Goal: Transaction & Acquisition: Purchase product/service

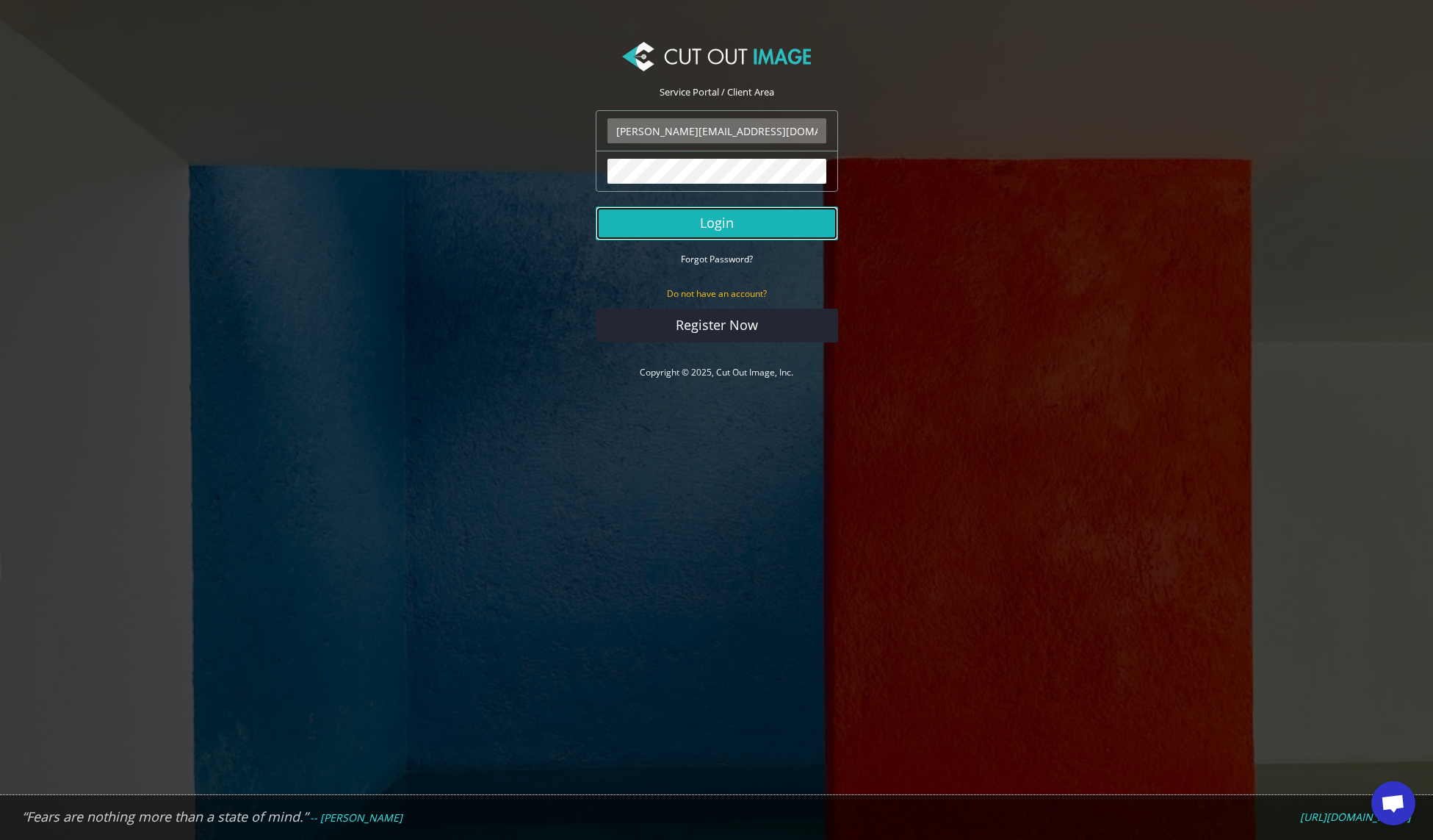
click at [724, 224] on button "Login" at bounding box center [717, 223] width 243 height 33
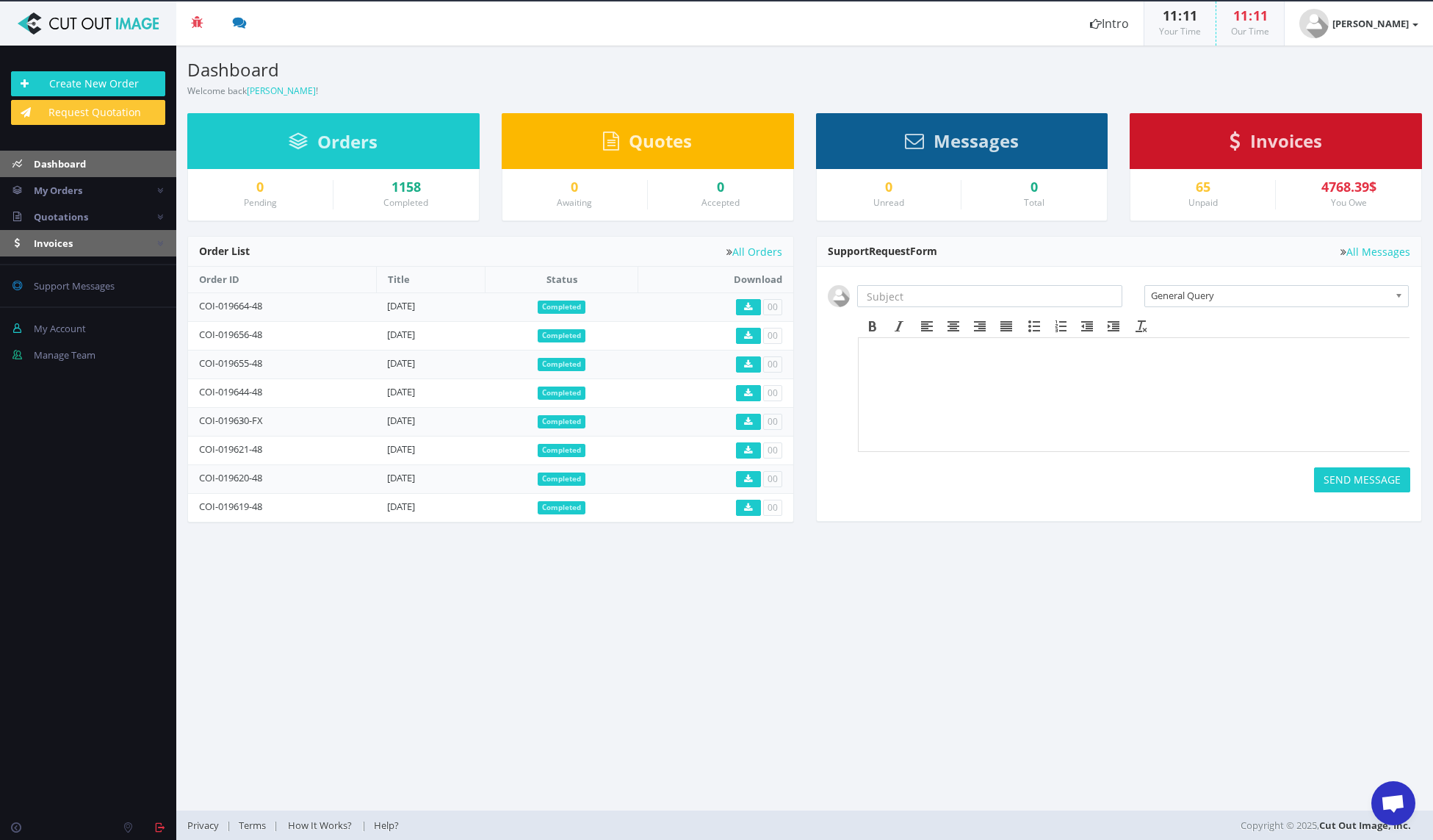
click at [70, 243] on span "Invoices" at bounding box center [53, 243] width 39 height 14
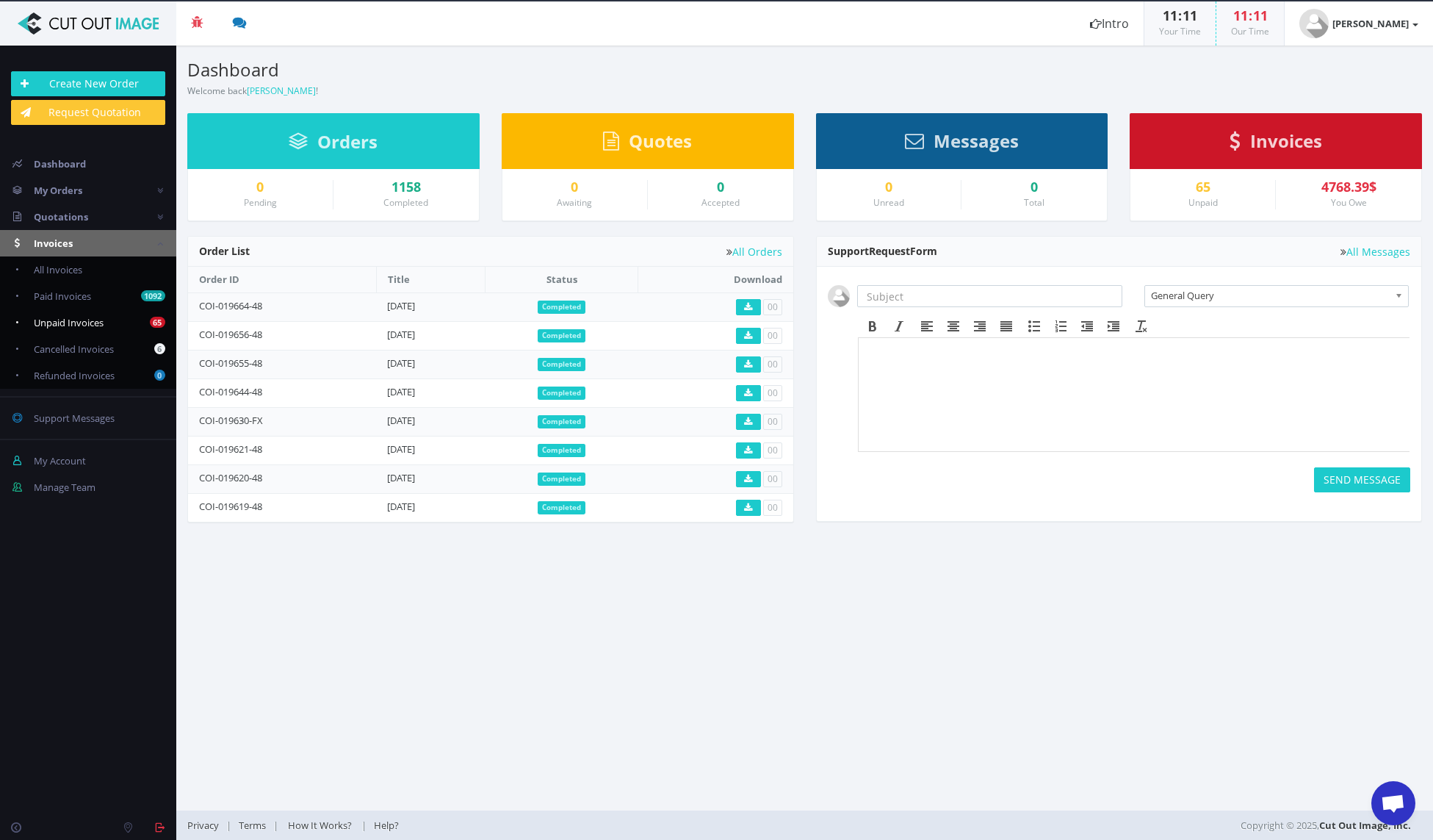
click at [63, 314] on link "65 Unpaid Invoices" at bounding box center [88, 322] width 177 height 26
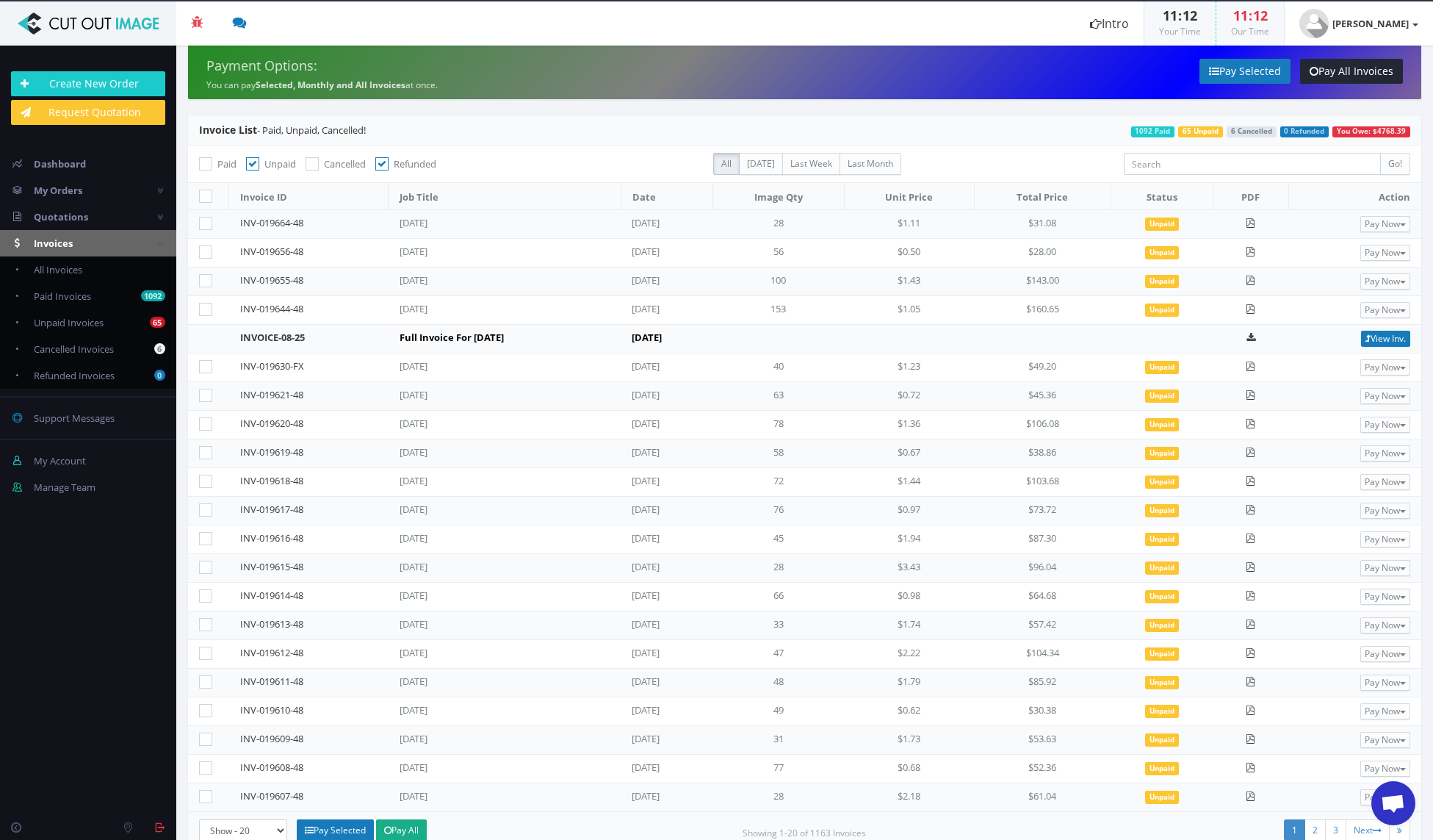
scroll to position [29, 0]
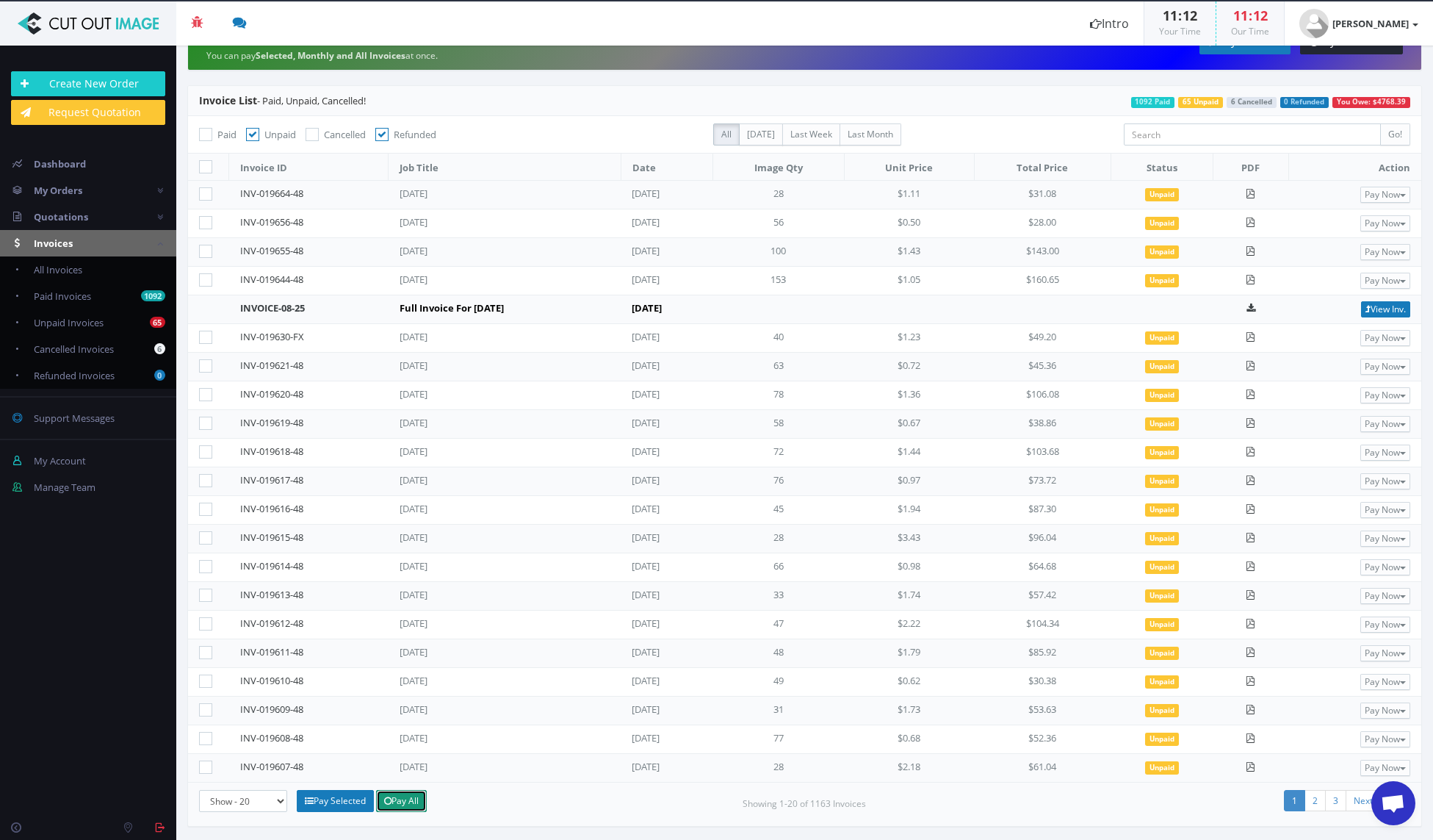
click at [413, 799] on link "Pay All" at bounding box center [402, 800] width 51 height 22
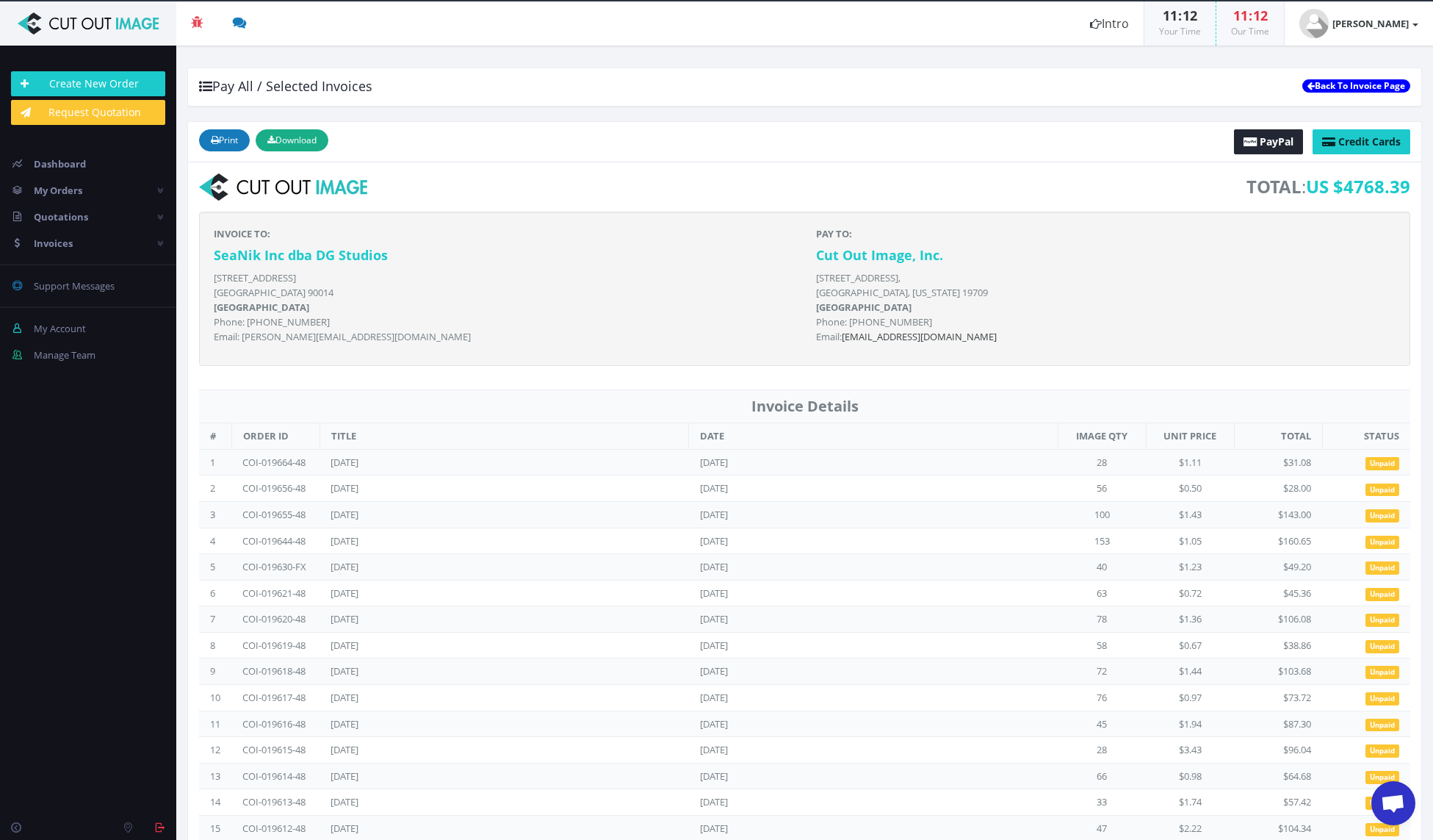
click at [1335, 84] on link "Back To Invoice Page" at bounding box center [1356, 86] width 108 height 14
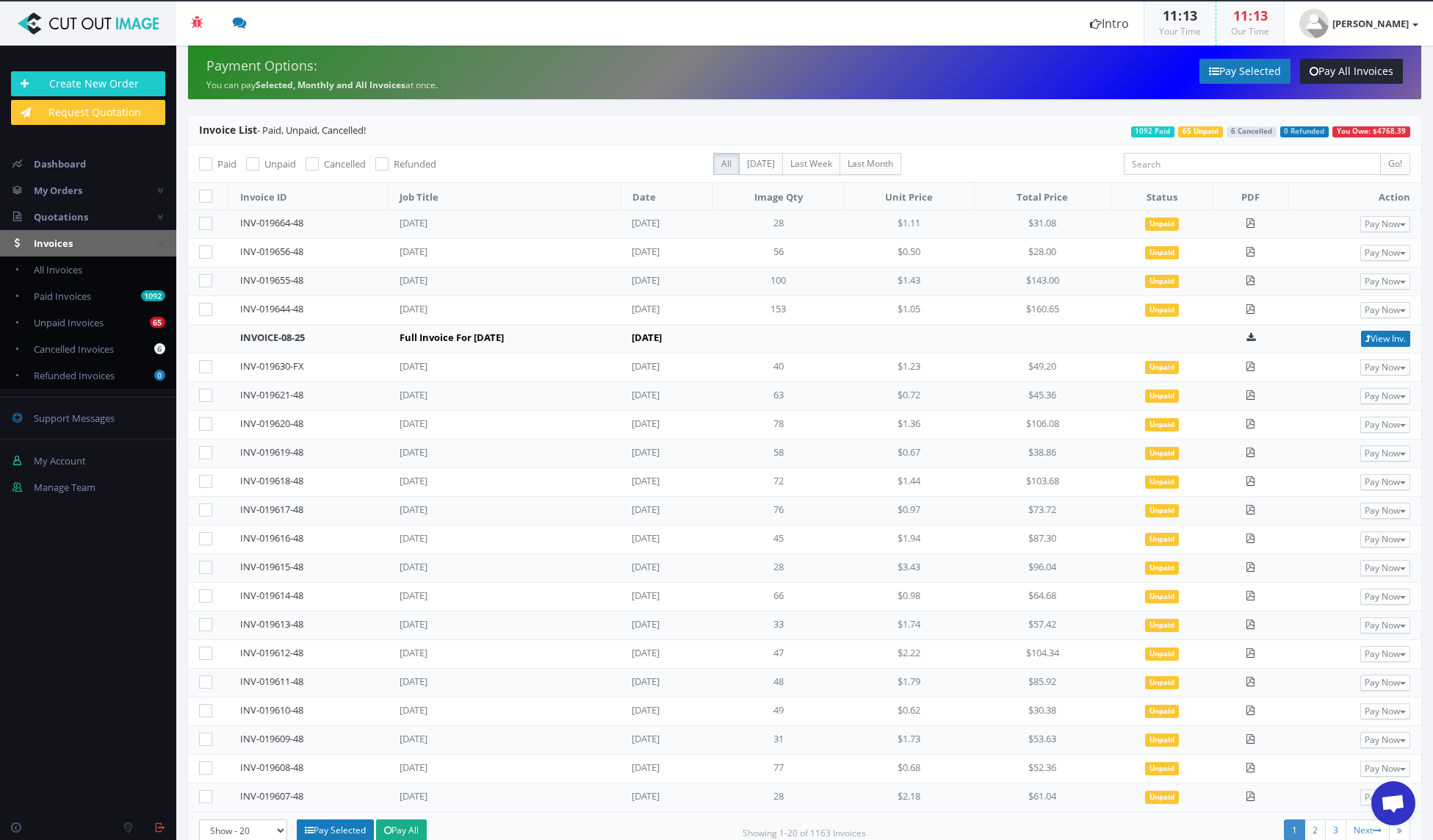
scroll to position [29, 0]
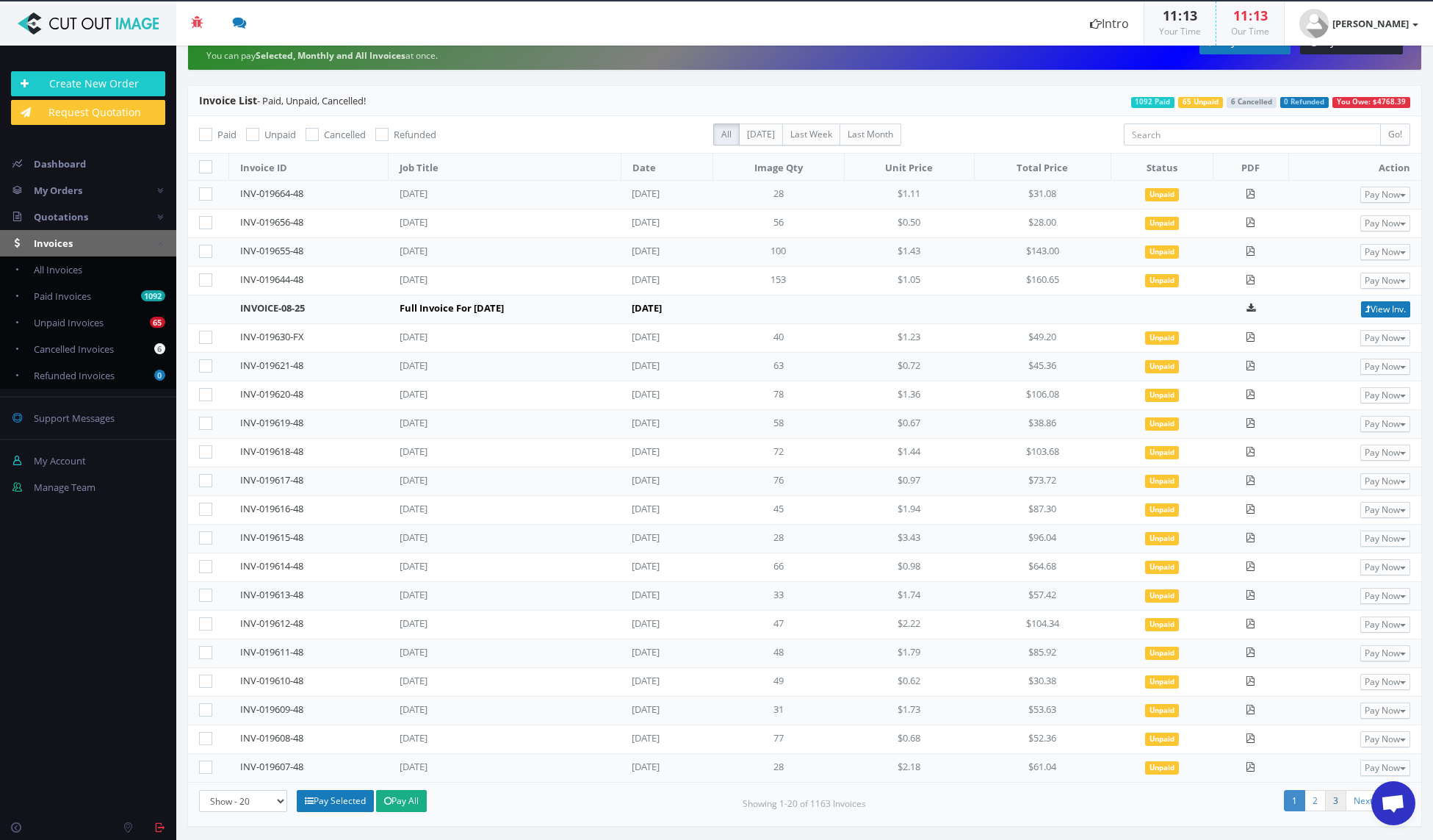
click at [1326, 800] on link "3" at bounding box center [1336, 800] width 22 height 22
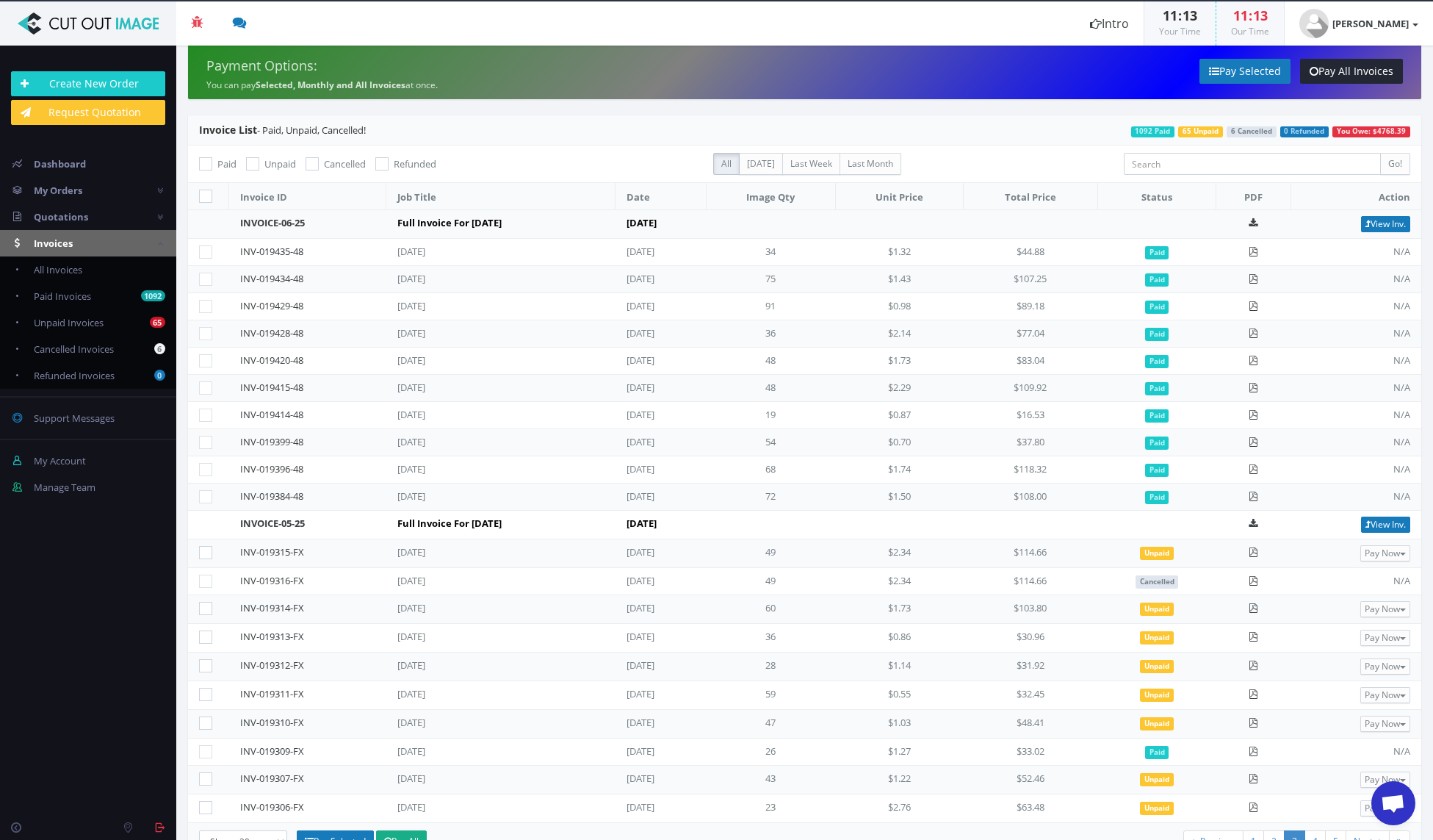
scroll to position [41, 0]
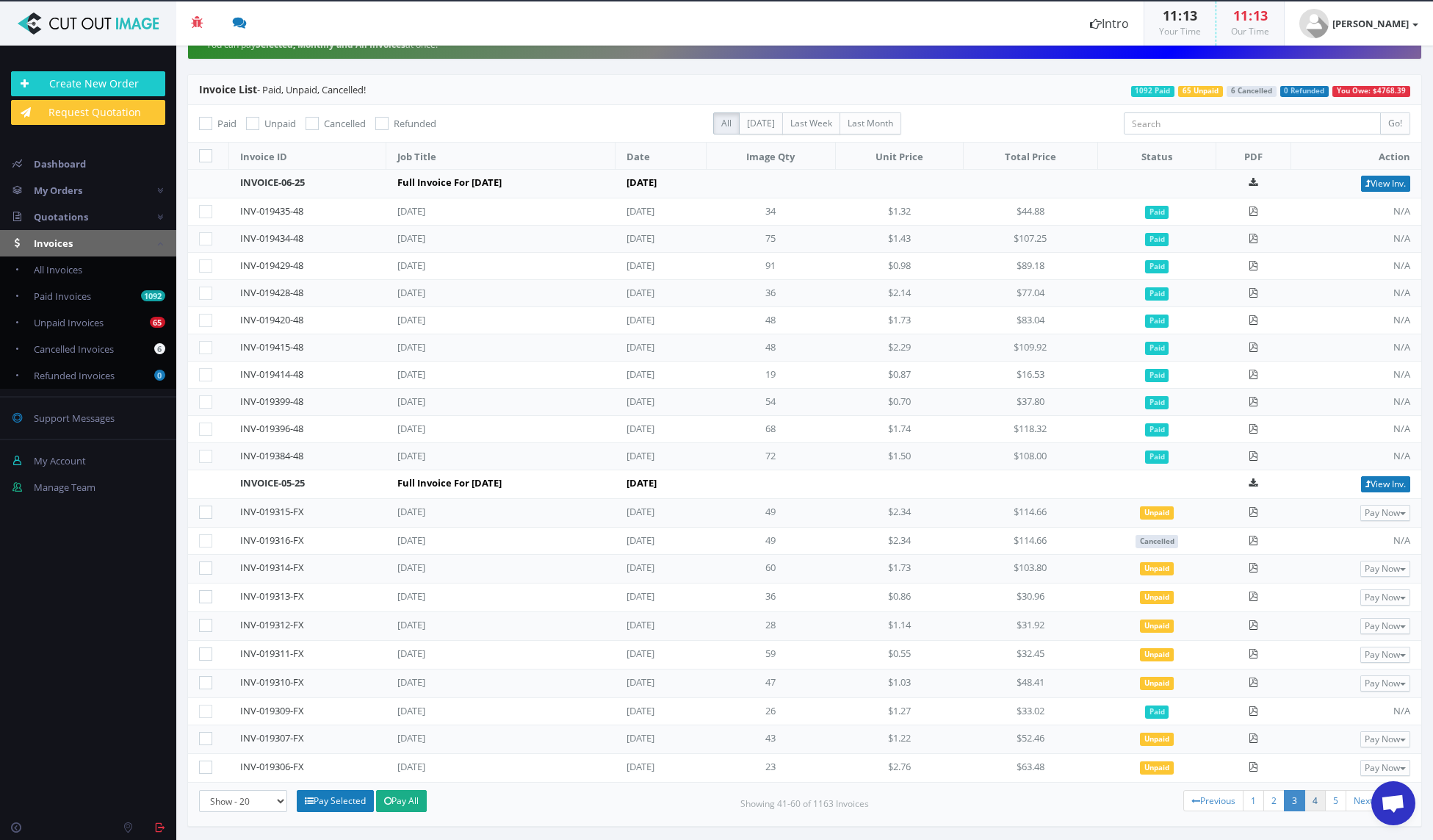
click at [1304, 800] on link "4" at bounding box center [1315, 800] width 22 height 22
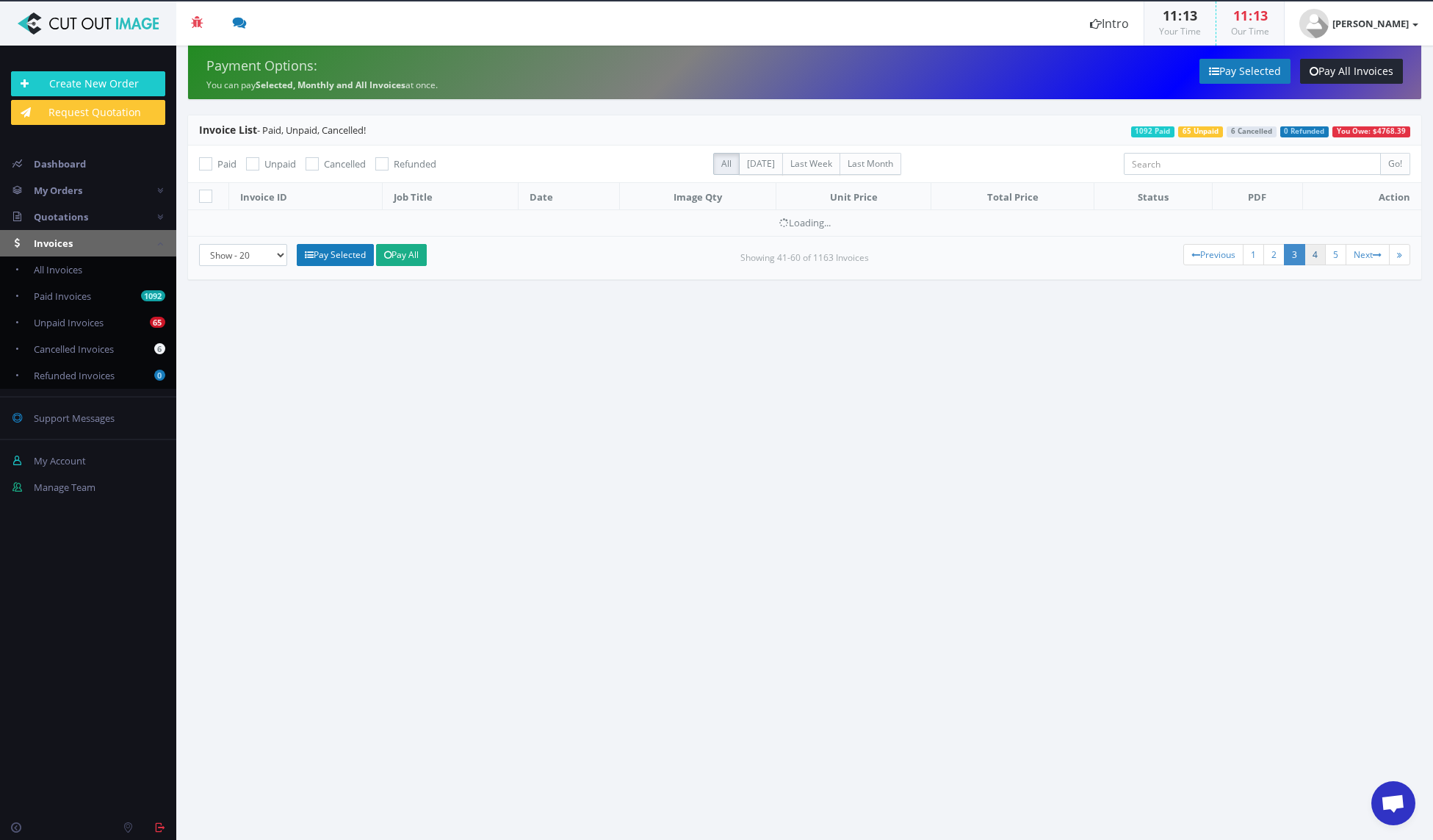
scroll to position [0, 0]
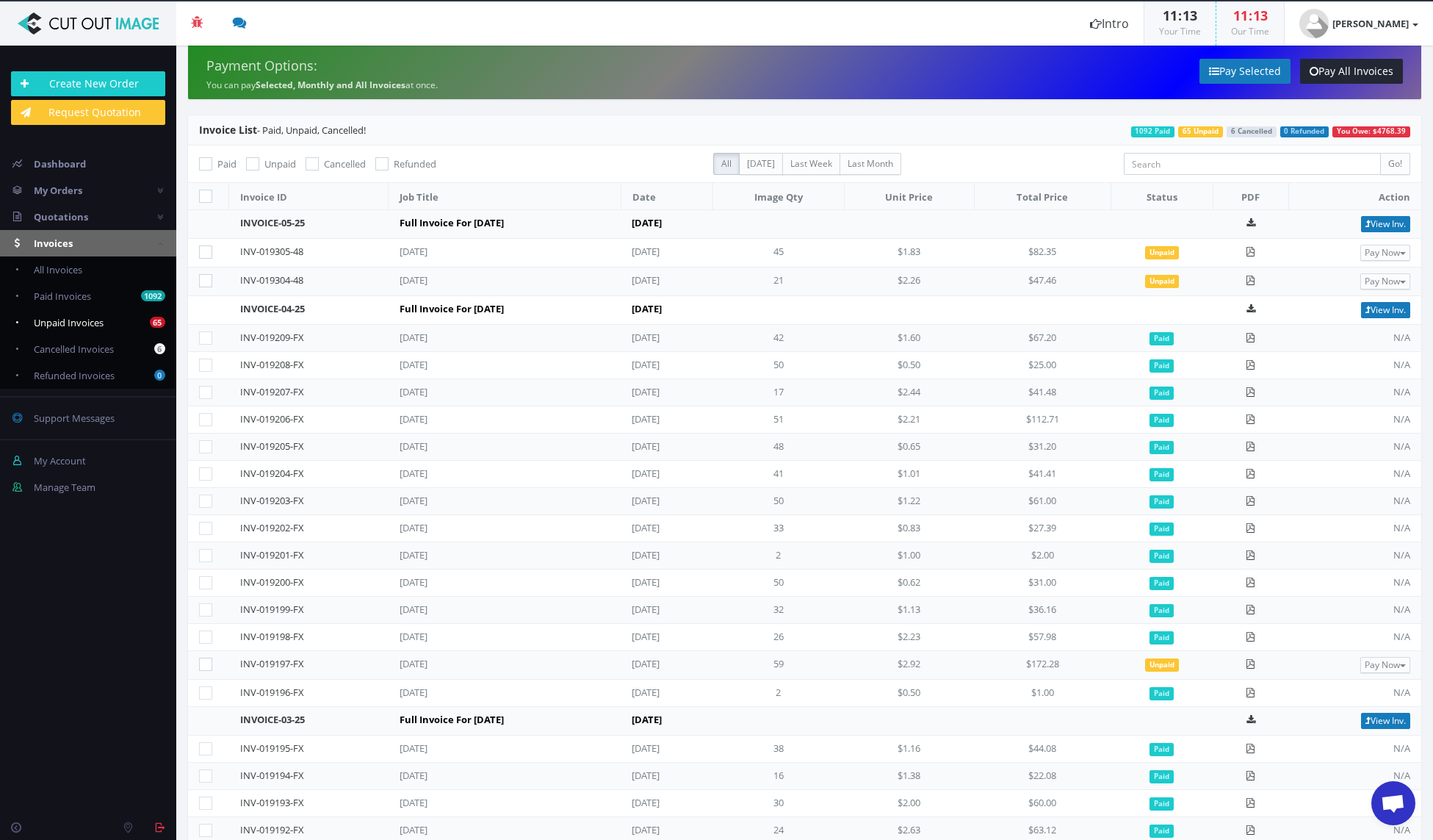
click at [91, 322] on span "Unpaid Invoices" at bounding box center [68, 322] width 70 height 14
checkbox input "true"
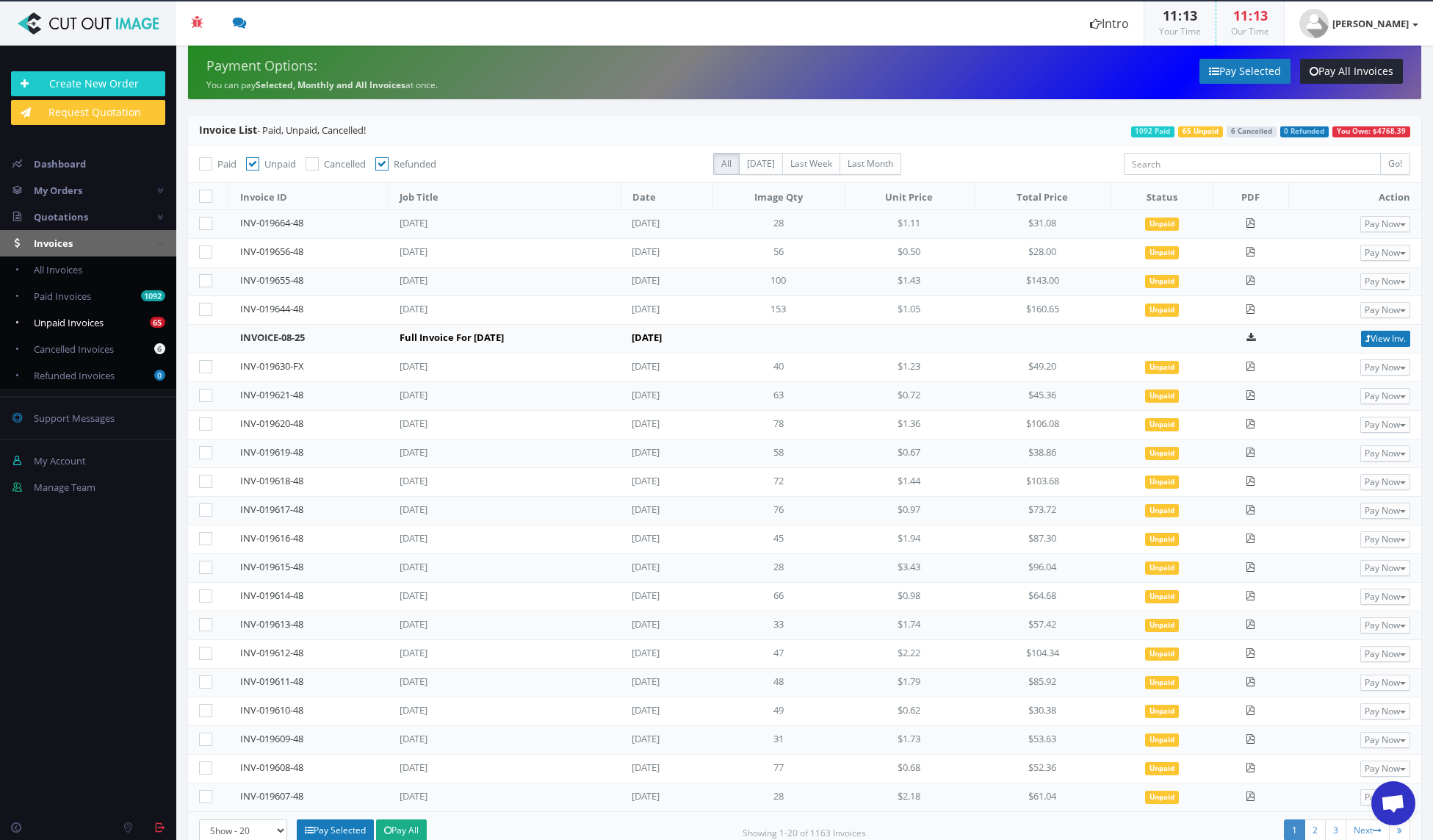
scroll to position [29, 0]
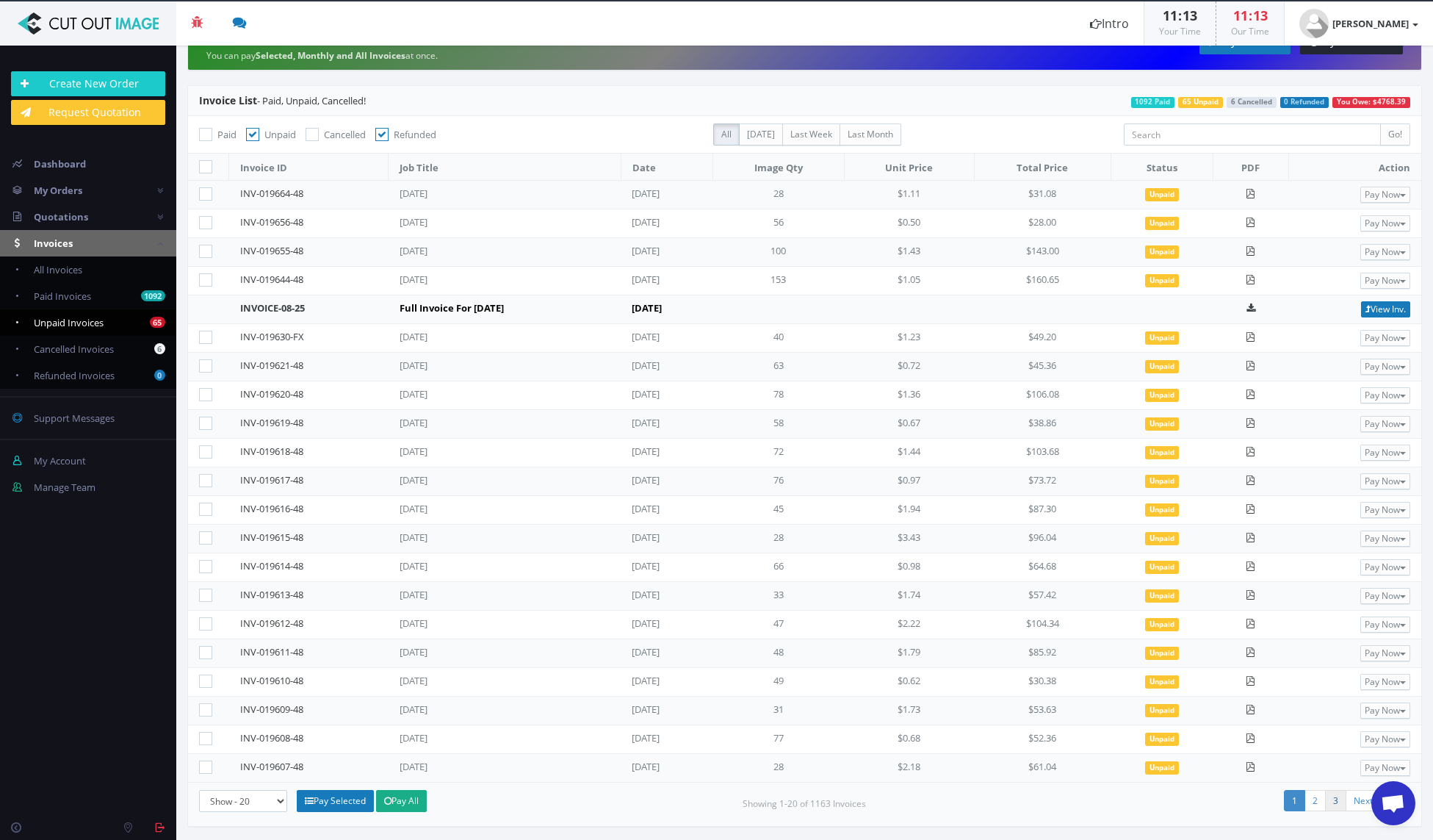
click at [1325, 797] on link "3" at bounding box center [1336, 800] width 22 height 22
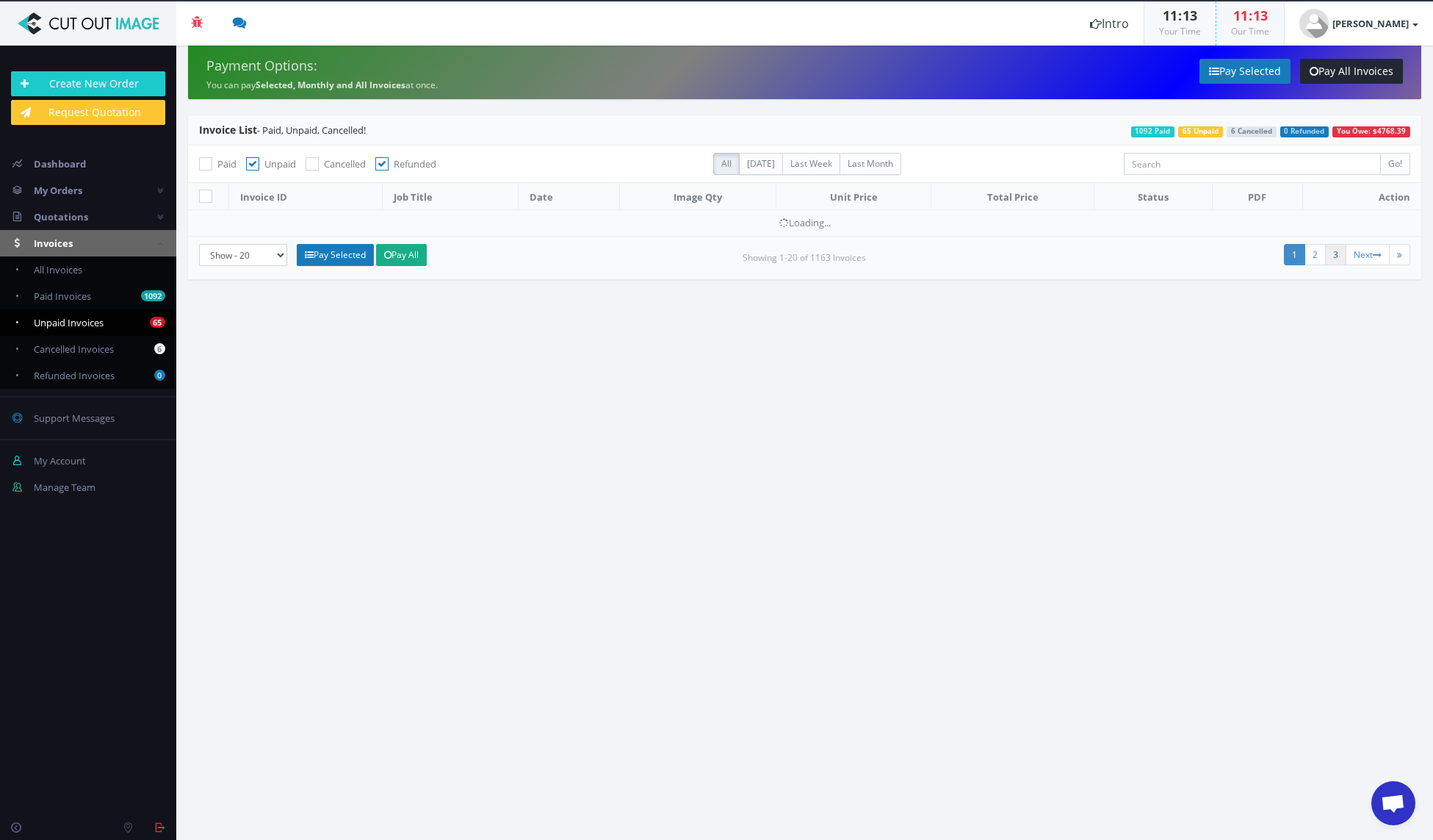
scroll to position [0, 0]
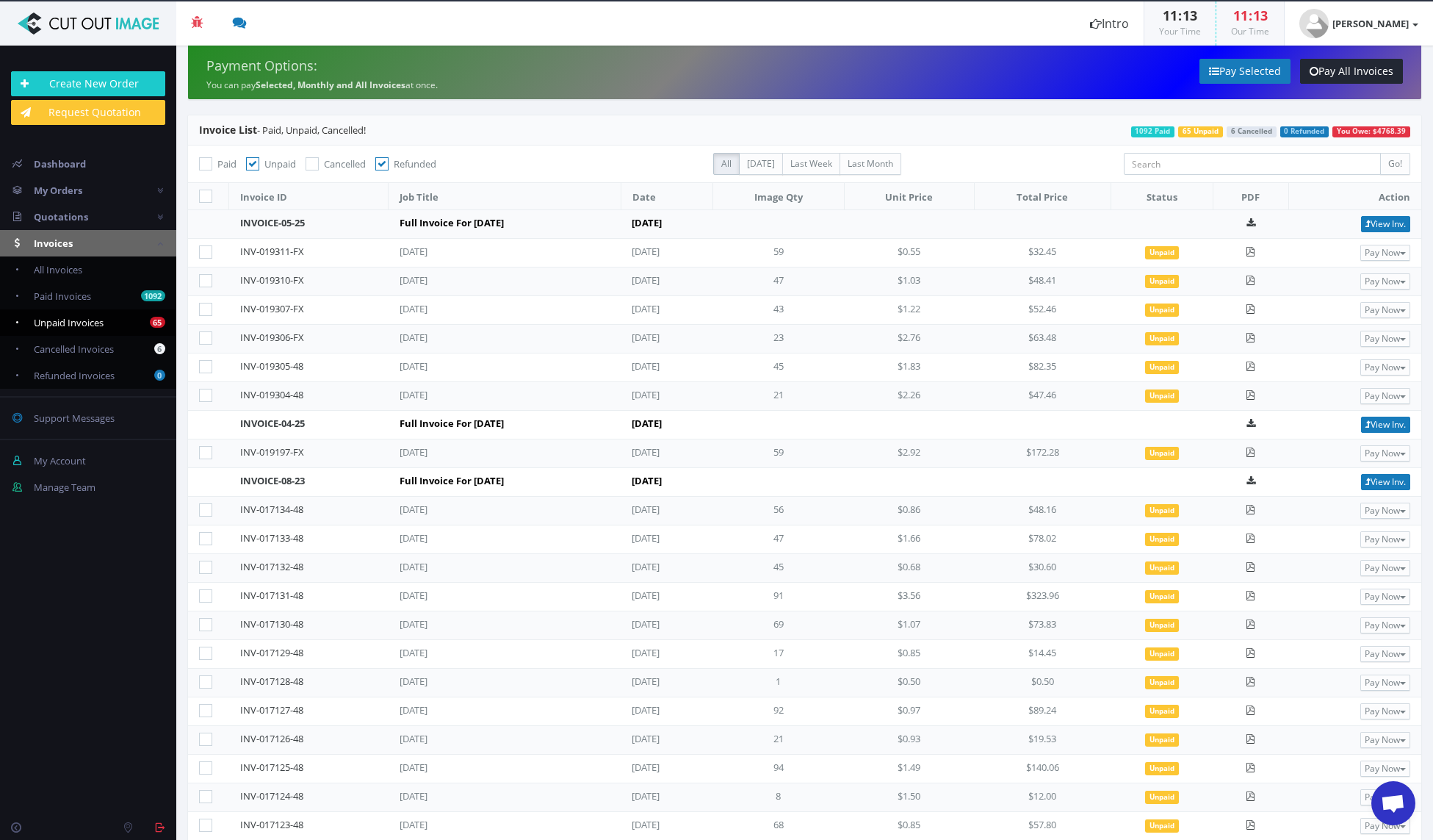
click at [207, 194] on icon at bounding box center [205, 196] width 14 height 14
click at [207, 194] on input "checkbox" at bounding box center [207, 196] width 10 height 10
checkbox input "true"
checkbox input"] "true"
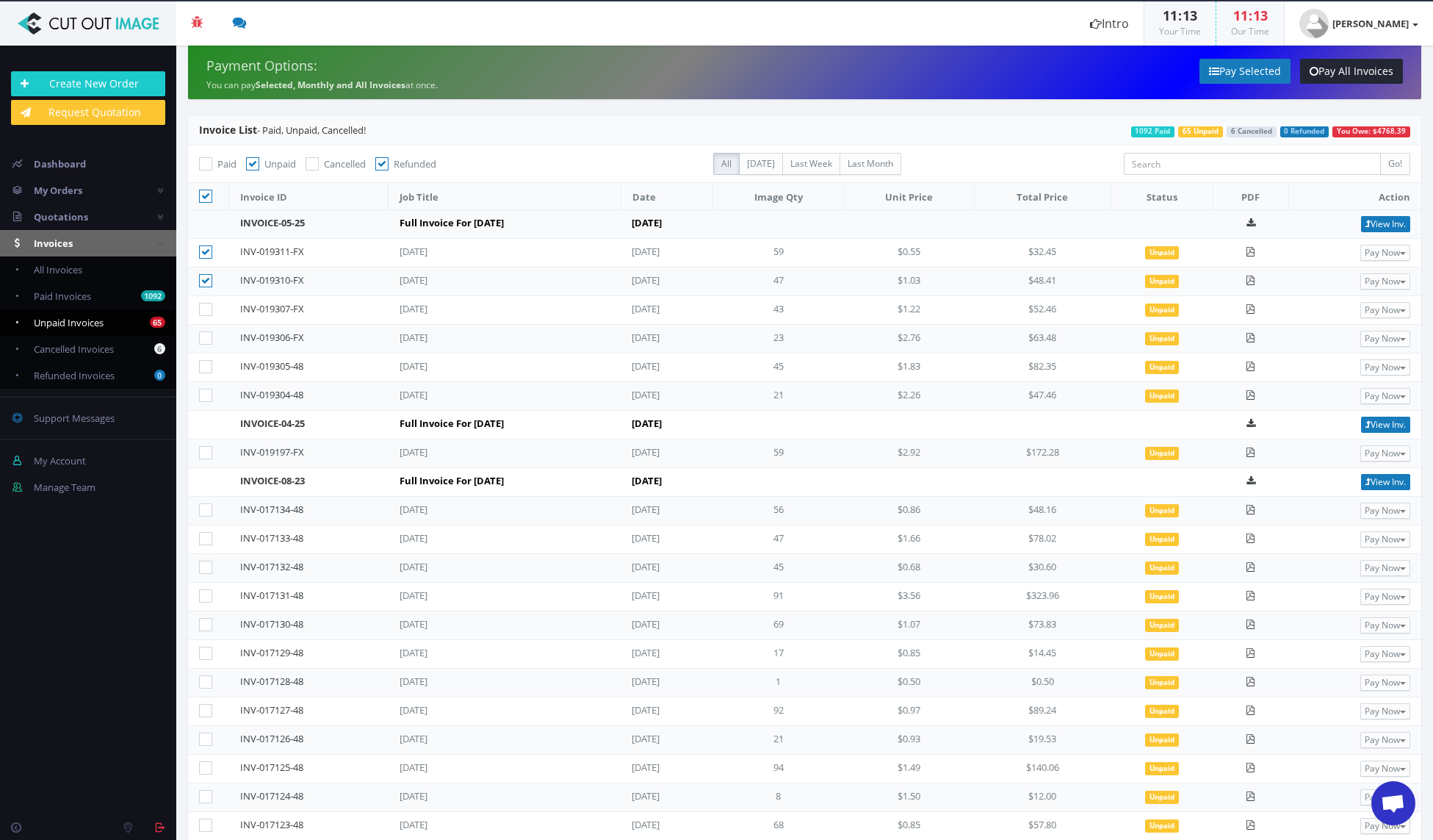
checkbox input"] "true"
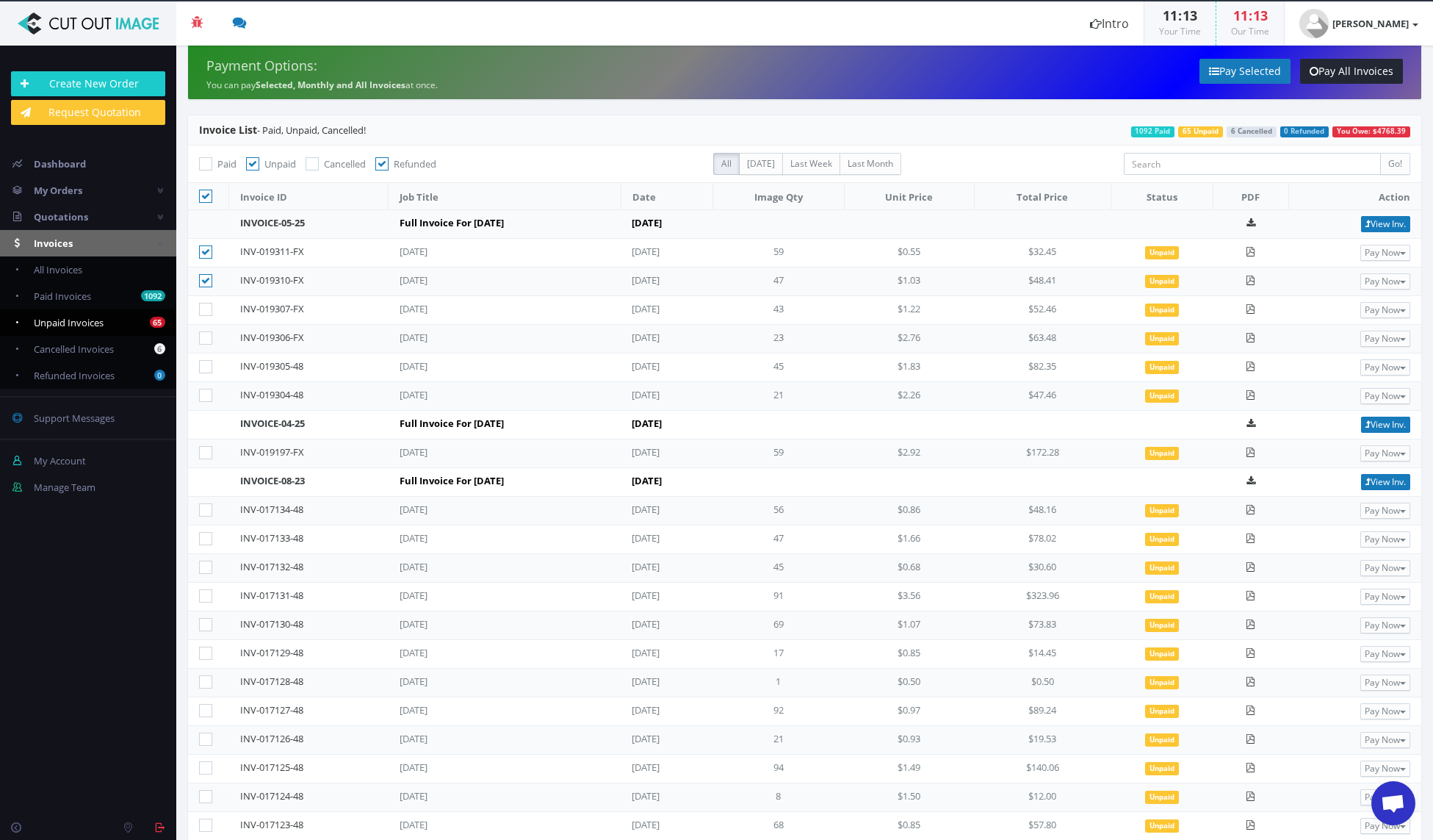
checkbox input"] "true"
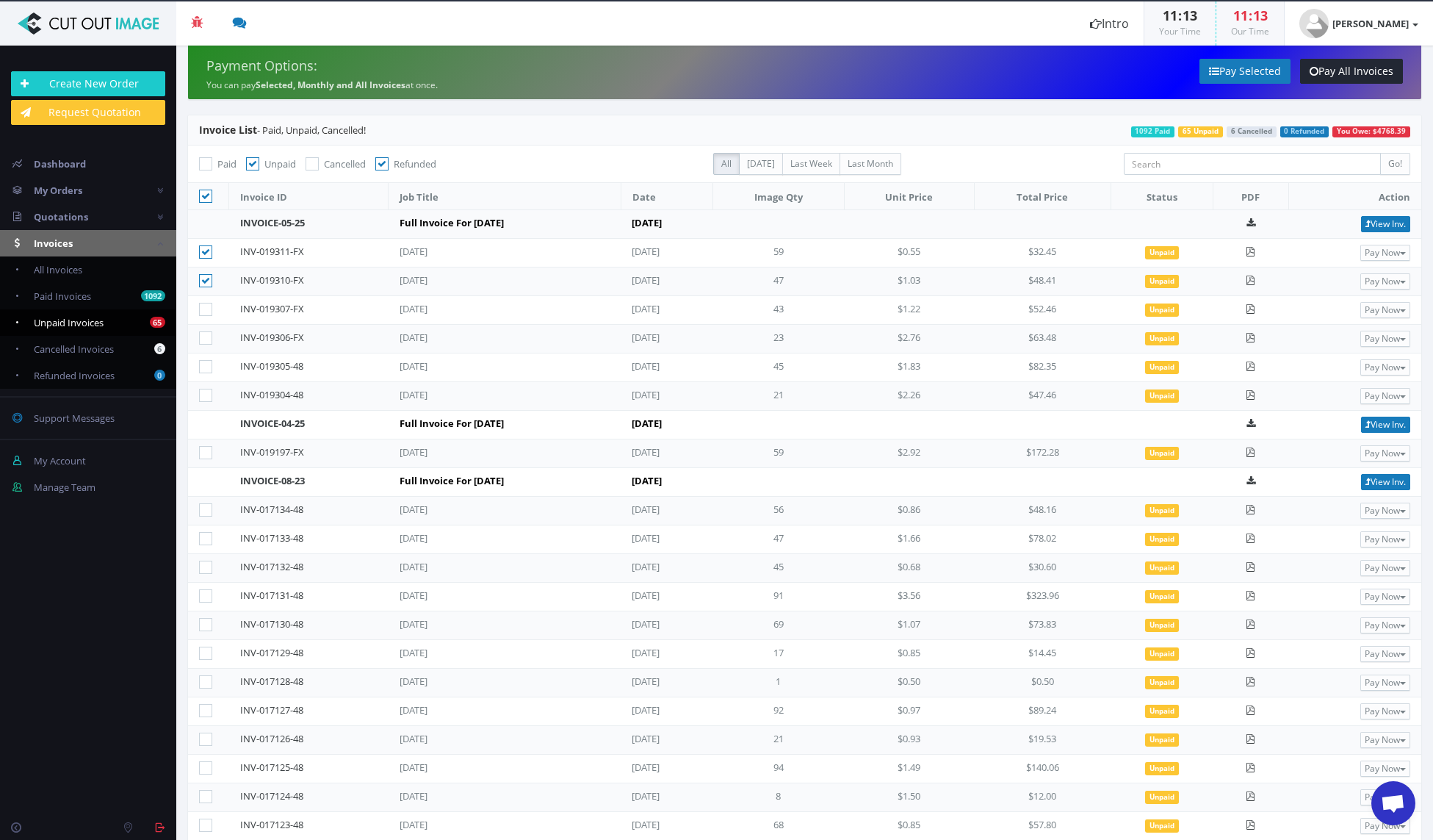
checkbox input"] "true"
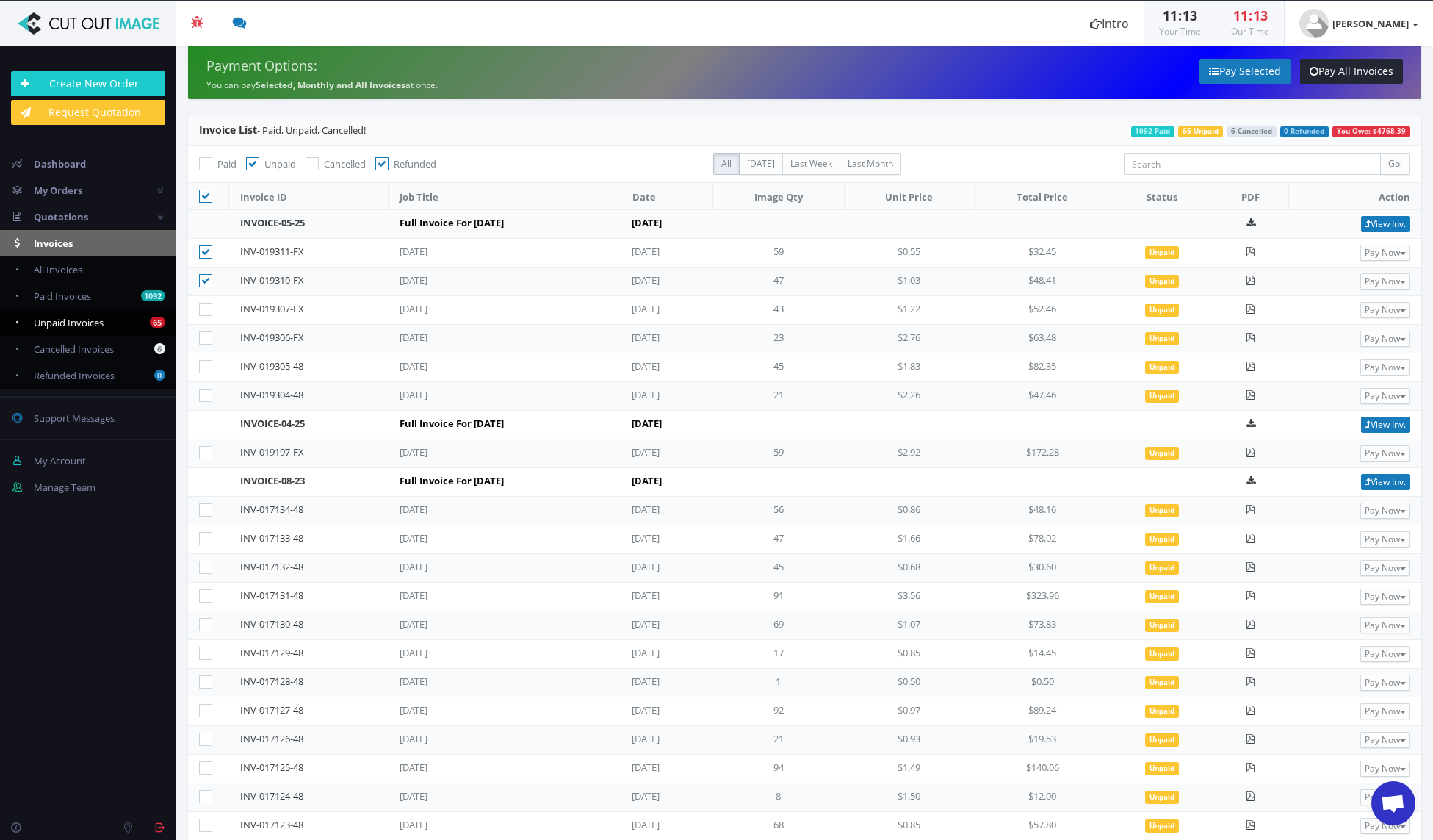
checkbox input"] "true"
click at [205, 449] on icon at bounding box center [205, 453] width 14 height 14
click at [205, 449] on input"] "checkbox" at bounding box center [207, 453] width 10 height 10
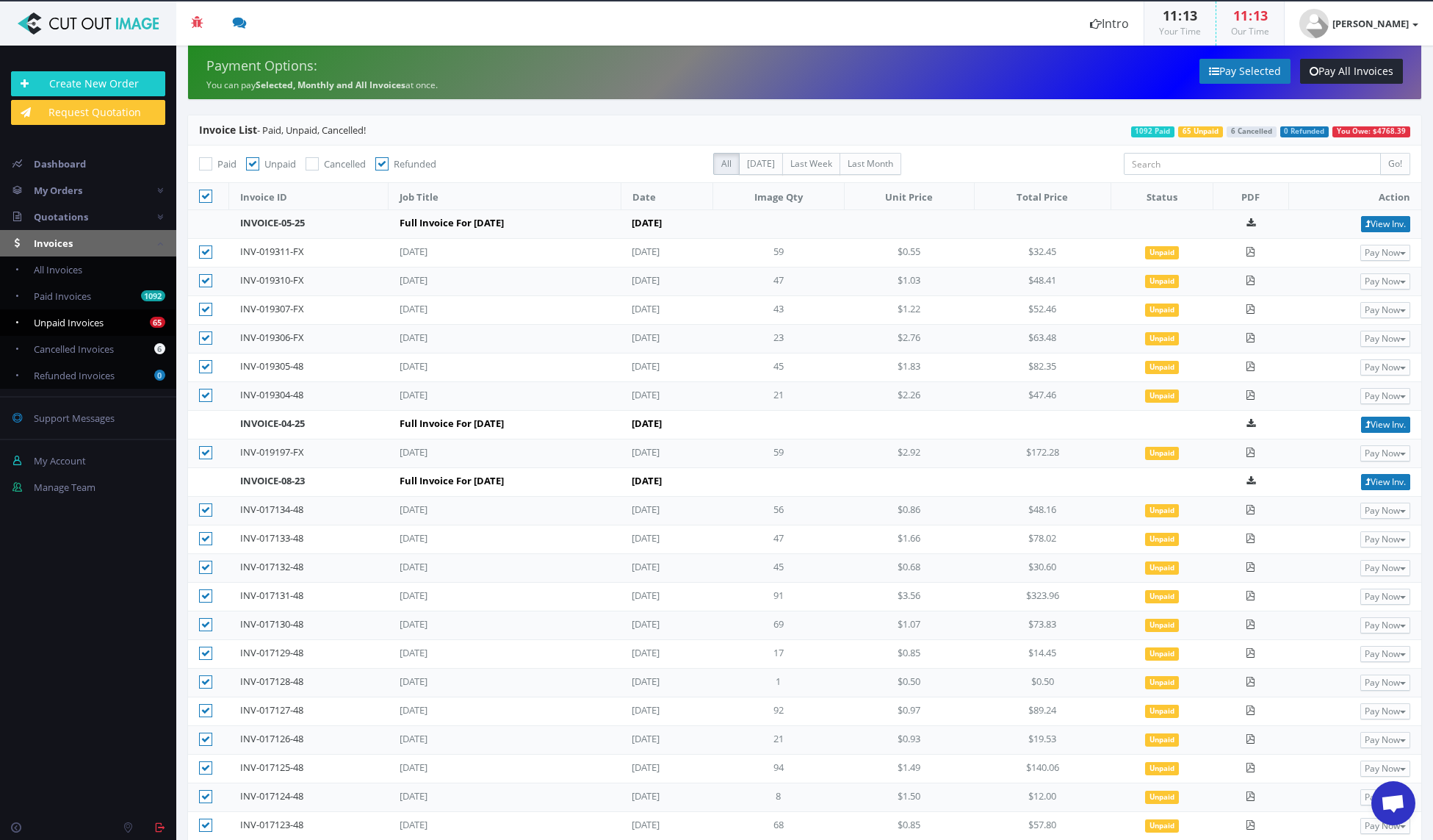
checkbox input"] "false"
click at [208, 392] on icon at bounding box center [205, 395] width 14 height 14
click at [208, 392] on input"] "checkbox" at bounding box center [207, 396] width 10 height 10
checkbox input"] "false"
drag, startPoint x: 203, startPoint y: 364, endPoint x: 205, endPoint y: 345, distance: 19.1
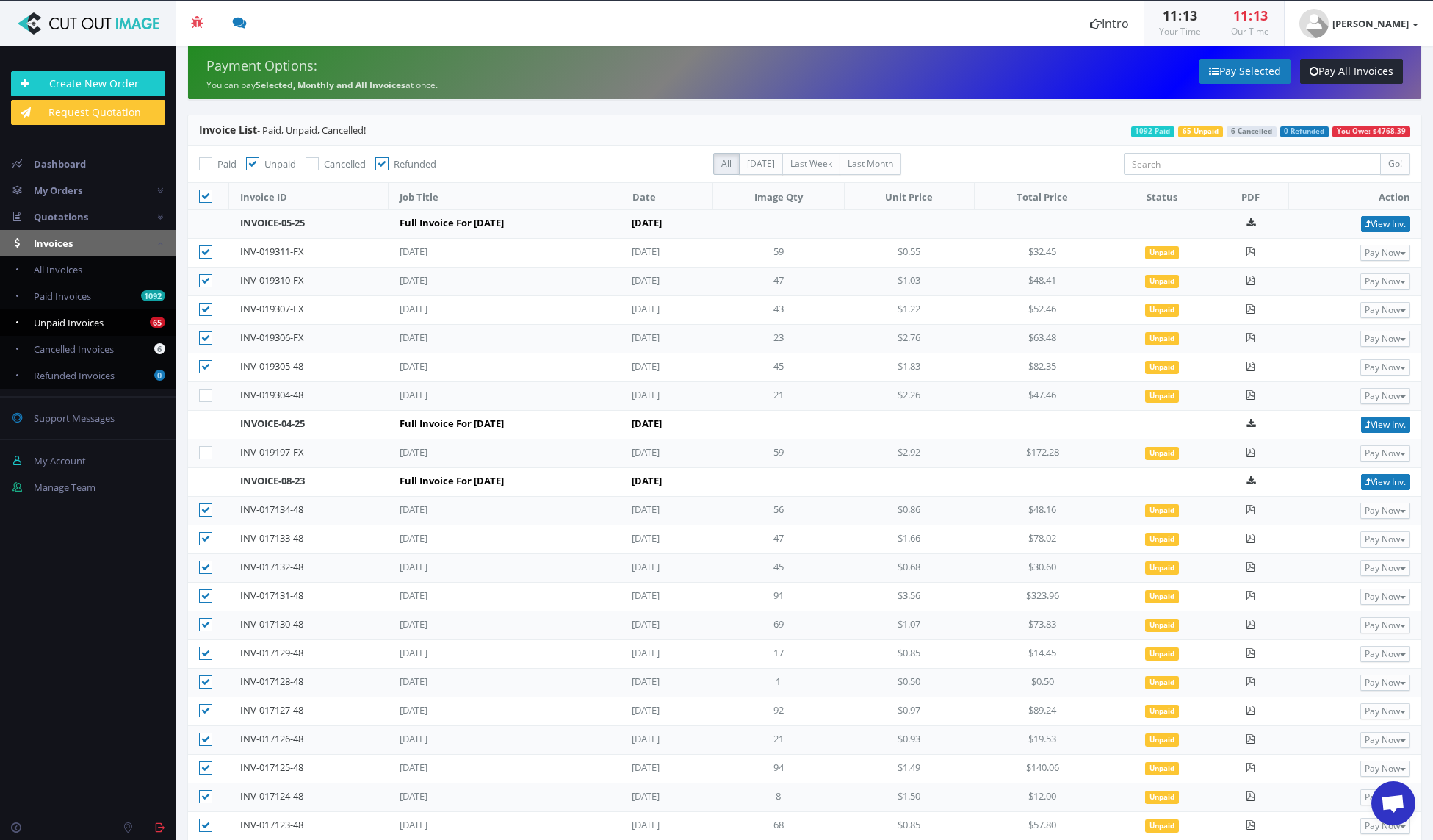
click at [203, 364] on icon at bounding box center [205, 367] width 14 height 14
click at [203, 364] on input"] "checkbox" at bounding box center [207, 367] width 10 height 10
checkbox input"] "false"
click at [205, 334] on icon at bounding box center [205, 338] width 14 height 14
click at [205, 334] on input"] "checkbox" at bounding box center [207, 338] width 10 height 10
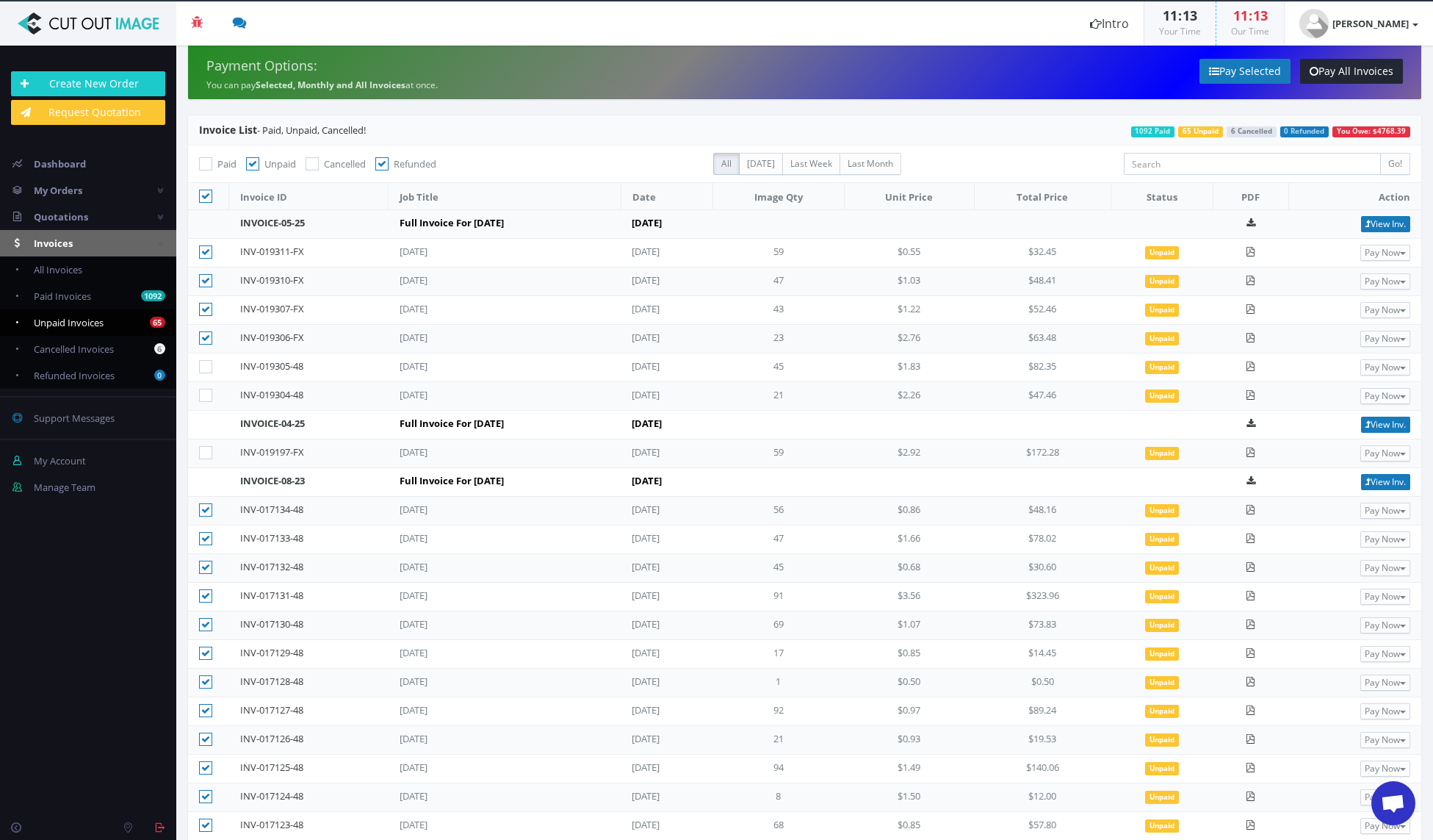
checkbox input"] "false"
click at [203, 306] on icon at bounding box center [205, 309] width 14 height 14
click at [203, 306] on input"] "checkbox" at bounding box center [207, 310] width 10 height 10
checkbox input"] "false"
click at [204, 282] on icon at bounding box center [205, 281] width 14 height 14
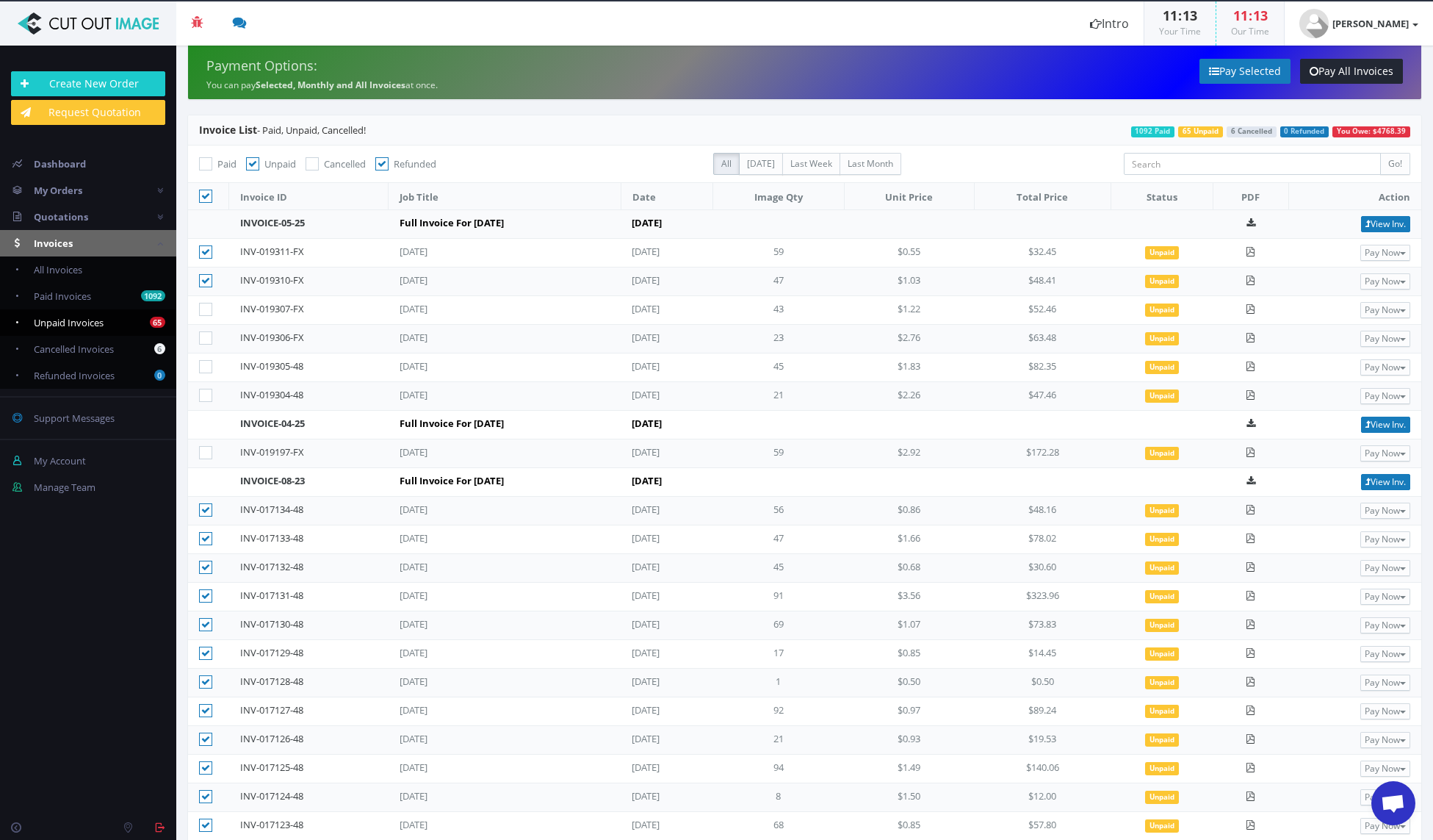
click at [204, 282] on input"] "checkbox" at bounding box center [207, 281] width 10 height 10
checkbox input"] "false"
click at [205, 248] on icon at bounding box center [205, 252] width 14 height 14
click at [205, 248] on input"] "checkbox" at bounding box center [207, 253] width 10 height 10
checkbox input"] "false"
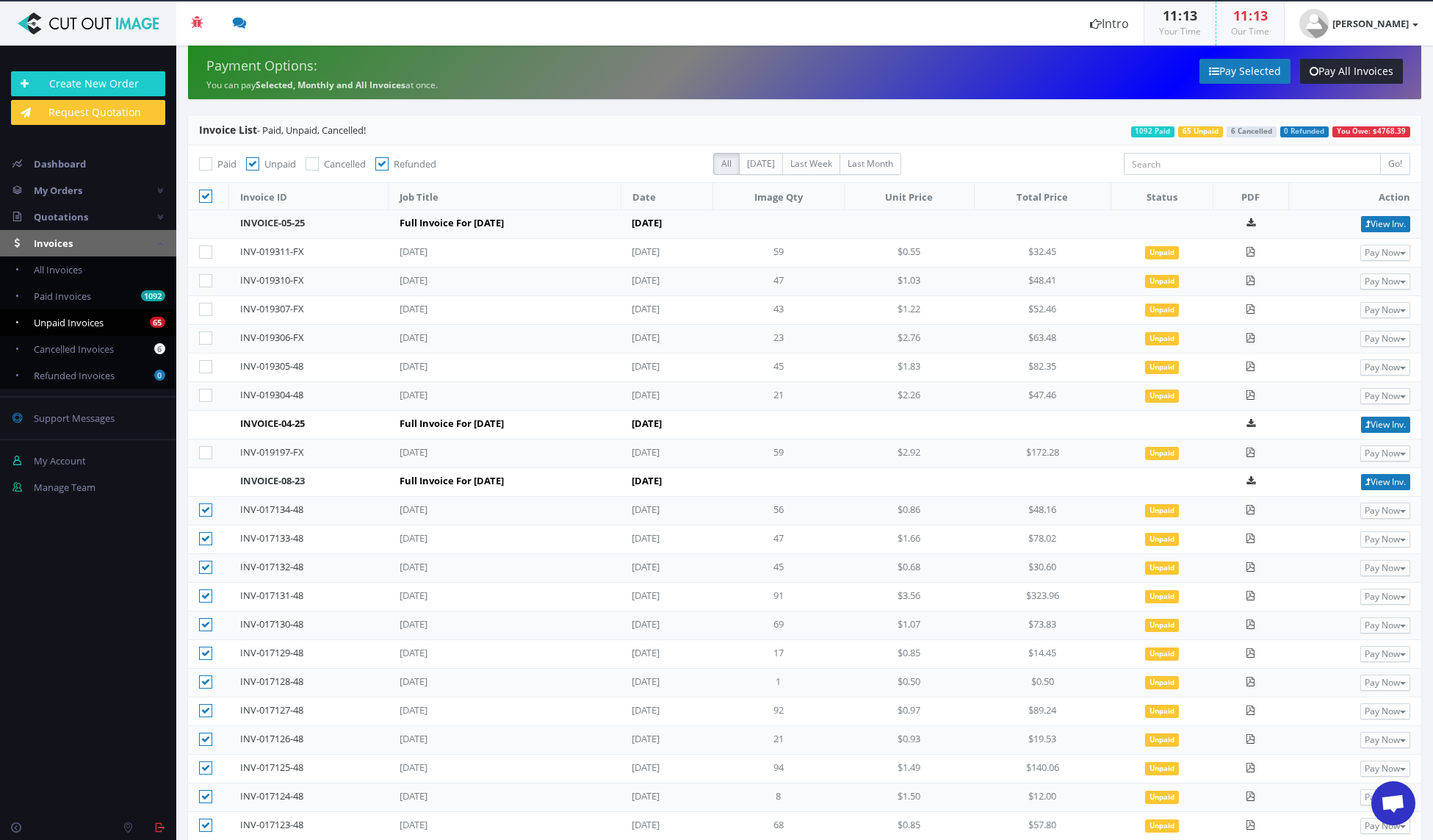
scroll to position [87, 0]
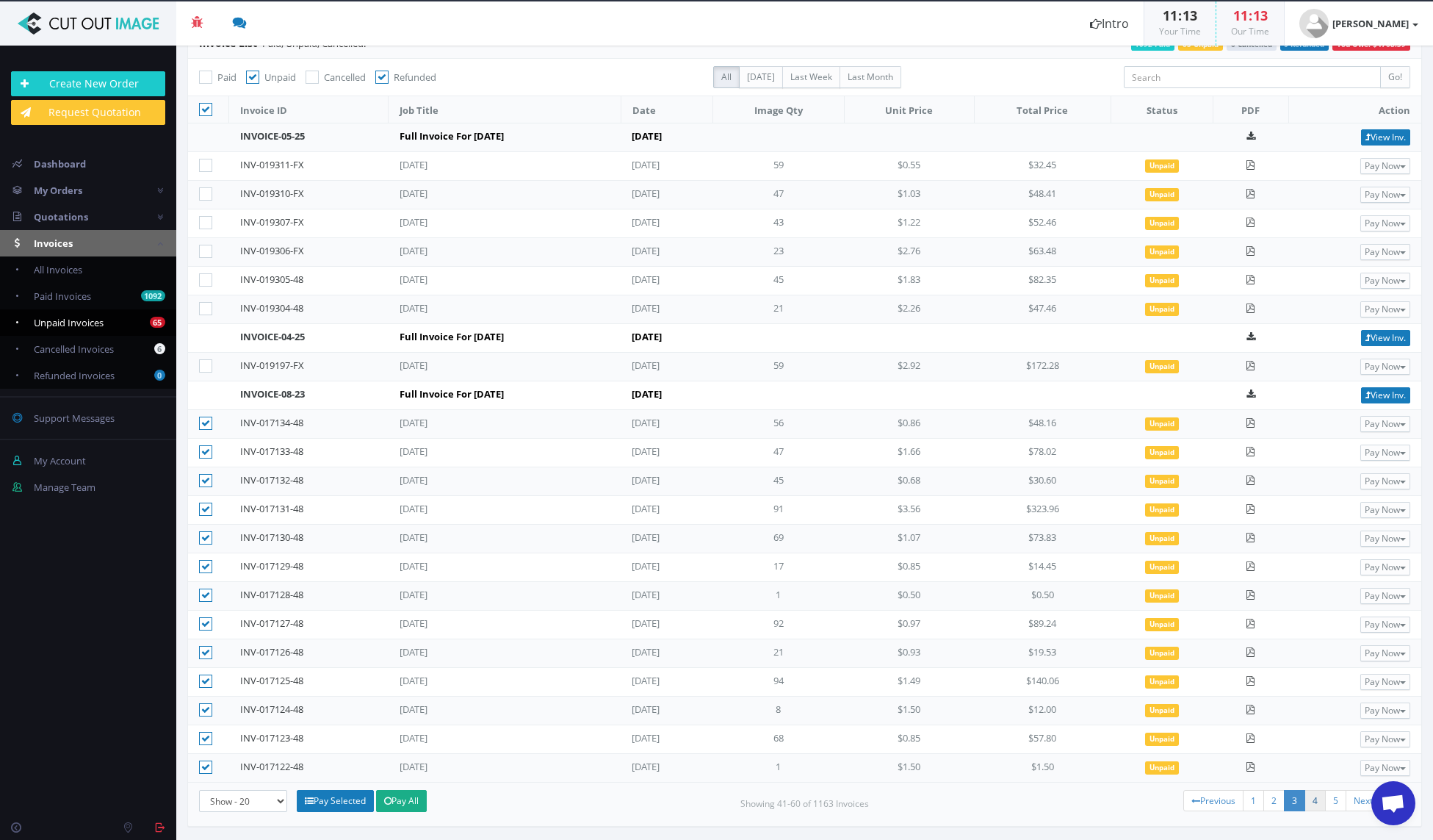
click at [1304, 800] on link "4" at bounding box center [1315, 800] width 22 height 22
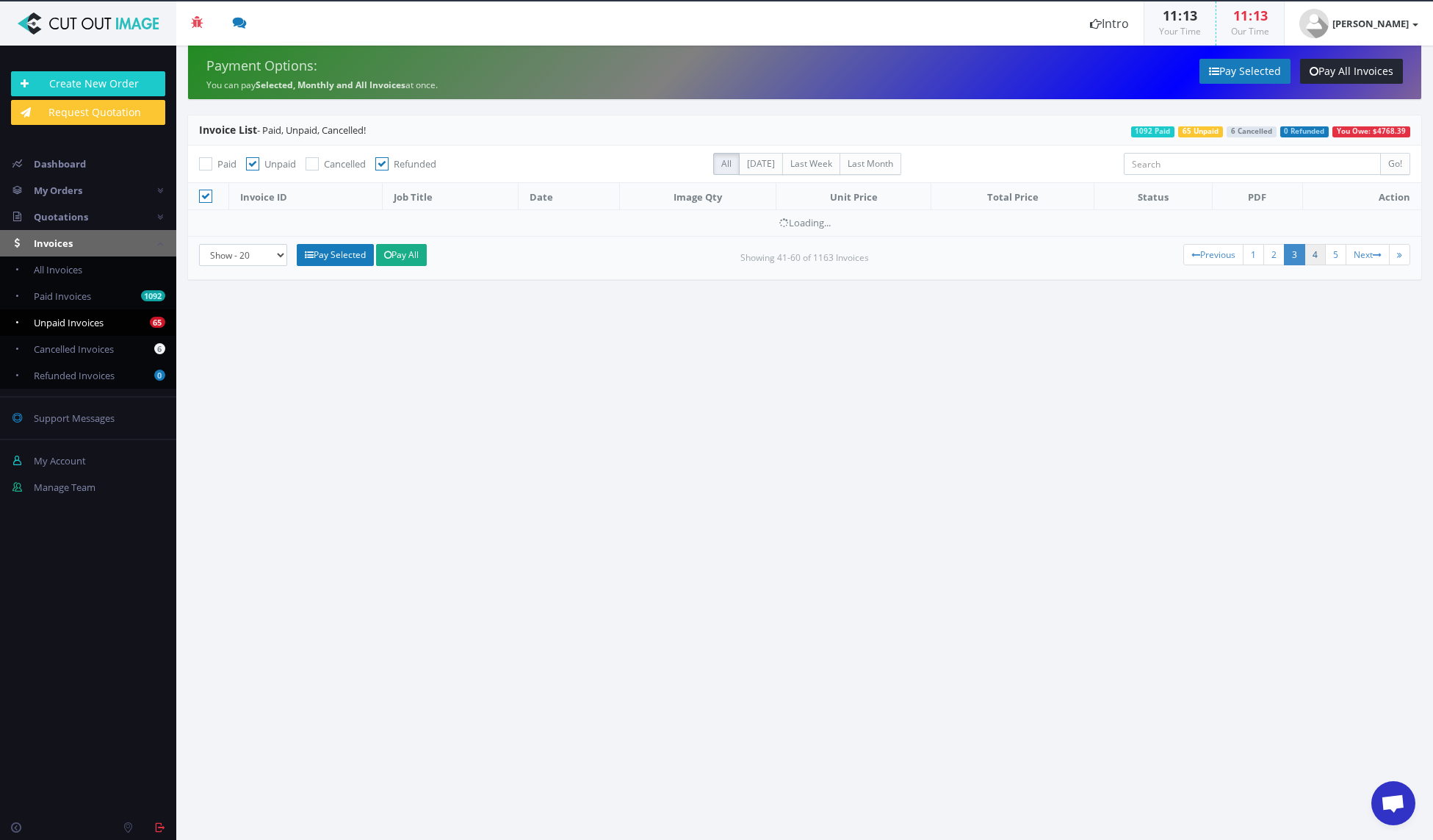
scroll to position [0, 0]
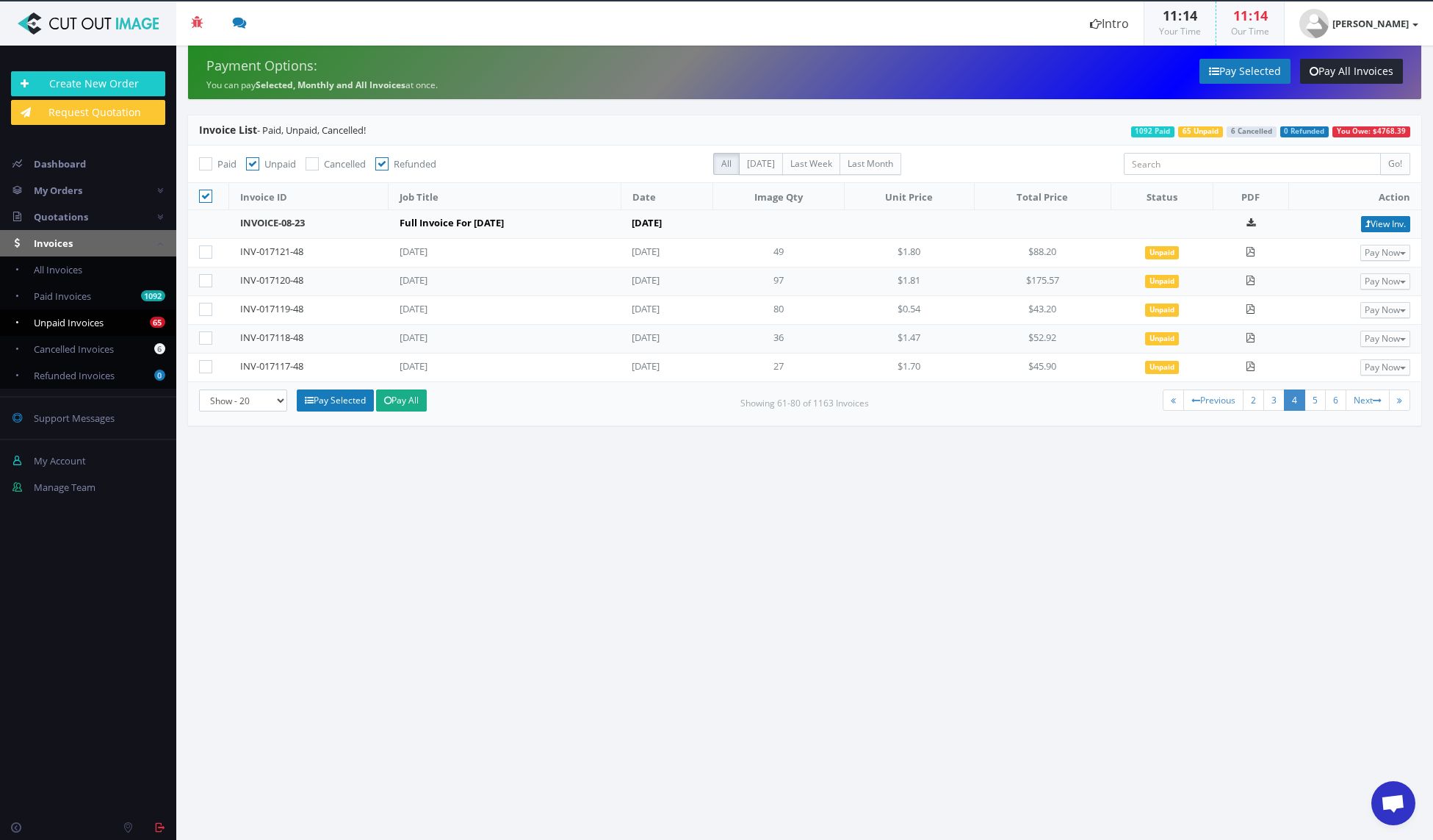
click at [205, 192] on icon at bounding box center [205, 196] width 14 height 14
click at [205, 192] on input "checkbox" at bounding box center [207, 196] width 10 height 10
click at [205, 194] on icon at bounding box center [205, 196] width 14 height 14
click at [205, 194] on input "checkbox" at bounding box center [207, 196] width 10 height 10
checkbox input "true"
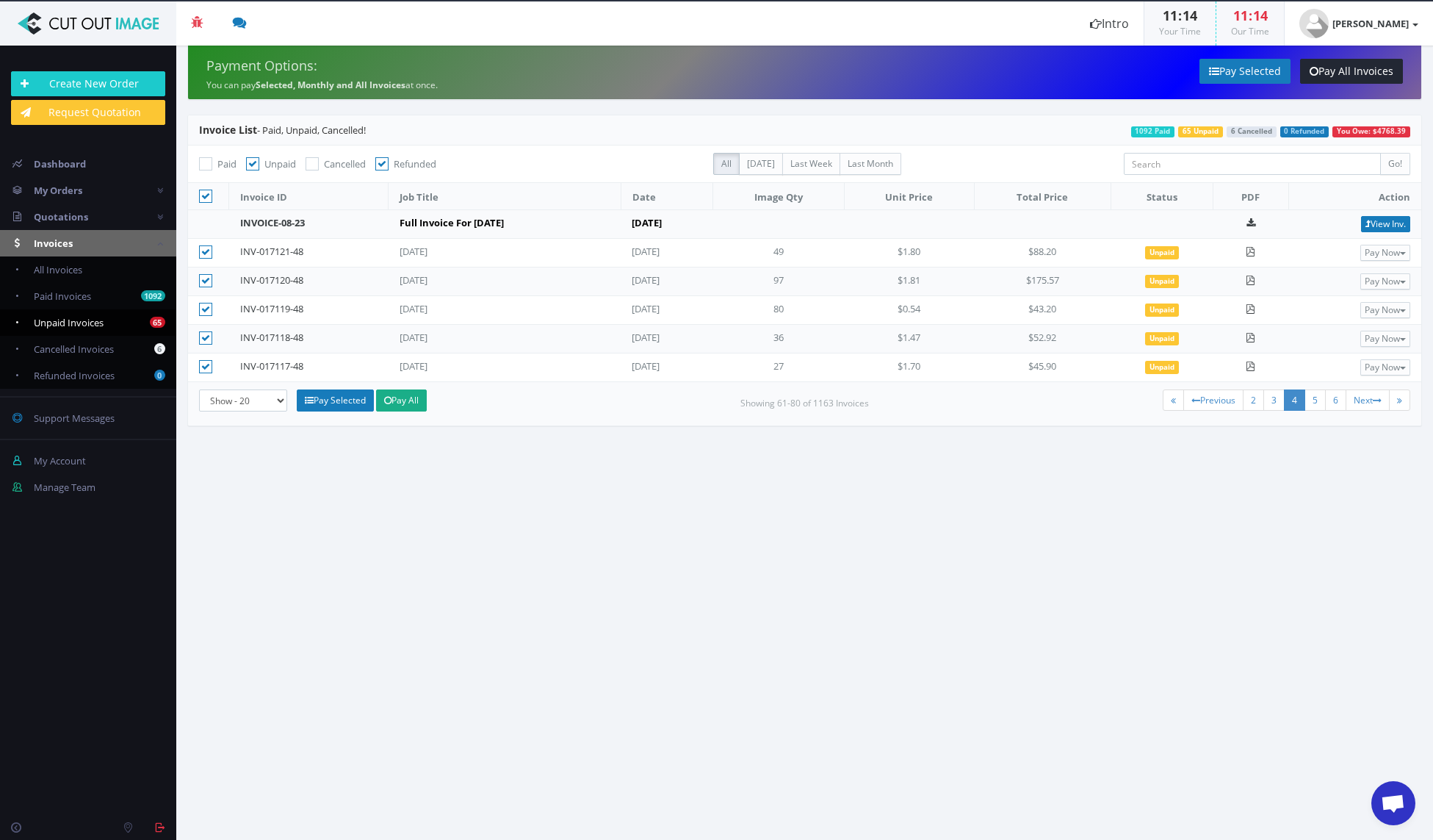
checkbox input"] "true"
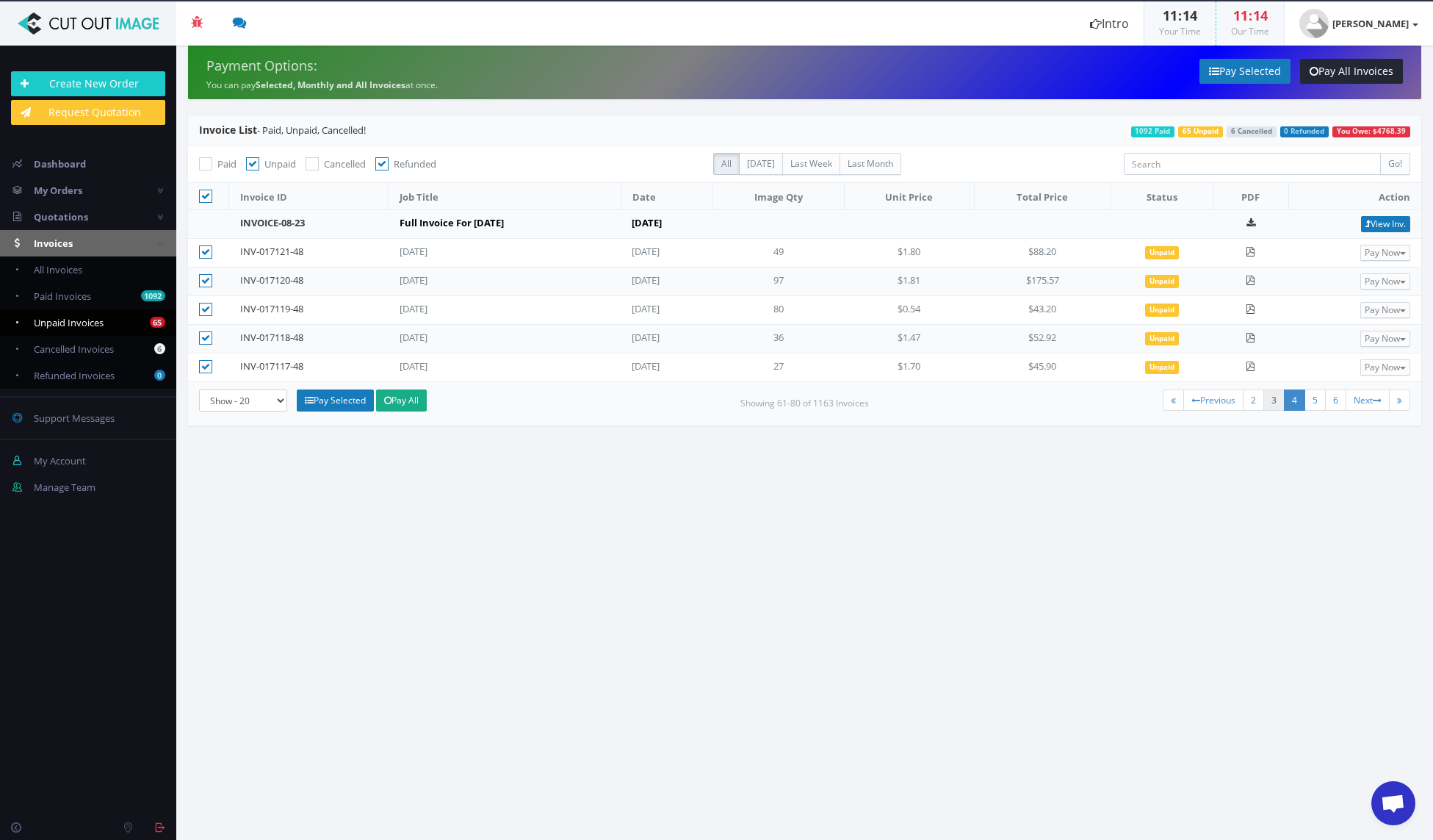
click at [1271, 400] on link "3" at bounding box center [1275, 400] width 22 height 22
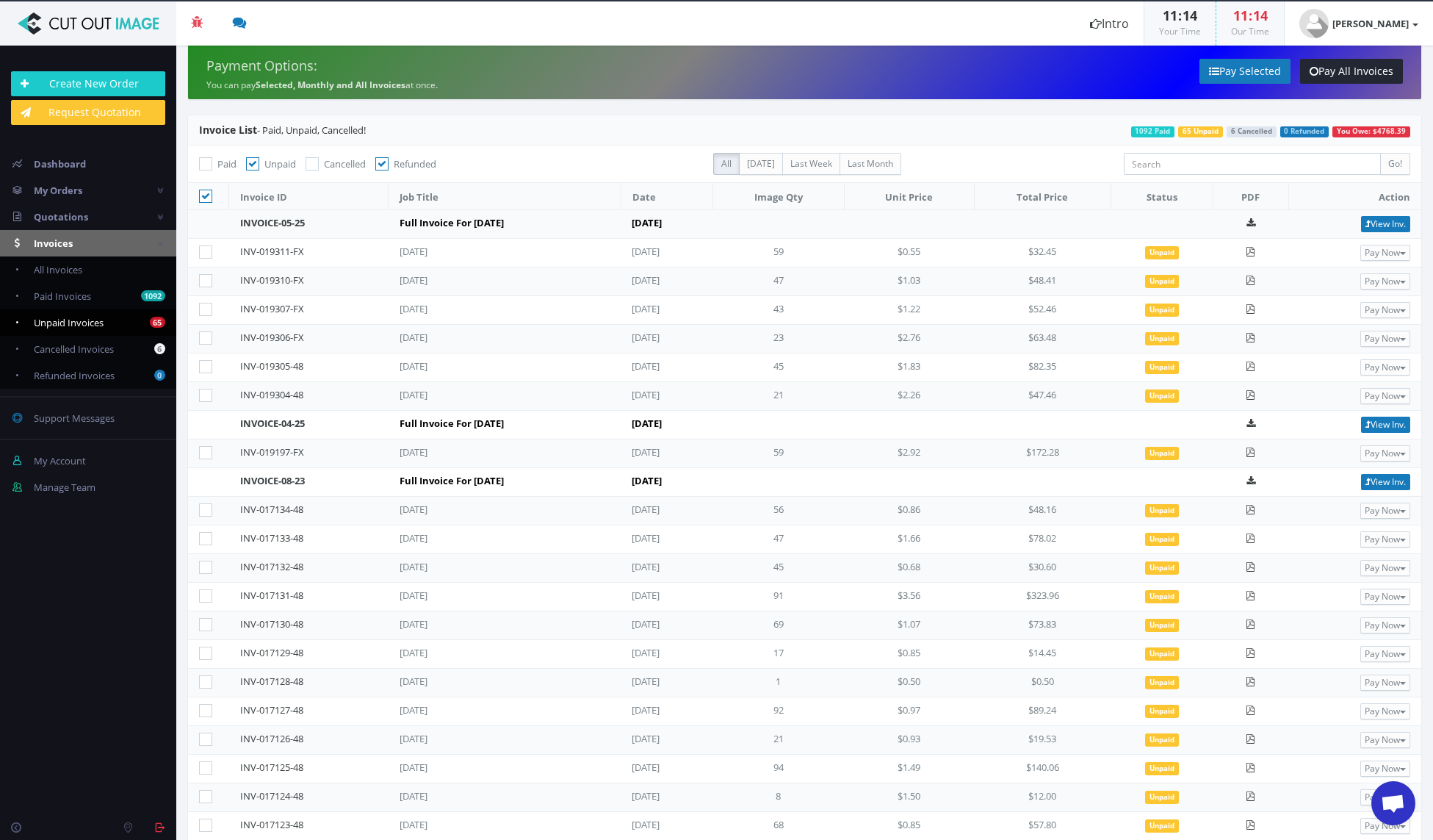
scroll to position [87, 0]
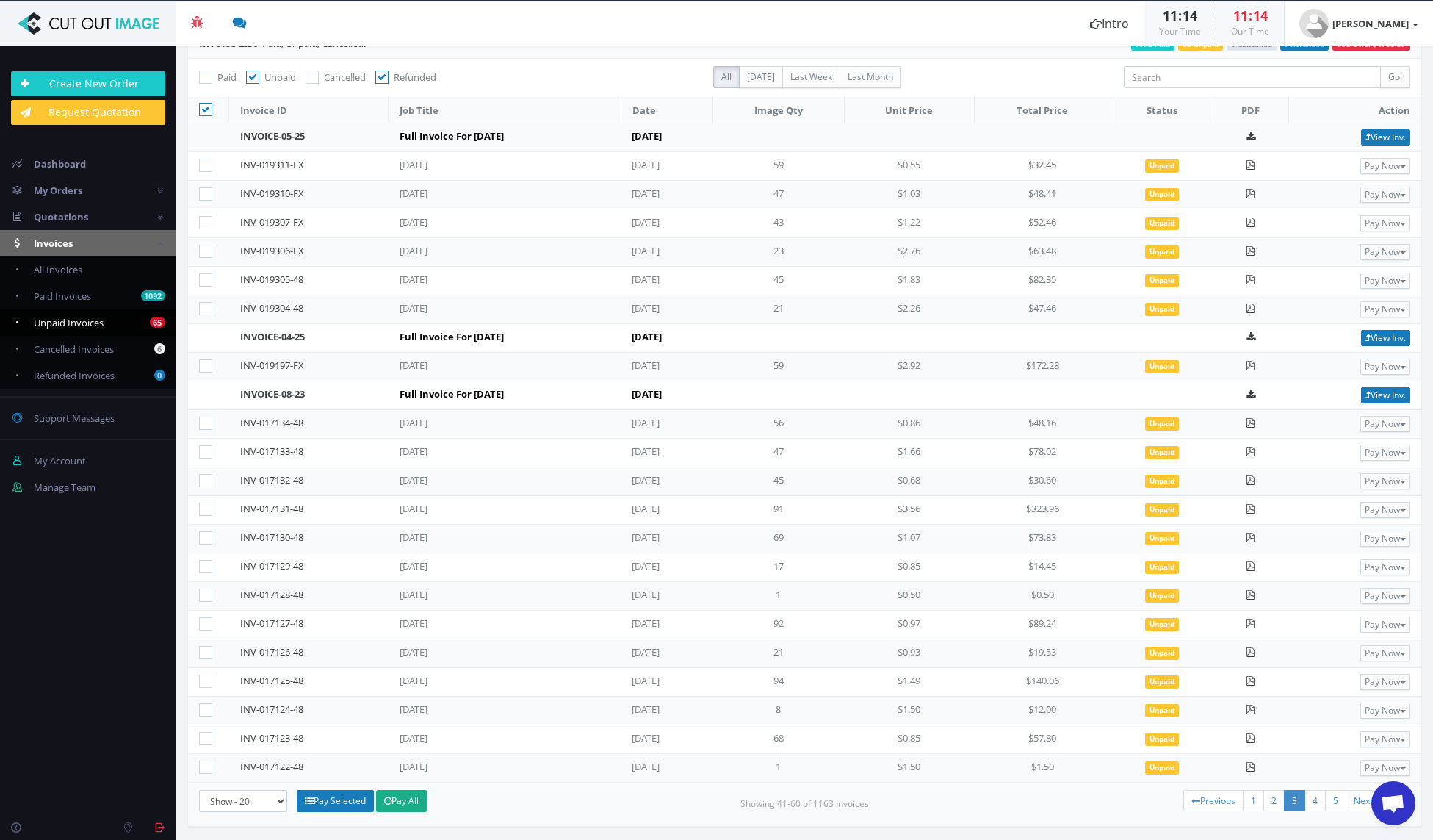
drag, startPoint x: 209, startPoint y: 767, endPoint x: 211, endPoint y: 745, distance: 22.1
click at [209, 767] on icon at bounding box center [205, 767] width 14 height 14
click at [209, 767] on input"] "checkbox" at bounding box center [207, 767] width 10 height 10
checkbox input"] "true"
drag, startPoint x: 208, startPoint y: 736, endPoint x: 205, endPoint y: 702, distance: 34.1
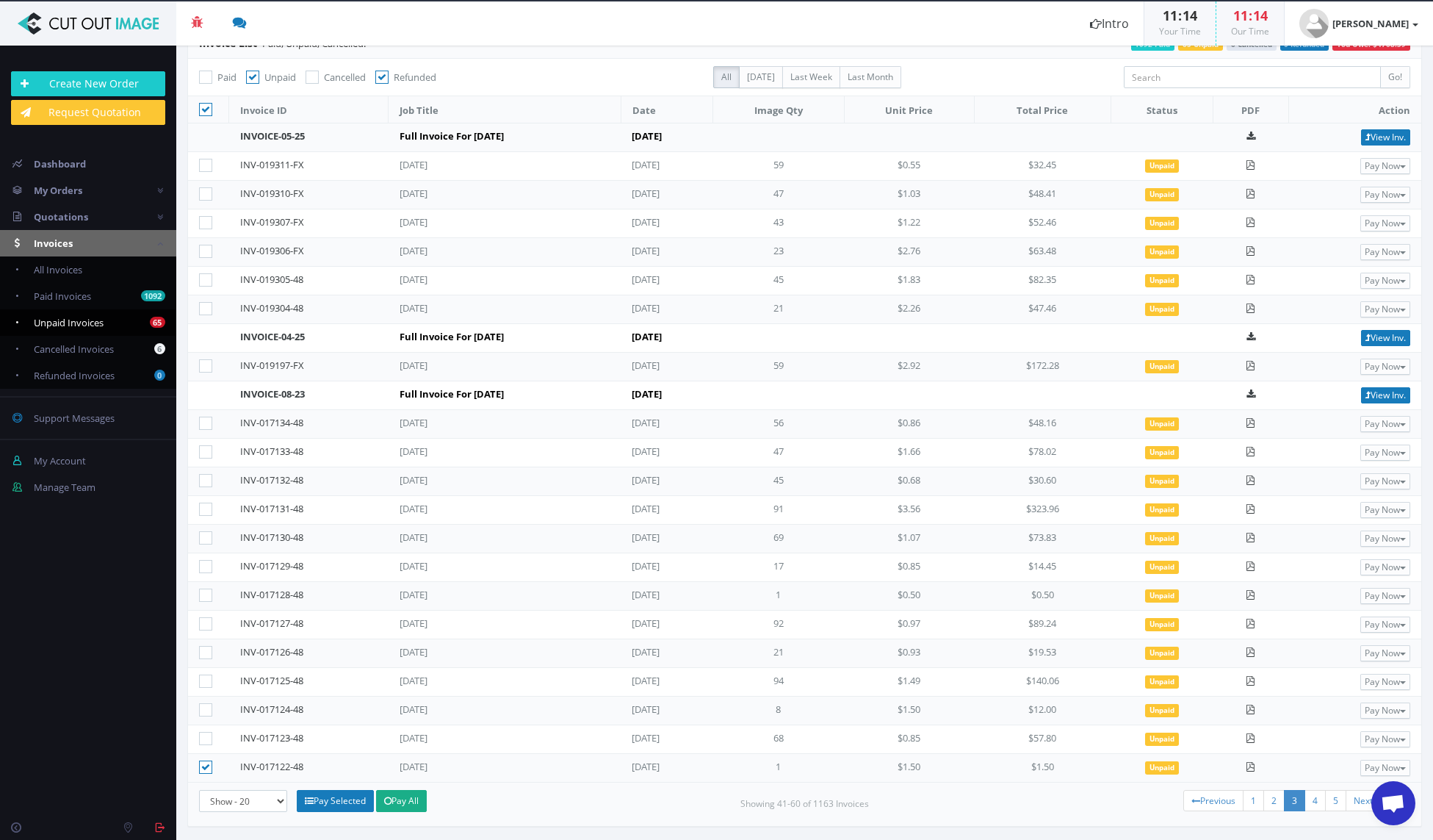
click at [208, 736] on icon at bounding box center [205, 738] width 14 height 14
click at [208, 736] on input"] "checkbox" at bounding box center [207, 739] width 10 height 10
checkbox input"] "true"
click at [205, 705] on icon at bounding box center [205, 710] width 14 height 14
click at [205, 705] on input"] "checkbox" at bounding box center [207, 710] width 10 height 10
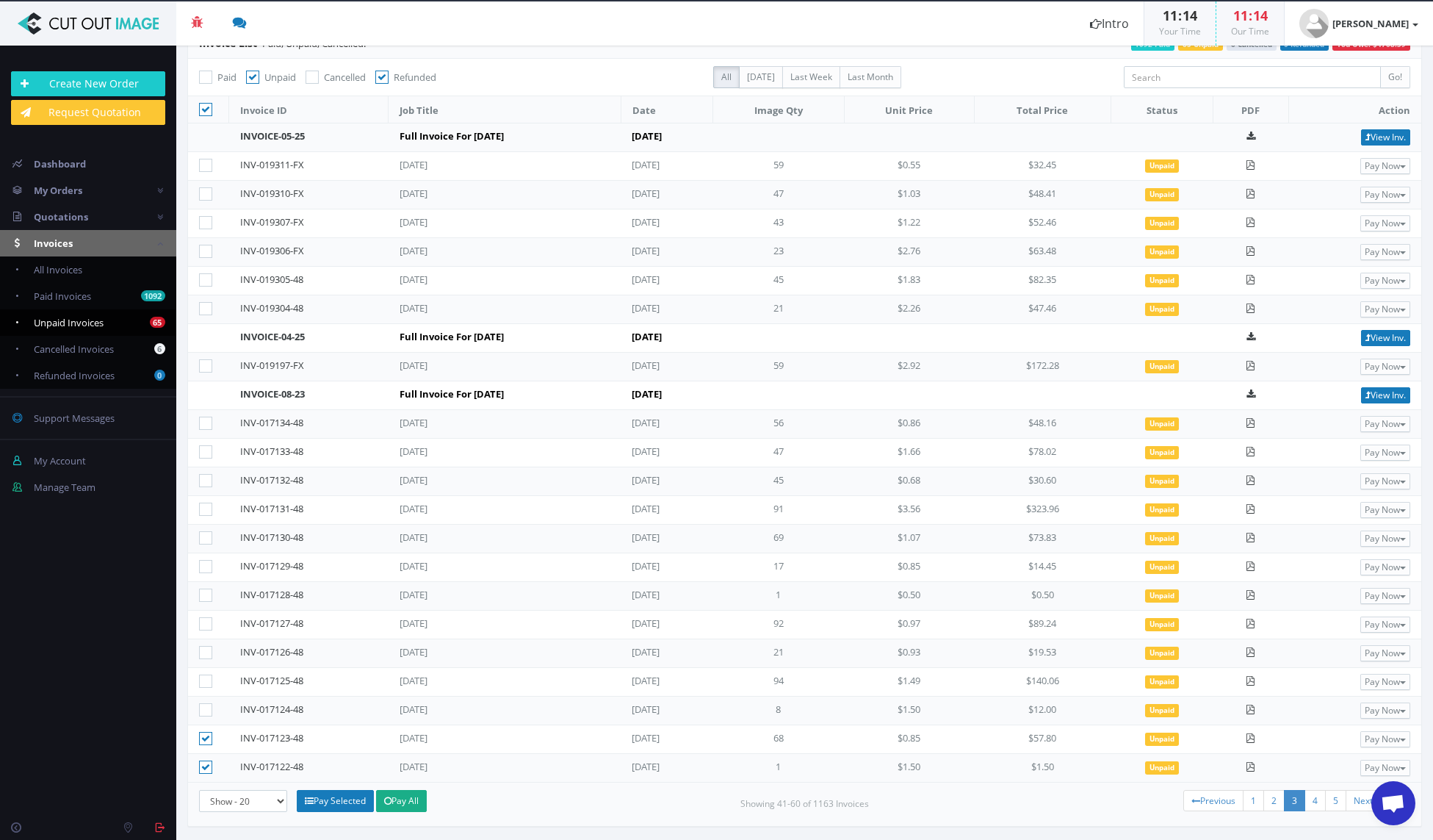
checkbox input"] "true"
click at [205, 681] on icon at bounding box center [205, 681] width 14 height 14
click at [205, 681] on input"] "checkbox" at bounding box center [207, 681] width 10 height 10
checkbox input"] "true"
click at [206, 653] on icon at bounding box center [205, 652] width 14 height 14
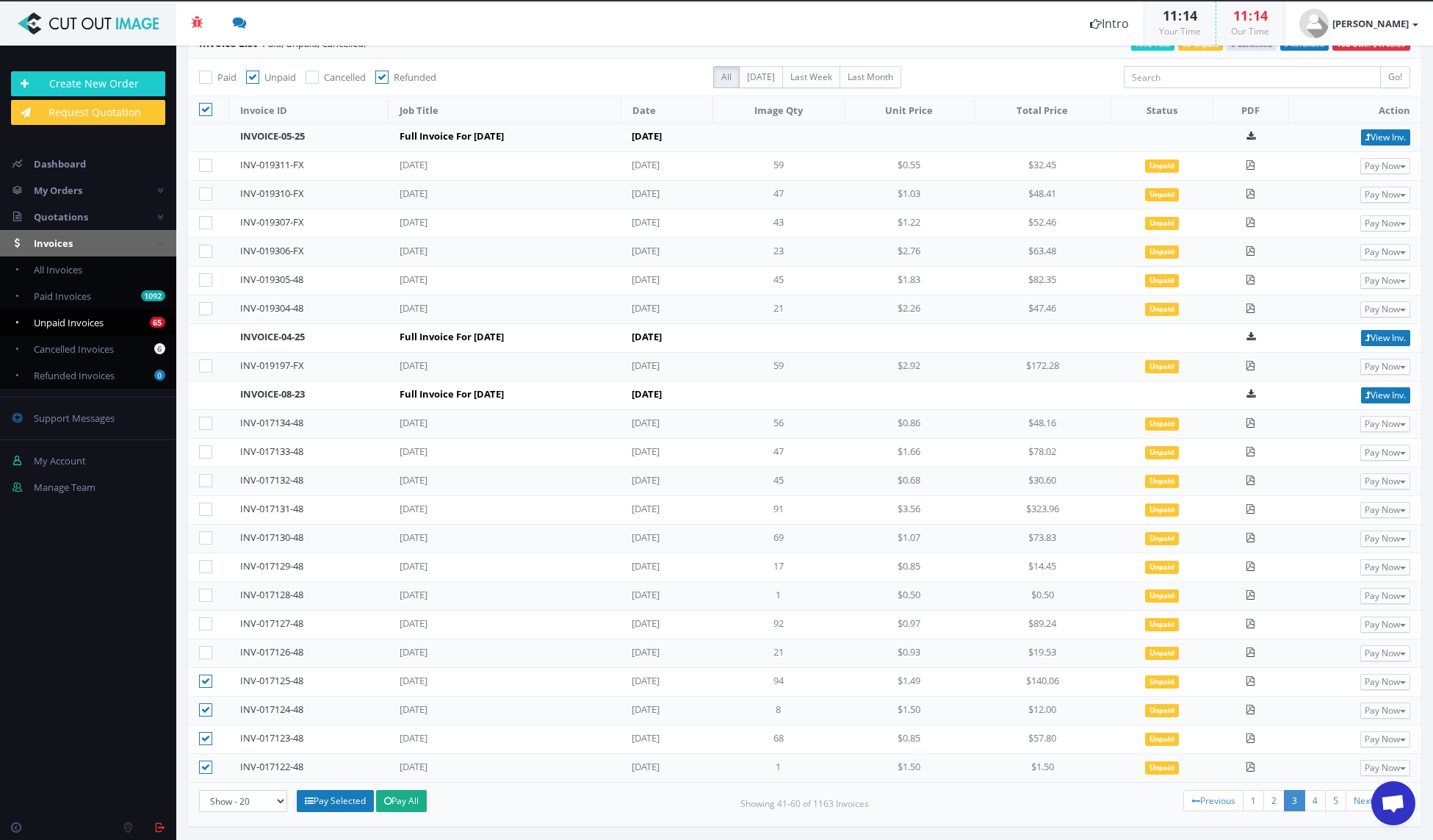
click at [206, 653] on input"] "checkbox" at bounding box center [207, 653] width 10 height 10
checkbox input"] "true"
drag, startPoint x: 210, startPoint y: 623, endPoint x: 205, endPoint y: 600, distance: 23.5
click at [210, 623] on icon at bounding box center [205, 624] width 14 height 14
click at [210, 623] on input"] "checkbox" at bounding box center [207, 624] width 10 height 10
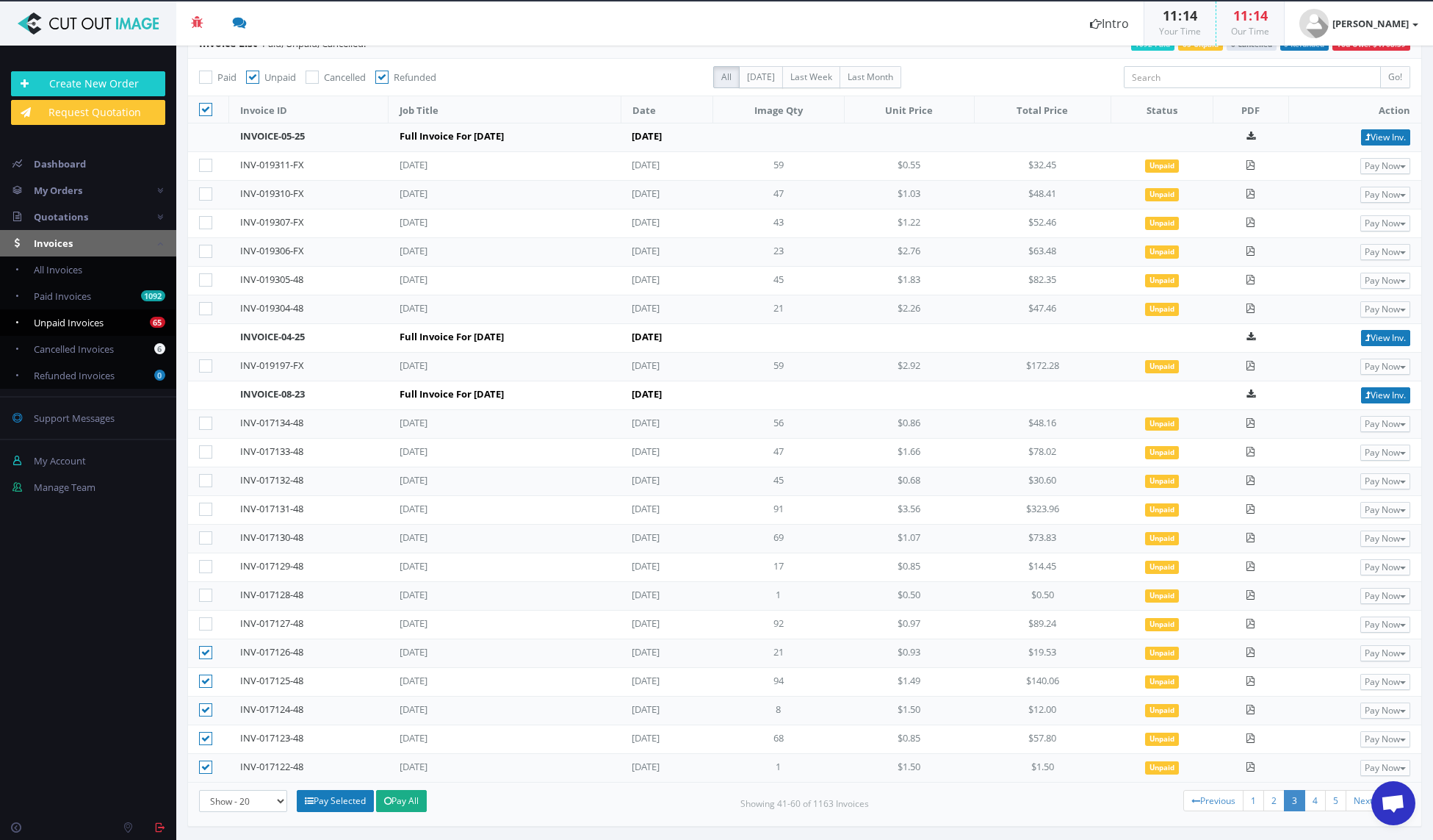
checkbox input"] "true"
drag, startPoint x: 205, startPoint y: 600, endPoint x: 205, endPoint y: 578, distance: 22.0
click at [205, 598] on label at bounding box center [208, 595] width 19 height 14
click at [205, 559] on icon at bounding box center [205, 566] width 14 height 14
click at [205, 562] on input"] "checkbox" at bounding box center [207, 567] width 10 height 10
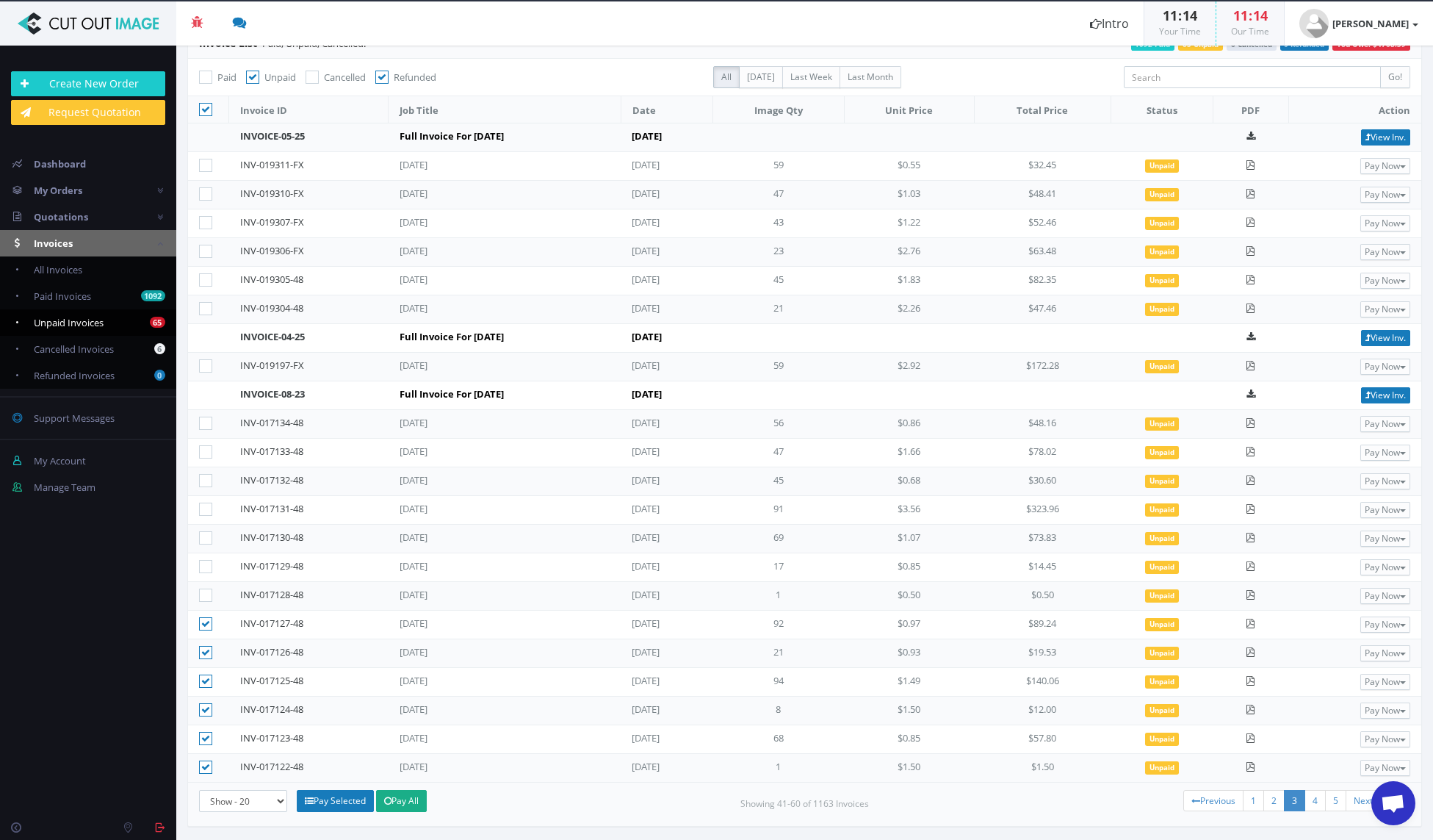
checkbox input"] "true"
drag, startPoint x: 209, startPoint y: 589, endPoint x: 208, endPoint y: 540, distance: 49.0
click at [209, 588] on icon at bounding box center [205, 595] width 14 height 14
click at [209, 591] on input"] "checkbox" at bounding box center [207, 596] width 10 height 10
checkbox input"] "true"
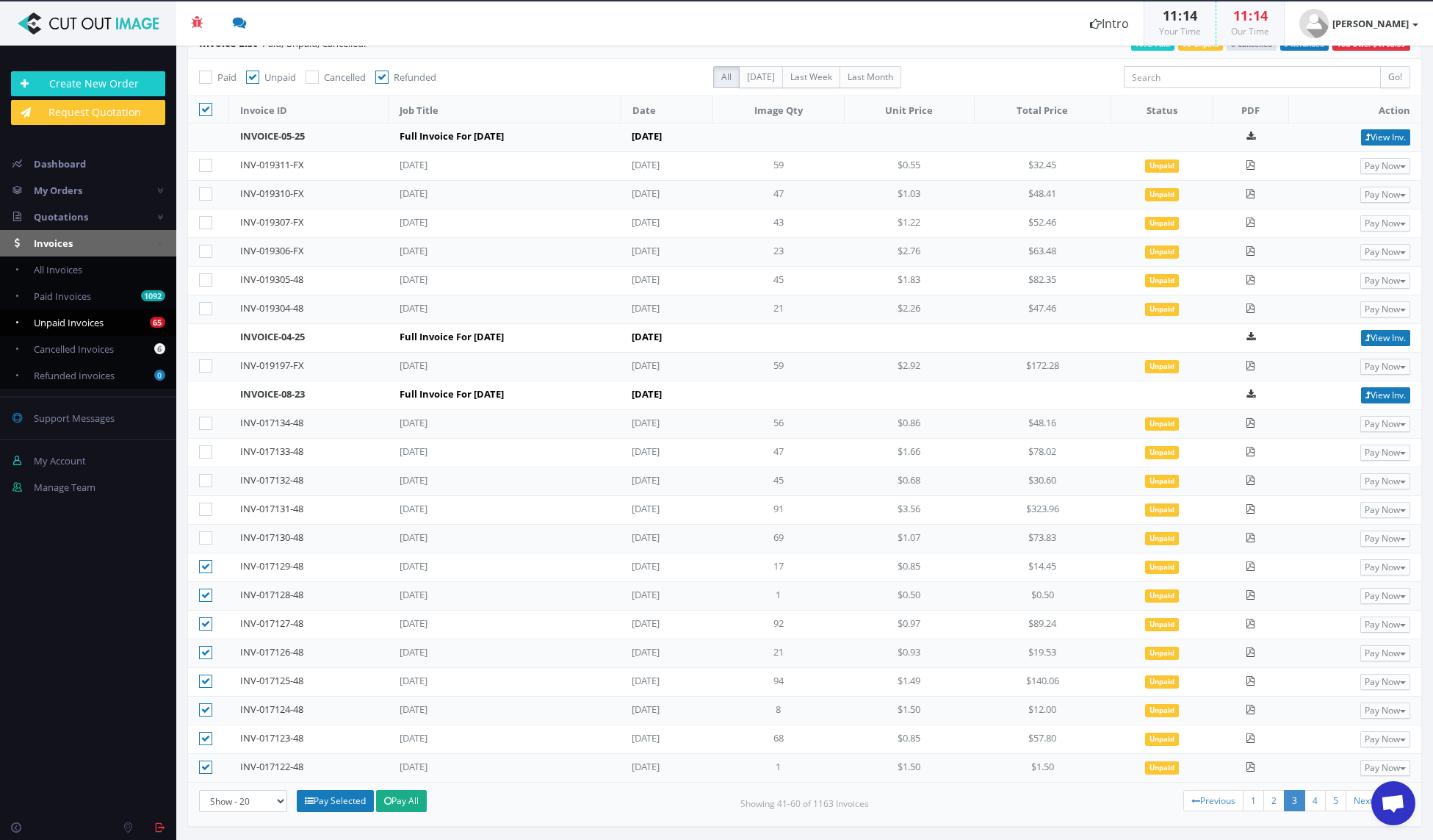
click at [208, 534] on icon at bounding box center [205, 538] width 14 height 14
click at [208, 534] on input"] "checkbox" at bounding box center [207, 538] width 10 height 10
checkbox input"] "true"
click at [209, 502] on icon at bounding box center [205, 509] width 14 height 14
click at [209, 505] on input"] "checkbox" at bounding box center [207, 510] width 10 height 10
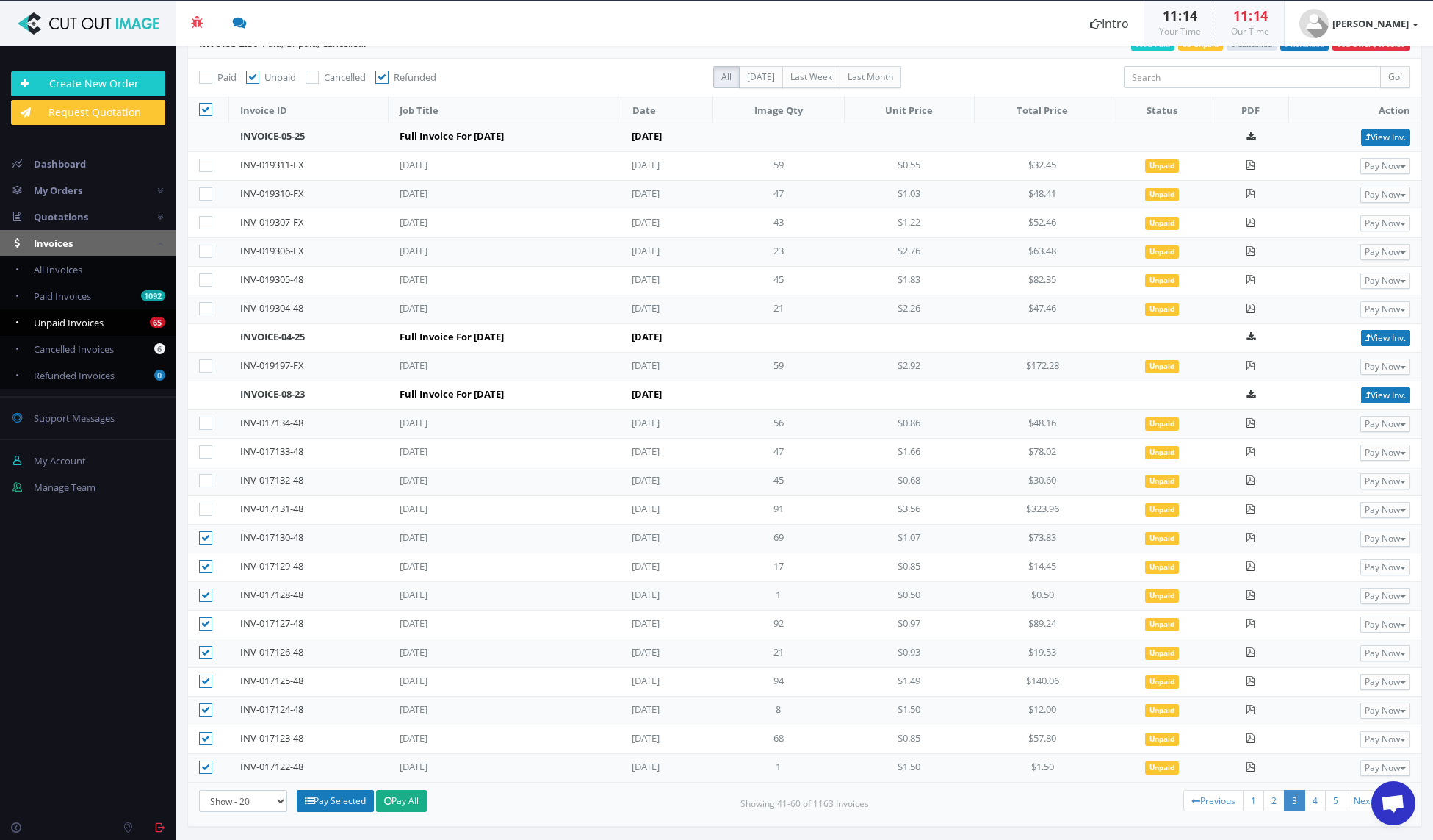
checkbox input"] "true"
click at [201, 474] on icon at bounding box center [205, 480] width 14 height 14
click at [205, 445] on icon at bounding box center [205, 452] width 14 height 14
click at [205, 447] on input"] "checkbox" at bounding box center [207, 452] width 10 height 10
checkbox input"] "true"
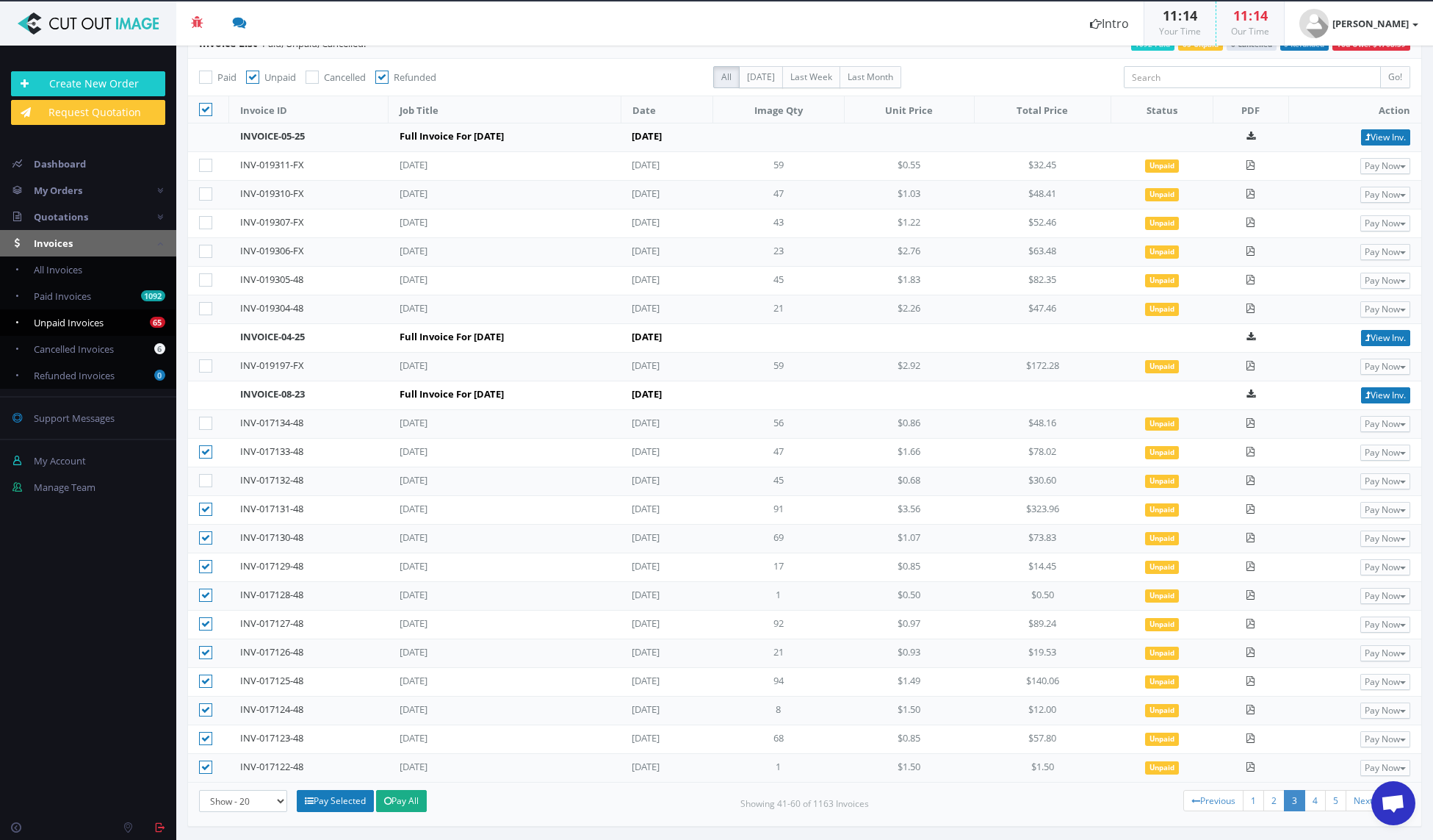
click at [205, 423] on icon at bounding box center [205, 423] width 14 height 14
click at [205, 423] on input"] "checkbox" at bounding box center [207, 424] width 10 height 10
checkbox input"] "true"
click at [202, 477] on icon at bounding box center [205, 480] width 14 height 14
click at [203, 477] on input"] "checkbox" at bounding box center [207, 481] width 10 height 10
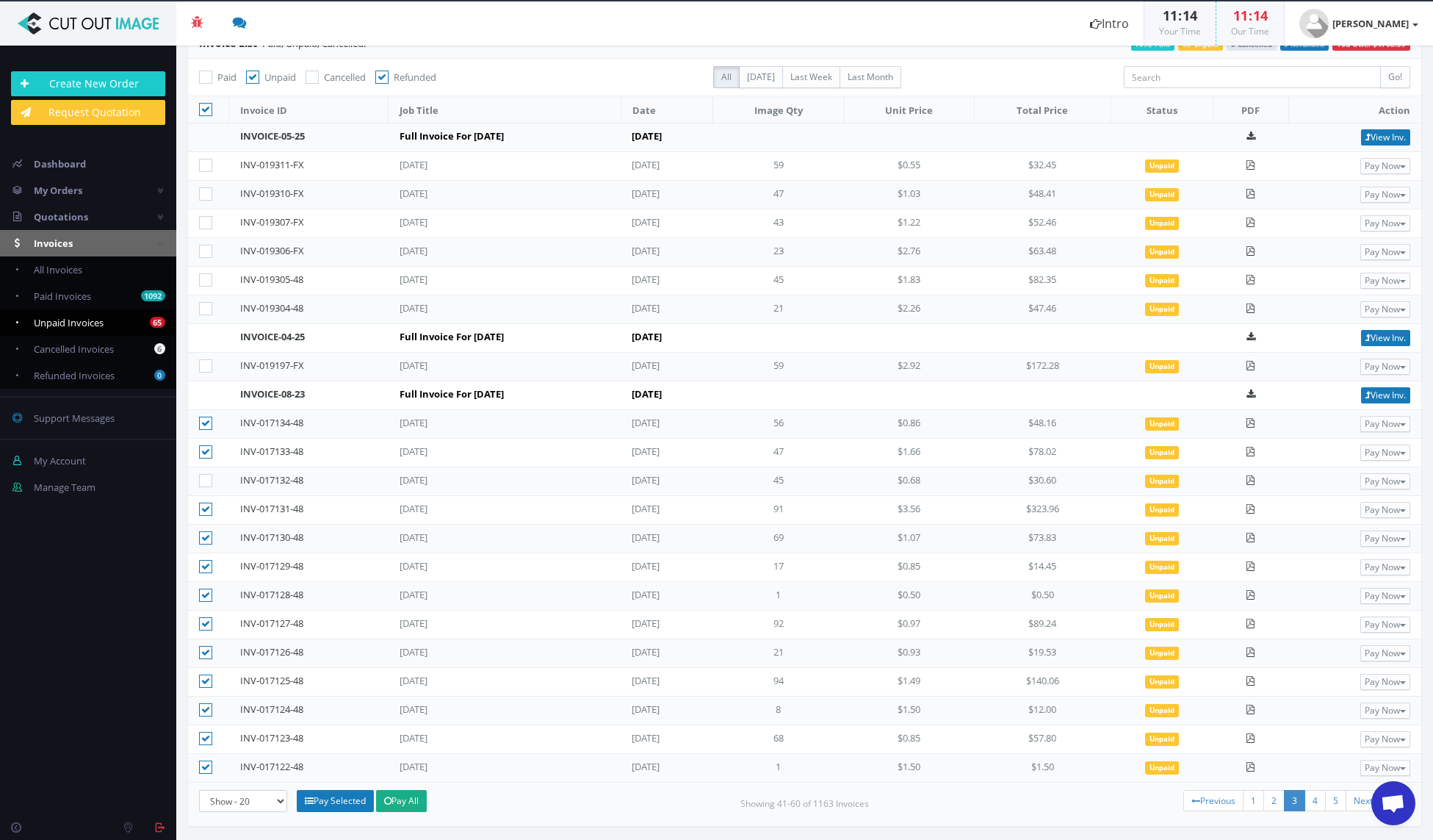
checkbox input"] "true"
click at [1264, 801] on link "2" at bounding box center [1275, 800] width 22 height 22
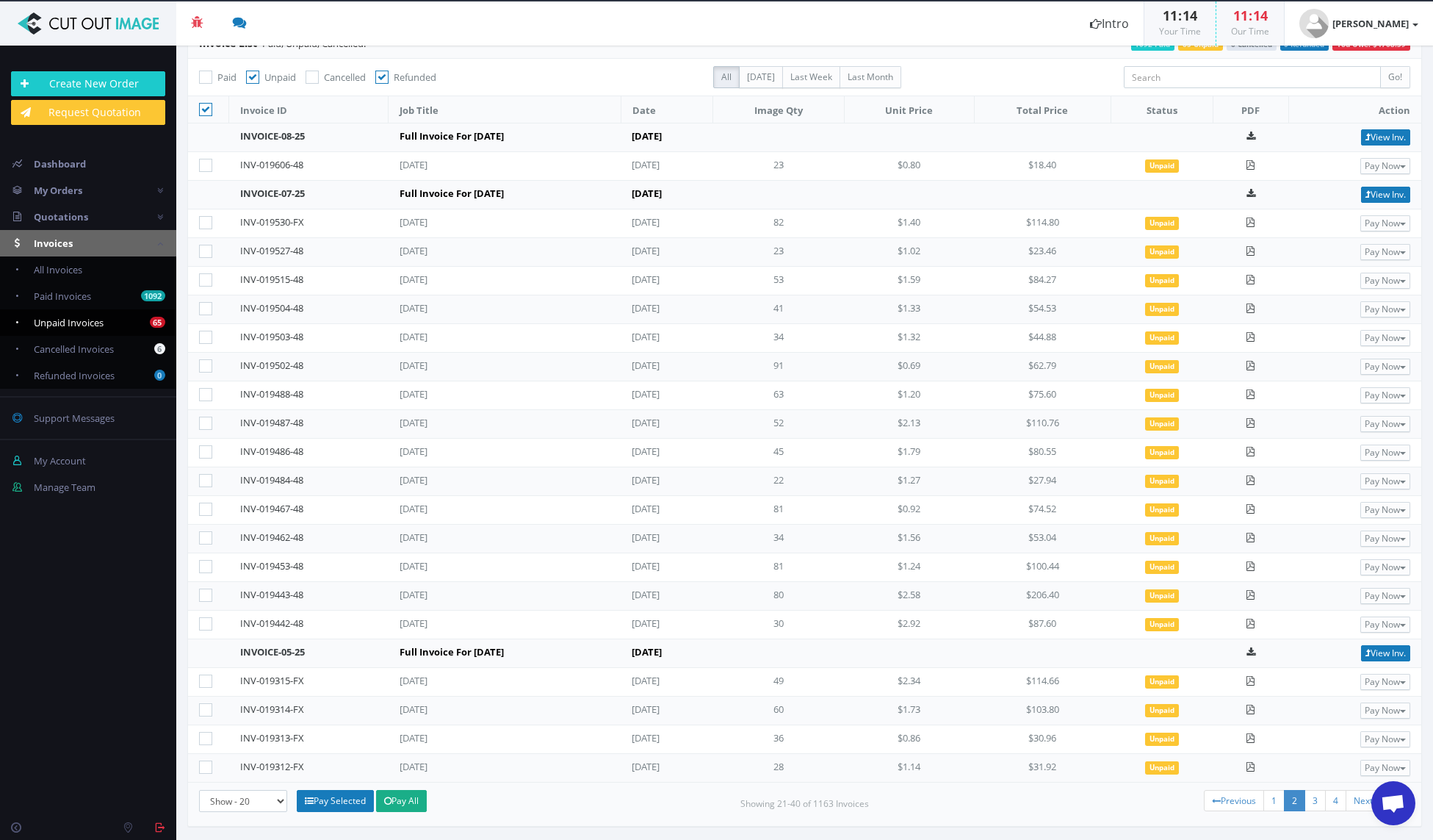
scroll to position [0, 0]
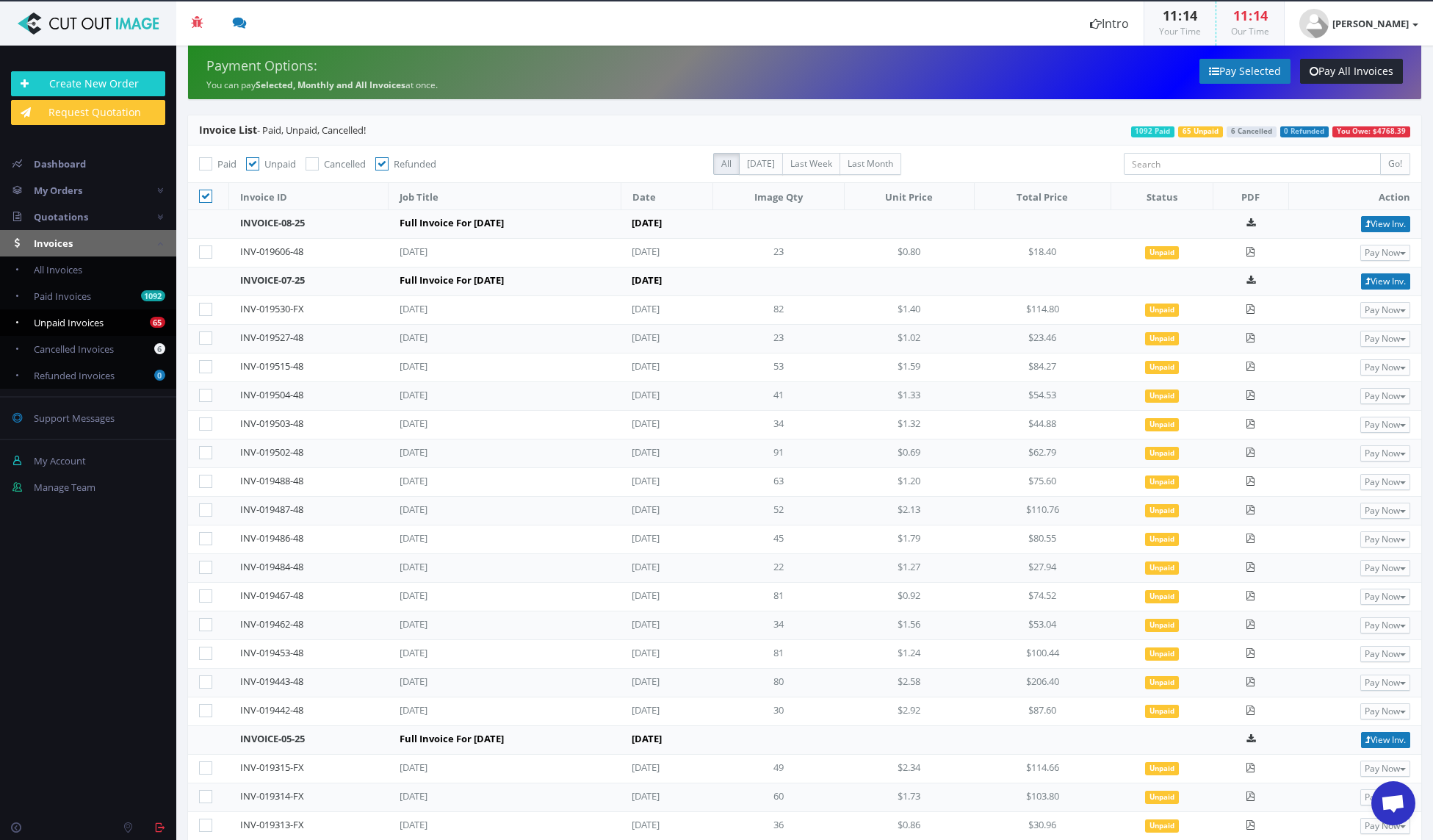
click at [202, 193] on icon at bounding box center [205, 196] width 14 height 14
click at [203, 193] on input "checkbox" at bounding box center [207, 196] width 10 height 10
click at [202, 193] on icon at bounding box center [205, 196] width 14 height 14
click at [203, 193] on input "checkbox" at bounding box center [207, 196] width 10 height 10
checkbox input "true"
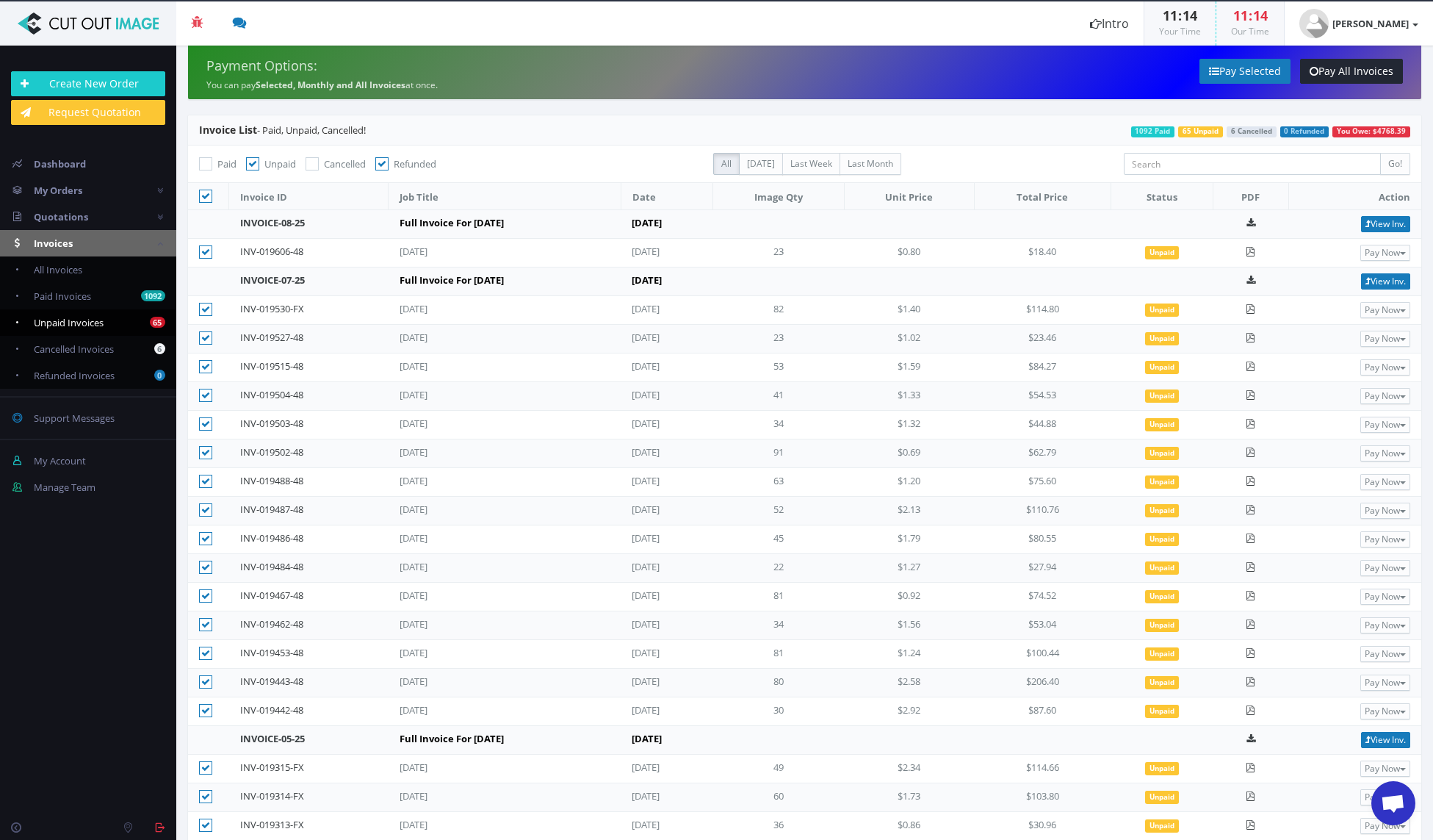
checkbox input"] "true"
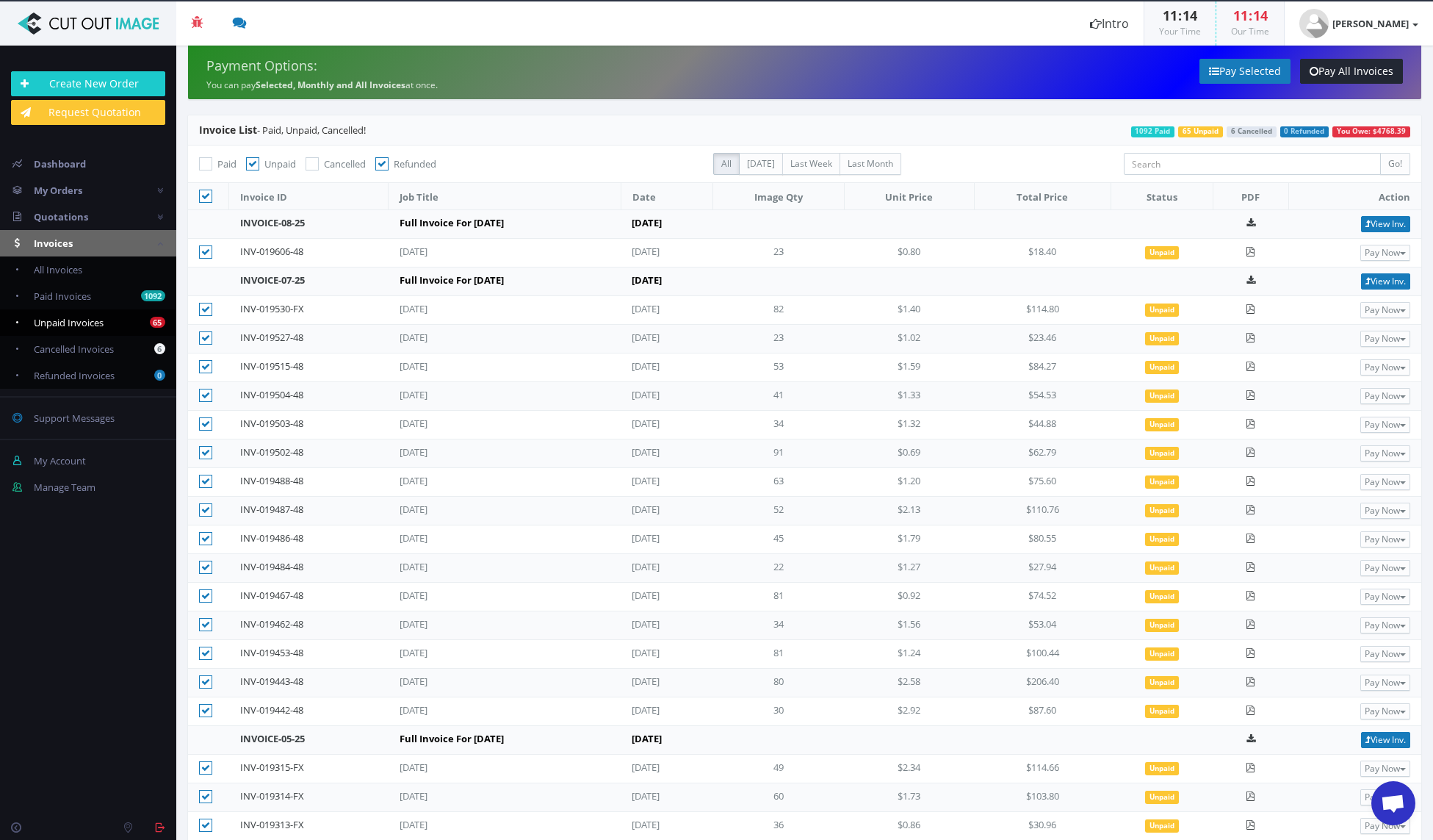
checkbox input"] "true"
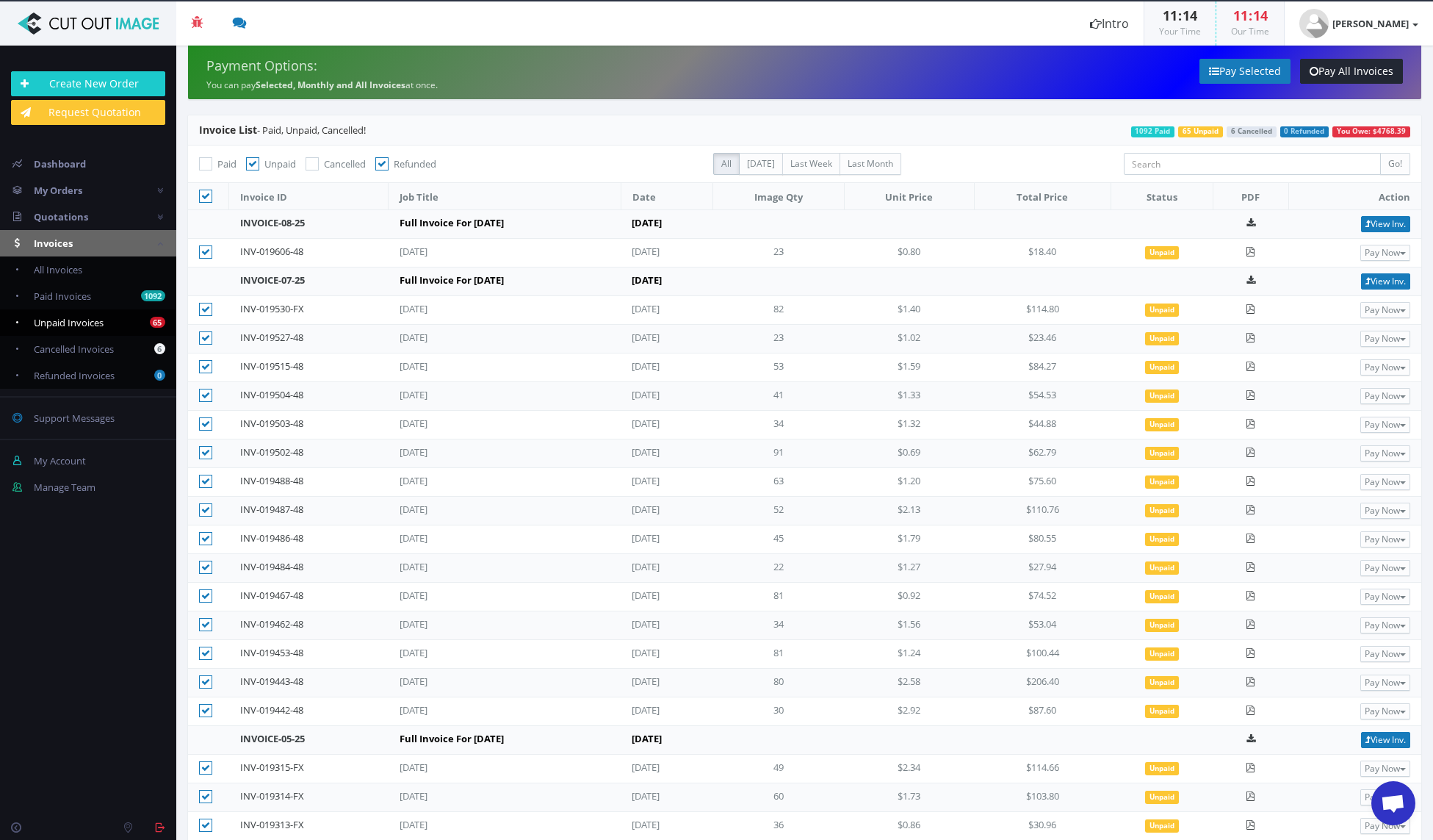
checkbox input"] "true"
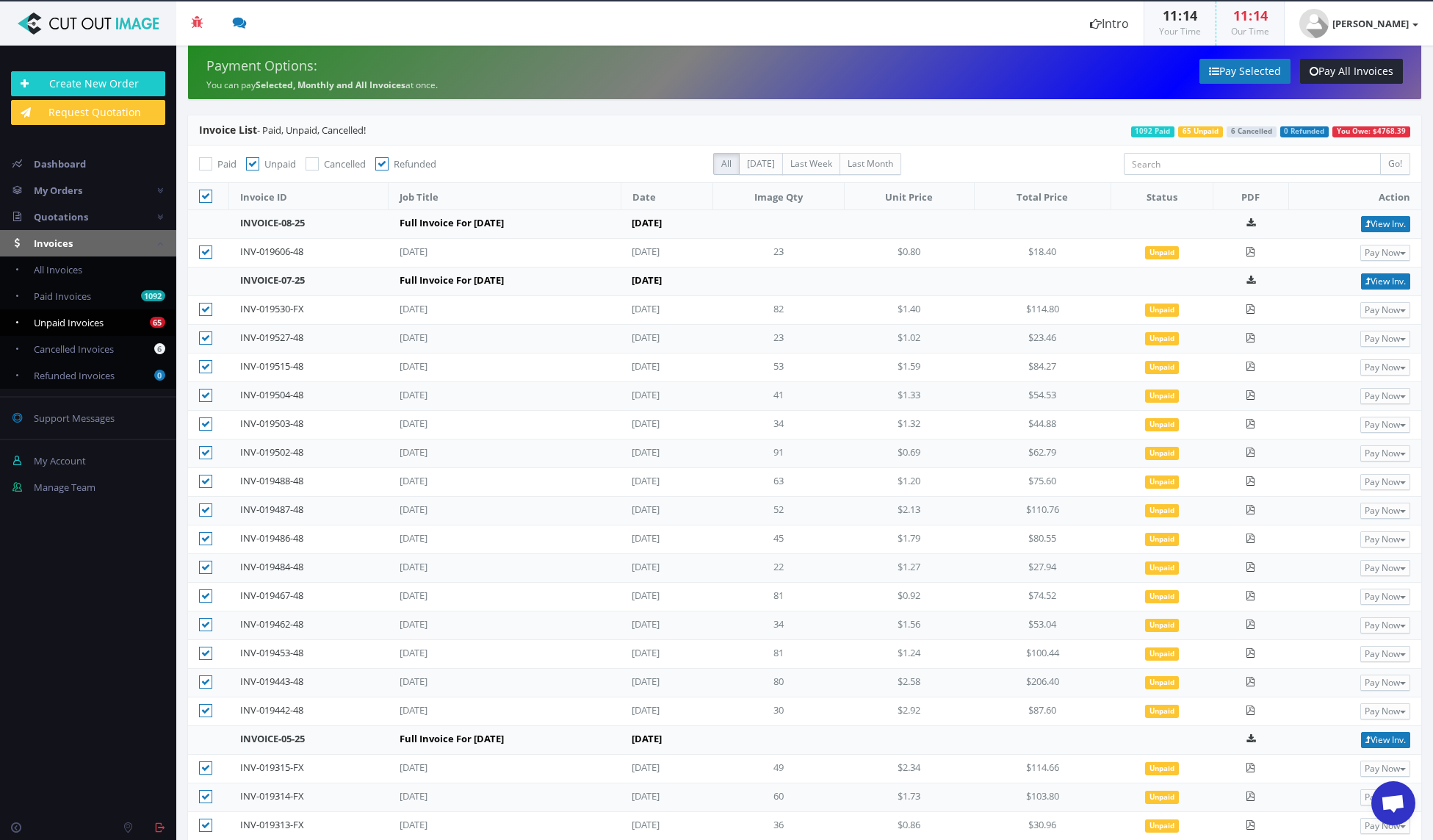
checkbox input"] "true"
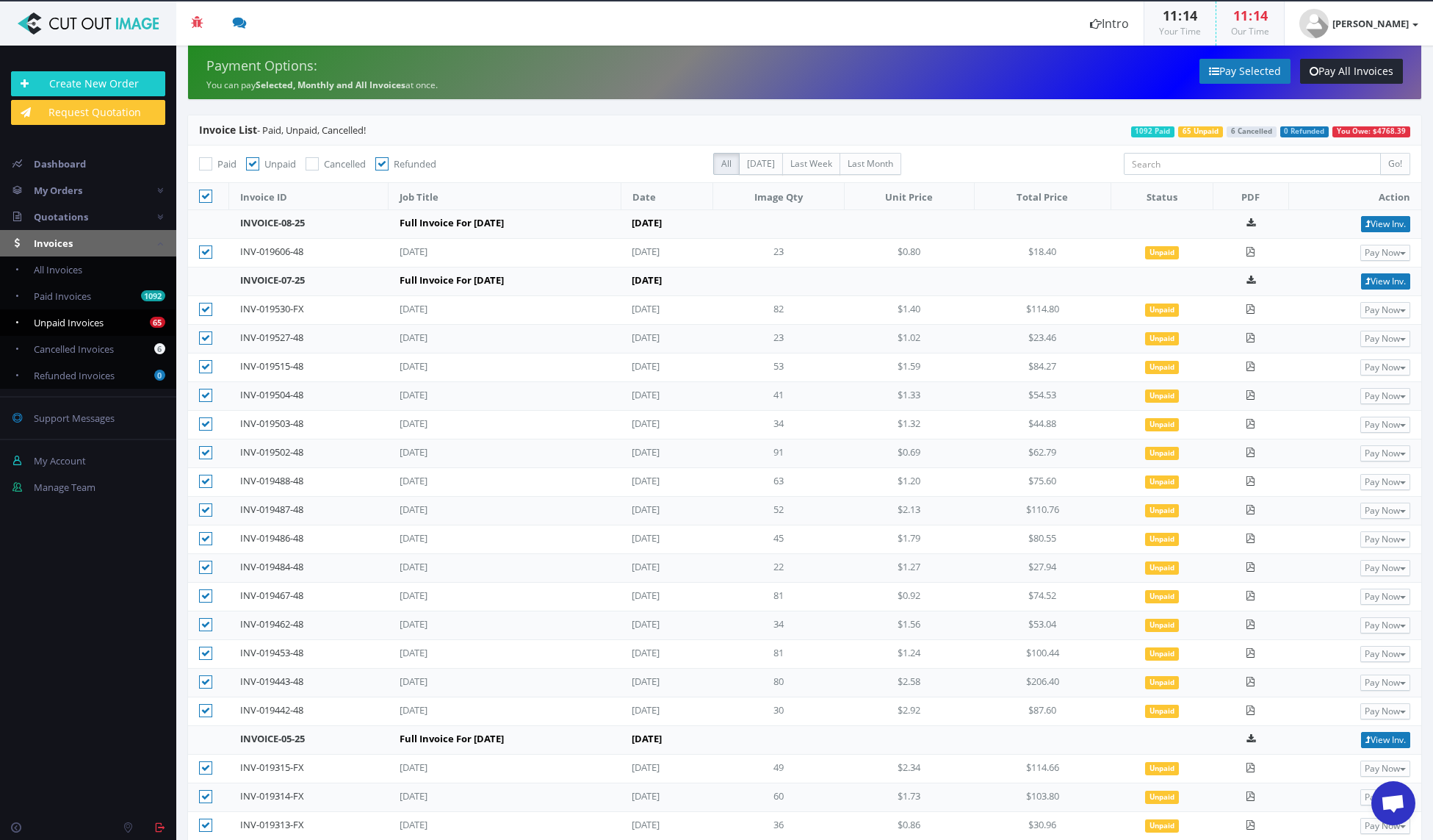
click at [205, 252] on icon at bounding box center [205, 252] width 14 height 14
click at [205, 252] on input"] "checkbox" at bounding box center [207, 253] width 10 height 10
checkbox input"] "false"
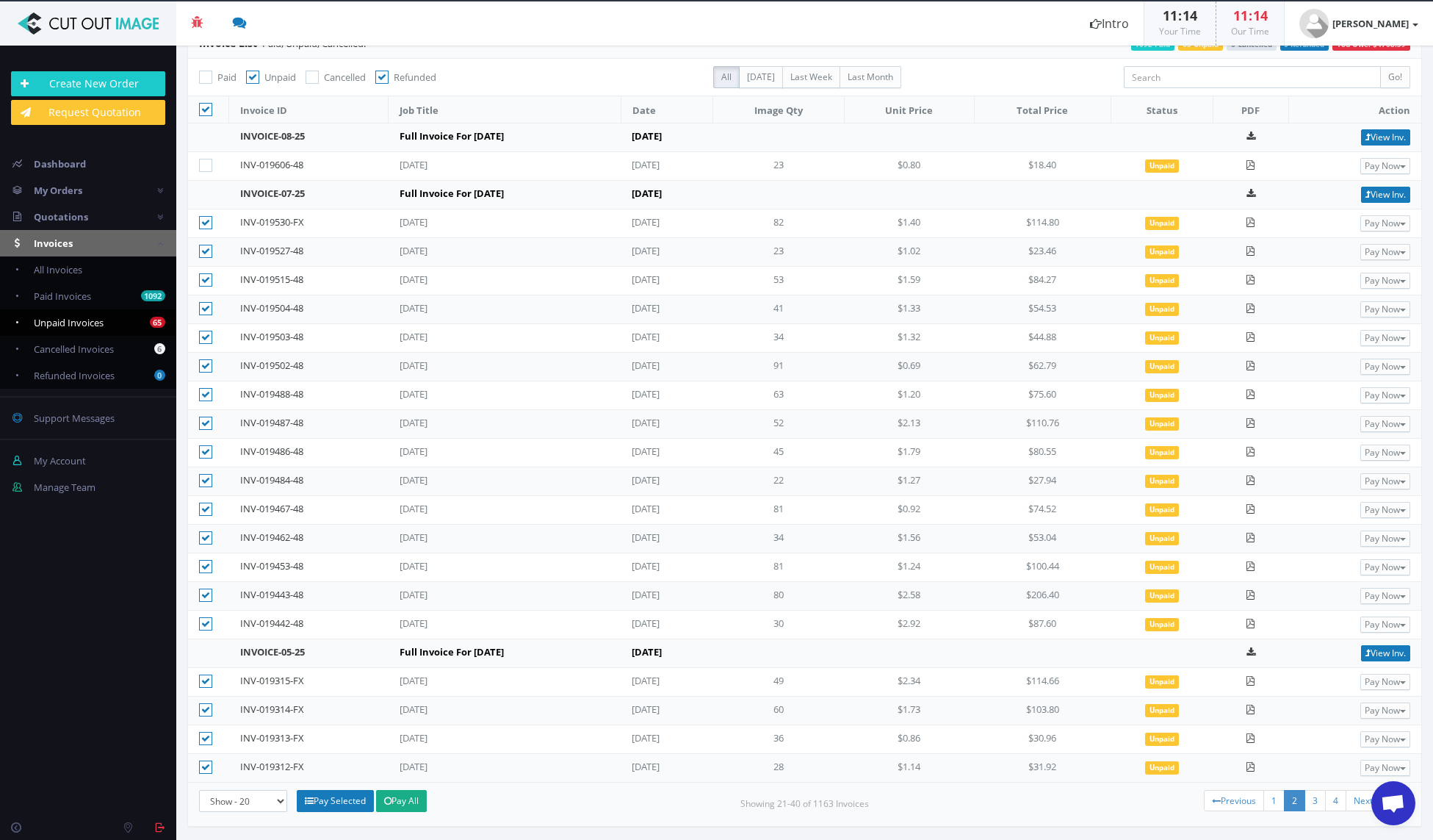
drag, startPoint x: 205, startPoint y: 766, endPoint x: 206, endPoint y: 745, distance: 21.0
click at [205, 766] on icon at bounding box center [205, 767] width 14 height 14
click at [205, 766] on input"] "checkbox" at bounding box center [207, 767] width 10 height 10
checkbox input"] "false"
click at [206, 743] on icon at bounding box center [205, 738] width 14 height 14
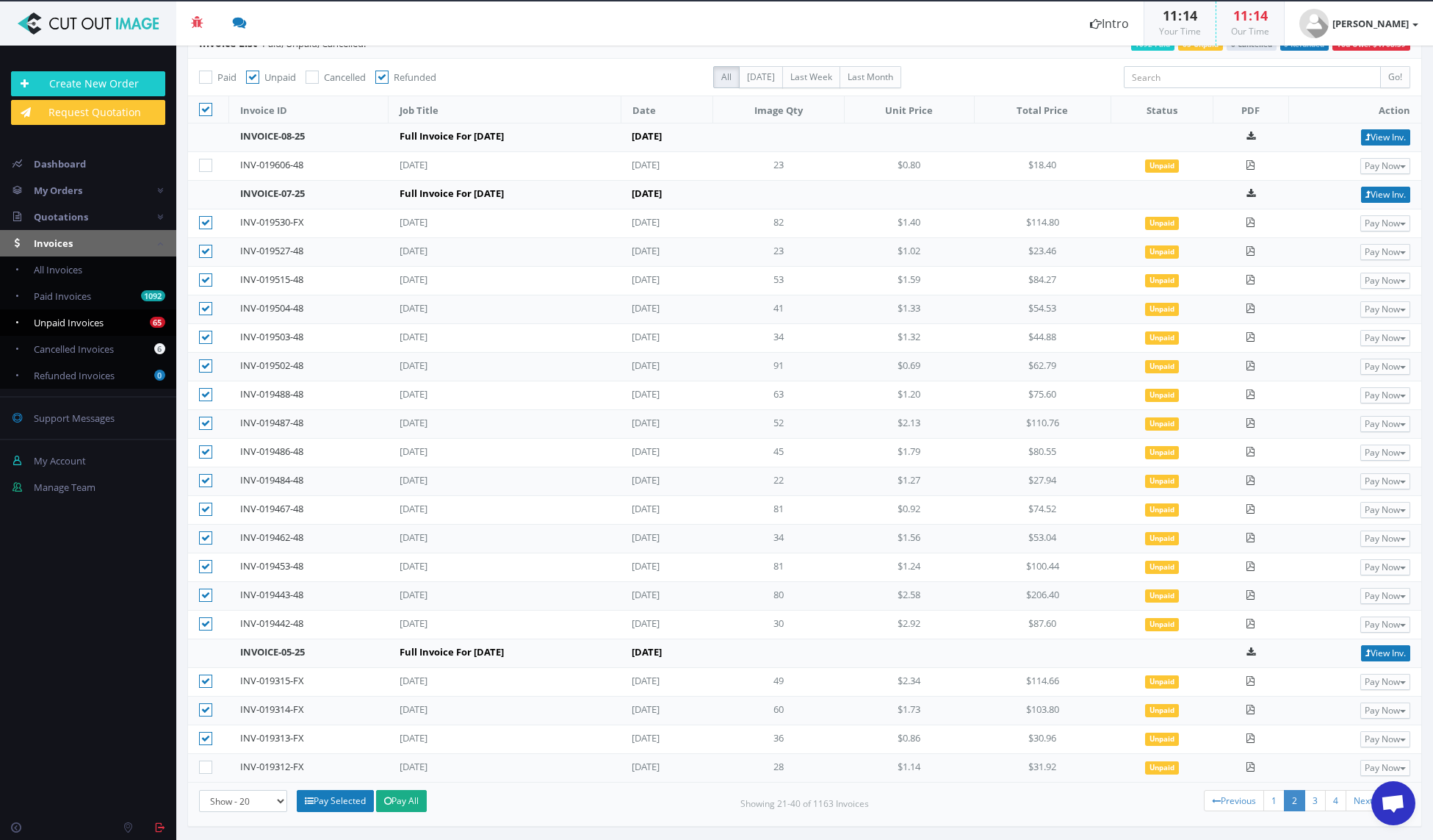
click at [206, 743] on input"] "checkbox" at bounding box center [207, 739] width 10 height 10
checkbox input"] "false"
click at [205, 703] on icon at bounding box center [205, 710] width 14 height 14
click at [205, 705] on input"] "checkbox" at bounding box center [207, 710] width 10 height 10
checkbox input"] "false"
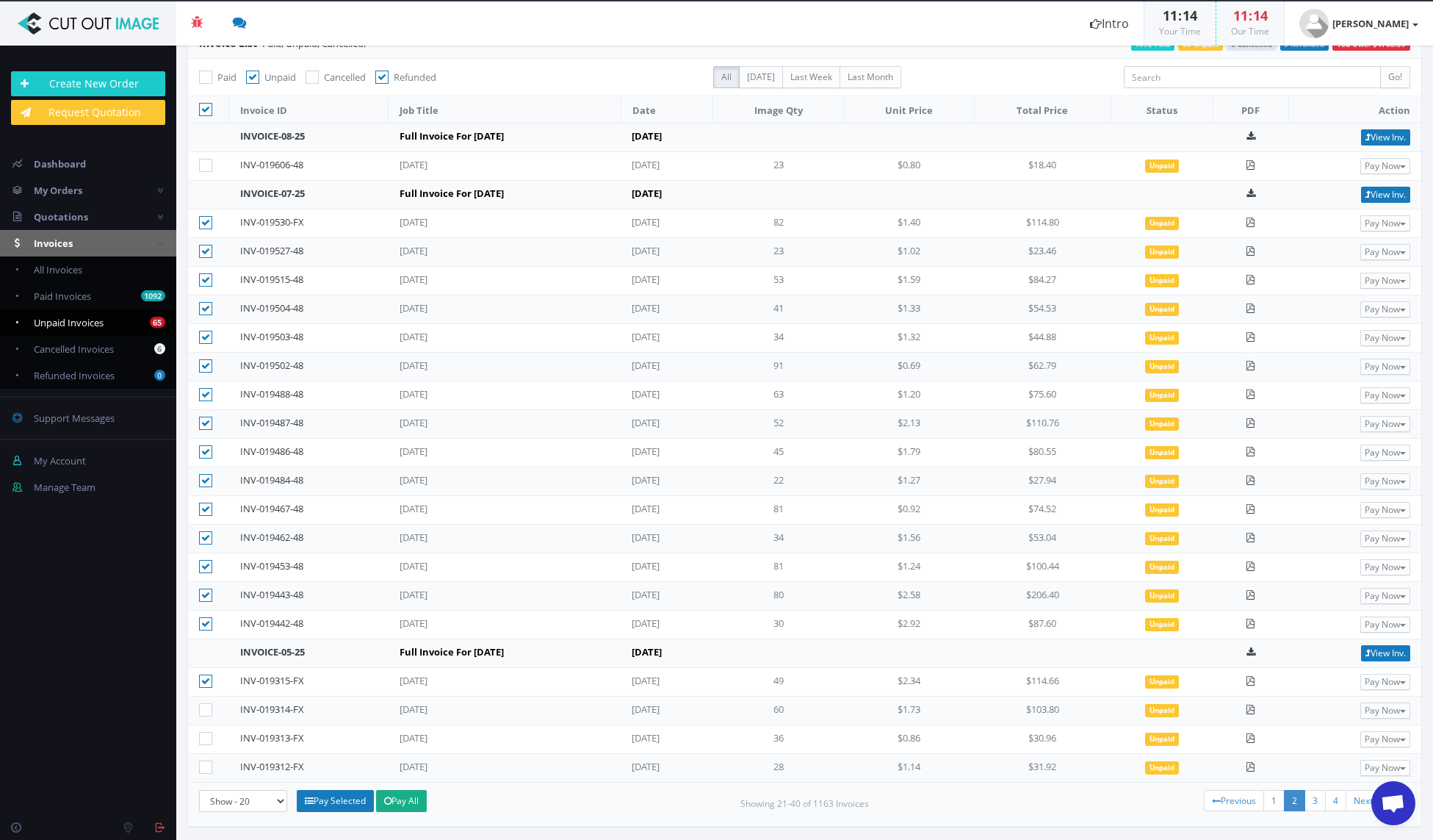
drag, startPoint x: 206, startPoint y: 682, endPoint x: 225, endPoint y: 692, distance: 21.5
click at [206, 682] on icon at bounding box center [205, 681] width 14 height 14
click at [206, 682] on input"] "checkbox" at bounding box center [207, 681] width 10 height 10
checkbox input"] "false"
click at [346, 801] on link "Pay Selected" at bounding box center [335, 800] width 77 height 22
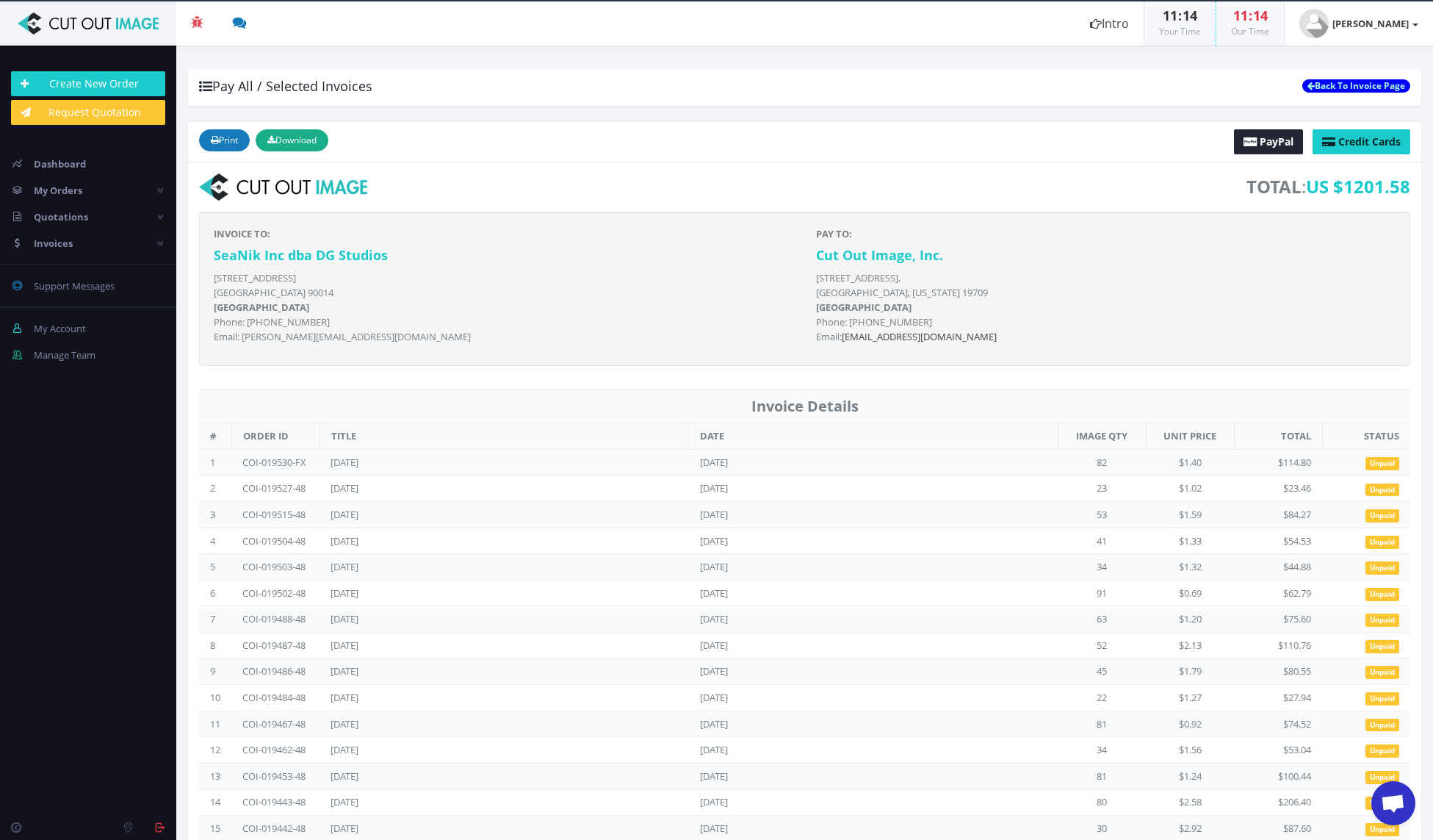
scroll to position [61, 0]
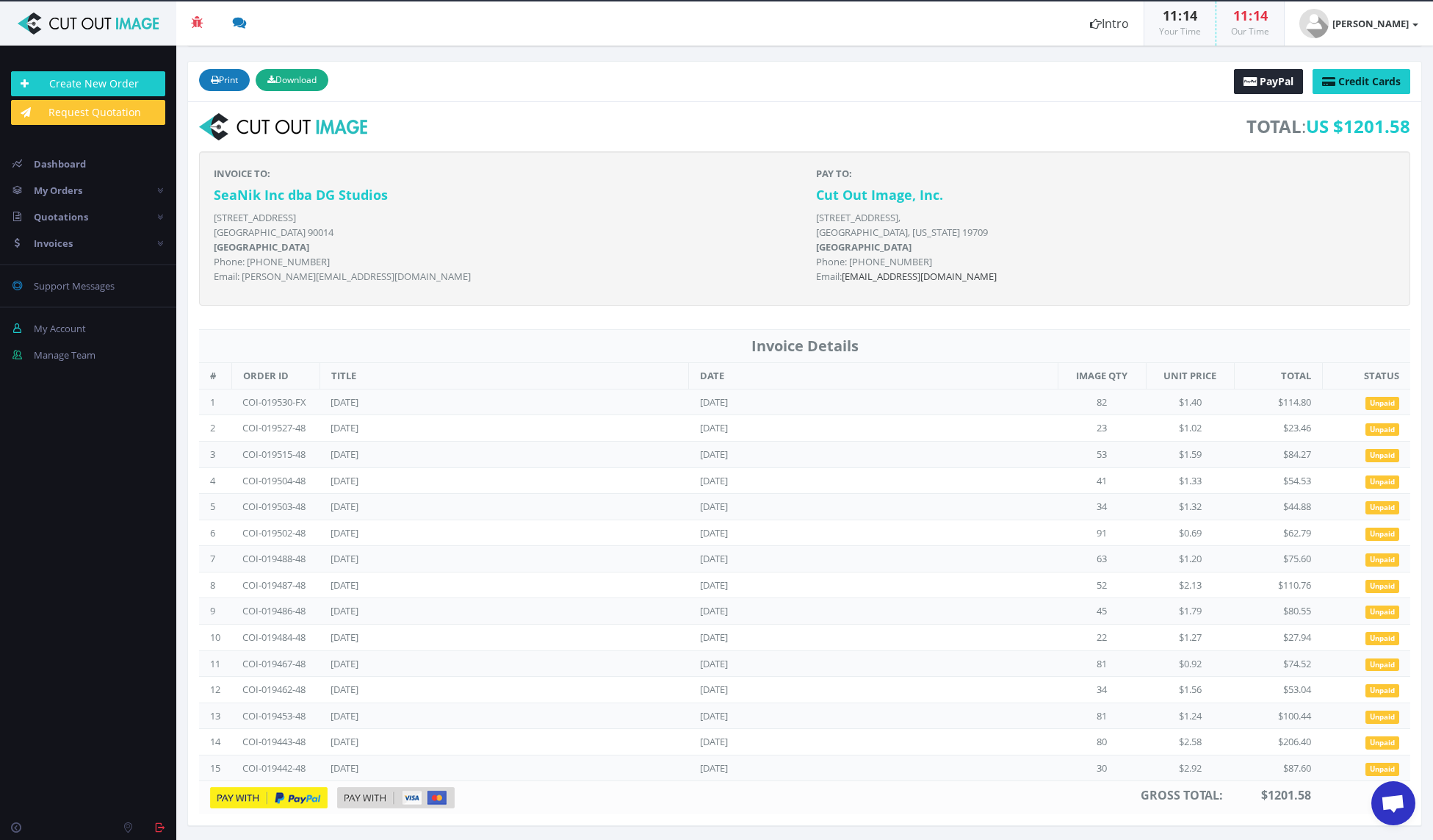
click at [422, 797] on img at bounding box center [396, 797] width 118 height 21
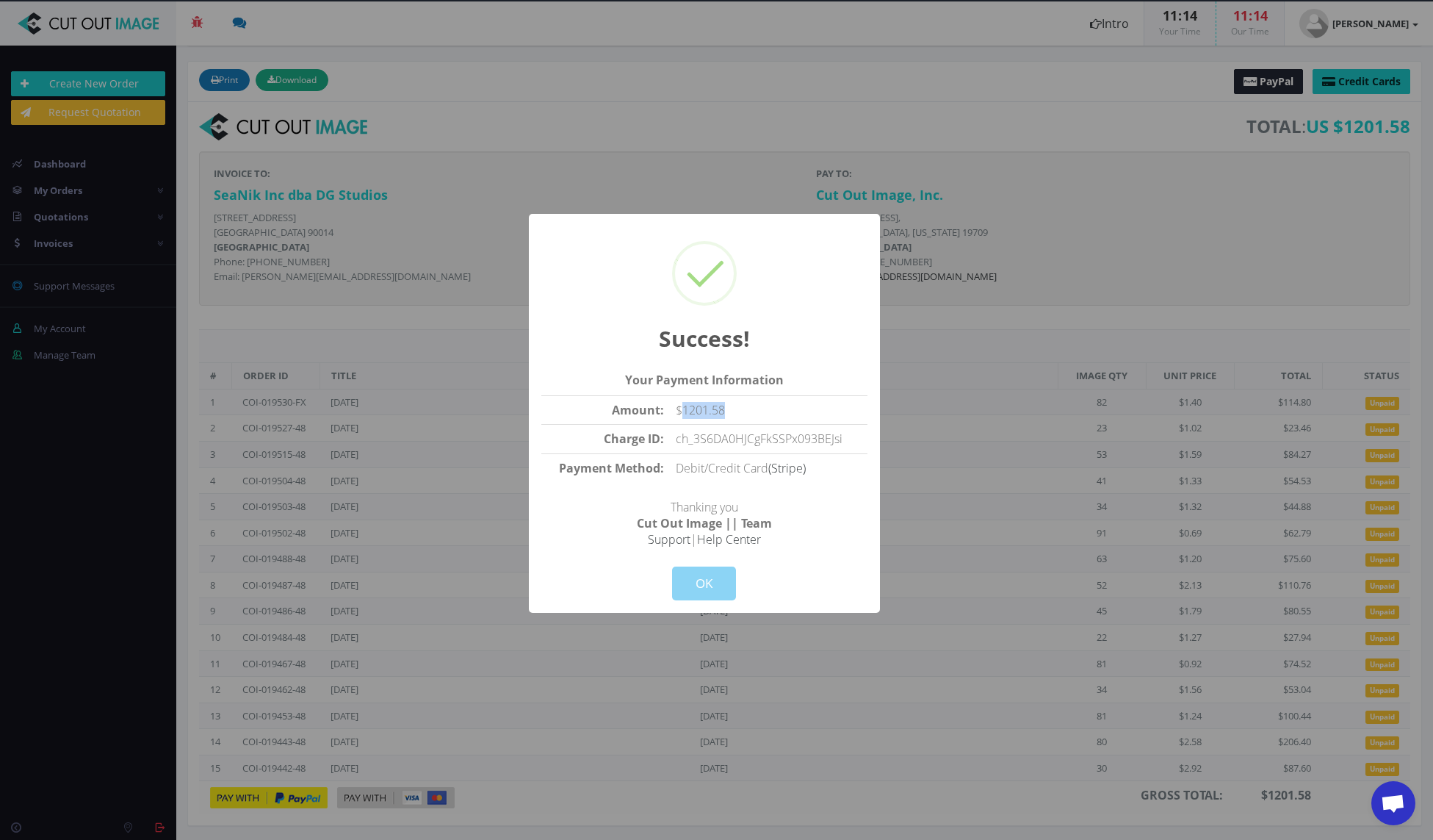
drag, startPoint x: 741, startPoint y: 414, endPoint x: 691, endPoint y: 412, distance: 50.0
click at [681, 411] on td "$1201.58" at bounding box center [769, 410] width 197 height 29
copy td "1201.58"
click at [703, 578] on button "OK" at bounding box center [704, 583] width 64 height 33
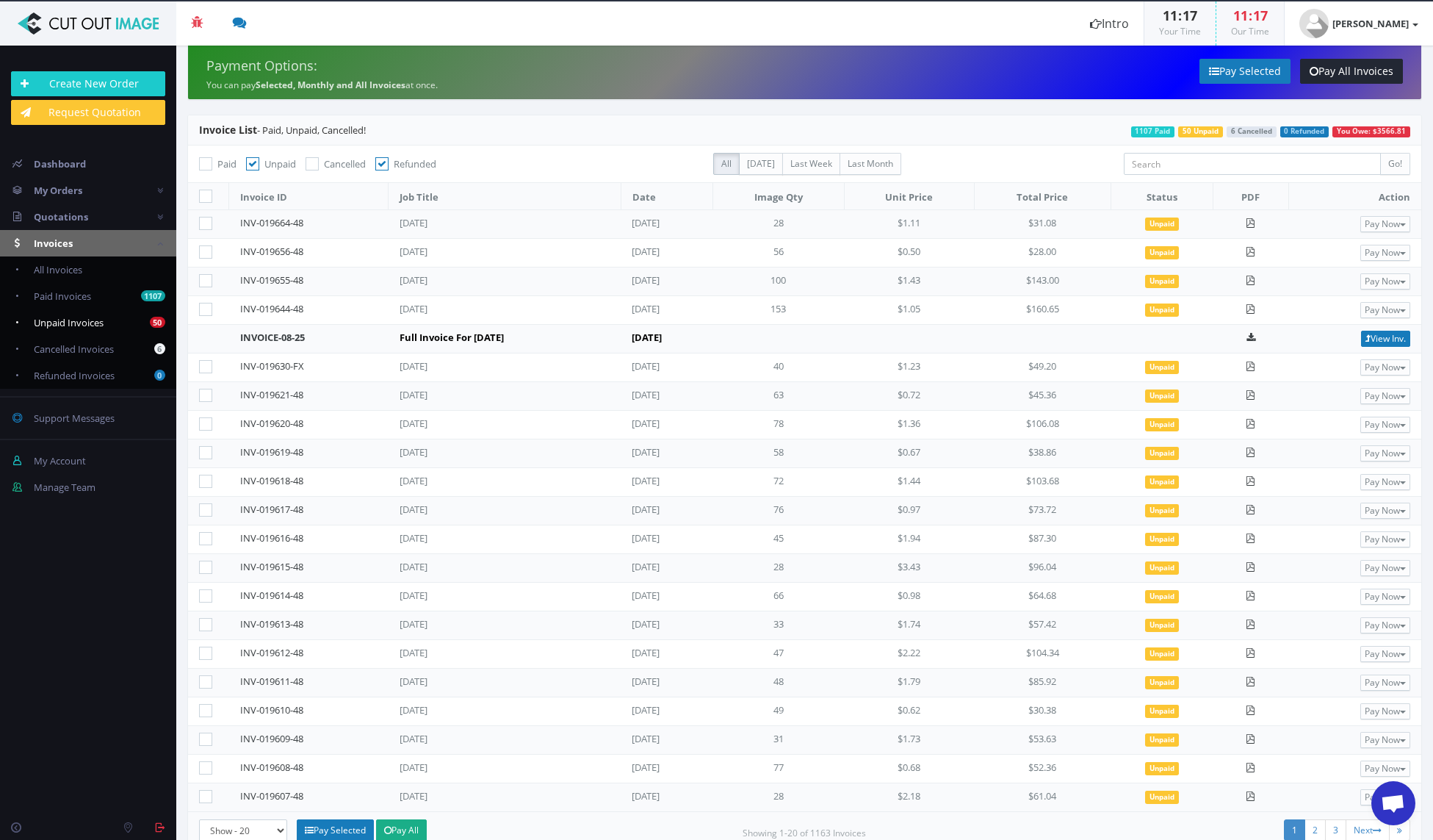
click at [82, 321] on span "Unpaid Invoices" at bounding box center [68, 322] width 70 height 14
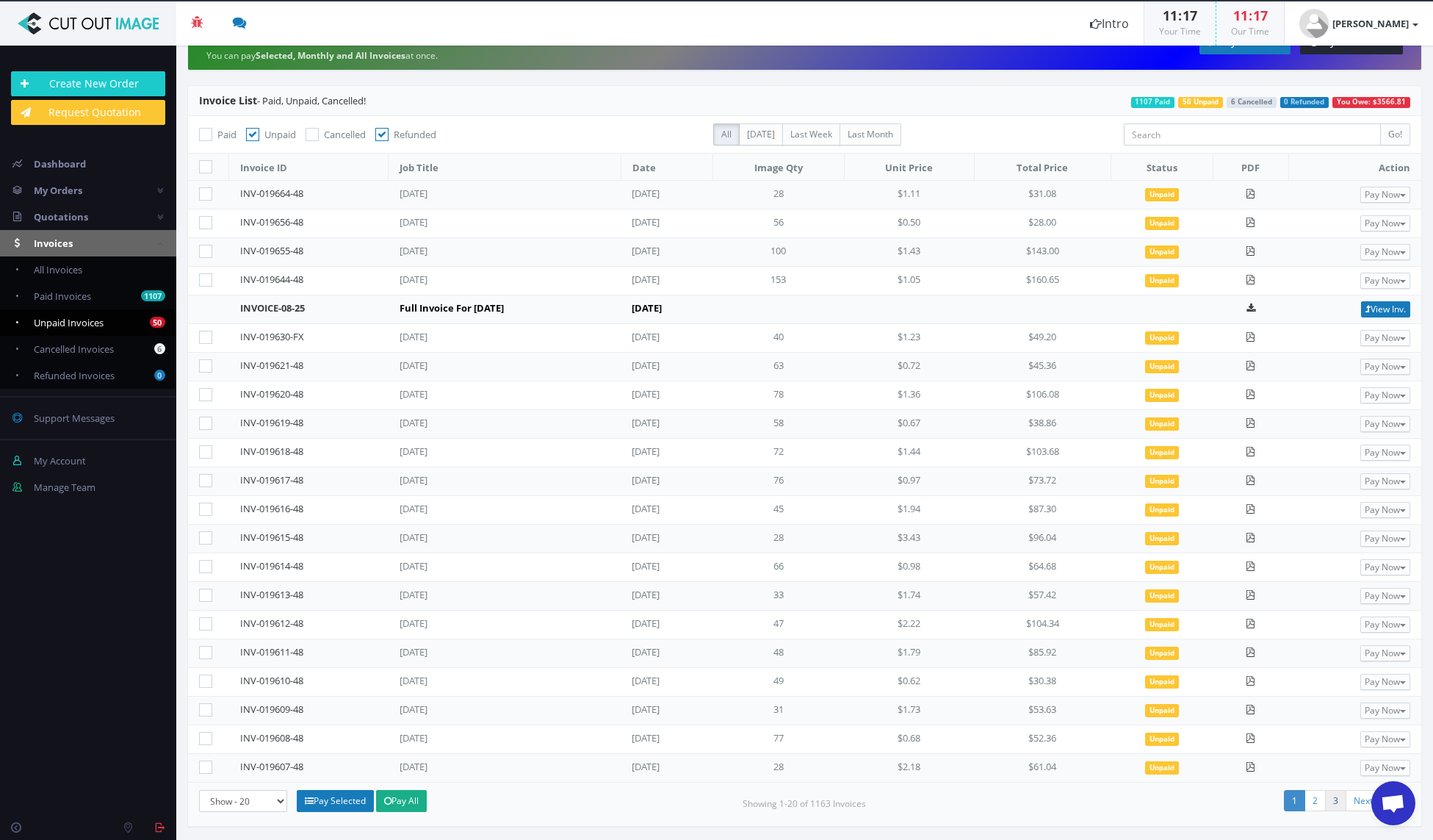
click at [1327, 805] on link "3" at bounding box center [1336, 800] width 22 height 22
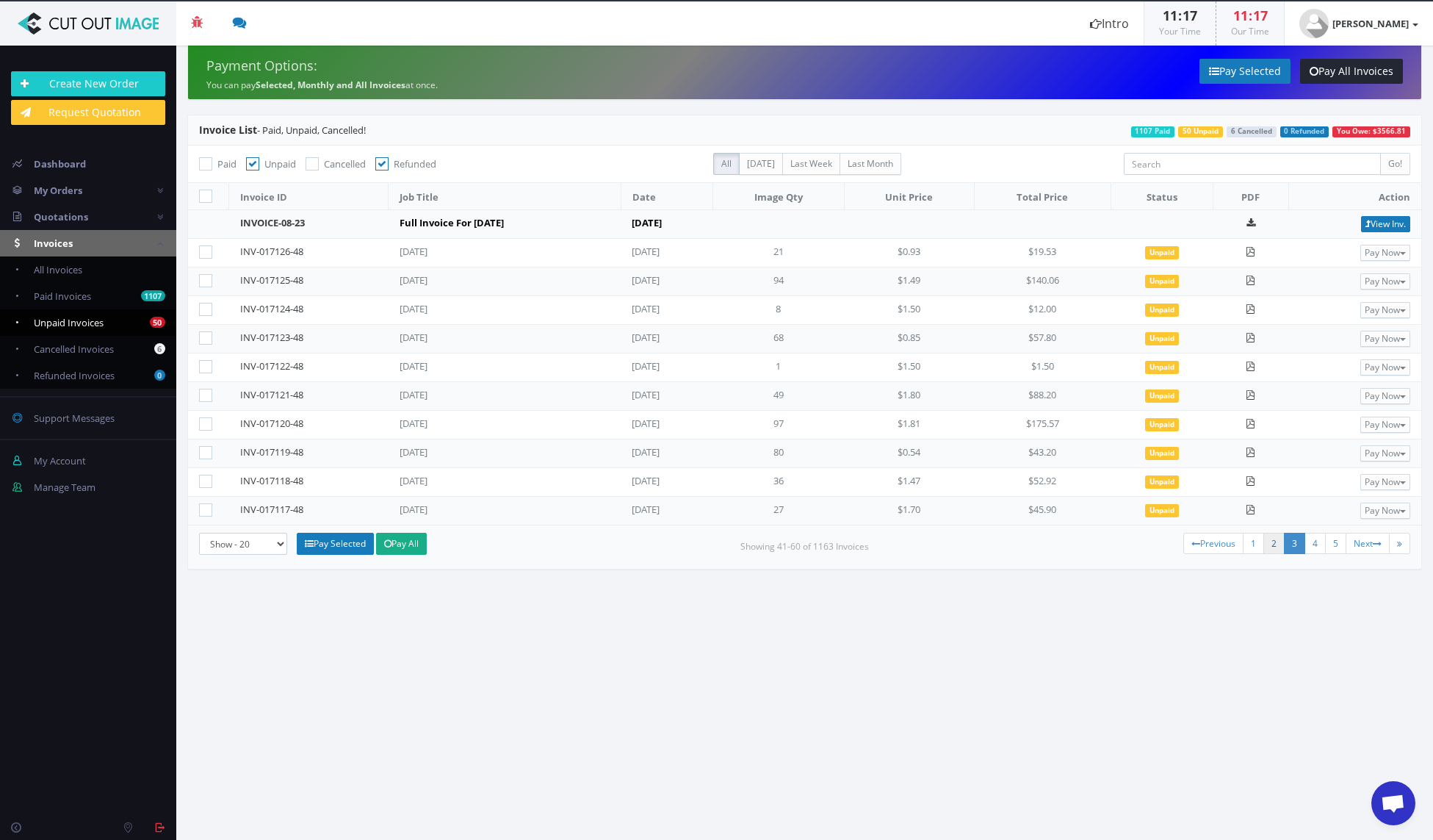
drag, startPoint x: 1272, startPoint y: 540, endPoint x: 1301, endPoint y: 599, distance: 65.7
click at [1273, 544] on link "2" at bounding box center [1275, 543] width 22 height 22
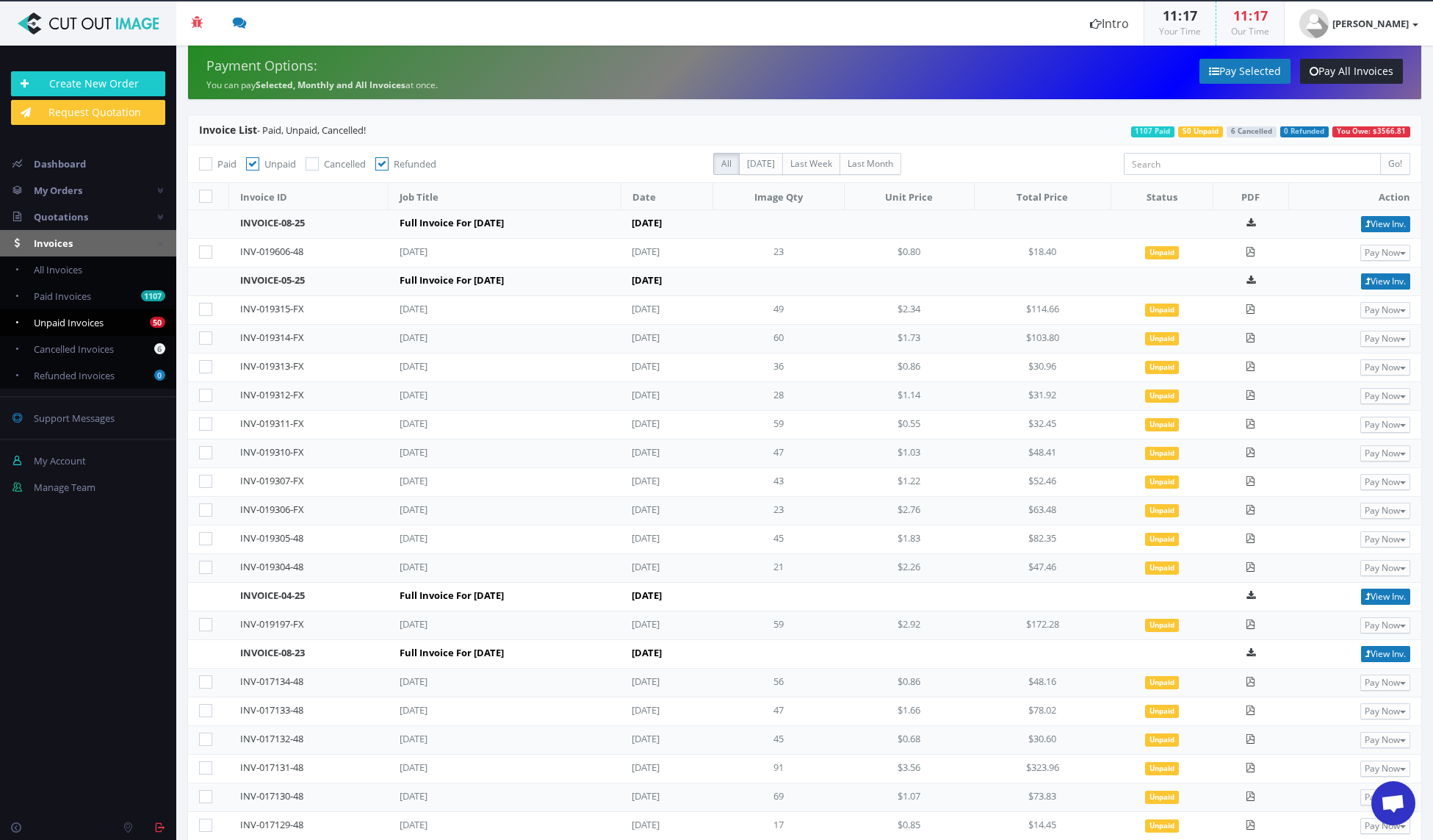
click at [205, 163] on icon at bounding box center [205, 164] width 14 height 14
click at [205, 163] on input "Paid" at bounding box center [207, 164] width 10 height 10
checkbox input "true"
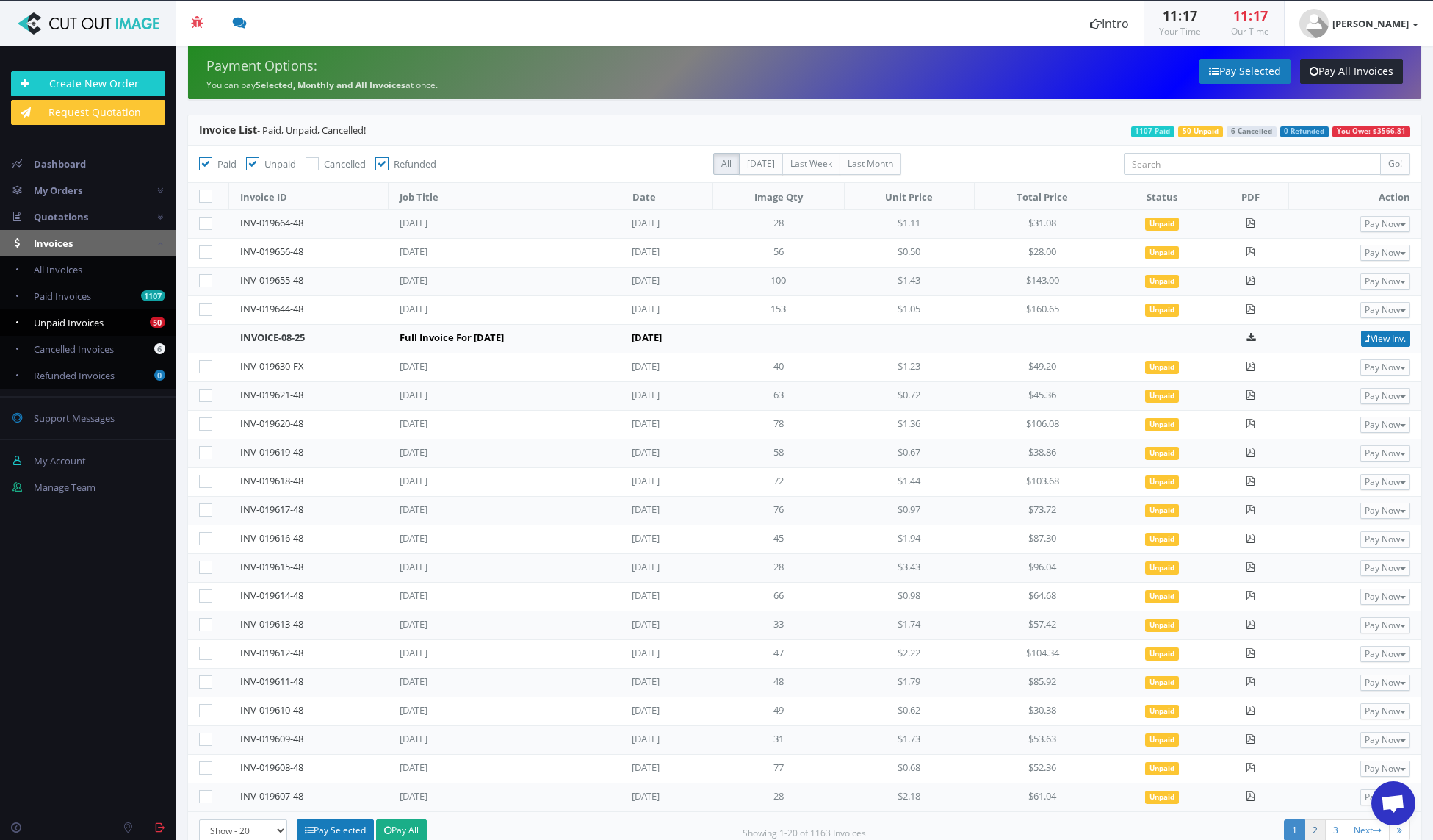
click at [1306, 834] on link "2" at bounding box center [1315, 830] width 22 height 22
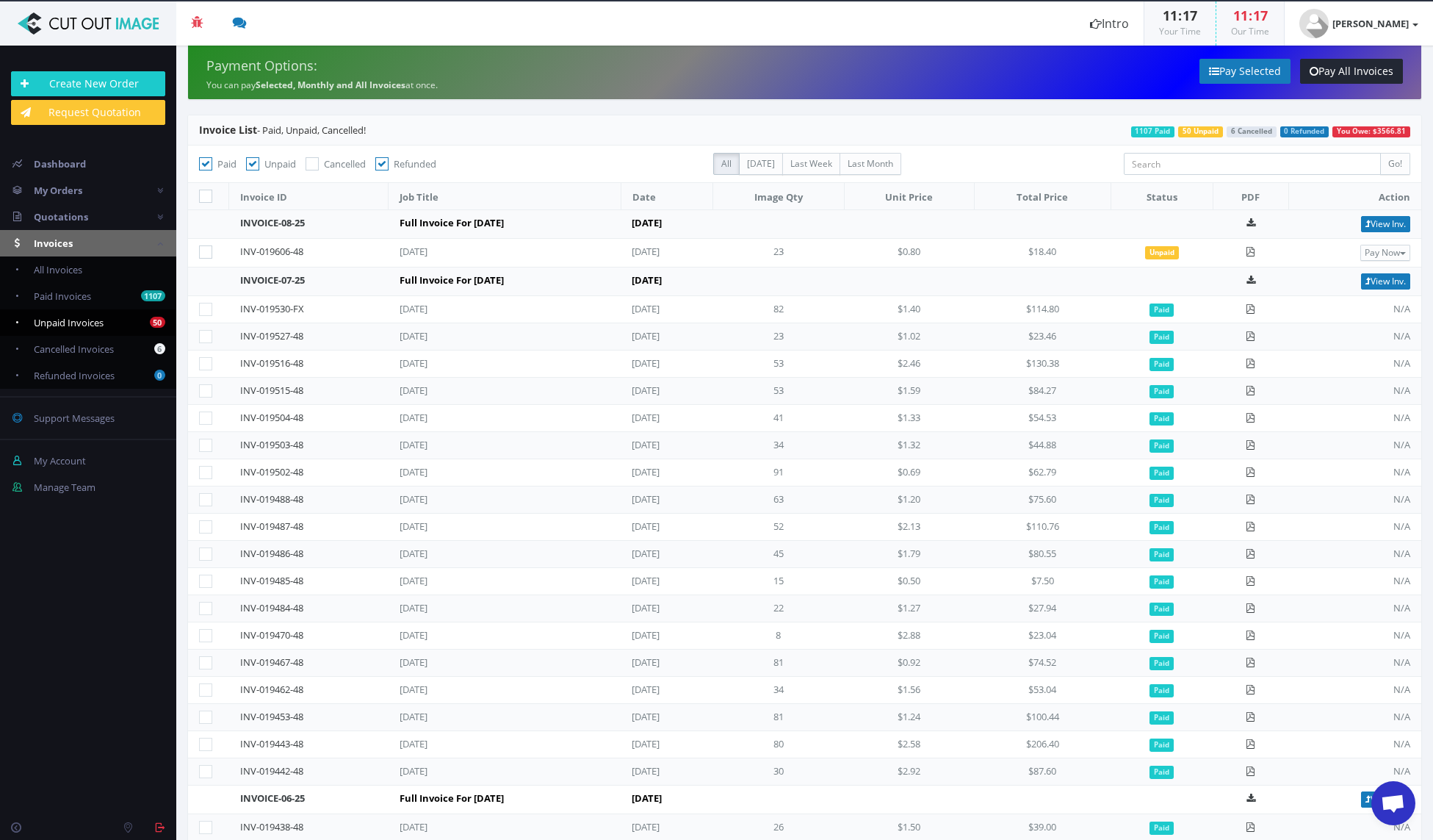
click at [205, 196] on icon at bounding box center [205, 196] width 14 height 14
click at [205, 196] on input "checkbox" at bounding box center [207, 196] width 10 height 10
checkbox input "true"
checkbox input"] "true"
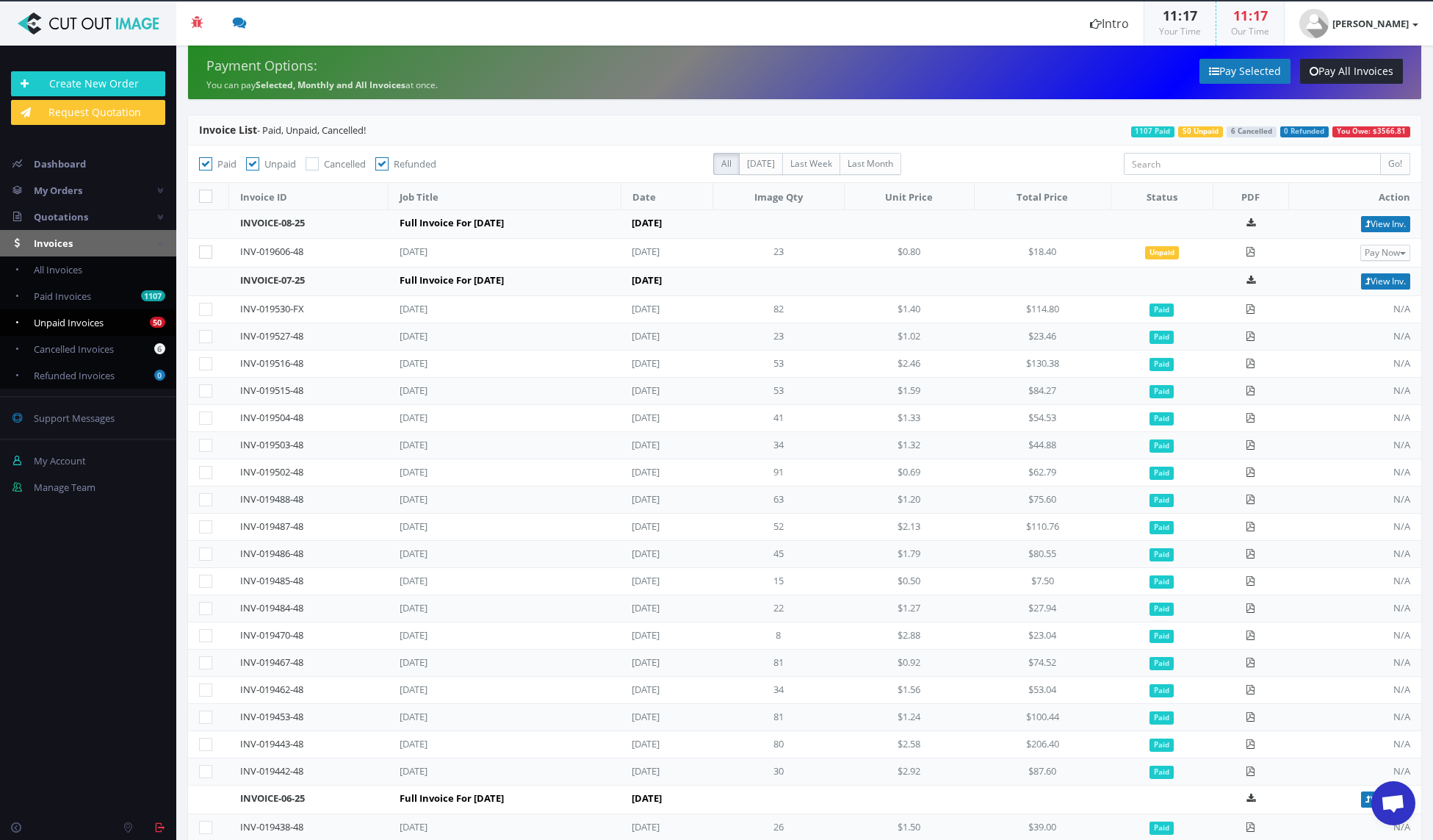
checkbox input"] "true"
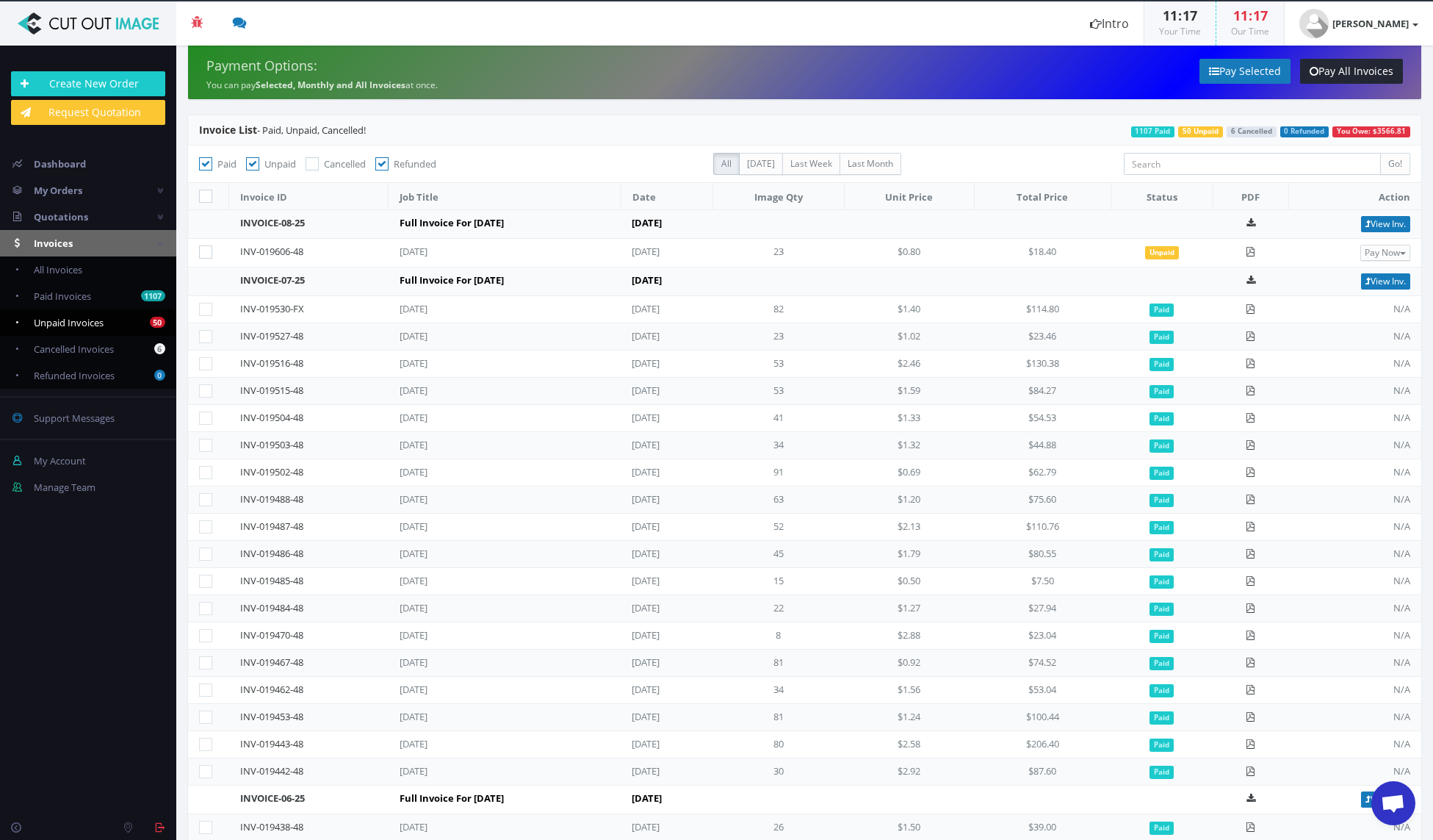
checkbox input"] "true"
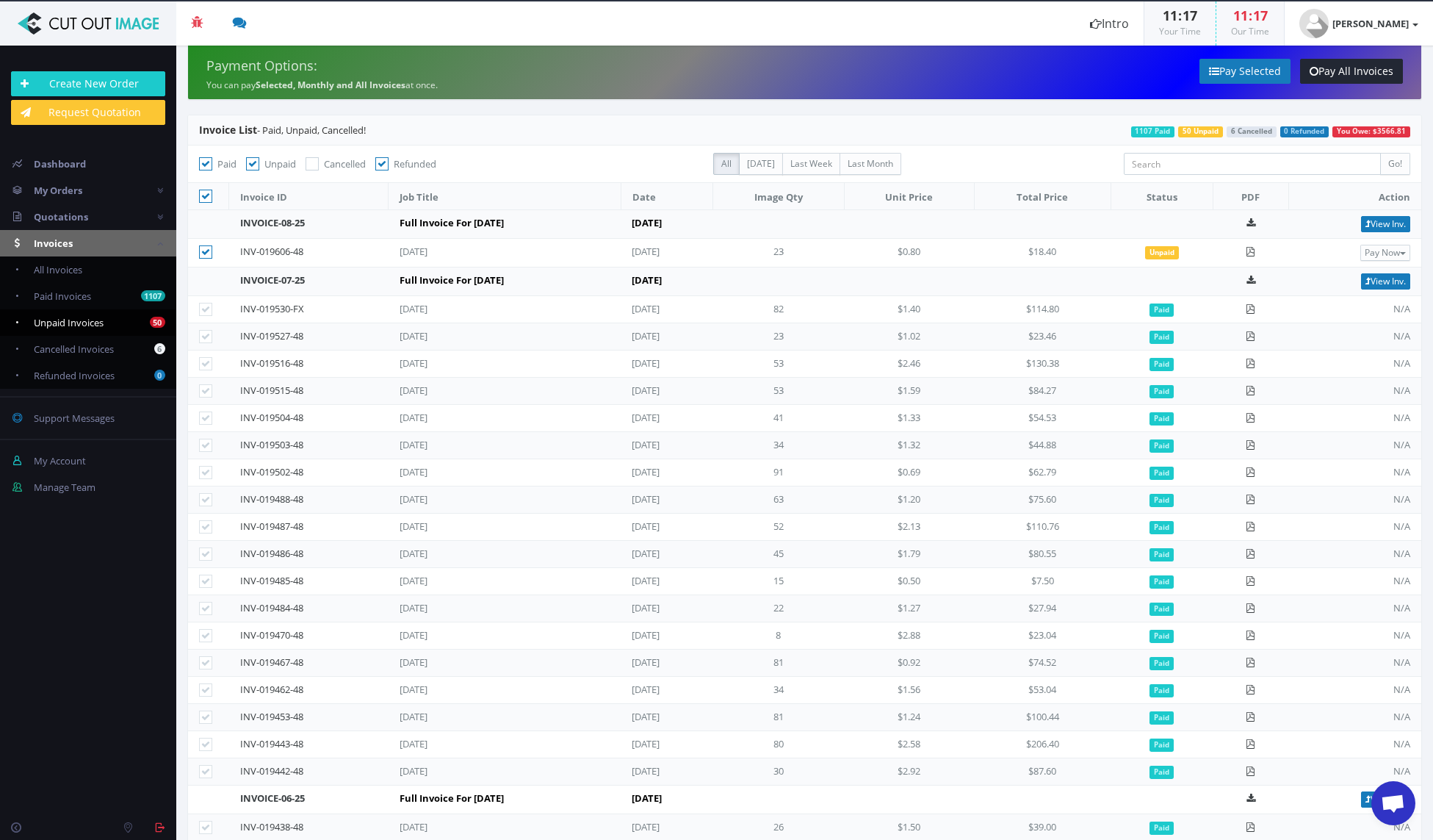
checkbox input"] "true"
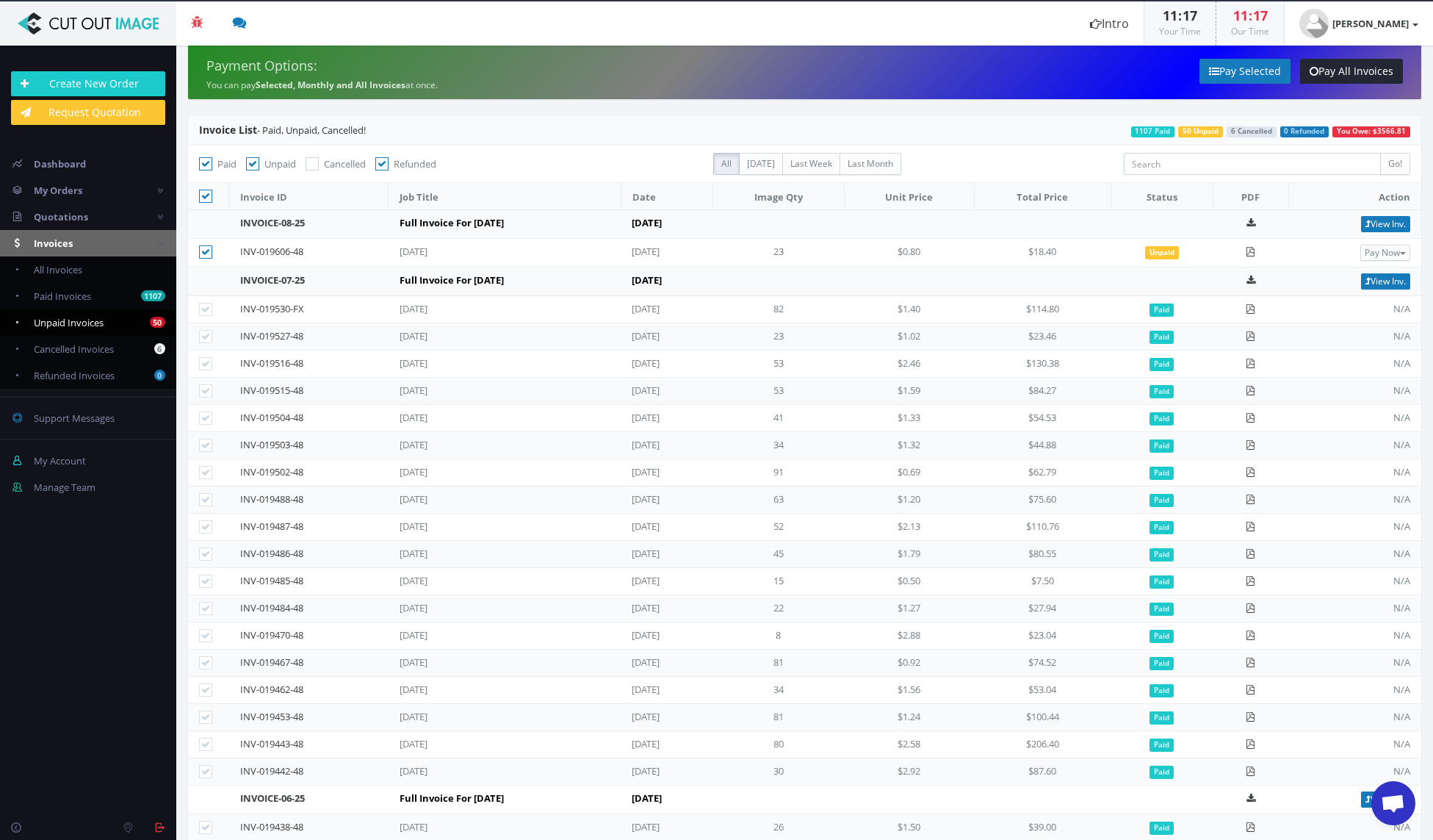
checkbox input"] "true"
click at [205, 250] on icon at bounding box center [205, 252] width 14 height 14
drag, startPoint x: 206, startPoint y: 250, endPoint x: 251, endPoint y: 272, distance: 50.1
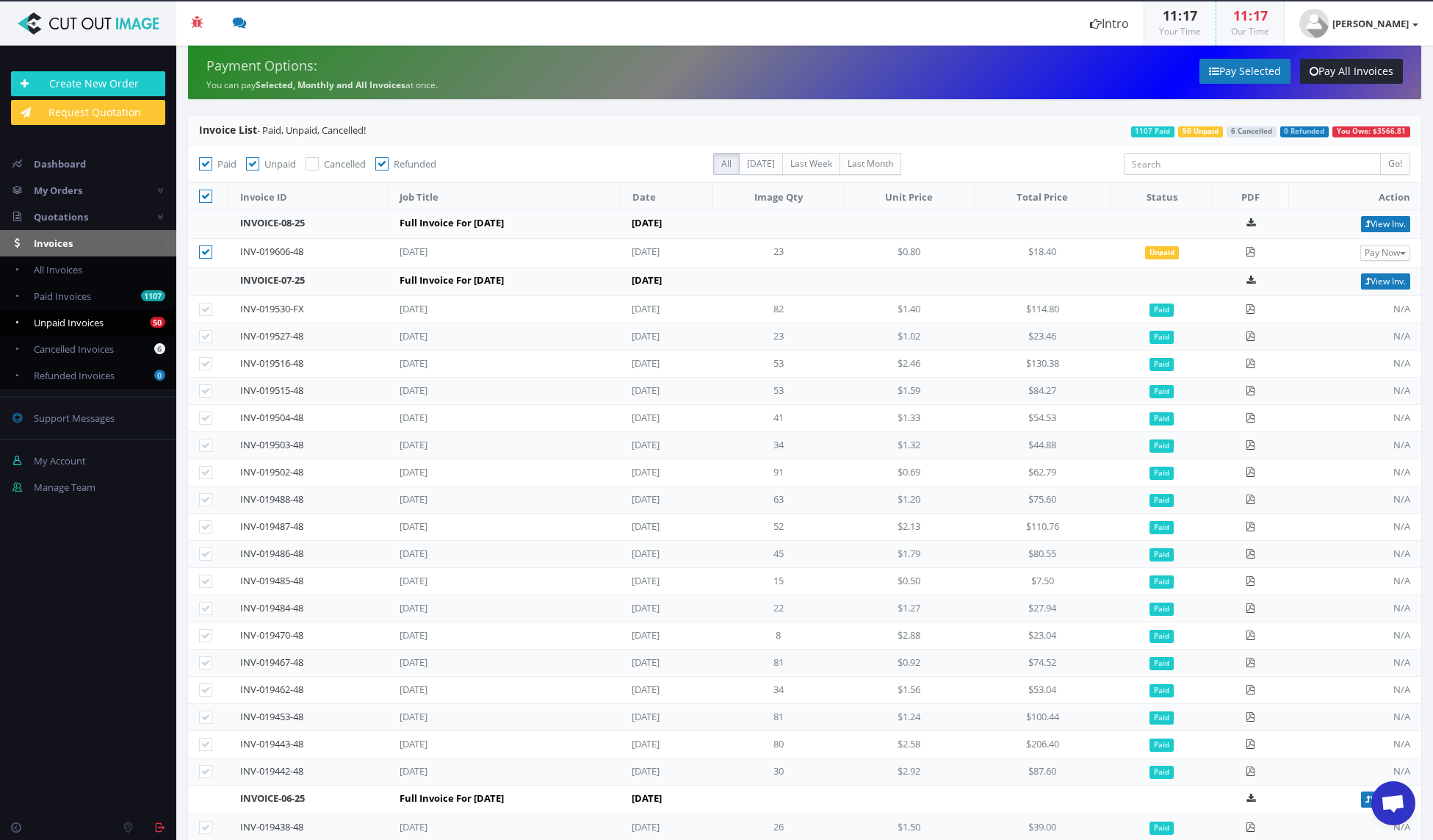
click at [206, 251] on icon at bounding box center [205, 252] width 14 height 14
click at [206, 251] on input"] "checkbox" at bounding box center [207, 253] width 10 height 10
checkbox input"] "false"
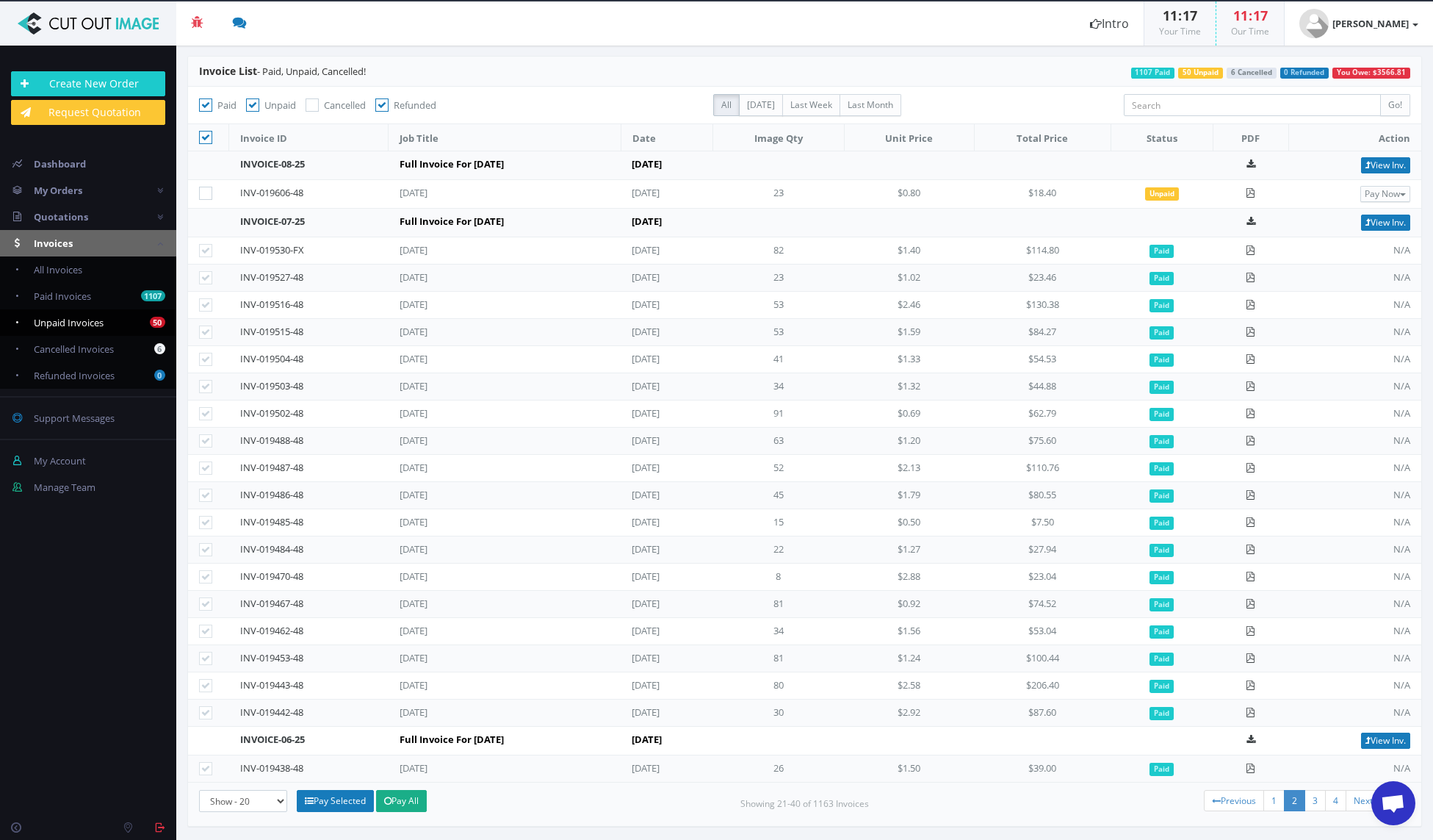
click at [202, 770] on icon at bounding box center [205, 768] width 14 height 14
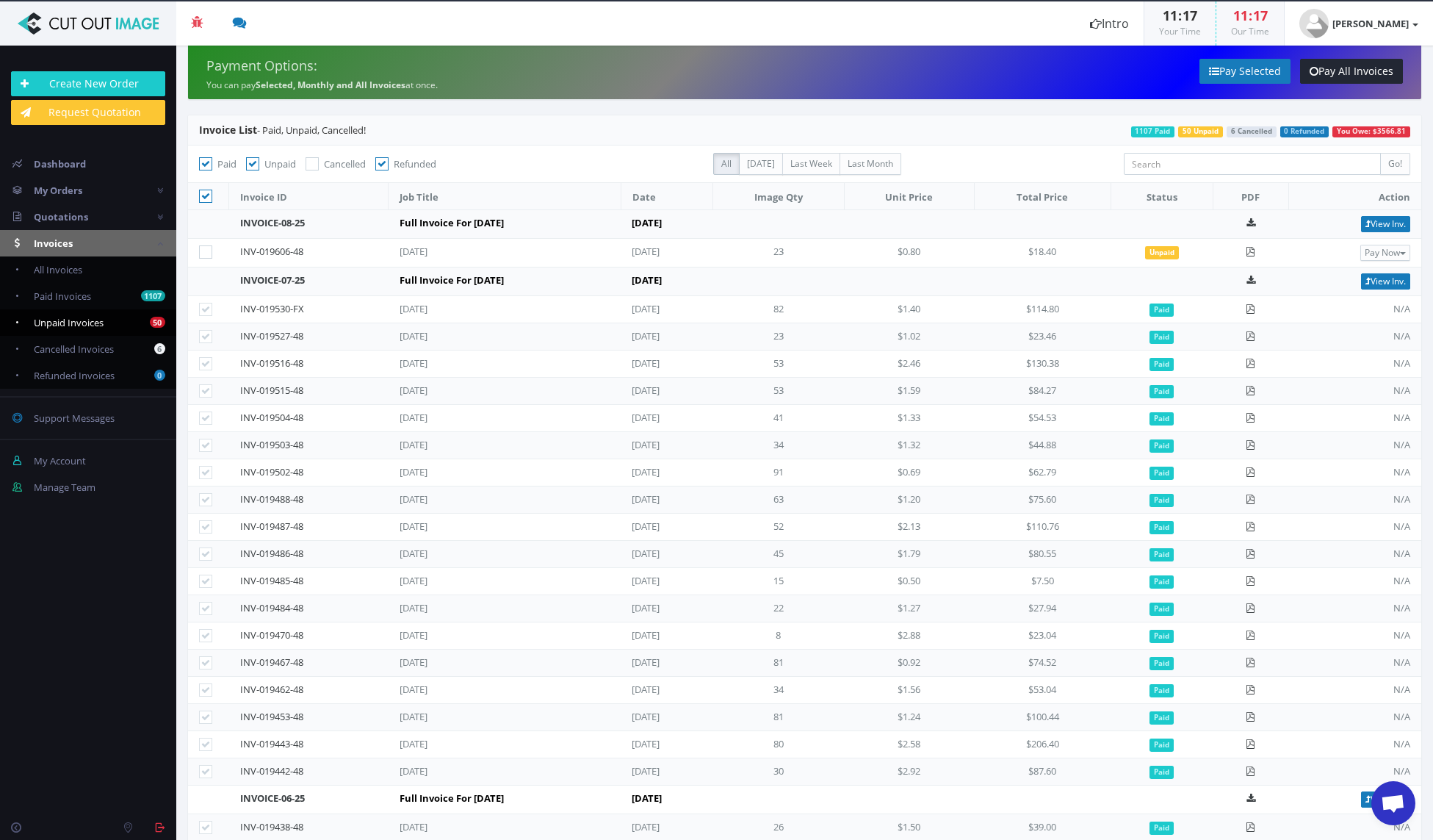
click at [208, 198] on icon at bounding box center [205, 196] width 14 height 14
click at [208, 198] on input "checkbox" at bounding box center [207, 196] width 10 height 10
checkbox input "false"
checkbox input"] "false"
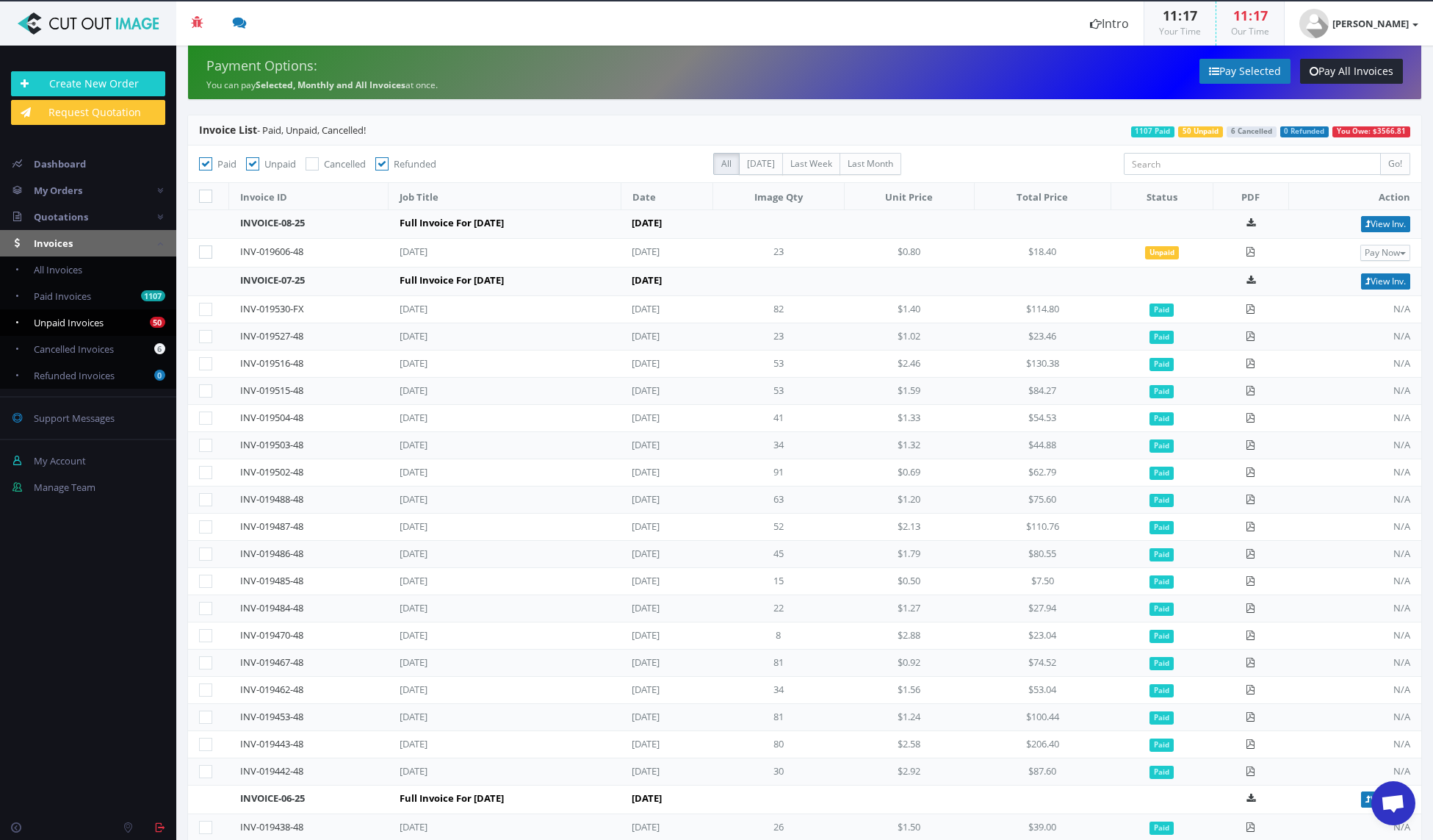
checkbox input"] "false"
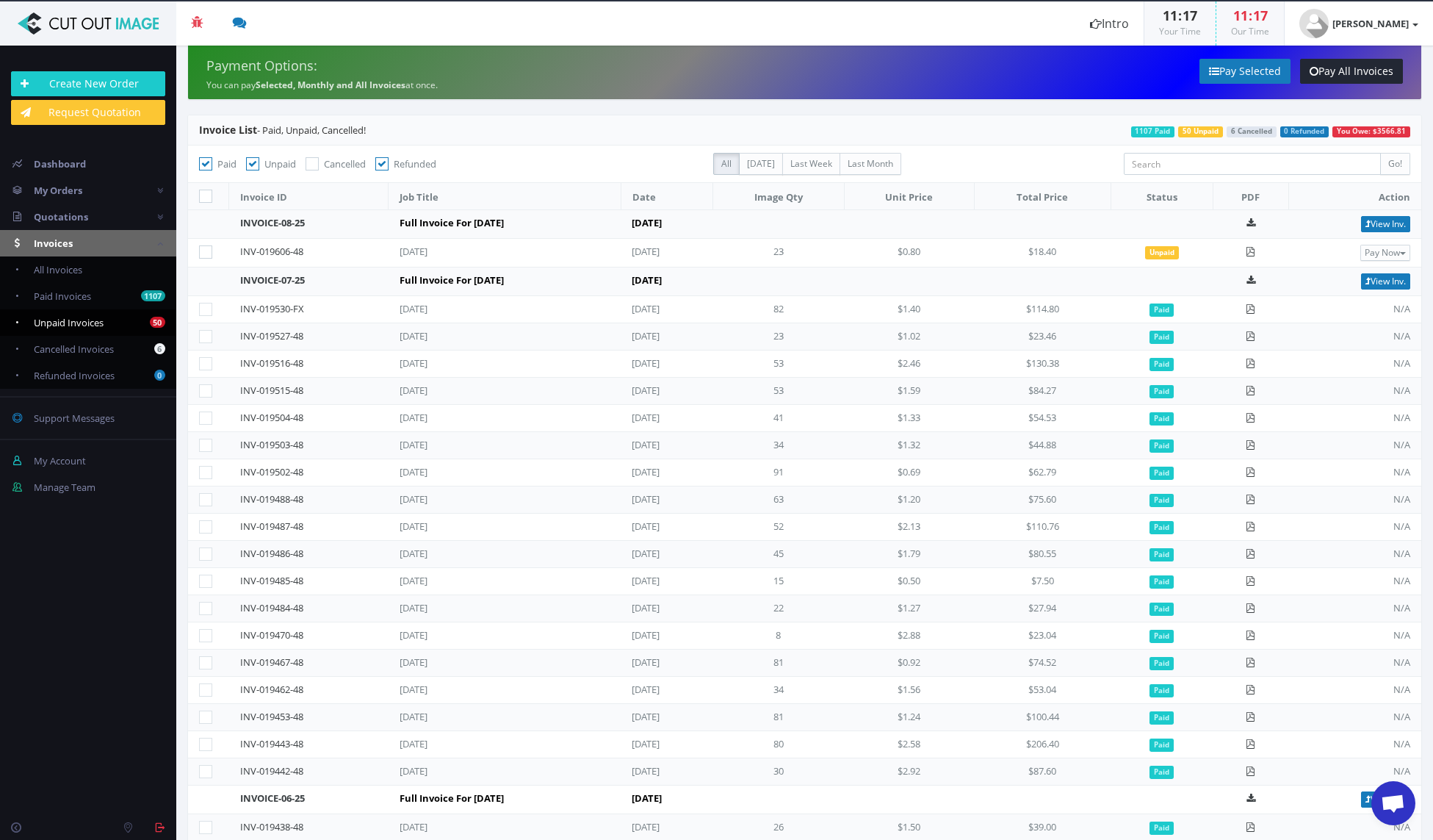
checkbox input"] "false"
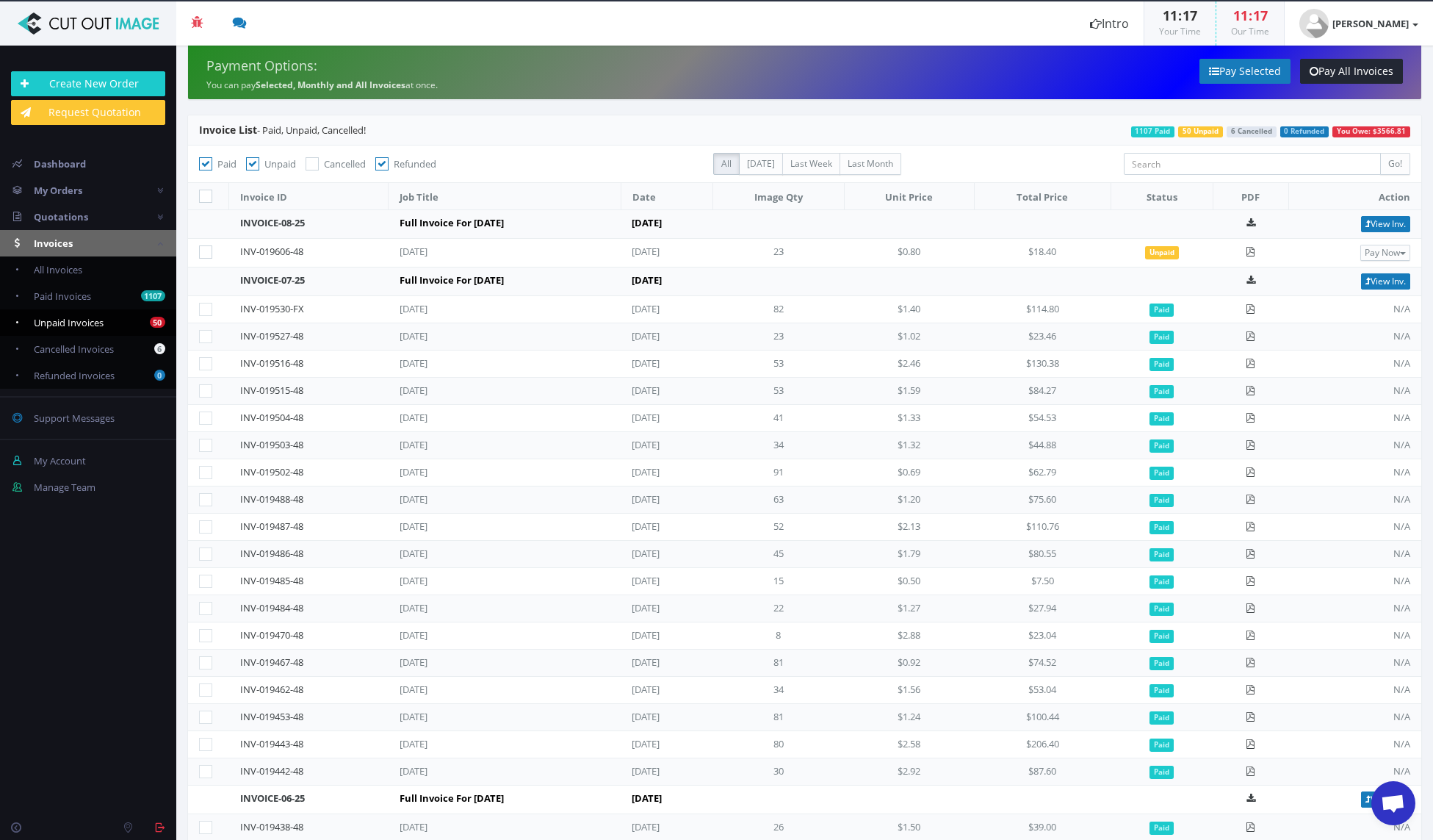
checkbox input"] "false"
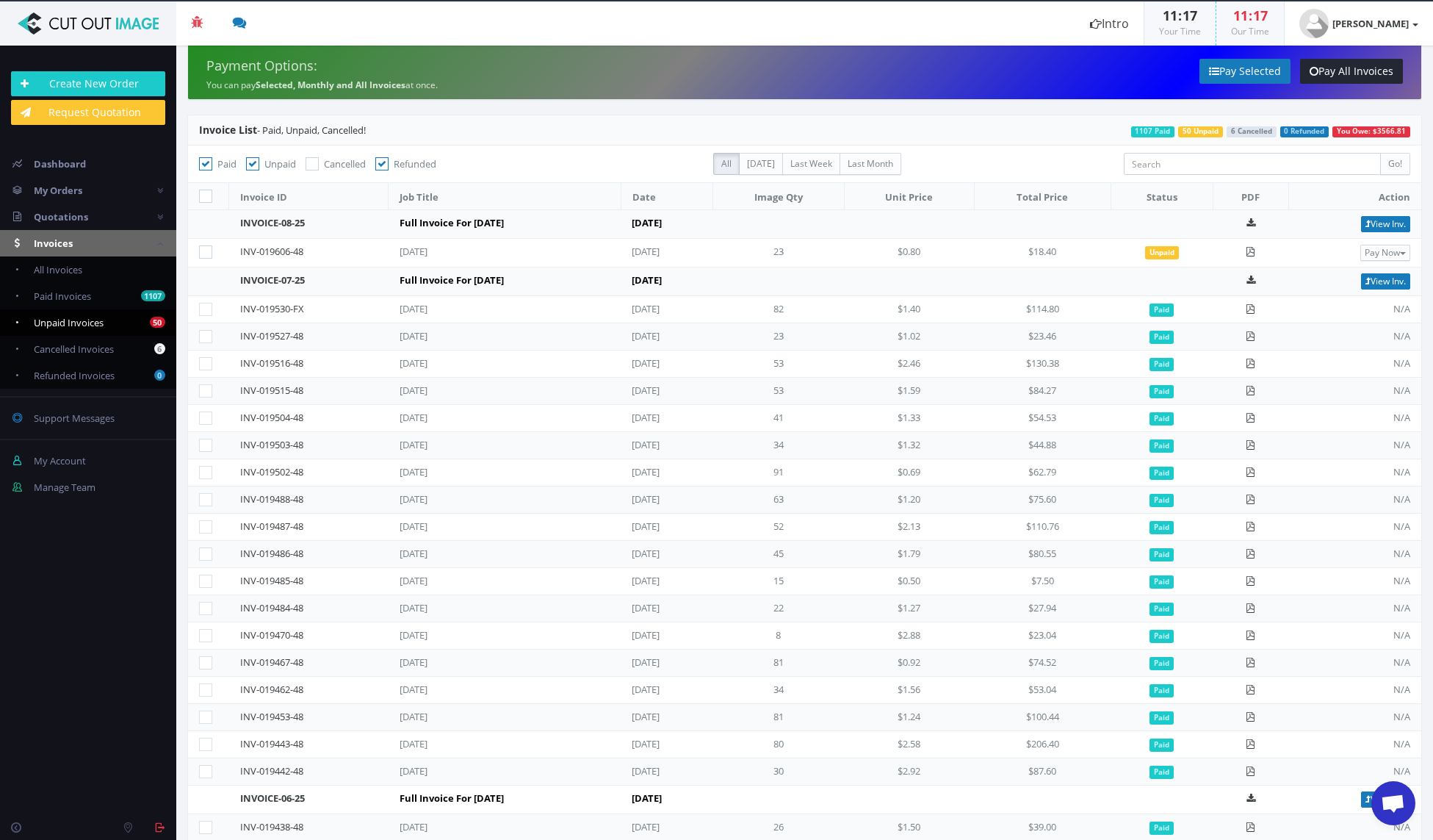
checkbox input"] "false"
click at [81, 324] on span "Unpaid Invoices" at bounding box center [68, 322] width 70 height 14
checkbox input "false"
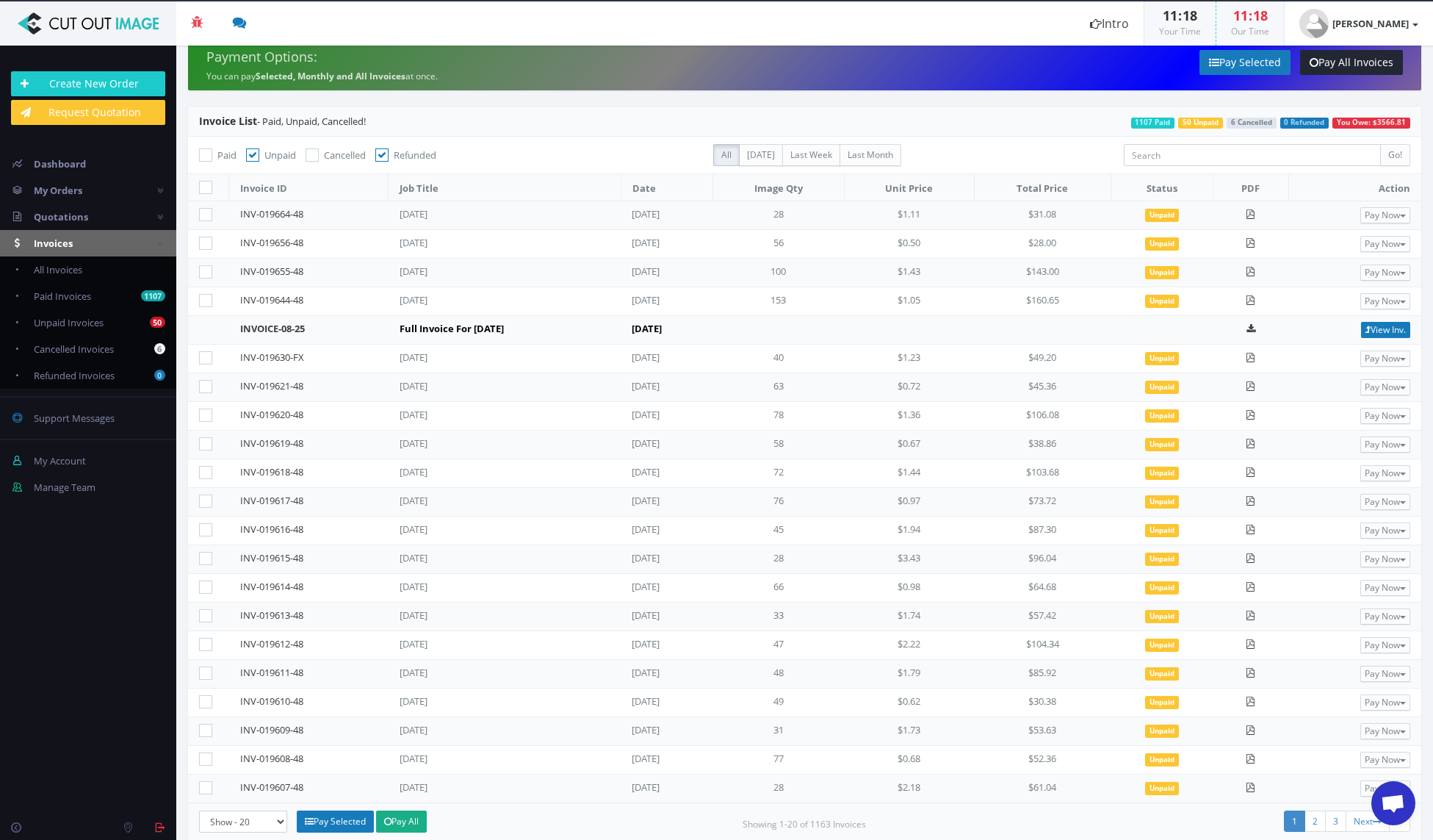
scroll to position [29, 0]
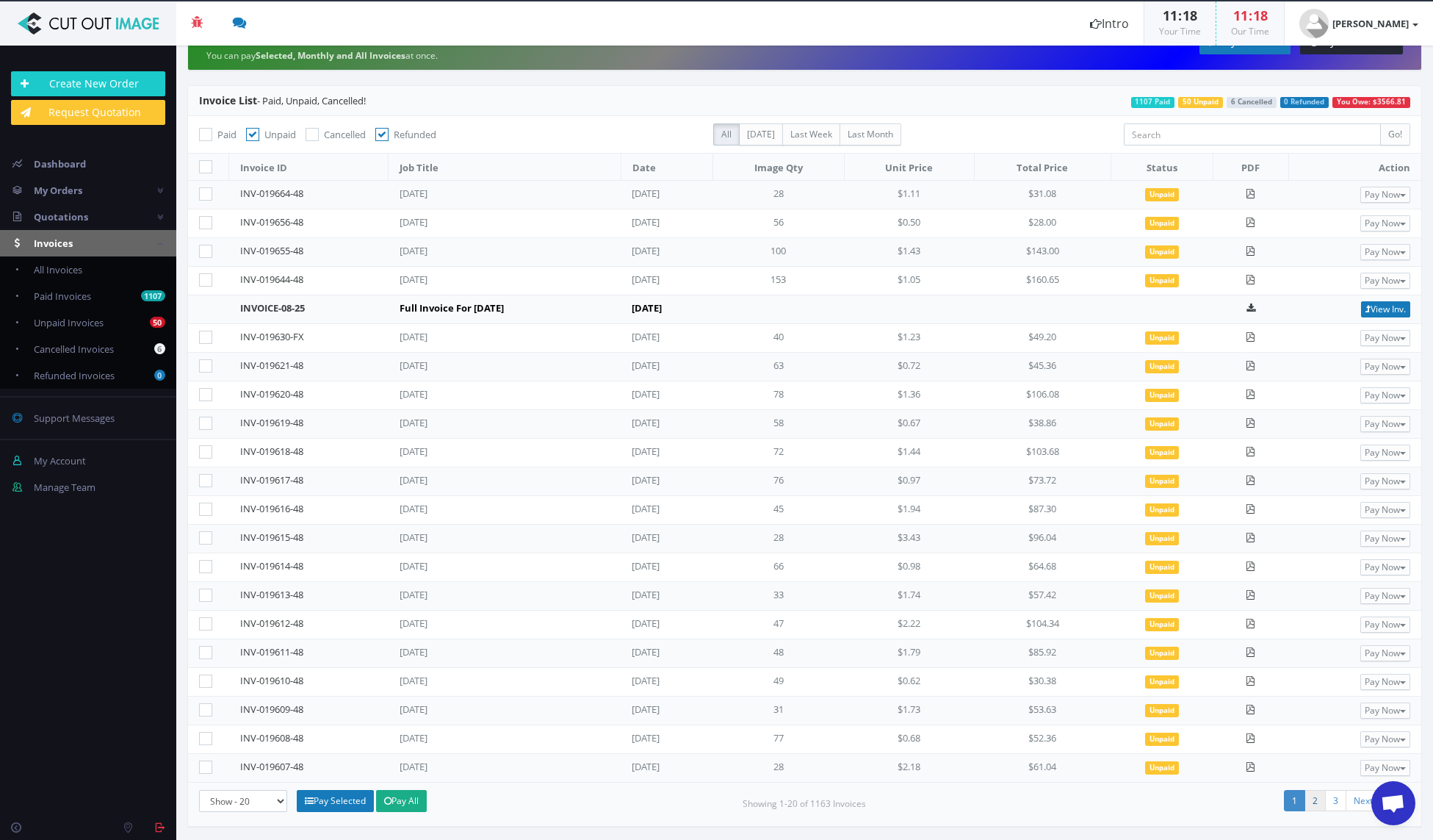
click at [1304, 798] on link "2" at bounding box center [1315, 800] width 22 height 22
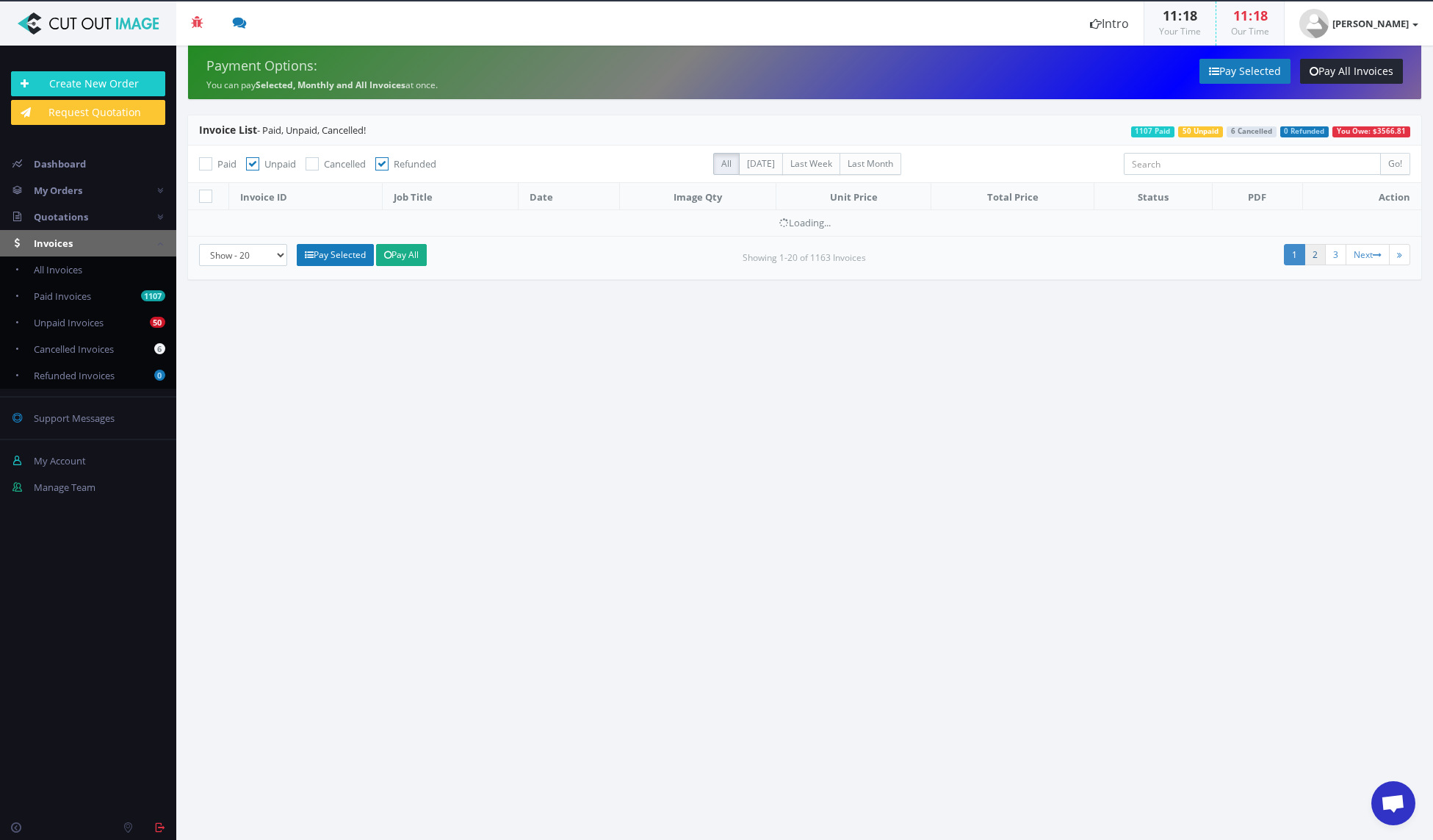
scroll to position [0, 0]
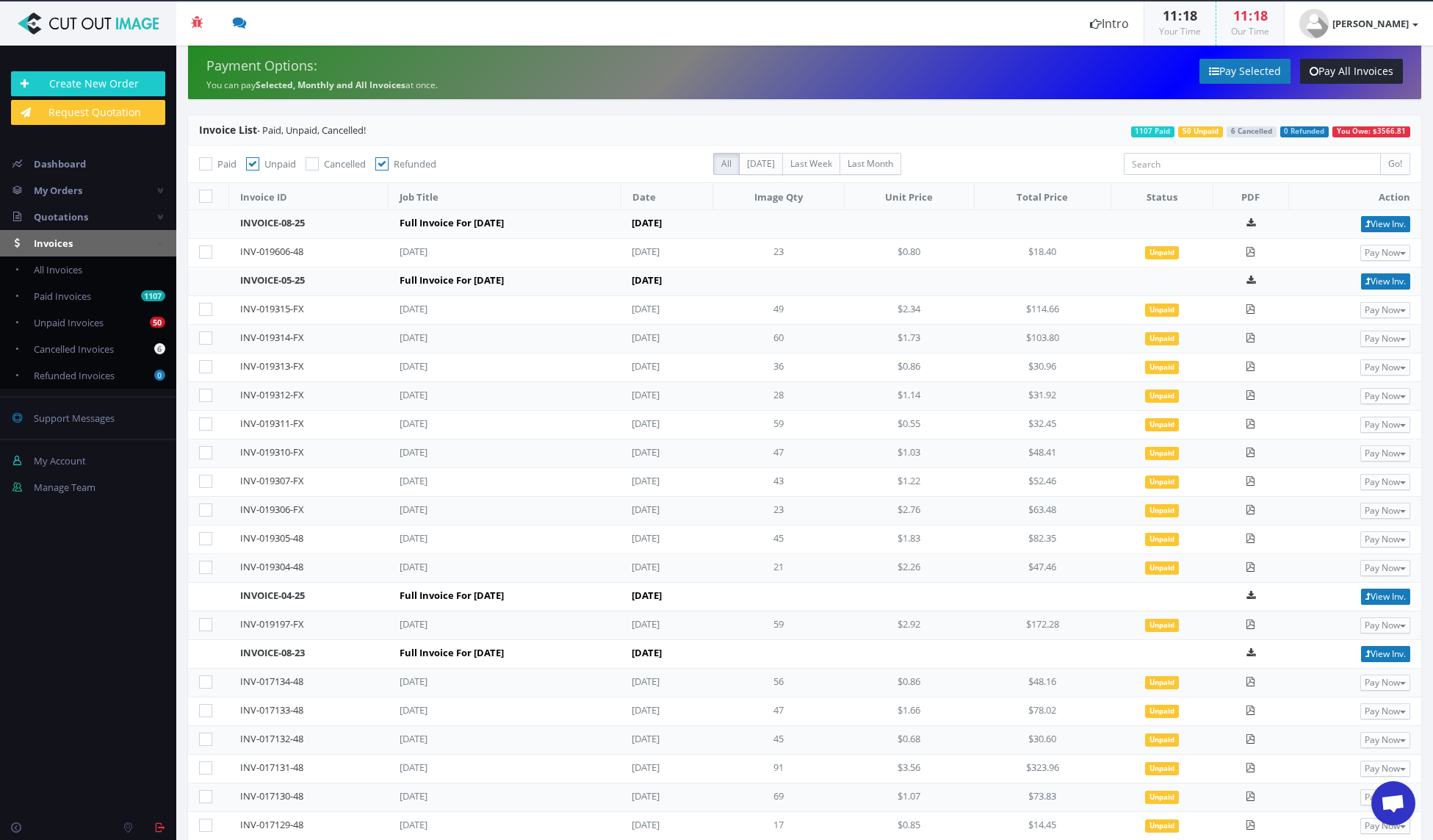
click at [206, 624] on icon at bounding box center [205, 625] width 14 height 14
click at [206, 624] on input"] "checkbox" at bounding box center [207, 625] width 10 height 10
checkbox input"] "true"
click at [200, 563] on icon at bounding box center [205, 567] width 14 height 14
click at [203, 563] on input"] "checkbox" at bounding box center [207, 568] width 10 height 10
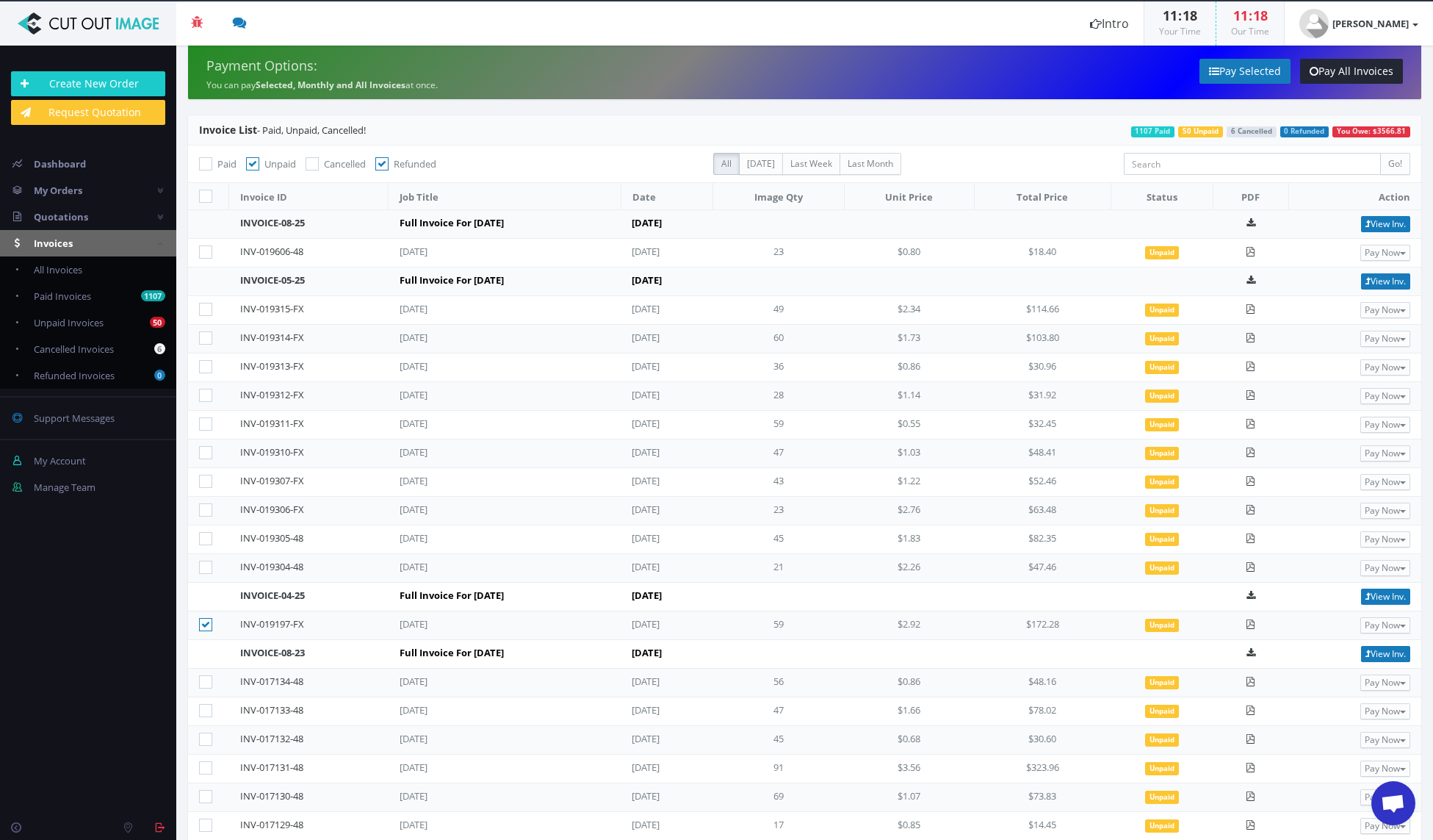
checkbox input"] "true"
click at [205, 540] on icon at bounding box center [205, 539] width 14 height 14
click at [205, 540] on input"] "checkbox" at bounding box center [207, 539] width 10 height 10
checkbox input"] "true"
click at [203, 512] on icon at bounding box center [205, 510] width 14 height 14
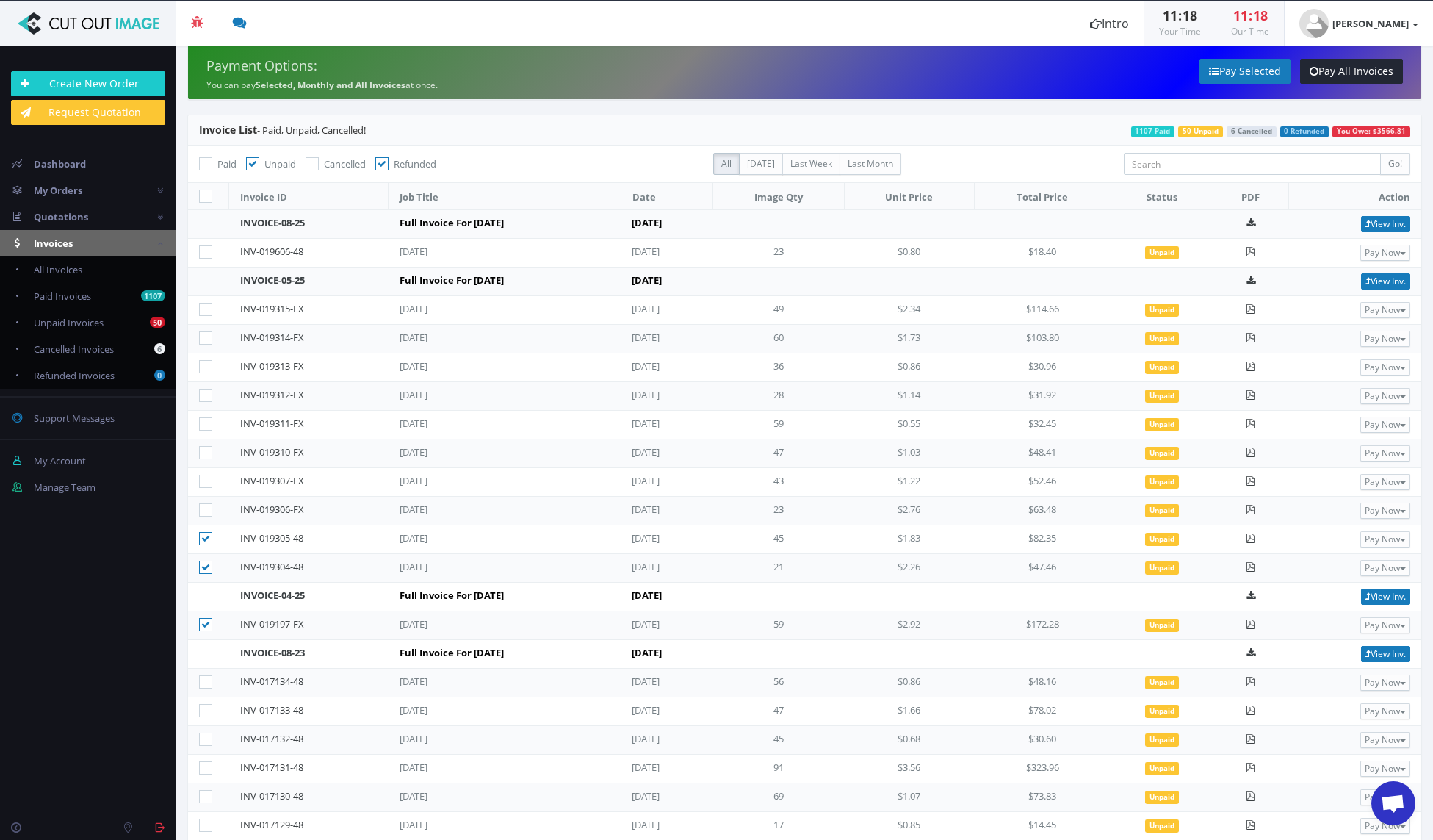
click at [203, 512] on input"] "checkbox" at bounding box center [207, 510] width 10 height 10
checkbox input"] "true"
click at [203, 478] on icon at bounding box center [205, 481] width 14 height 14
click at [203, 478] on input"] "checkbox" at bounding box center [207, 482] width 10 height 10
checkbox input"] "true"
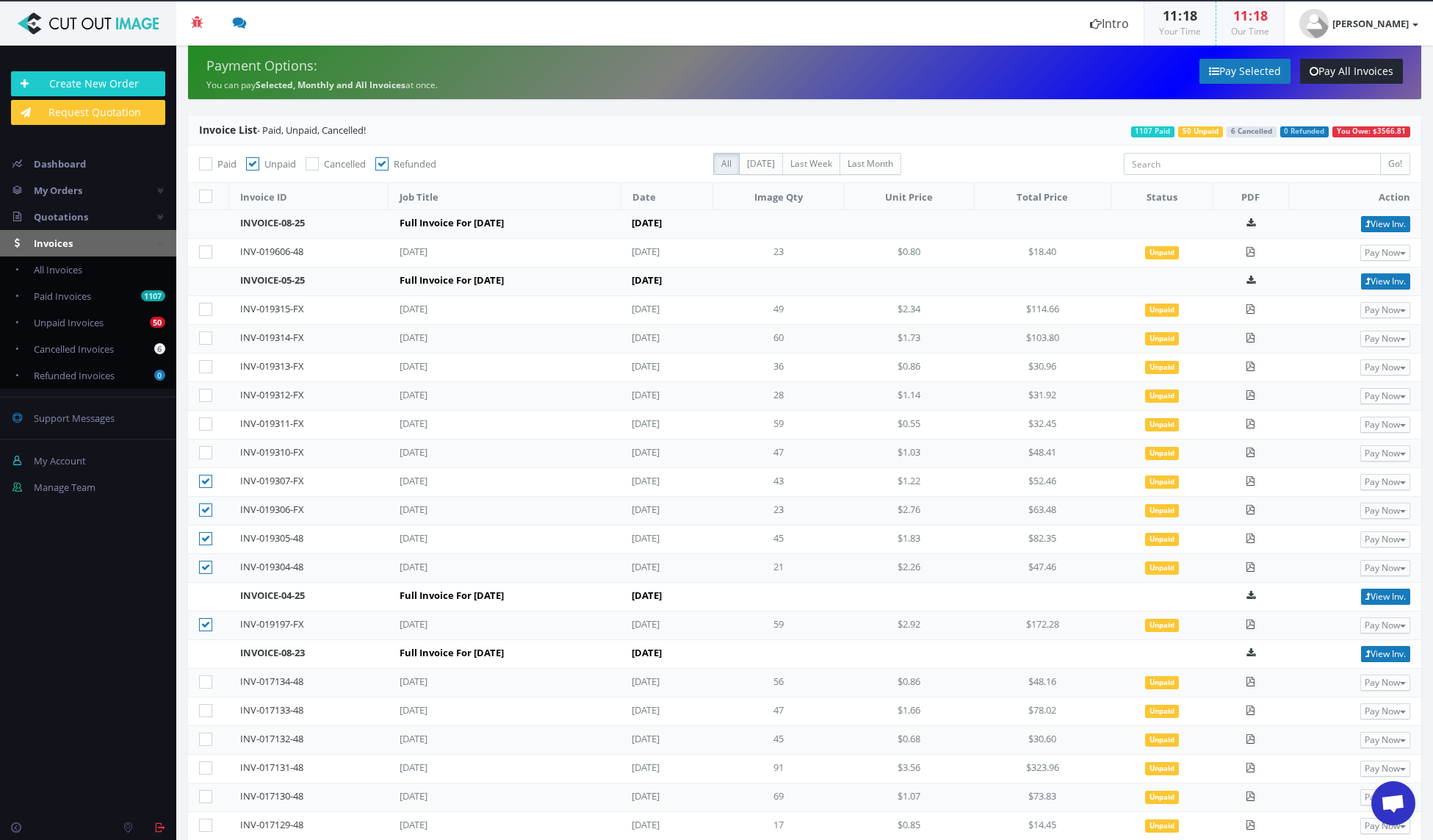
drag, startPoint x: 201, startPoint y: 451, endPoint x: 207, endPoint y: 425, distance: 26.7
click at [201, 451] on icon at bounding box center [205, 453] width 14 height 14
click at [203, 451] on input"] "checkbox" at bounding box center [207, 453] width 10 height 10
checkbox input"] "true"
drag, startPoint x: 207, startPoint y: 422, endPoint x: 207, endPoint y: 403, distance: 19.0
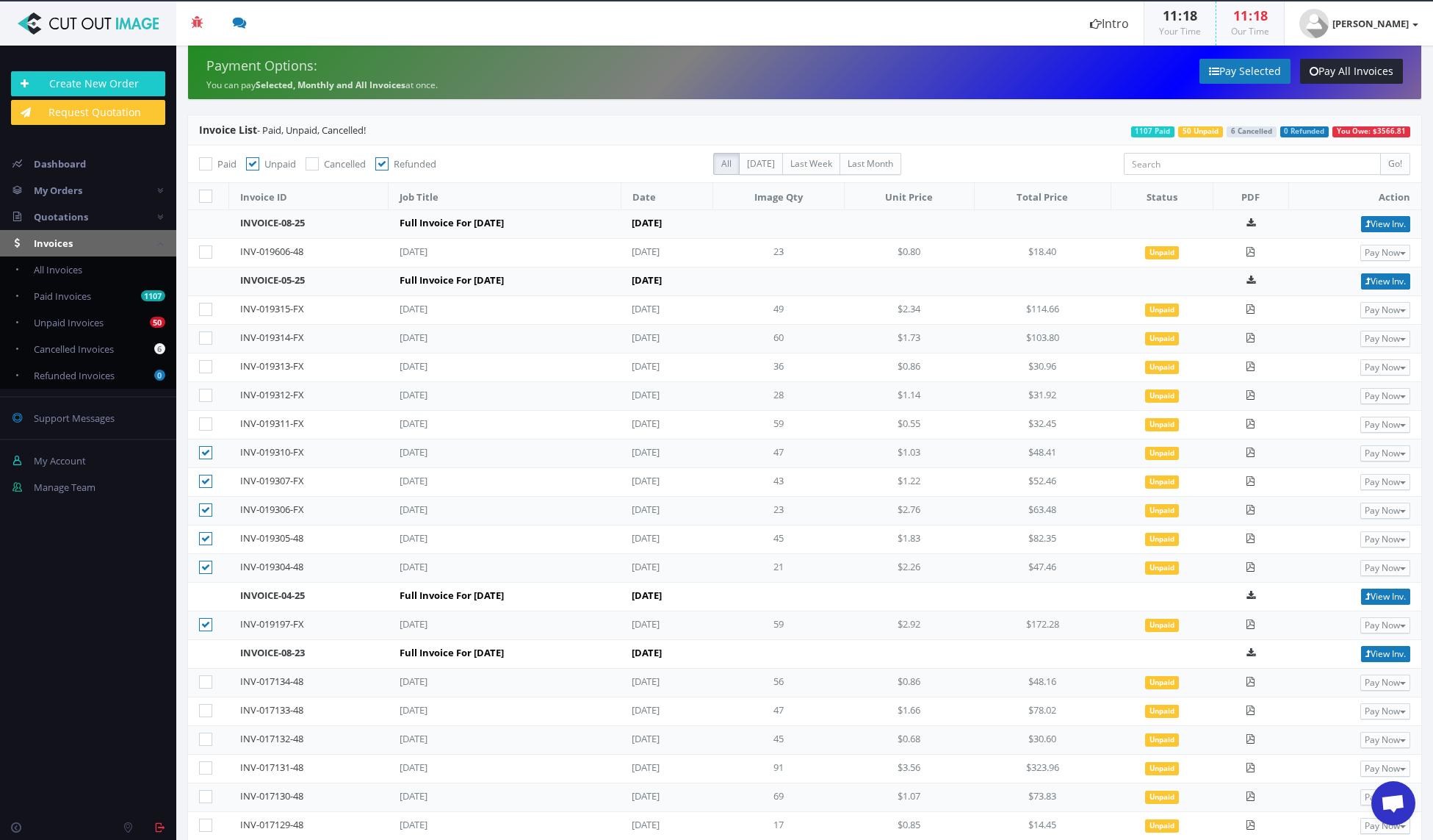
click at [207, 422] on icon at bounding box center [205, 424] width 14 height 14
click at [207, 422] on input"] "checkbox" at bounding box center [207, 424] width 10 height 10
checkbox input"] "true"
click at [203, 392] on icon at bounding box center [205, 395] width 14 height 14
click at [203, 392] on input"] "checkbox" at bounding box center [207, 396] width 10 height 10
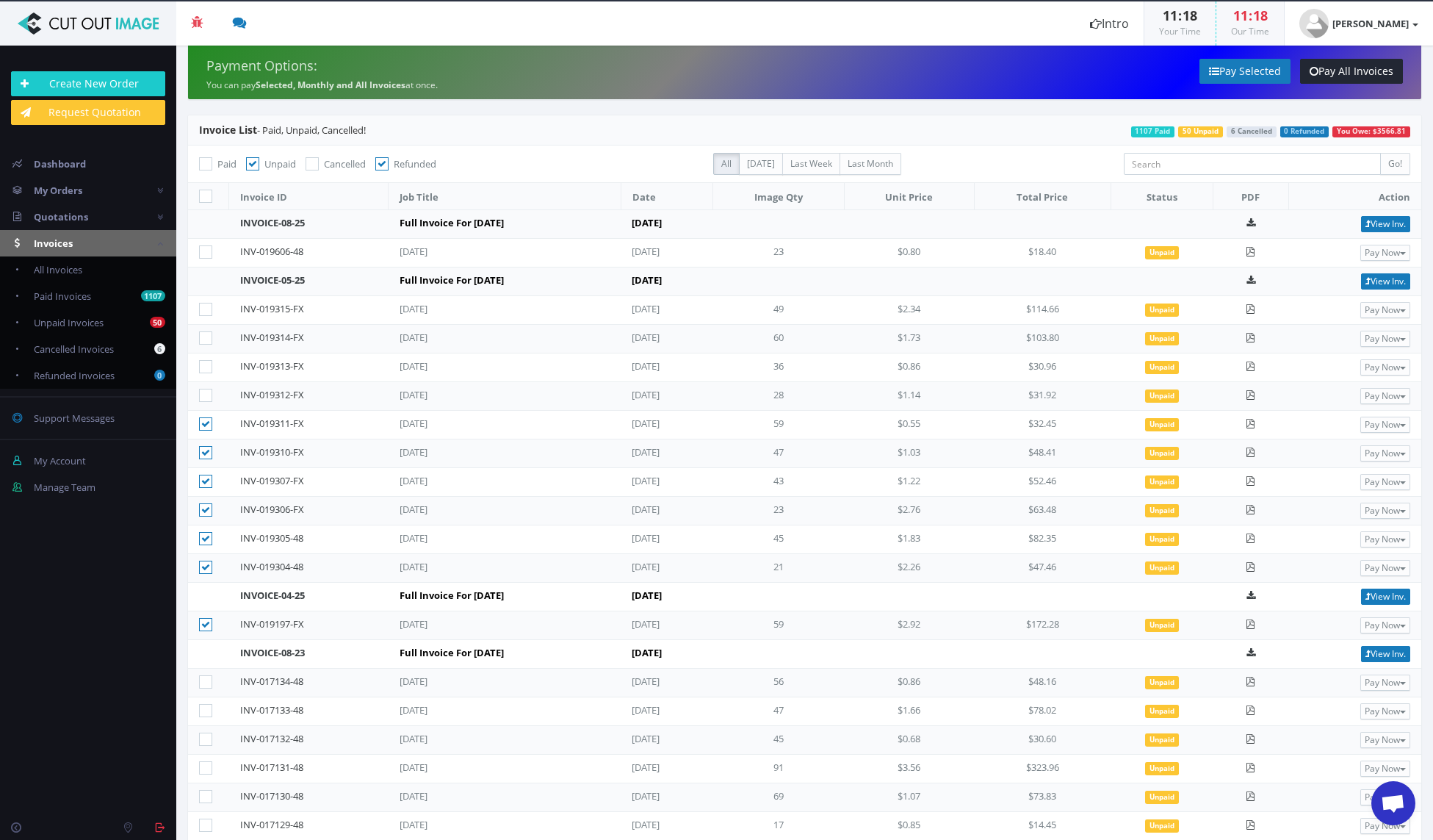
checkbox input"] "true"
click at [200, 363] on icon at bounding box center [205, 367] width 14 height 14
click at [203, 363] on input"] "checkbox" at bounding box center [207, 367] width 10 height 10
checkbox input"] "true"
drag, startPoint x: 205, startPoint y: 335, endPoint x: 205, endPoint y: 320, distance: 15.0
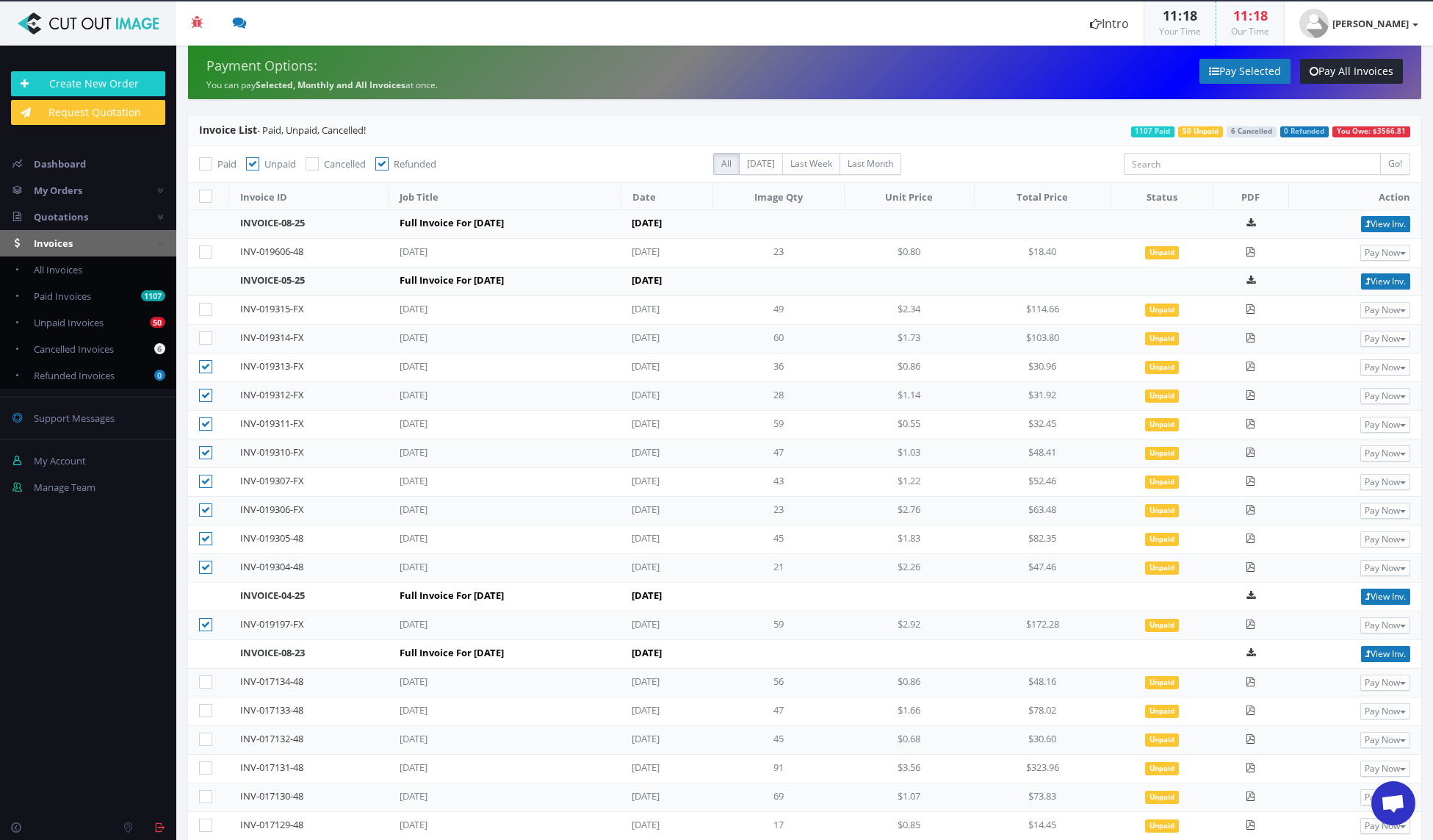
click at [205, 335] on icon at bounding box center [205, 338] width 14 height 14
click at [205, 335] on input"] "checkbox" at bounding box center [207, 338] width 10 height 10
checkbox input"] "true"
click at [205, 309] on icon at bounding box center [205, 309] width 14 height 14
click at [205, 309] on input"] "checkbox" at bounding box center [207, 310] width 10 height 10
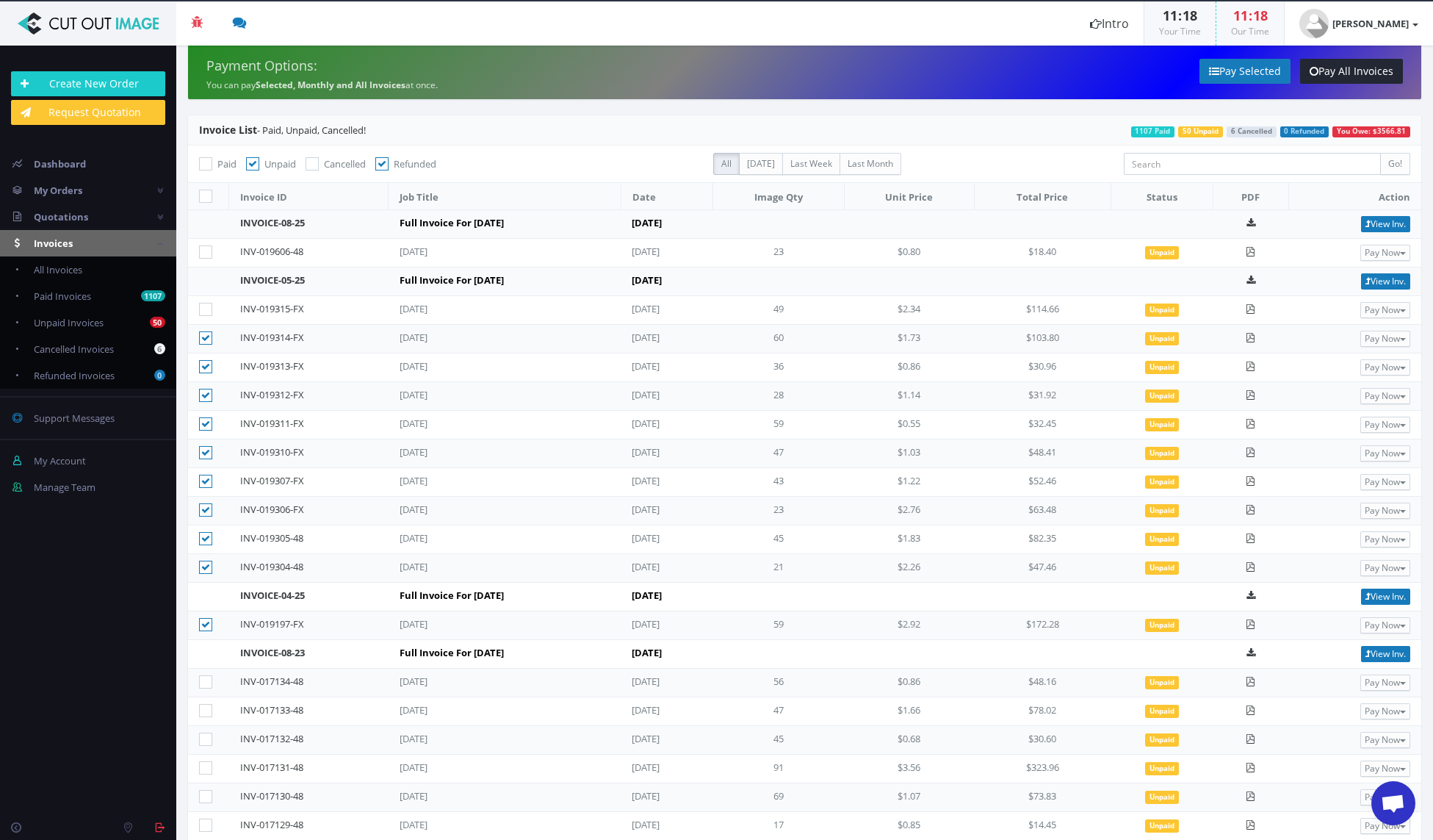
checkbox input"] "true"
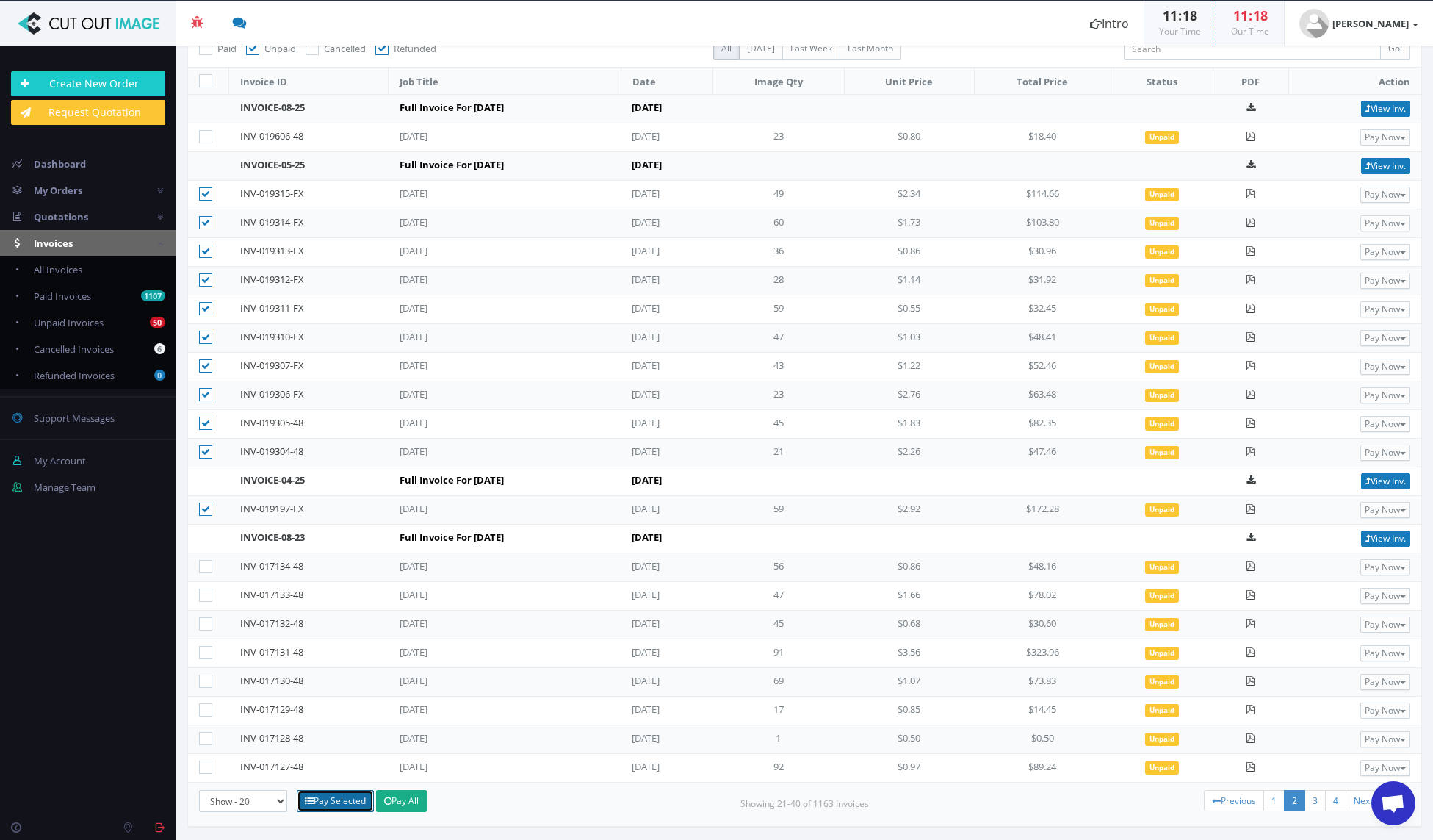
click at [339, 797] on link "Pay Selected" at bounding box center [335, 800] width 77 height 22
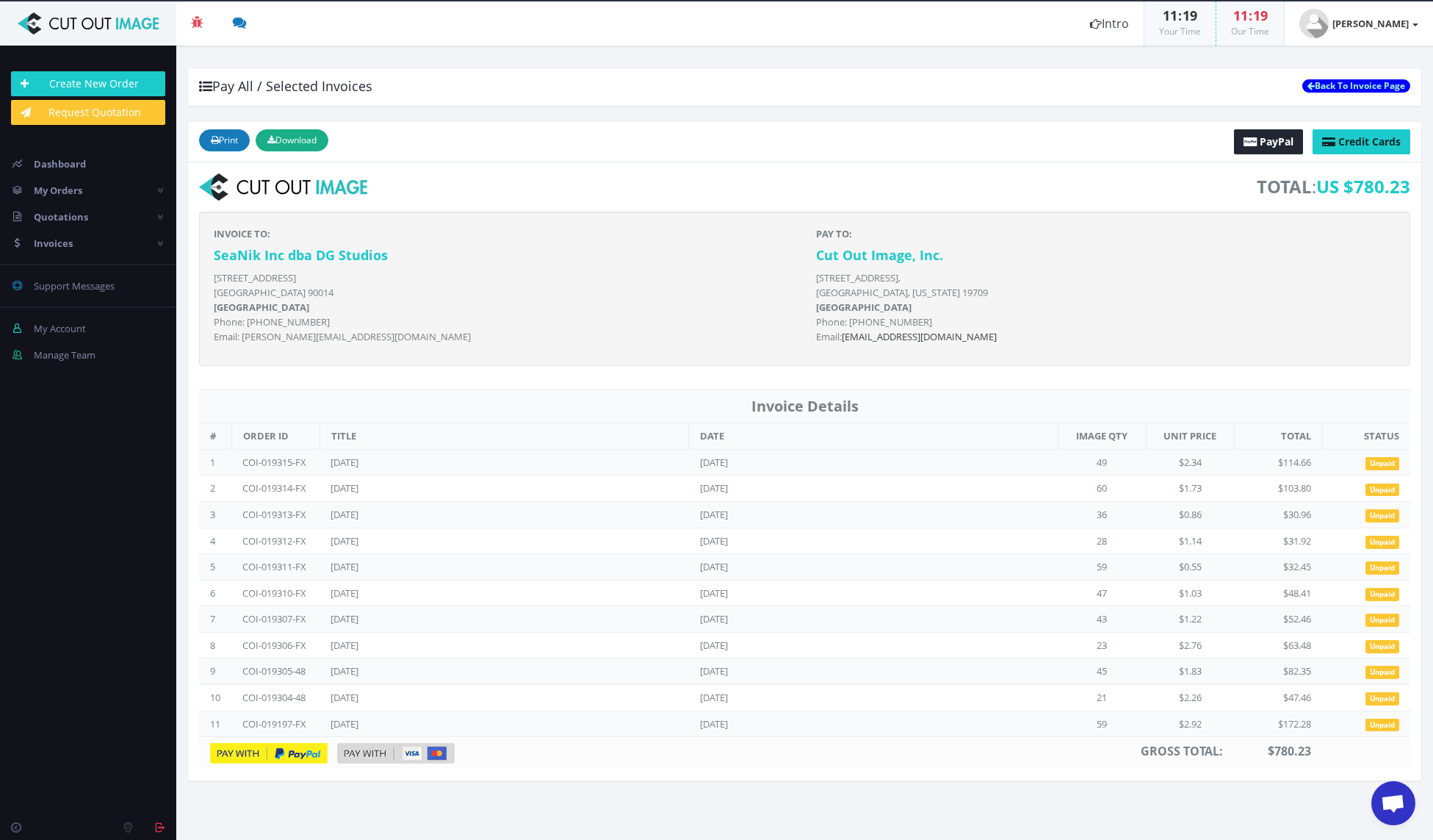
click at [369, 749] on img at bounding box center [396, 753] width 118 height 21
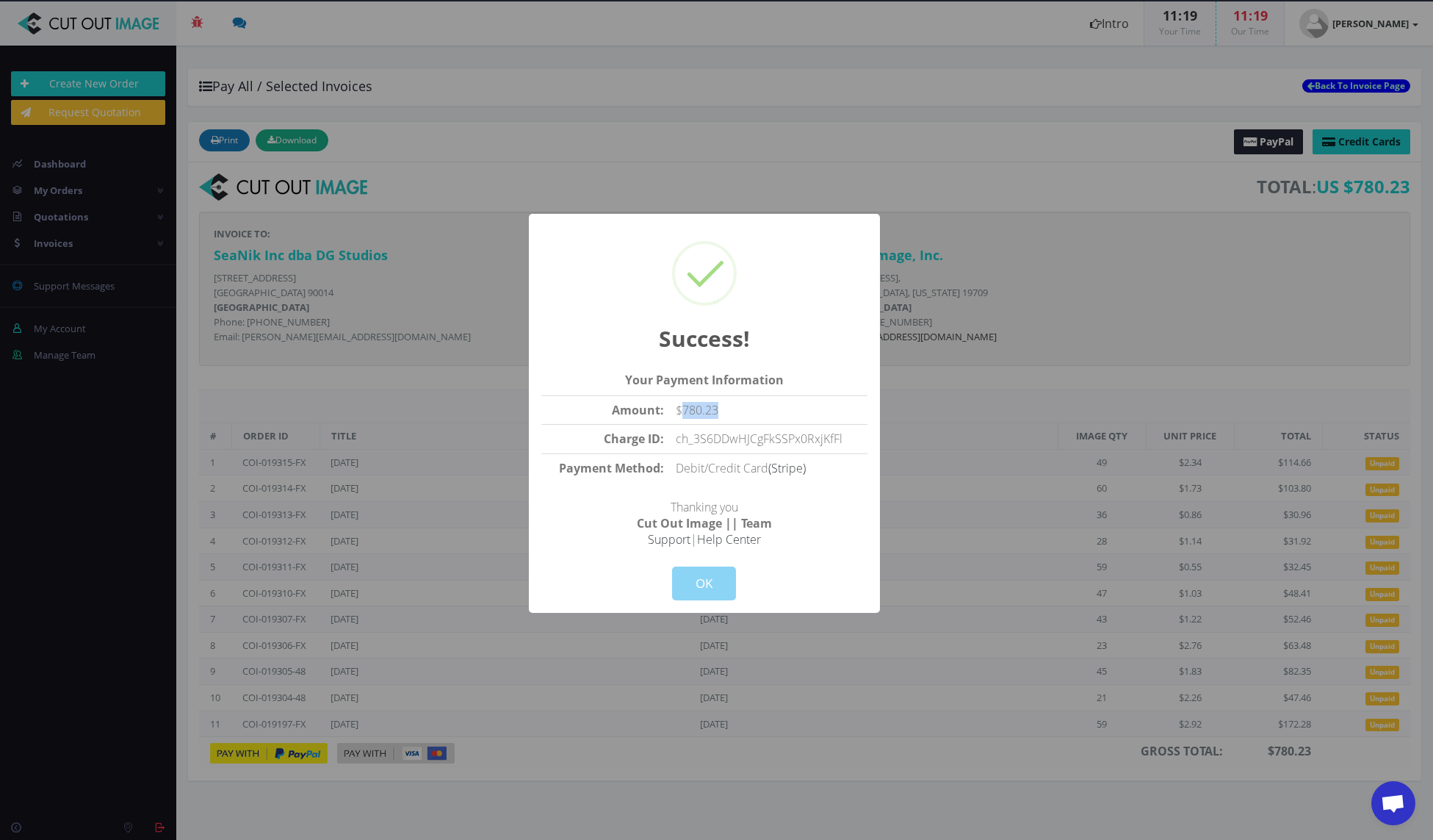
drag, startPoint x: 731, startPoint y: 412, endPoint x: 695, endPoint y: 407, distance: 36.3
click at [684, 410] on td "$780.23" at bounding box center [769, 410] width 197 height 29
copy td "780.23"
click at [690, 581] on button "OK" at bounding box center [704, 583] width 64 height 33
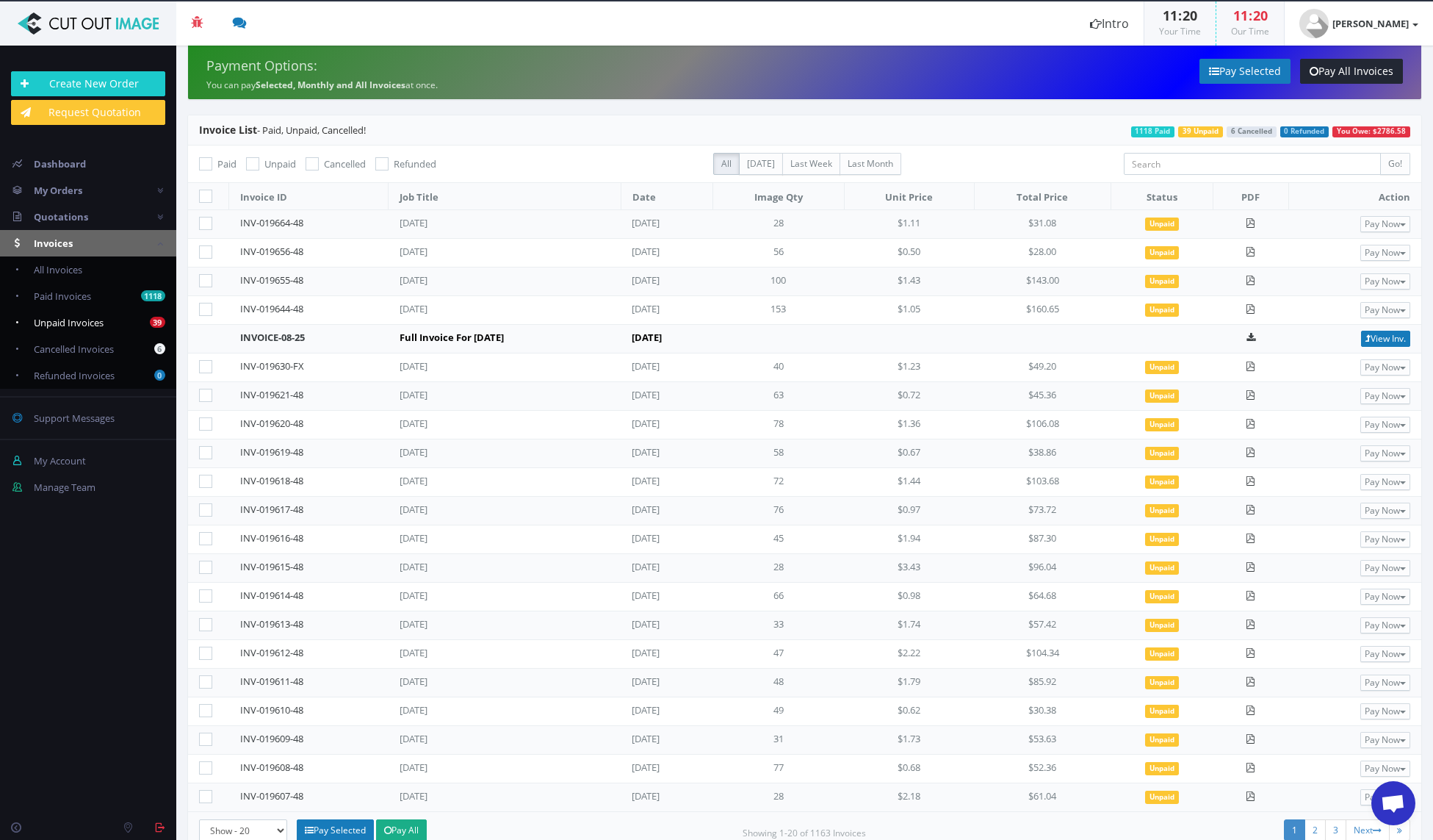
click at [64, 324] on span "Unpaid Invoices" at bounding box center [68, 322] width 70 height 14
checkbox input "true"
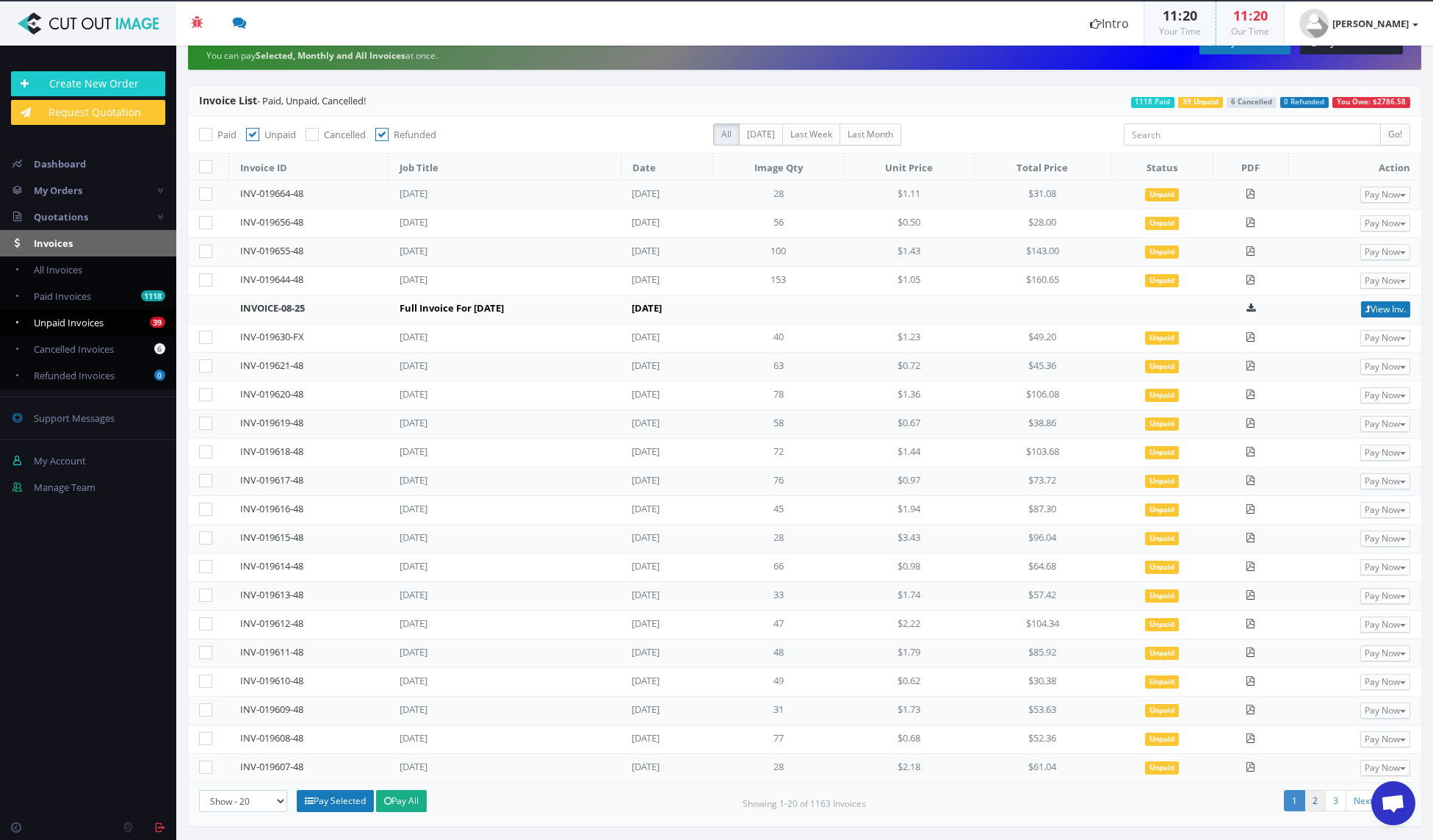
click at [1305, 794] on link "2" at bounding box center [1315, 800] width 22 height 22
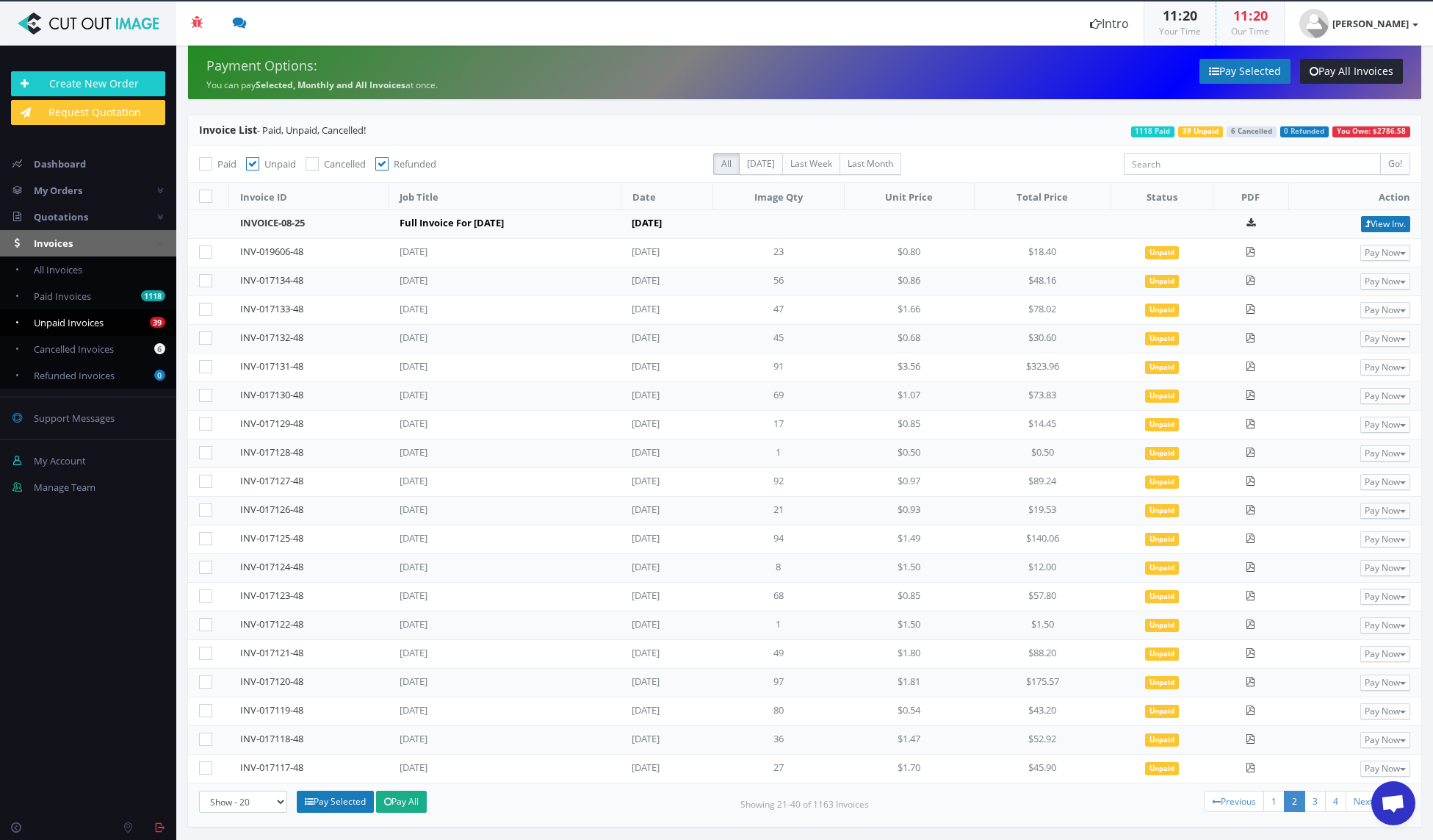
scroll to position [1, 0]
click at [1307, 797] on link "3" at bounding box center [1315, 800] width 22 height 22
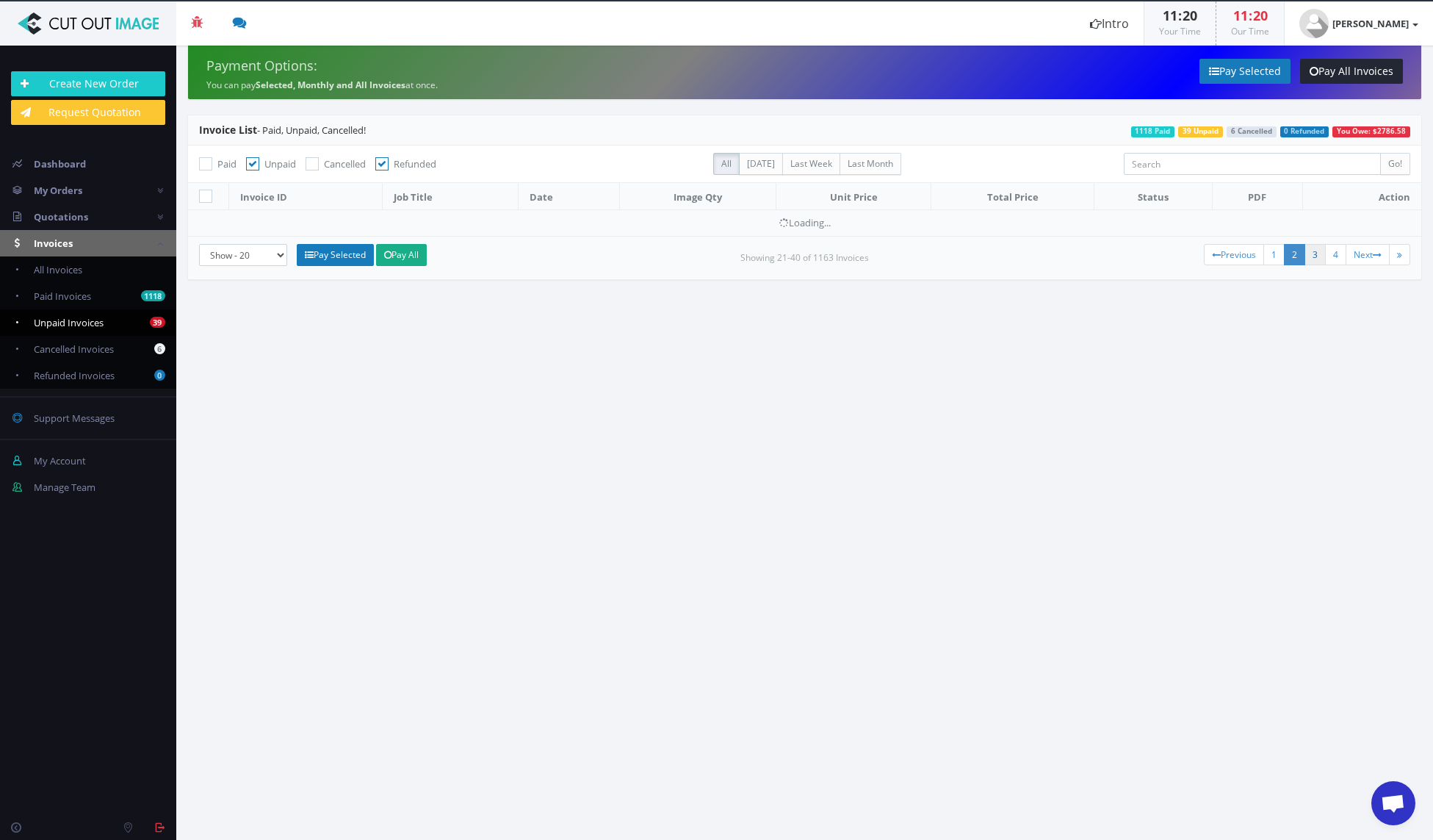
scroll to position [0, 0]
click at [1315, 257] on link "3" at bounding box center [1315, 254] width 22 height 22
click at [388, 163] on icon at bounding box center [382, 164] width 14 height 14
click at [388, 163] on input "Refunded" at bounding box center [384, 164] width 10 height 10
checkbox input "false"
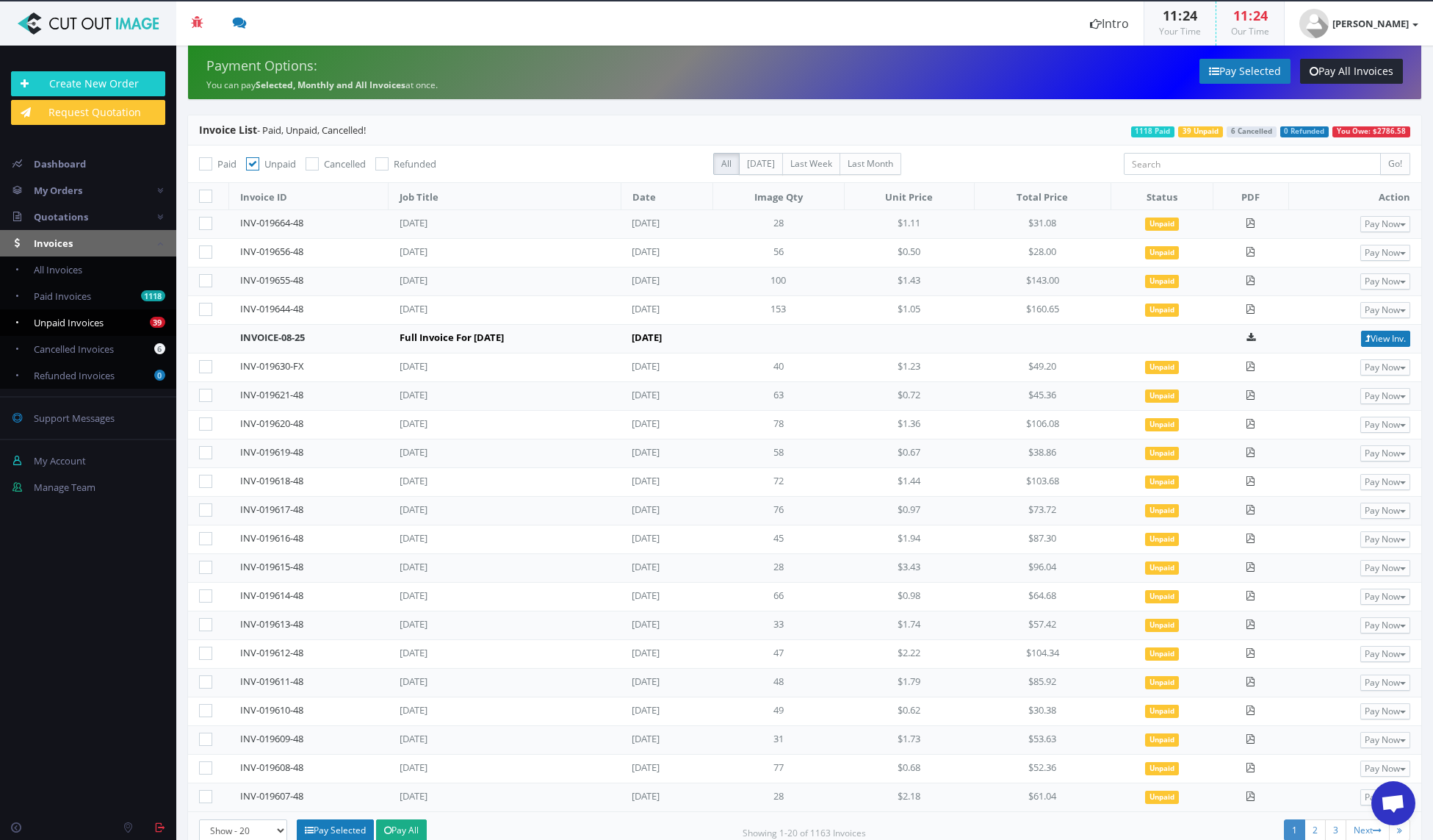
scroll to position [29, 0]
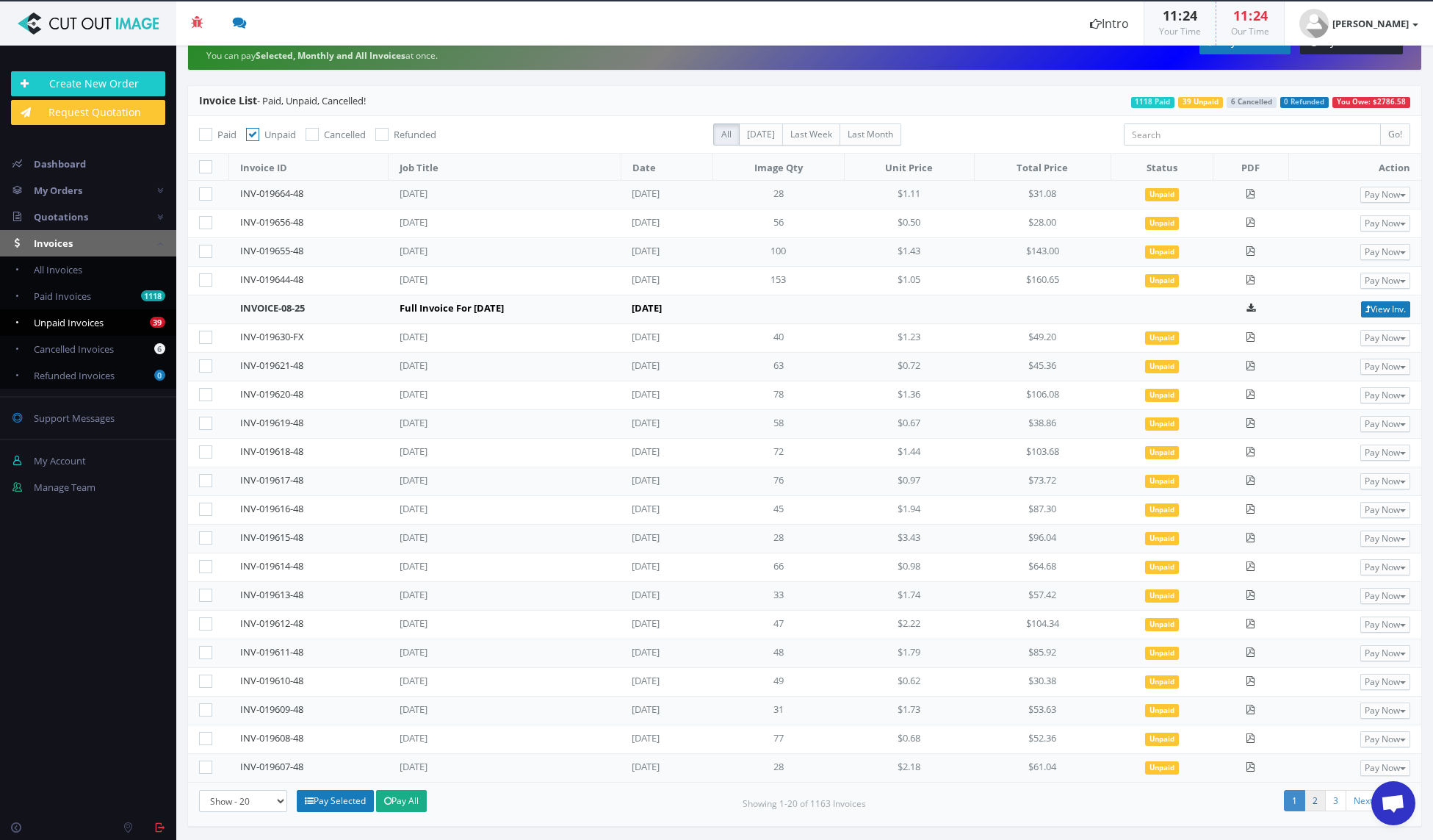
click at [1304, 799] on link "2" at bounding box center [1315, 800] width 22 height 22
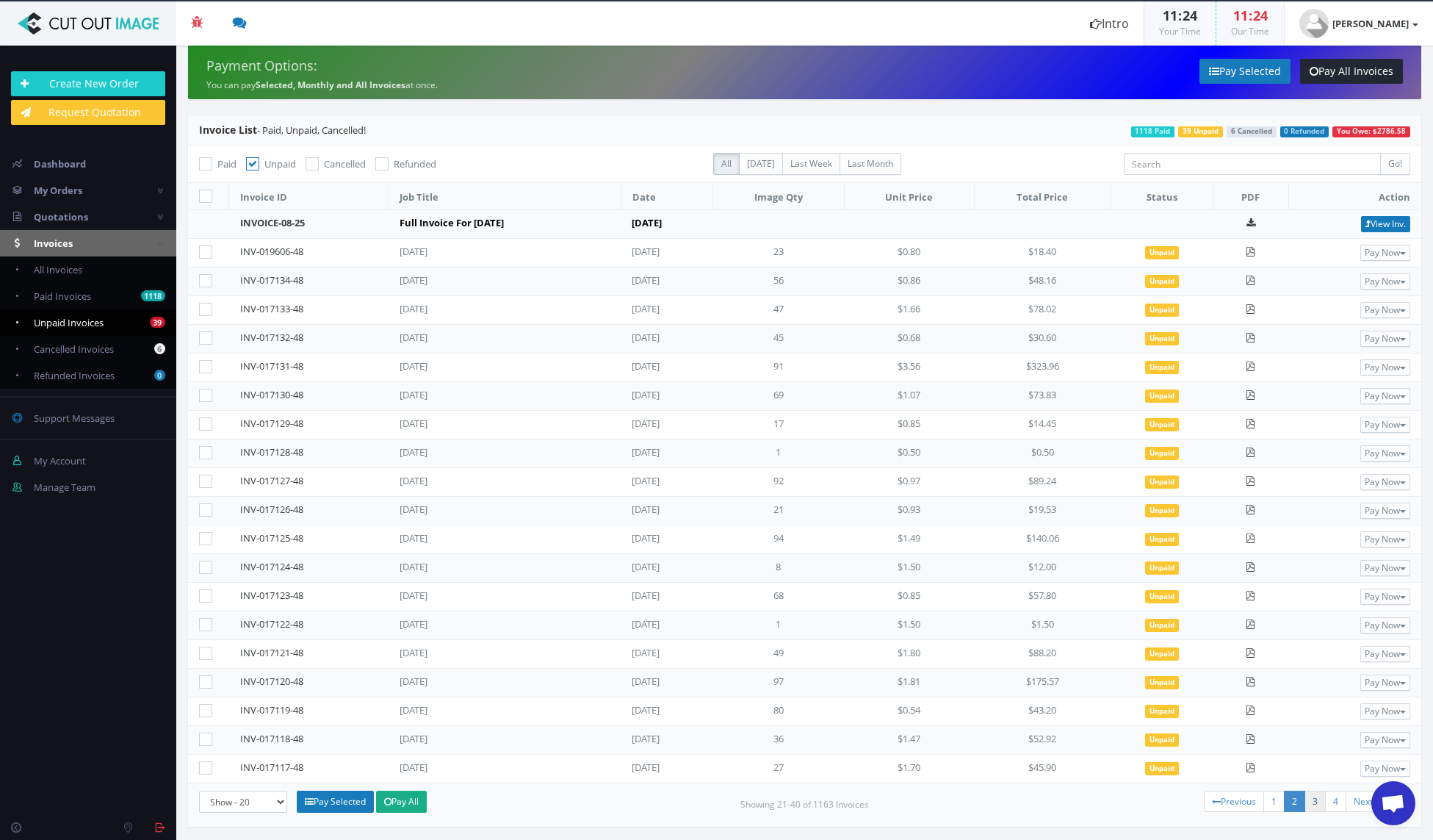
click at [1306, 799] on link "3" at bounding box center [1315, 801] width 22 height 22
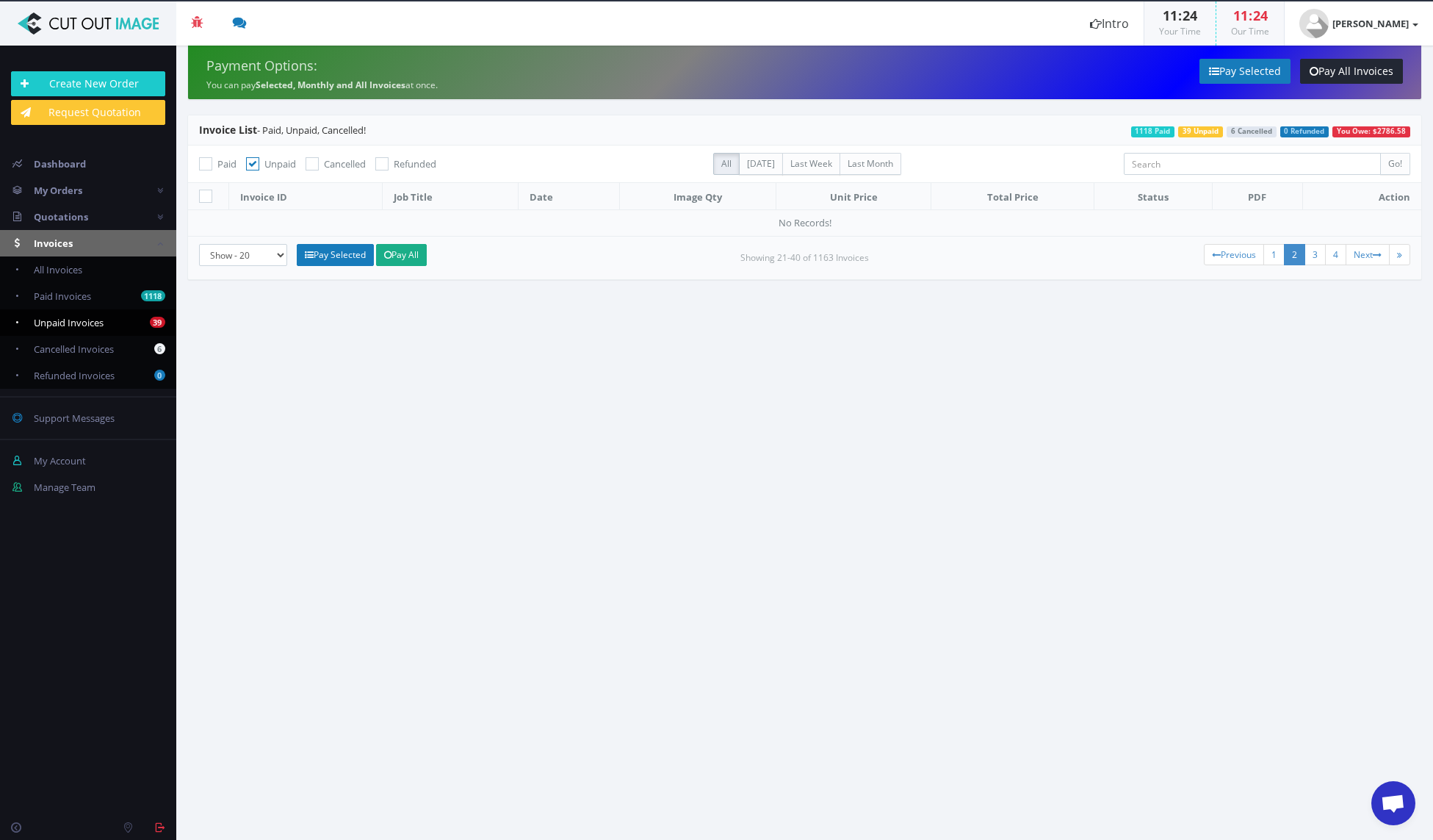
click at [1292, 248] on link "2" at bounding box center [1295, 254] width 22 height 22
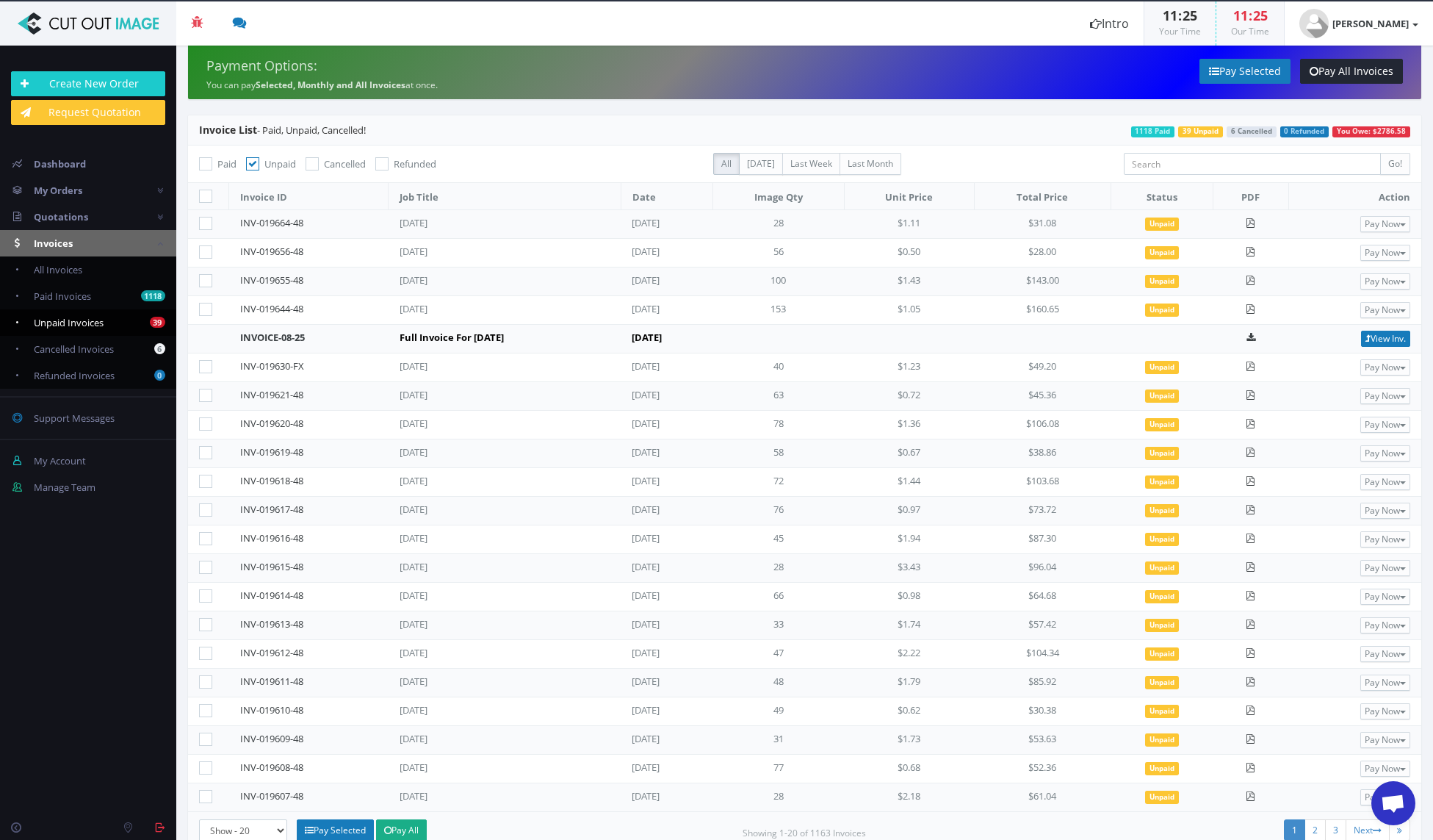
scroll to position [29, 0]
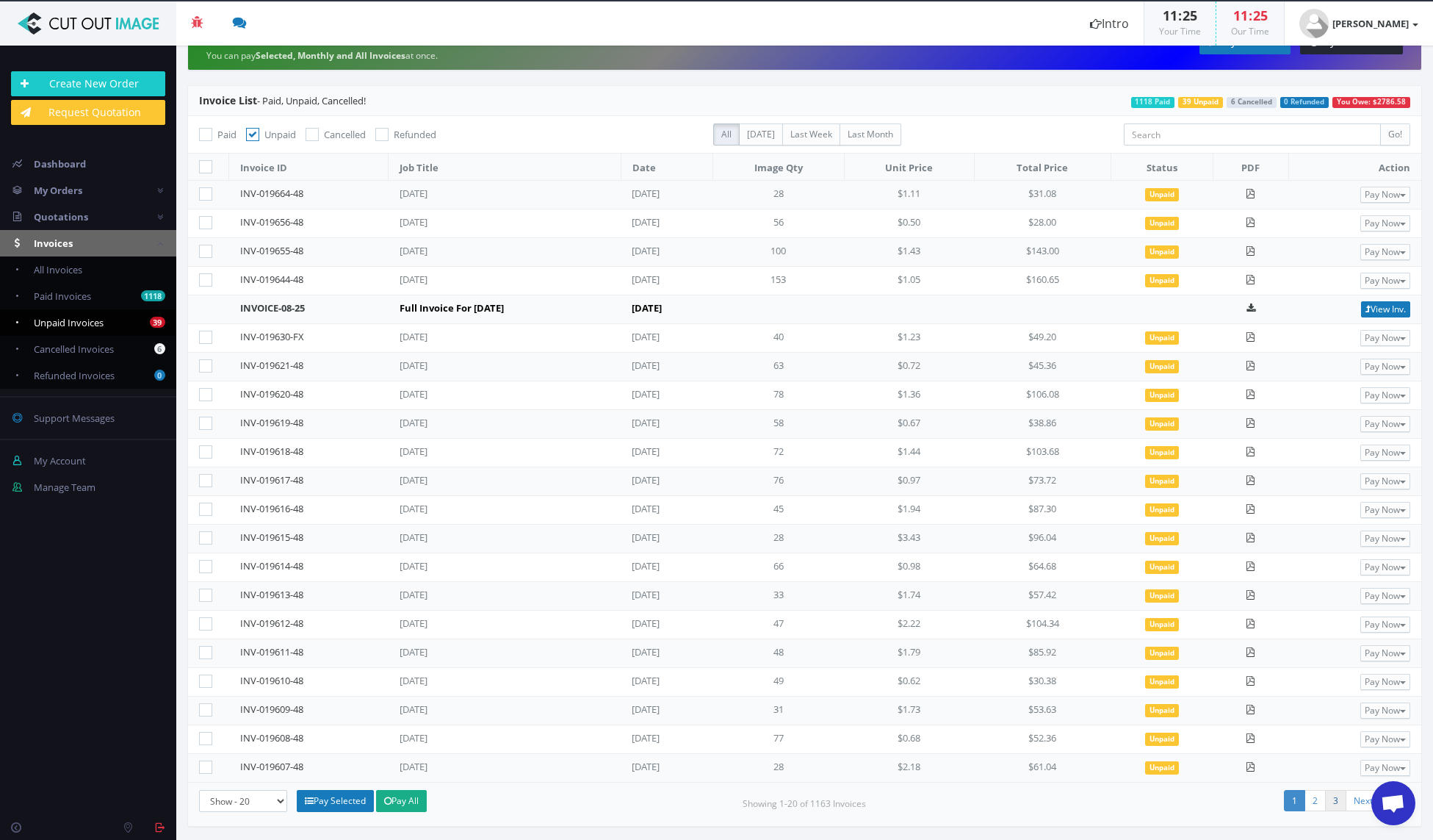
click at [1329, 805] on link "3" at bounding box center [1336, 800] width 22 height 22
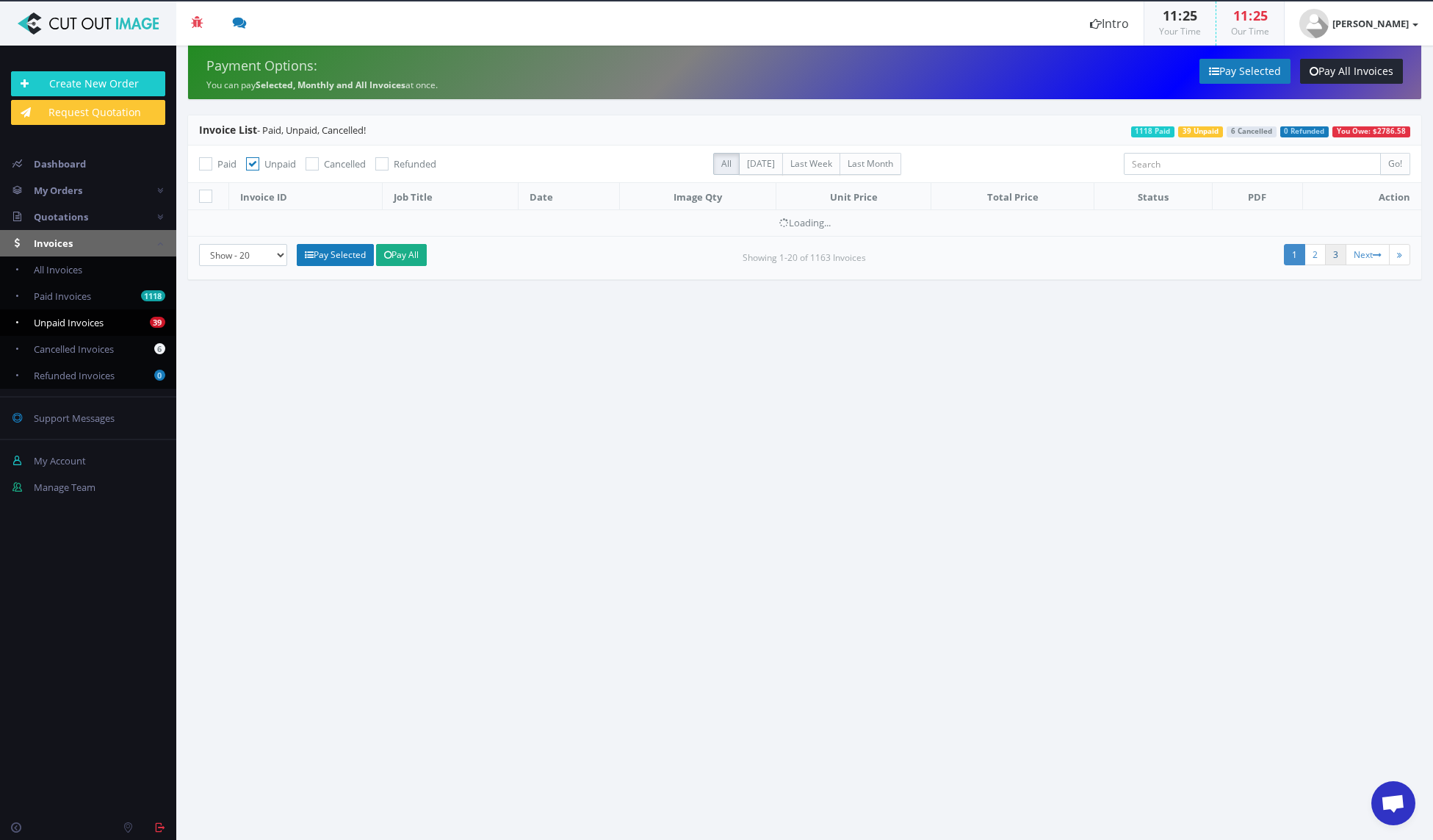
scroll to position [0, 0]
click at [1312, 254] on link "2" at bounding box center [1315, 254] width 22 height 22
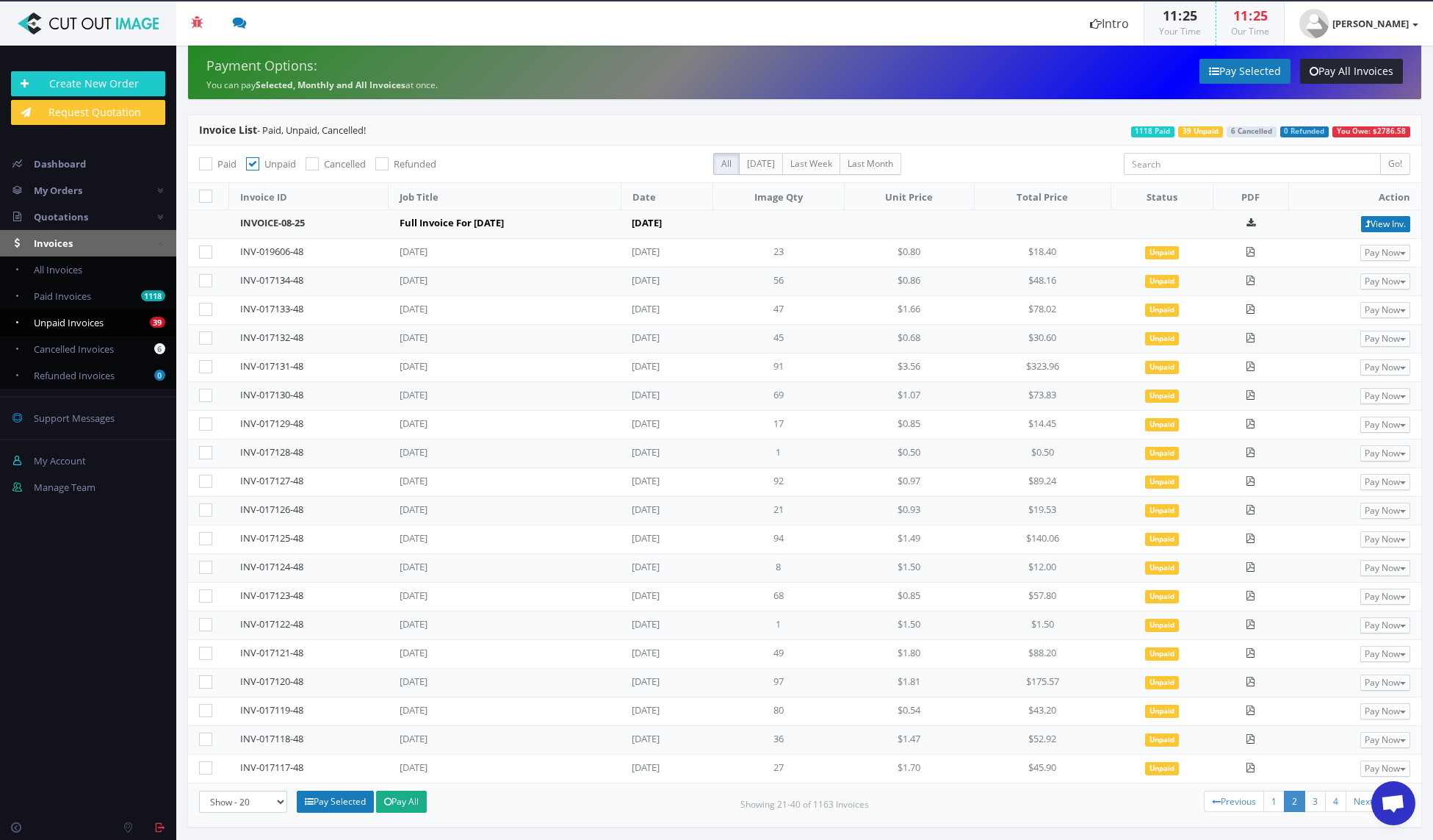
click at [205, 193] on icon at bounding box center [205, 196] width 14 height 14
click at [205, 193] on input "checkbox" at bounding box center [207, 196] width 10 height 10
checkbox input "true"
checkbox input"] "true"
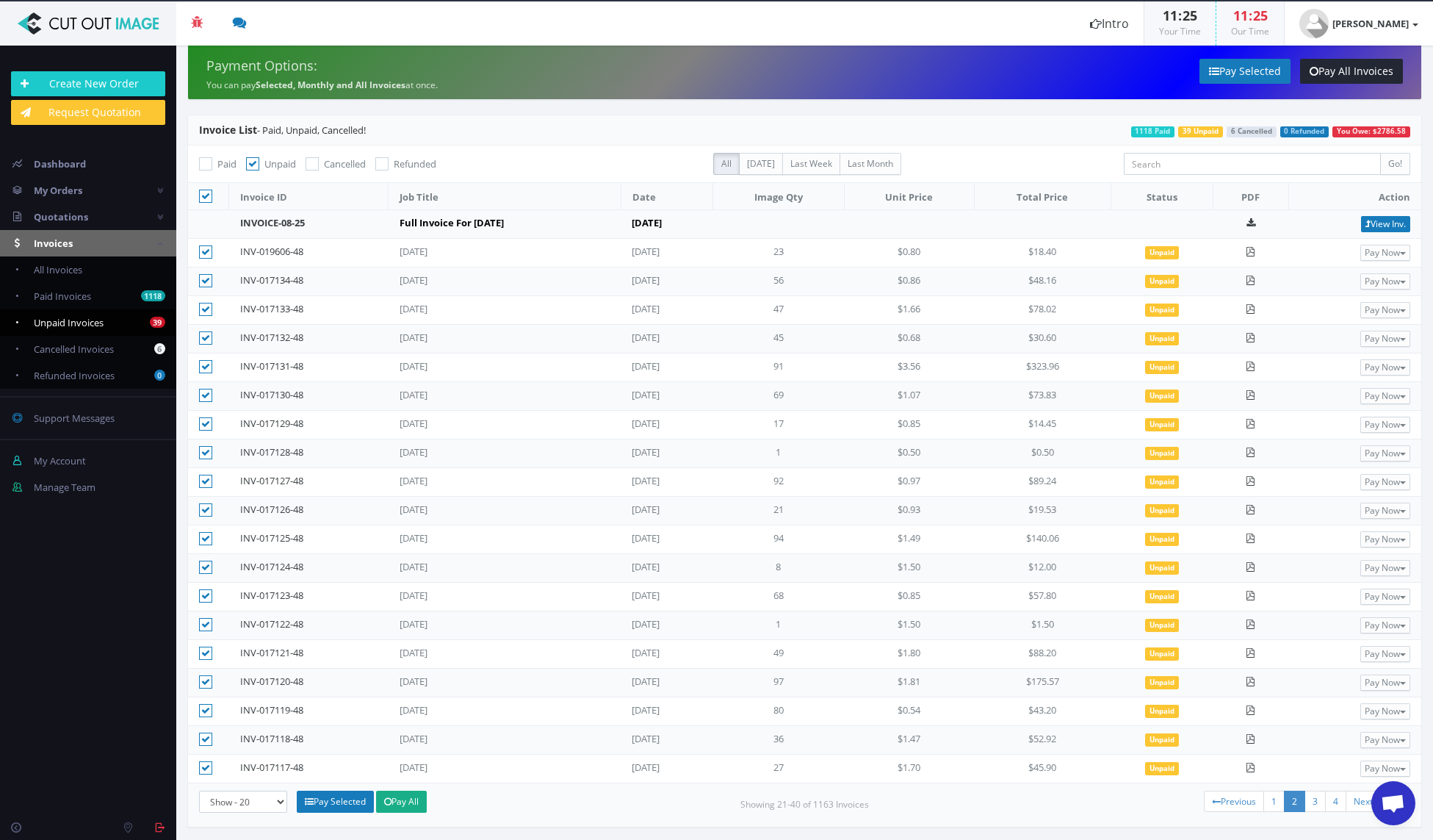
checkbox input"] "true"
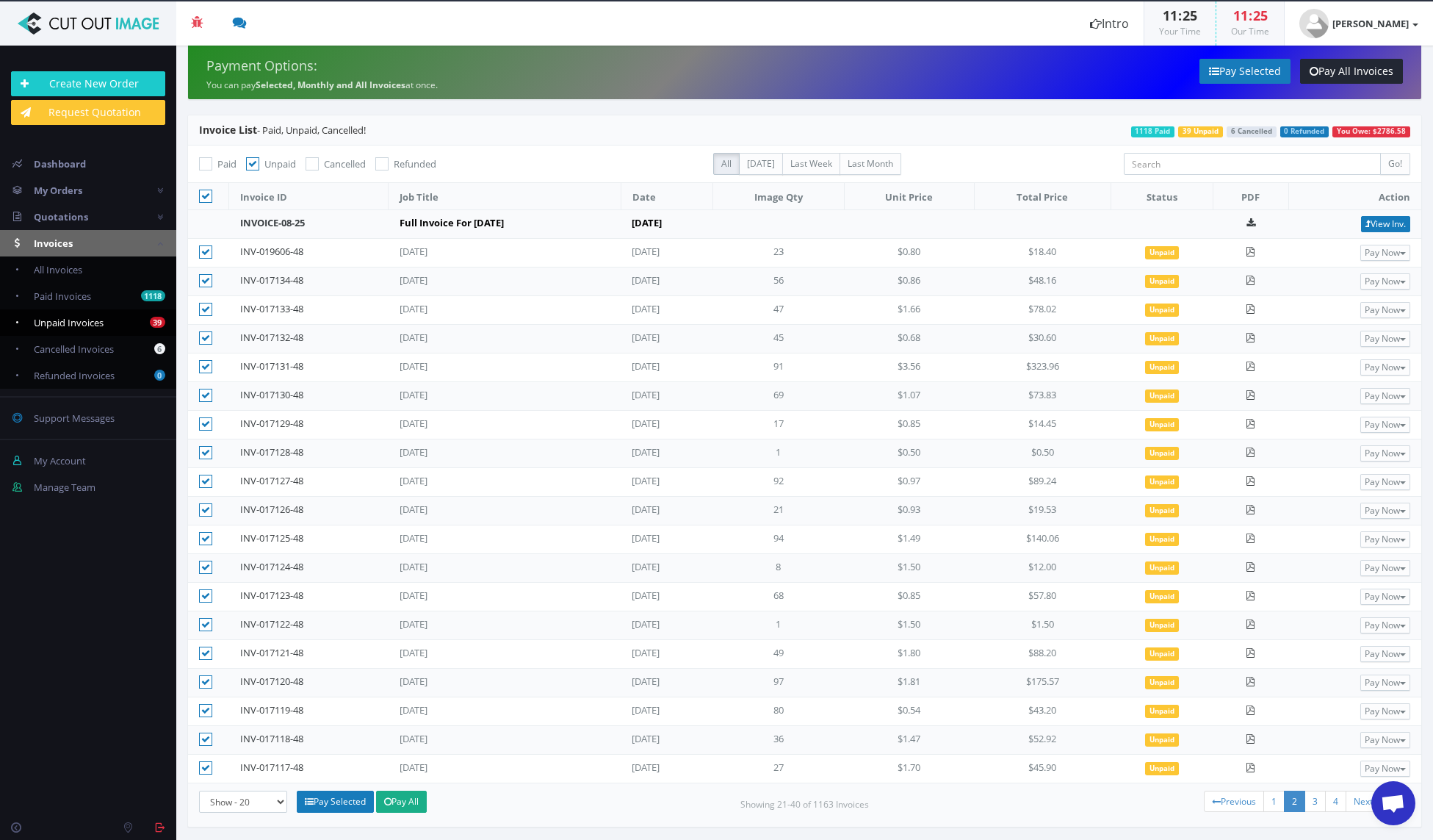
checkbox input"] "true"
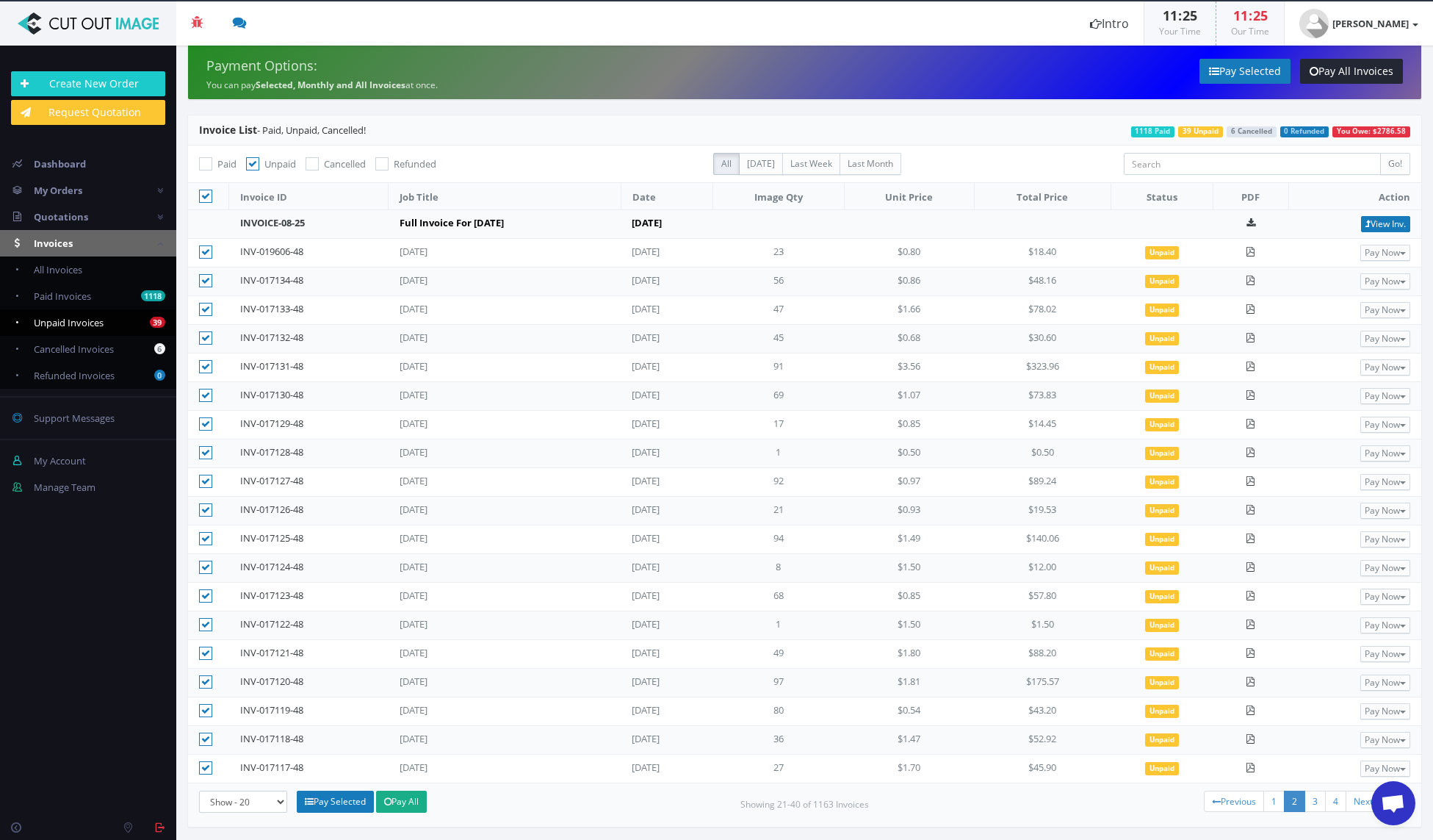
checkbox input"] "true"
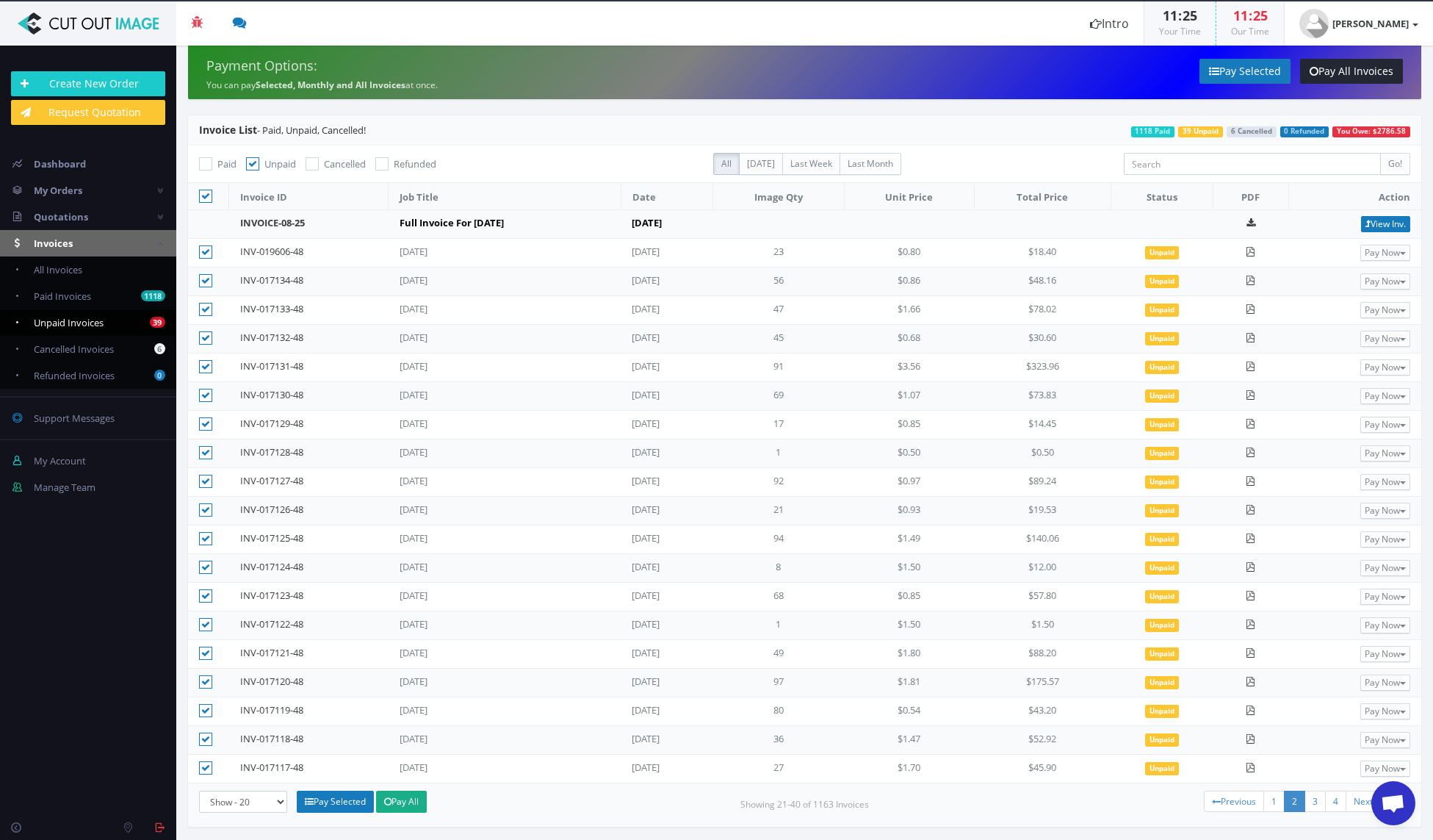
checkbox input"] "true"
click at [341, 805] on link "Pay Selected" at bounding box center [335, 801] width 77 height 22
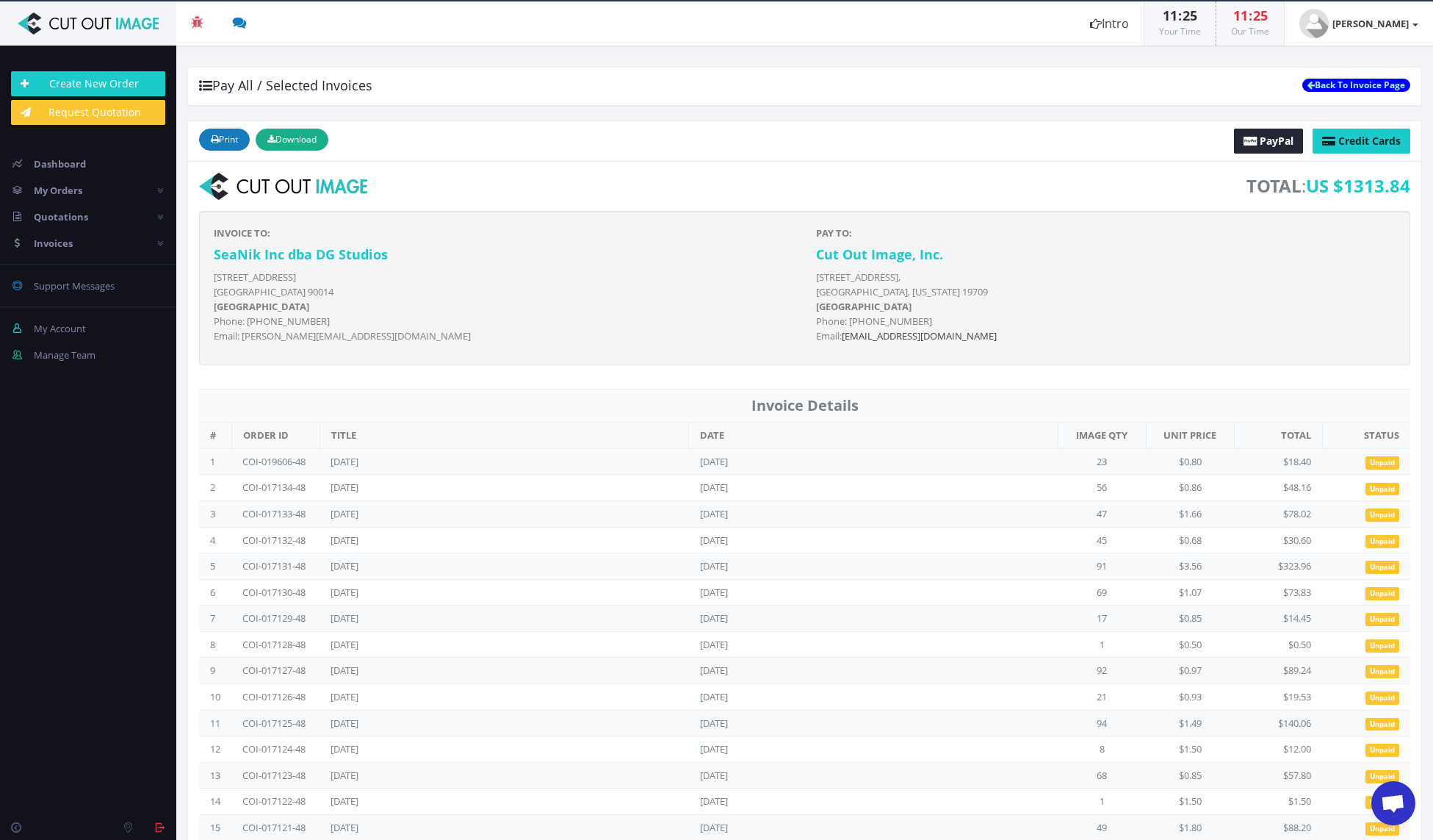
scroll to position [165, 0]
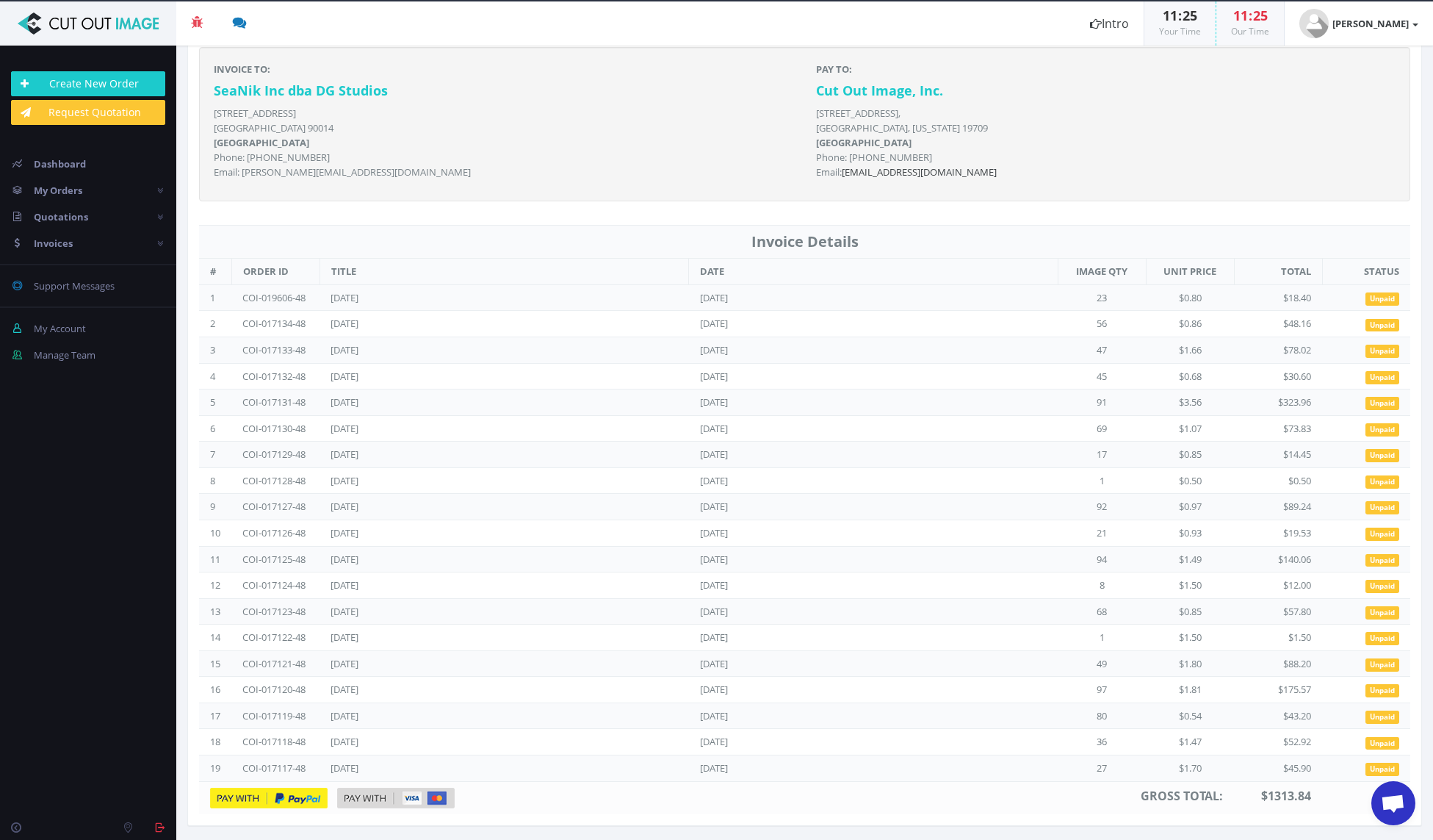
click at [377, 797] on img at bounding box center [396, 797] width 118 height 21
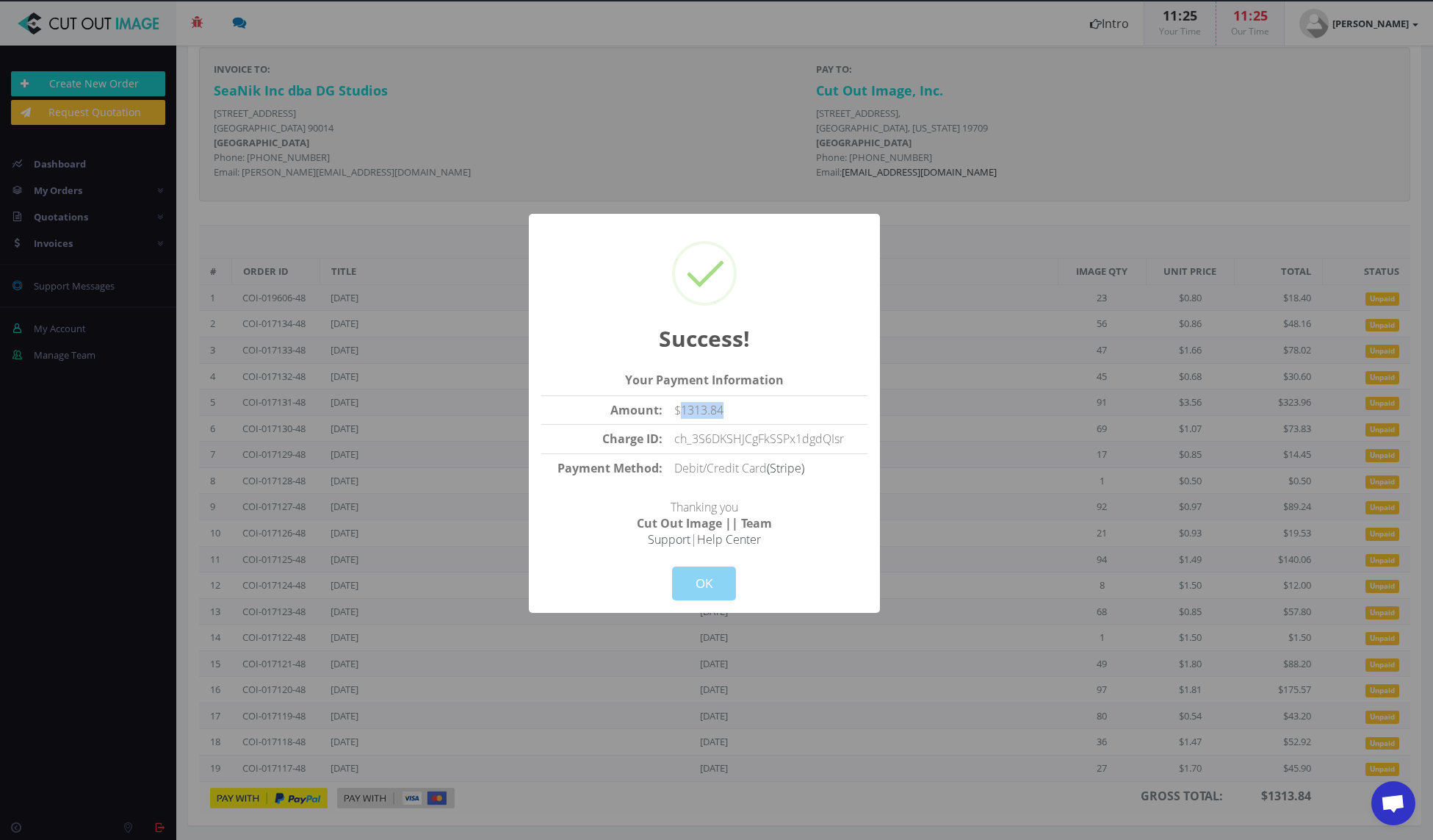
drag, startPoint x: 733, startPoint y: 411, endPoint x: 682, endPoint y: 415, distance: 51.2
click at [682, 415] on td "$1313.84" at bounding box center [768, 410] width 198 height 29
copy td "1313.84"
click at [694, 587] on button "OK" at bounding box center [704, 583] width 64 height 33
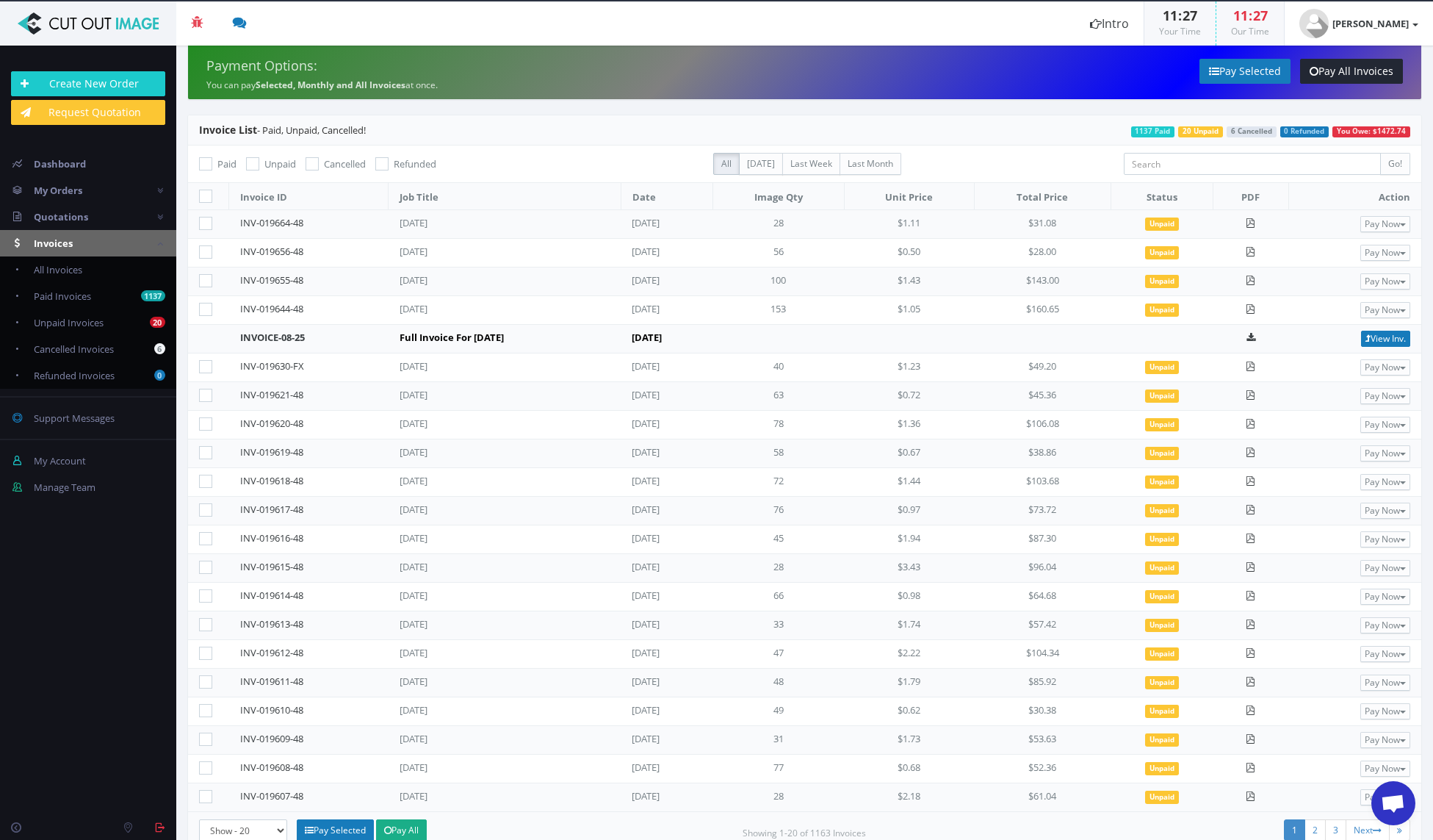
scroll to position [29, 0]
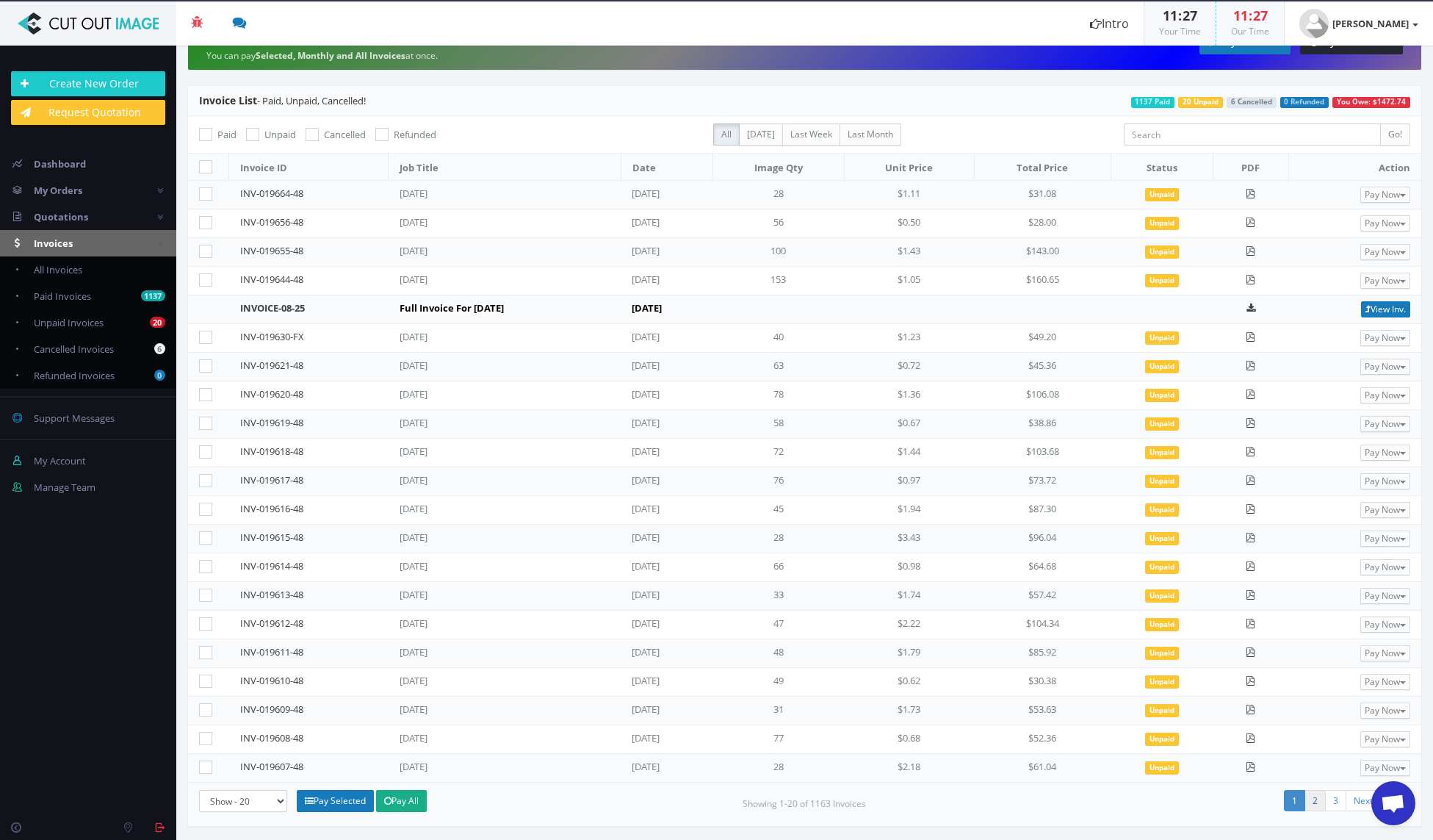
click at [1304, 799] on link "2" at bounding box center [1315, 800] width 22 height 22
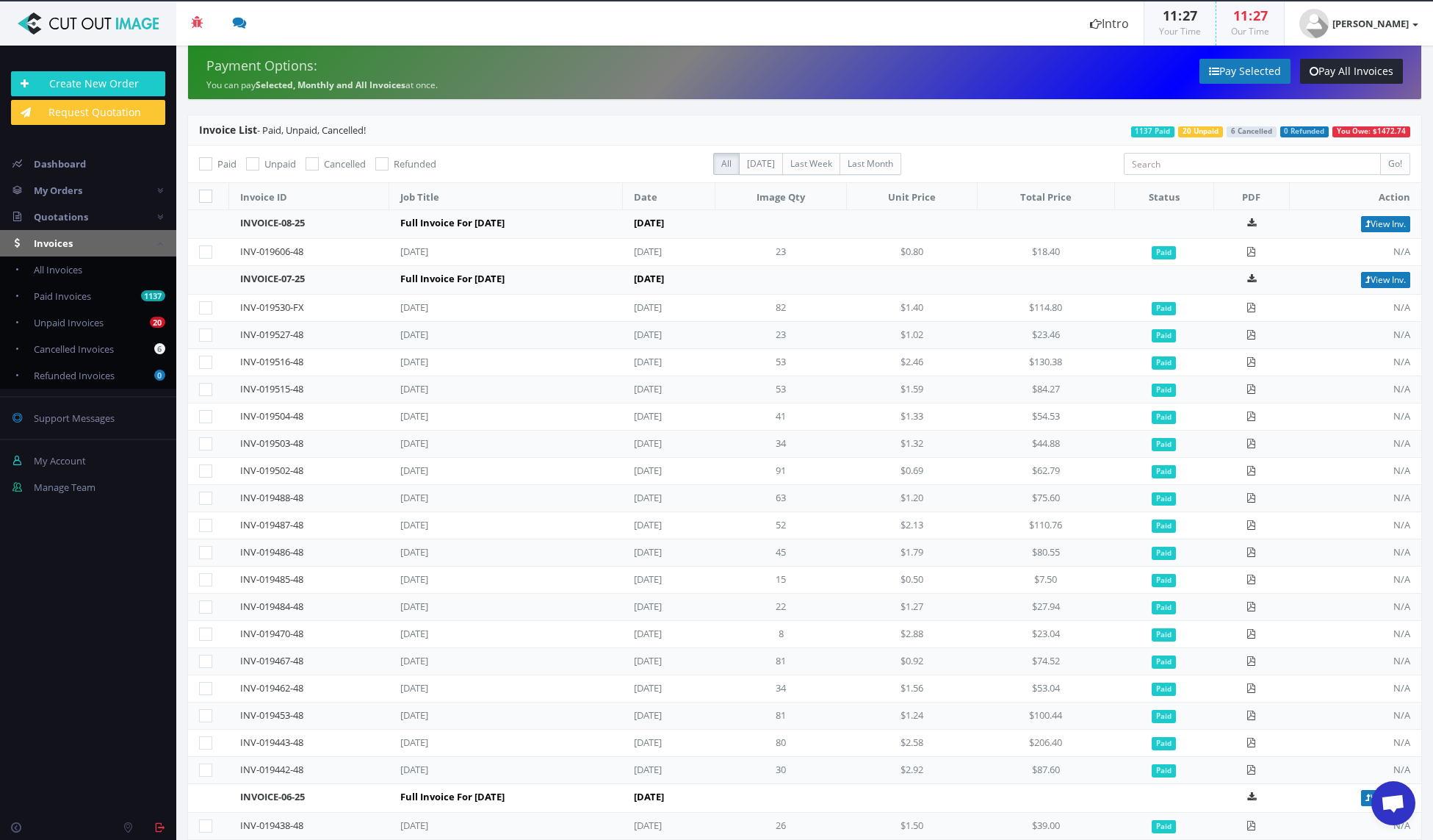
click at [253, 161] on icon at bounding box center [253, 164] width 14 height 14
click at [253, 161] on input "Unpaid" at bounding box center [254, 164] width 10 height 10
checkbox input "true"
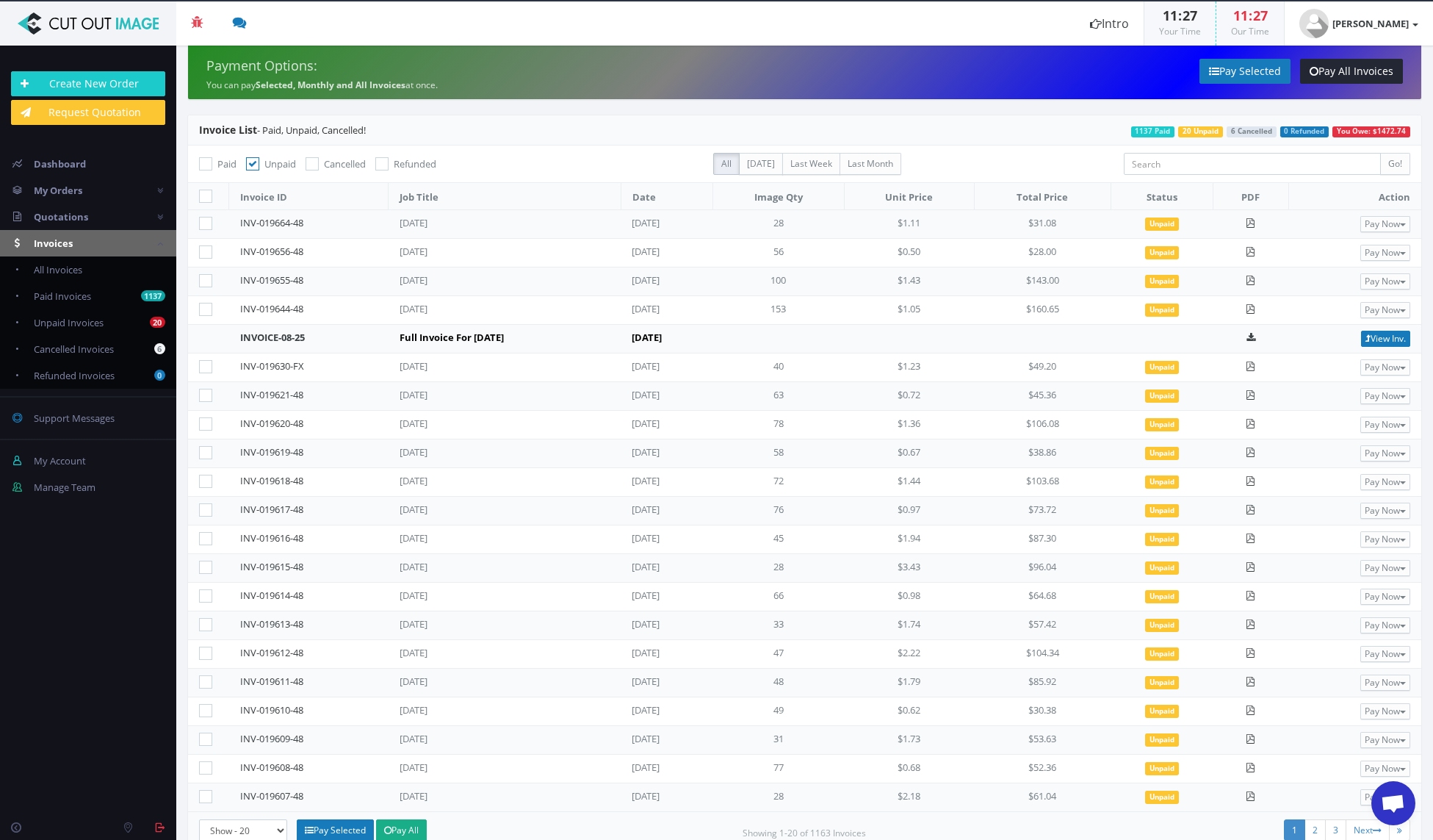
scroll to position [29, 0]
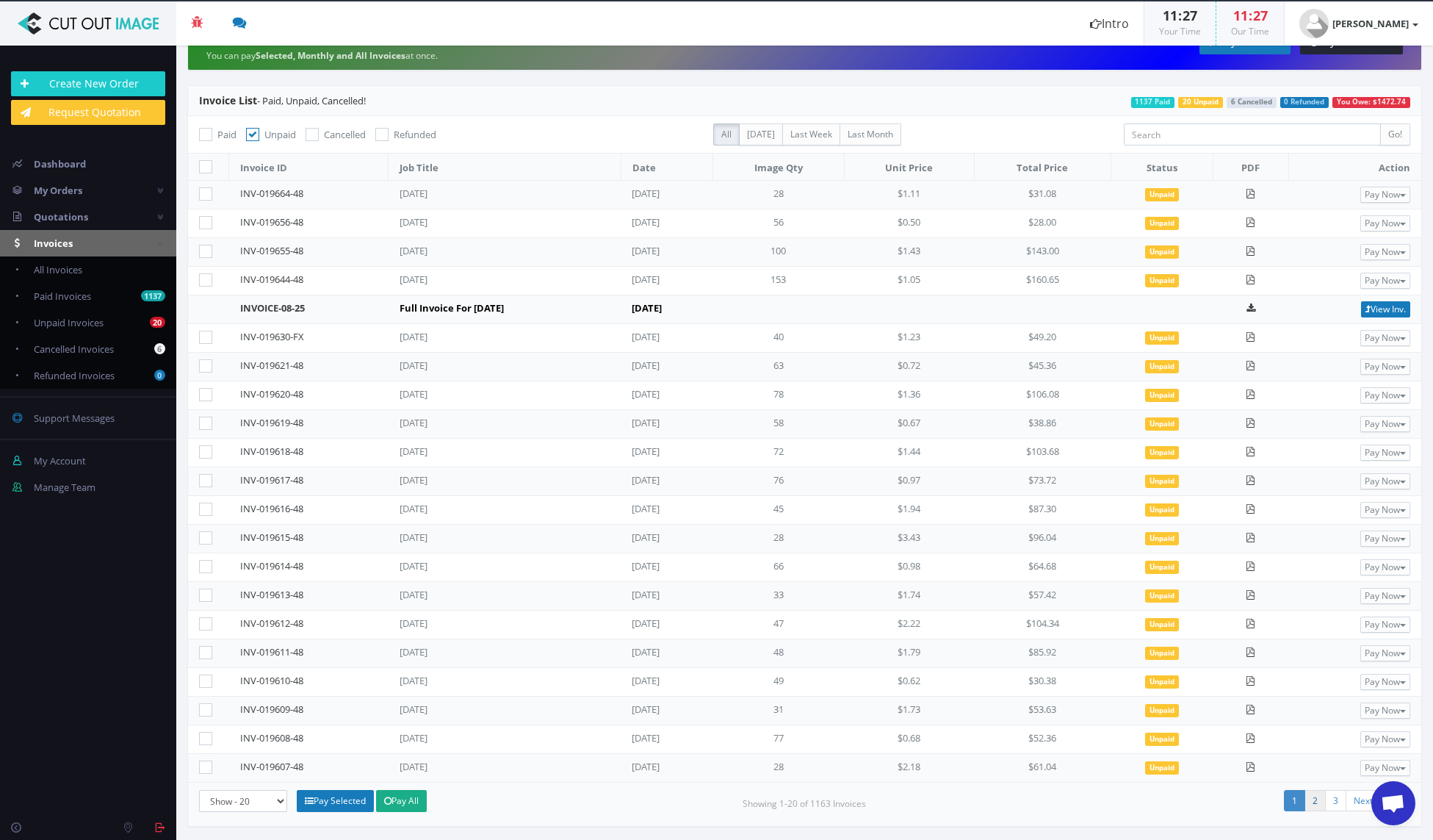
click at [1306, 799] on link "2" at bounding box center [1315, 800] width 22 height 22
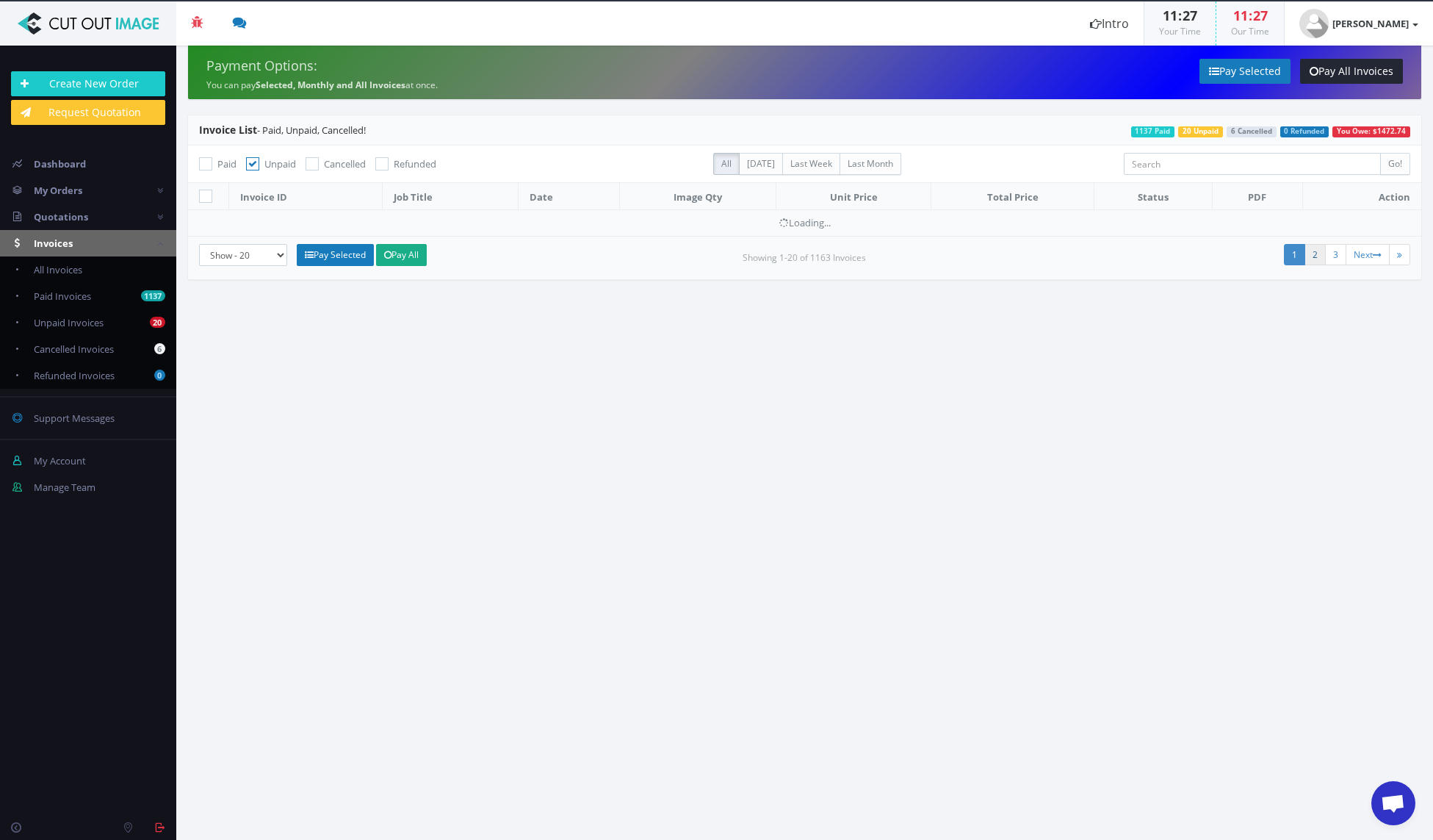
scroll to position [0, 0]
drag, startPoint x: 1293, startPoint y: 251, endPoint x: 1221, endPoint y: 337, distance: 112.2
click at [1293, 251] on link "1" at bounding box center [1295, 254] width 22 height 22
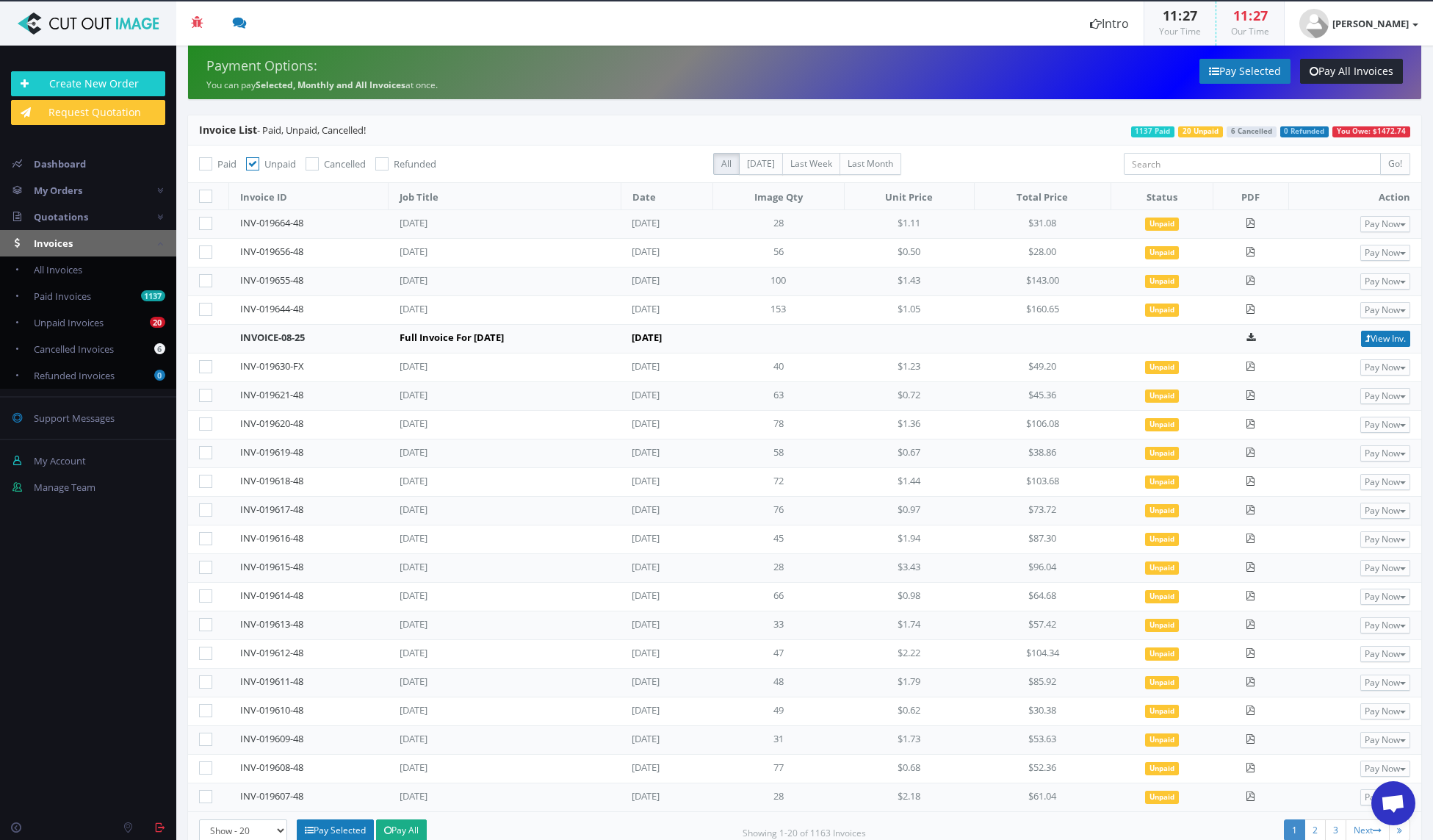
click at [208, 163] on icon at bounding box center [205, 164] width 14 height 14
click at [208, 163] on input "Paid" at bounding box center [207, 164] width 10 height 10
click at [205, 161] on icon at bounding box center [205, 164] width 14 height 14
click at [205, 161] on input "Paid" at bounding box center [207, 164] width 10 height 10
checkbox input "false"
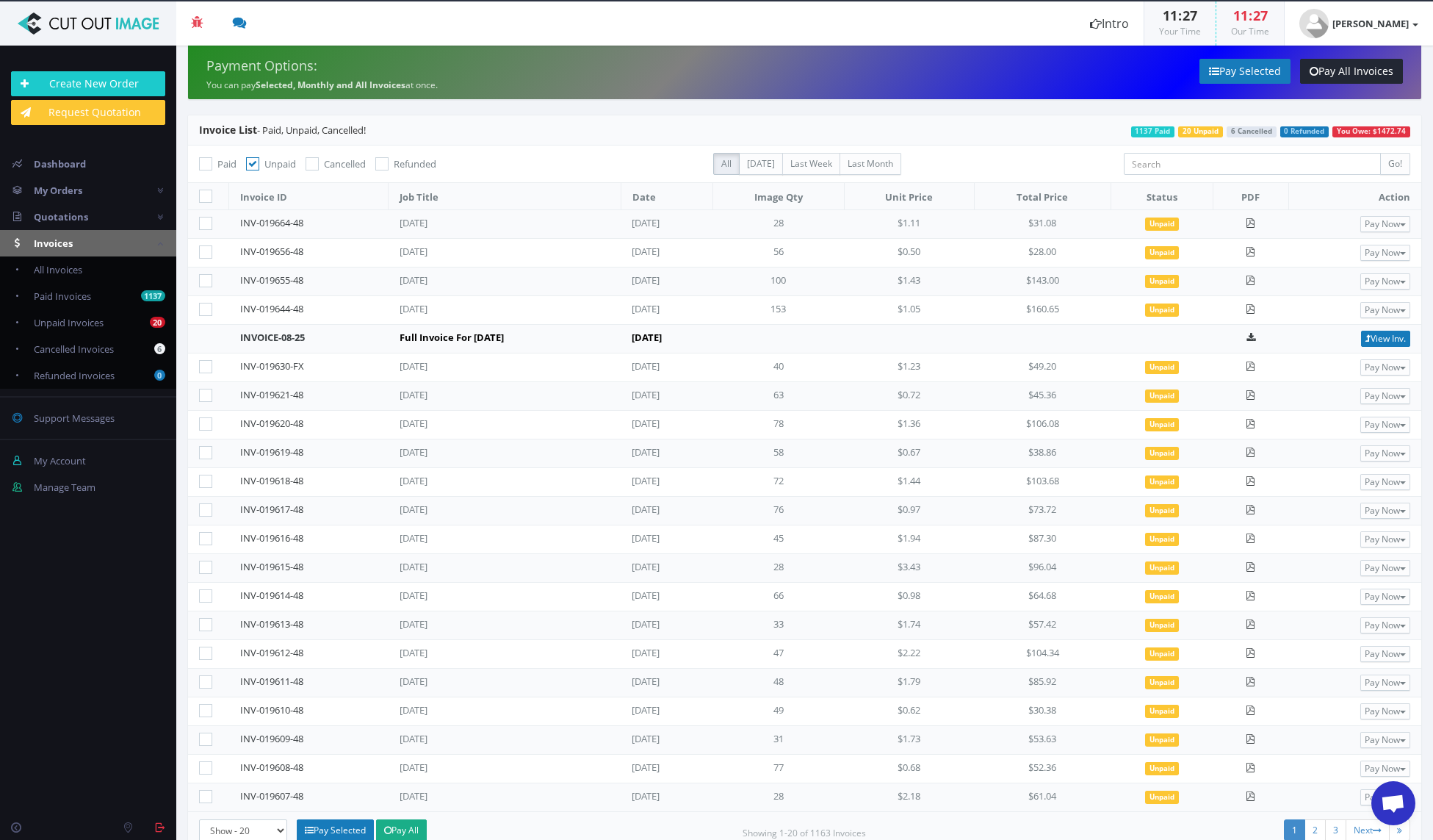
click at [207, 194] on icon at bounding box center [205, 196] width 14 height 14
click at [207, 194] on input "checkbox" at bounding box center [207, 196] width 10 height 10
checkbox input "true"
checkbox input"] "true"
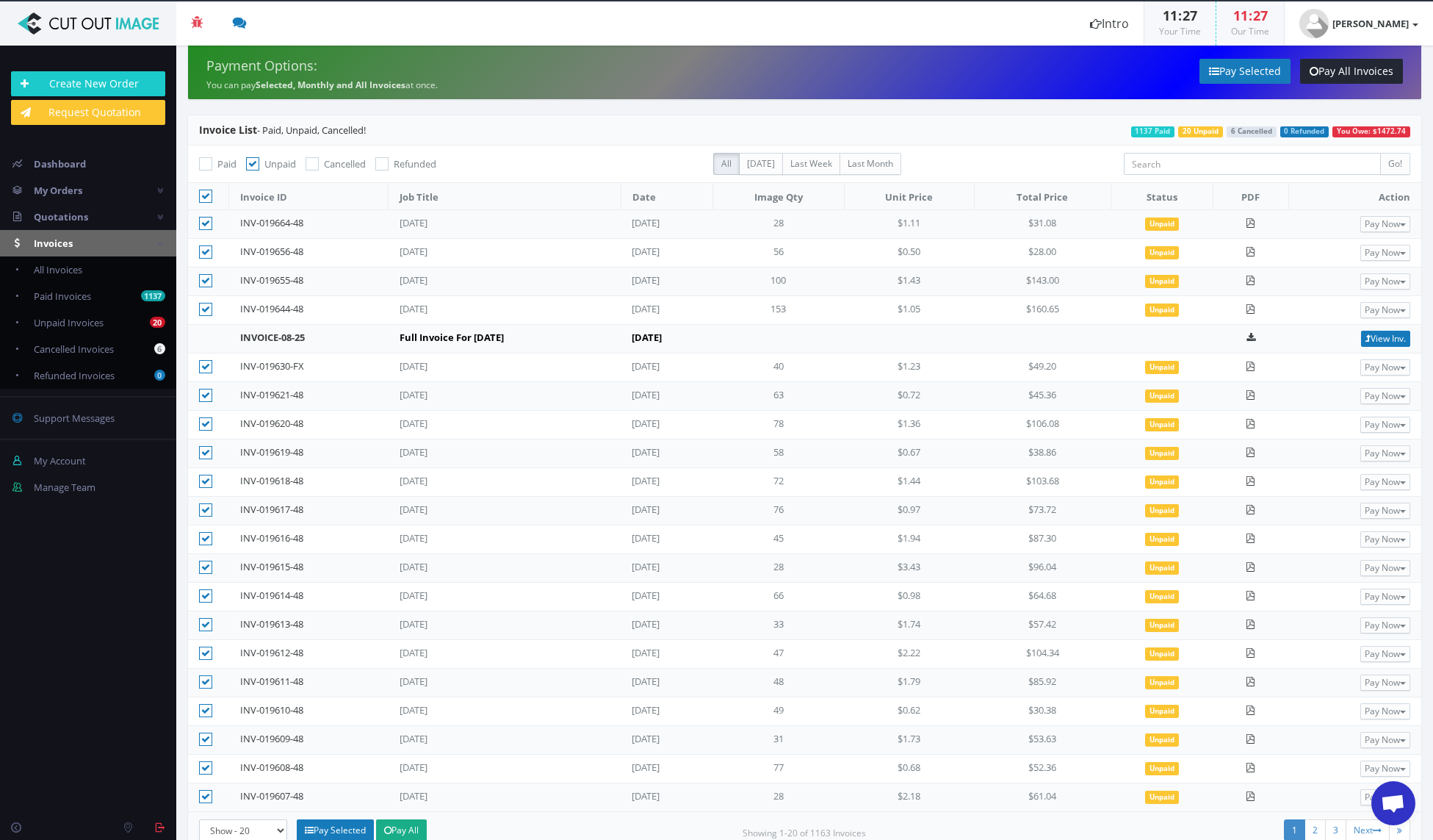
checkbox input"] "true"
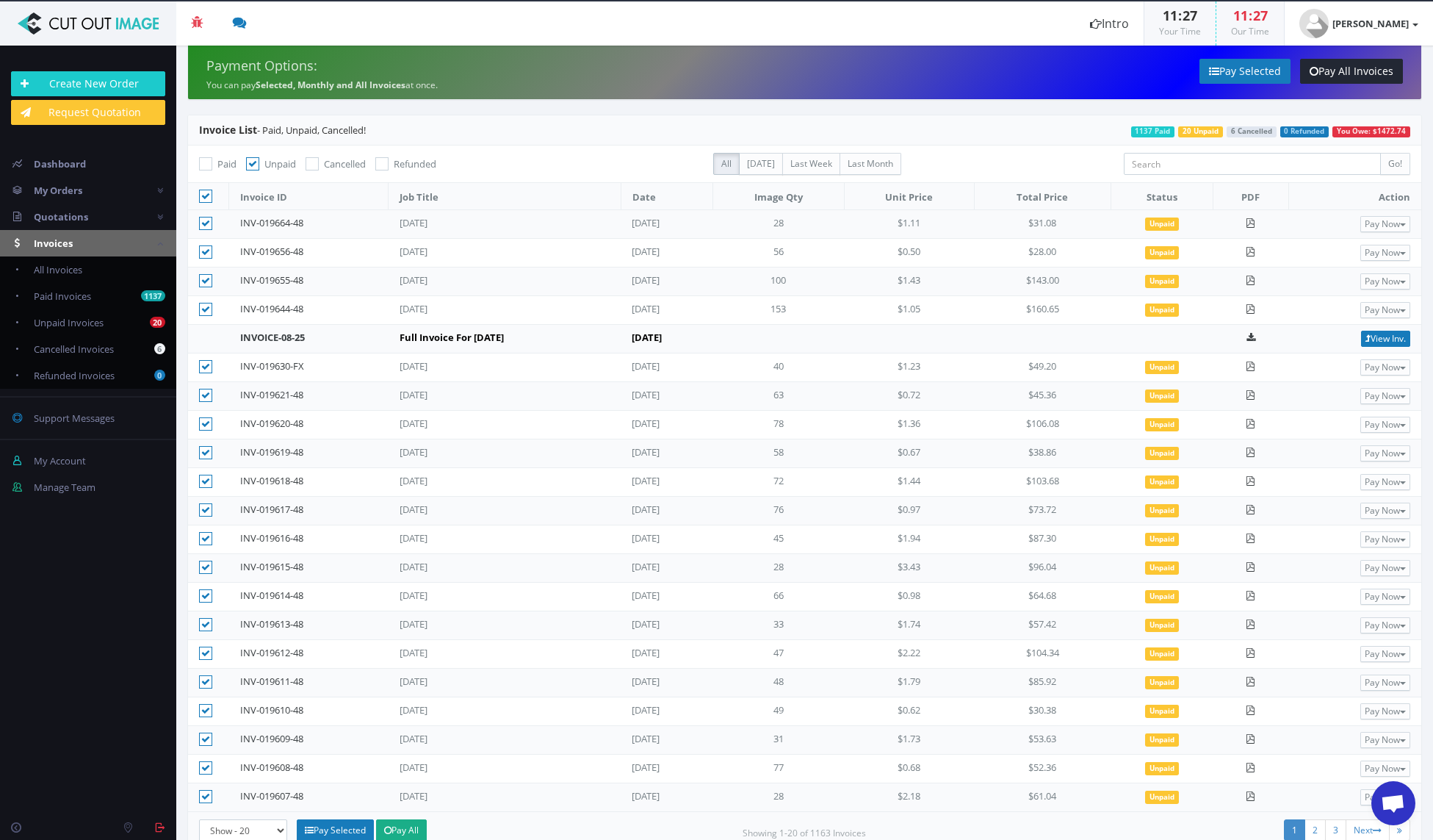
checkbox input"] "true"
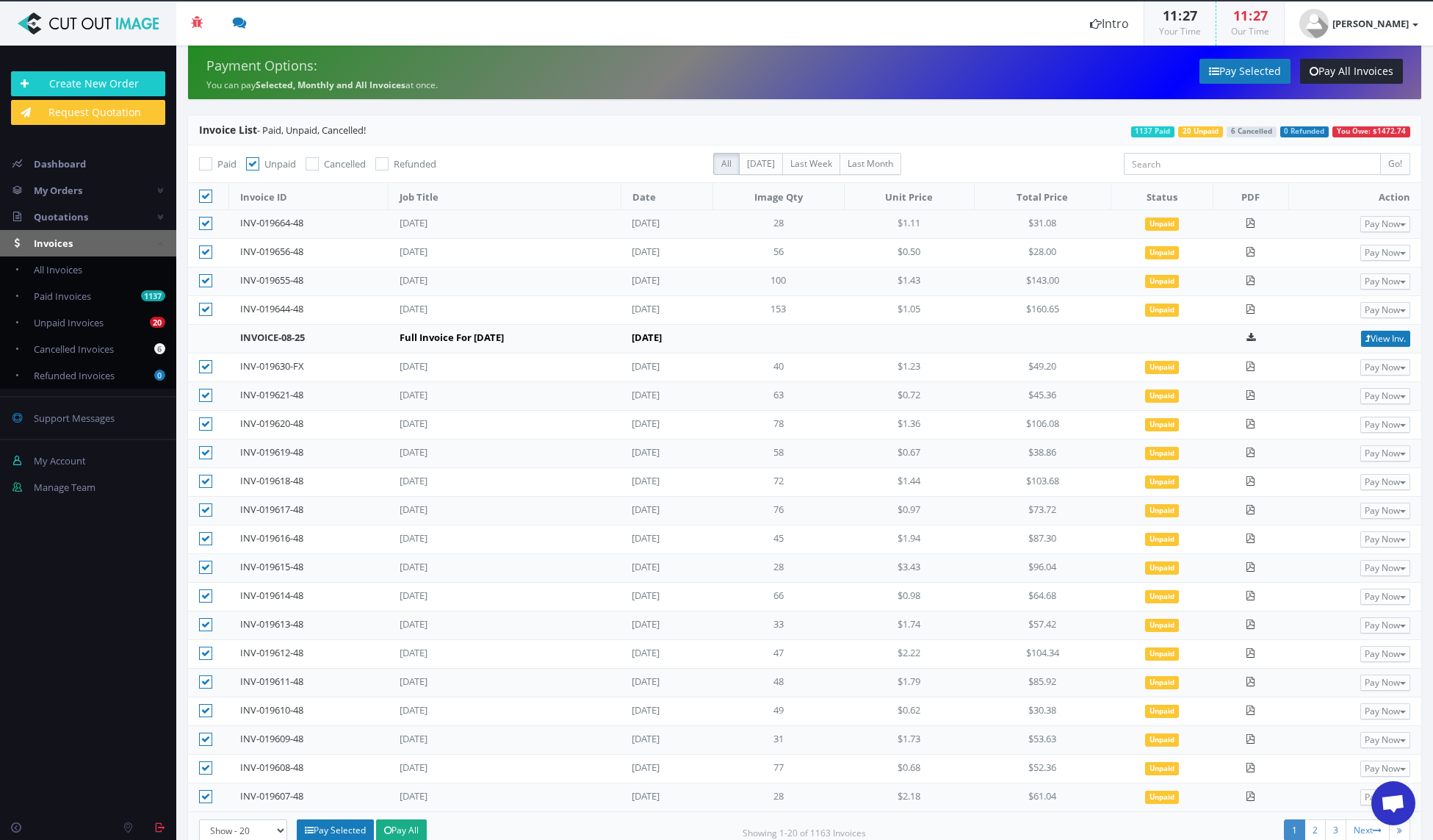
checkbox input"] "true"
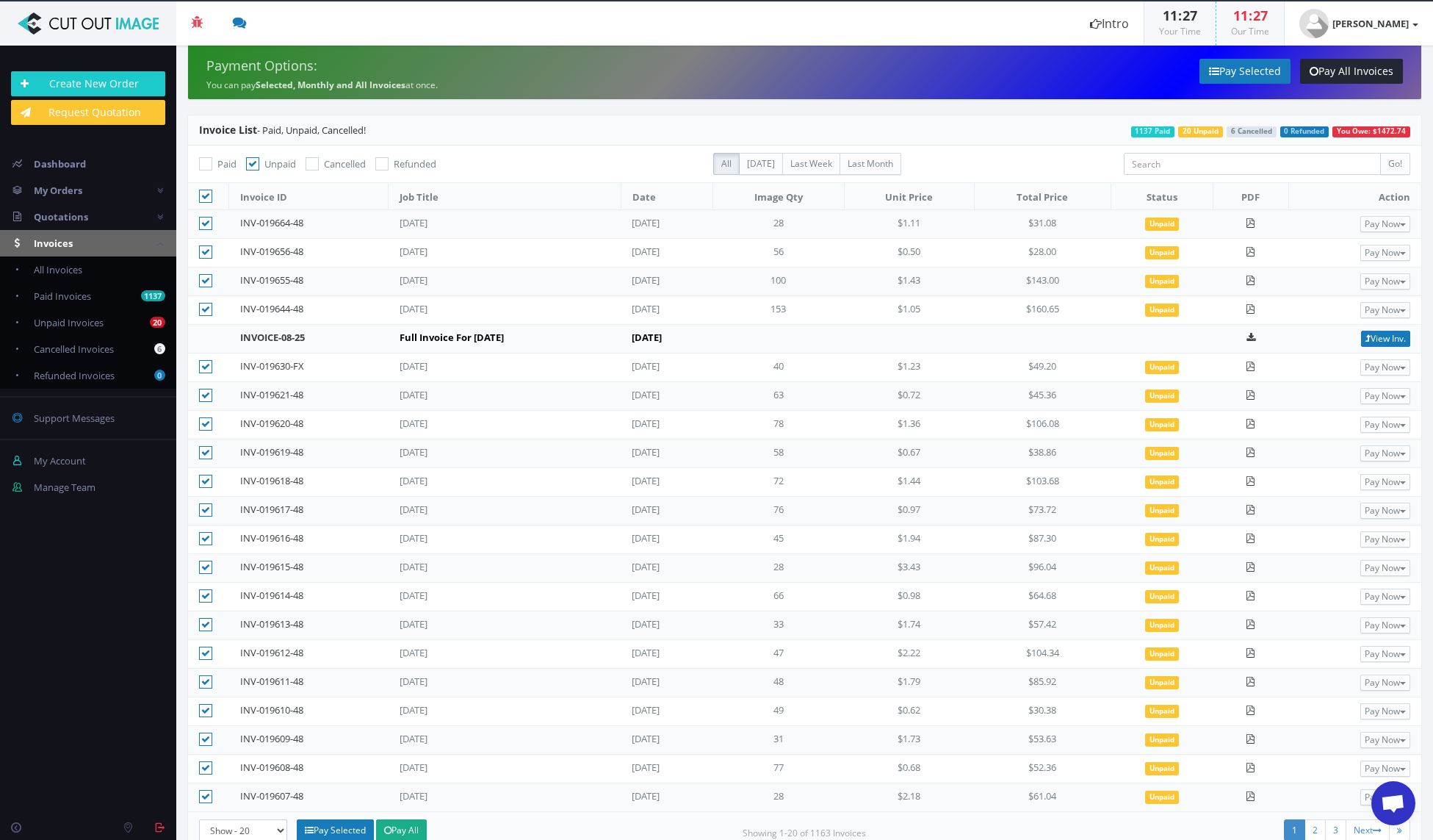
checkbox input"] "true"
drag, startPoint x: 205, startPoint y: 306, endPoint x: 205, endPoint y: 291, distance: 15.0
click at [205, 303] on icon at bounding box center [205, 309] width 14 height 14
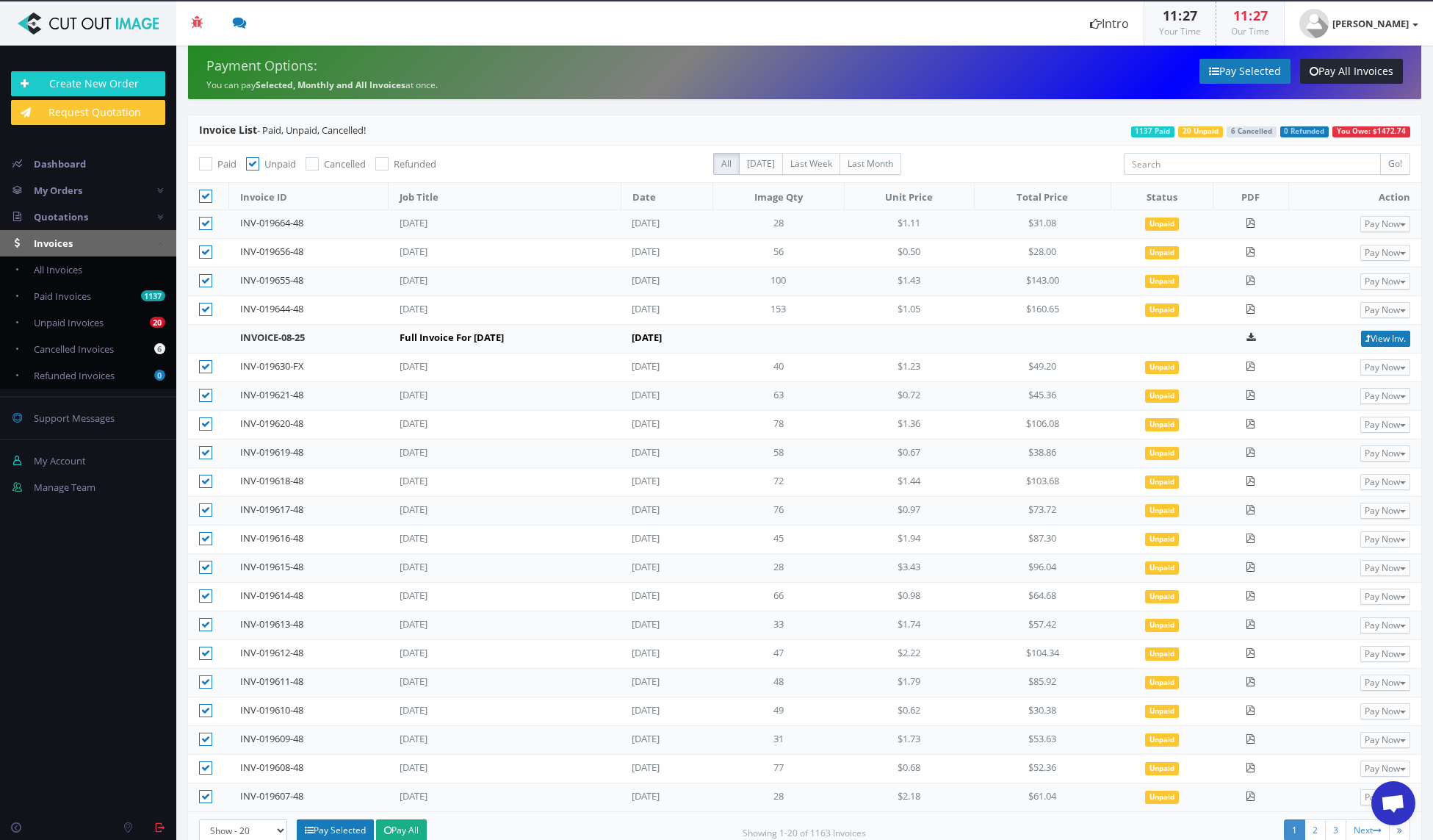
drag, startPoint x: 205, startPoint y: 282, endPoint x: 207, endPoint y: 265, distance: 17.1
click at [205, 281] on icon at bounding box center [205, 281] width 14 height 14
click at [209, 249] on icon at bounding box center [205, 252] width 14 height 14
click at [209, 249] on input"] "checkbox" at bounding box center [207, 253] width 10 height 10
checkbox input"] "false"
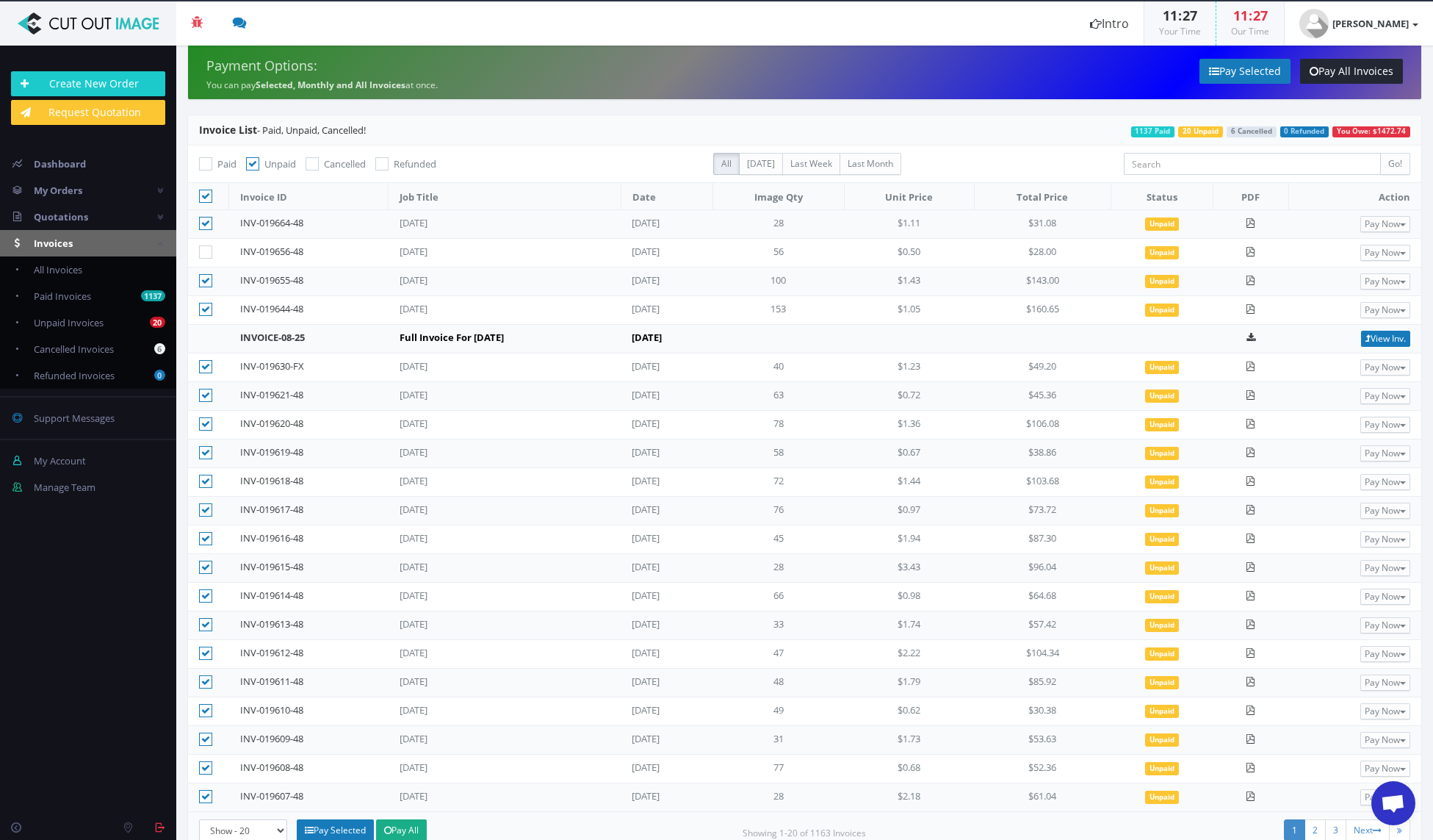
drag, startPoint x: 208, startPoint y: 223, endPoint x: 206, endPoint y: 202, distance: 21.1
click at [208, 221] on icon at bounding box center [205, 223] width 14 height 14
drag, startPoint x: 207, startPoint y: 196, endPoint x: 218, endPoint y: 219, distance: 25.5
click at [208, 198] on icon at bounding box center [205, 196] width 14 height 14
drag, startPoint x: 205, startPoint y: 310, endPoint x: 208, endPoint y: 292, distance: 18.2
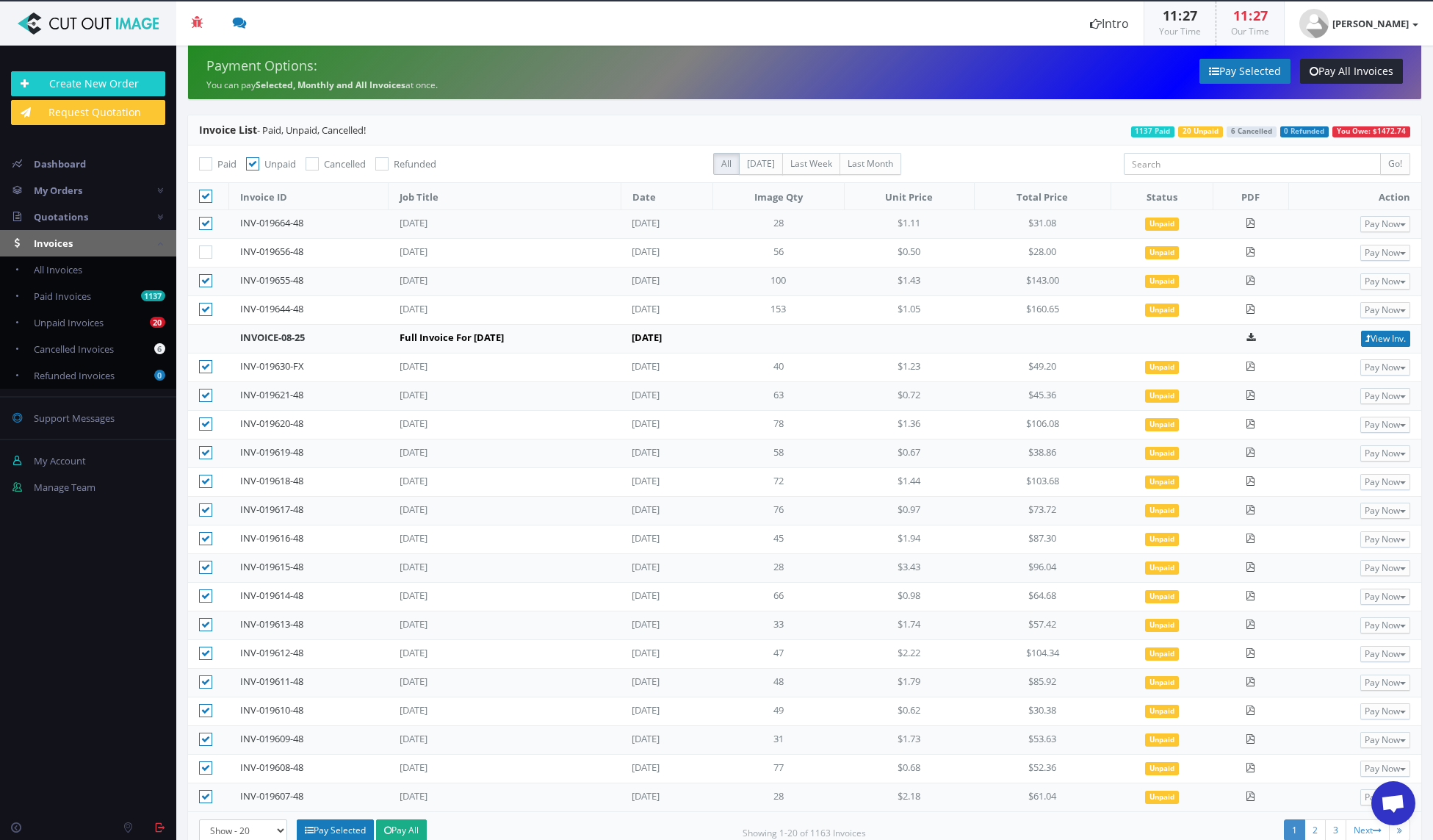
click at [205, 310] on icon at bounding box center [205, 309] width 14 height 14
click at [205, 310] on input"] "checkbox" at bounding box center [207, 310] width 10 height 10
checkbox input"] "false"
click at [207, 279] on icon at bounding box center [205, 281] width 14 height 14
click at [207, 279] on input"] "checkbox" at bounding box center [207, 281] width 10 height 10
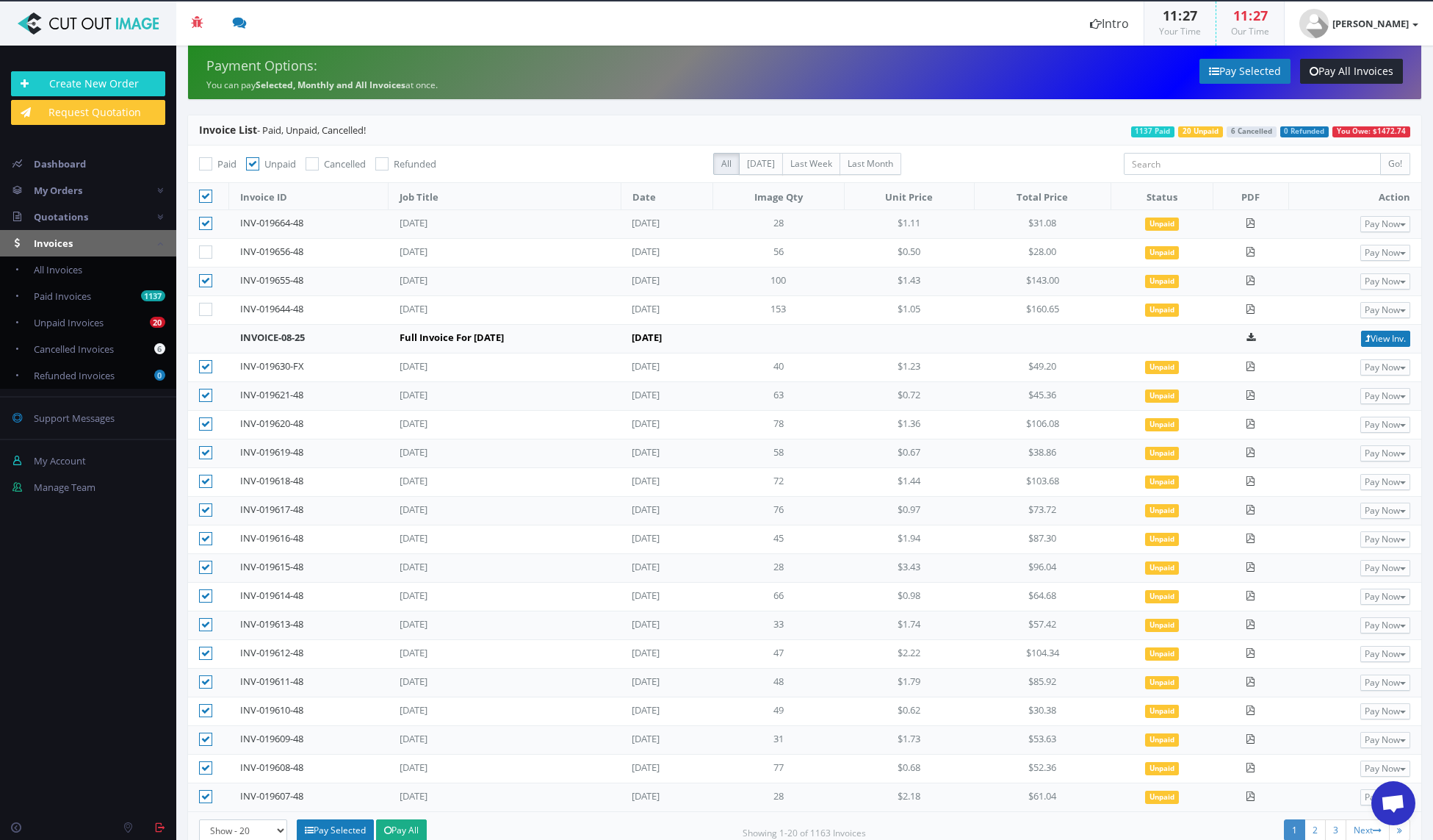
checkbox input"] "false"
drag, startPoint x: 208, startPoint y: 220, endPoint x: 234, endPoint y: 250, distance: 39.7
click at [208, 220] on icon at bounding box center [205, 223] width 14 height 14
click at [208, 220] on input"] "checkbox" at bounding box center [207, 224] width 10 height 10
checkbox input"] "false"
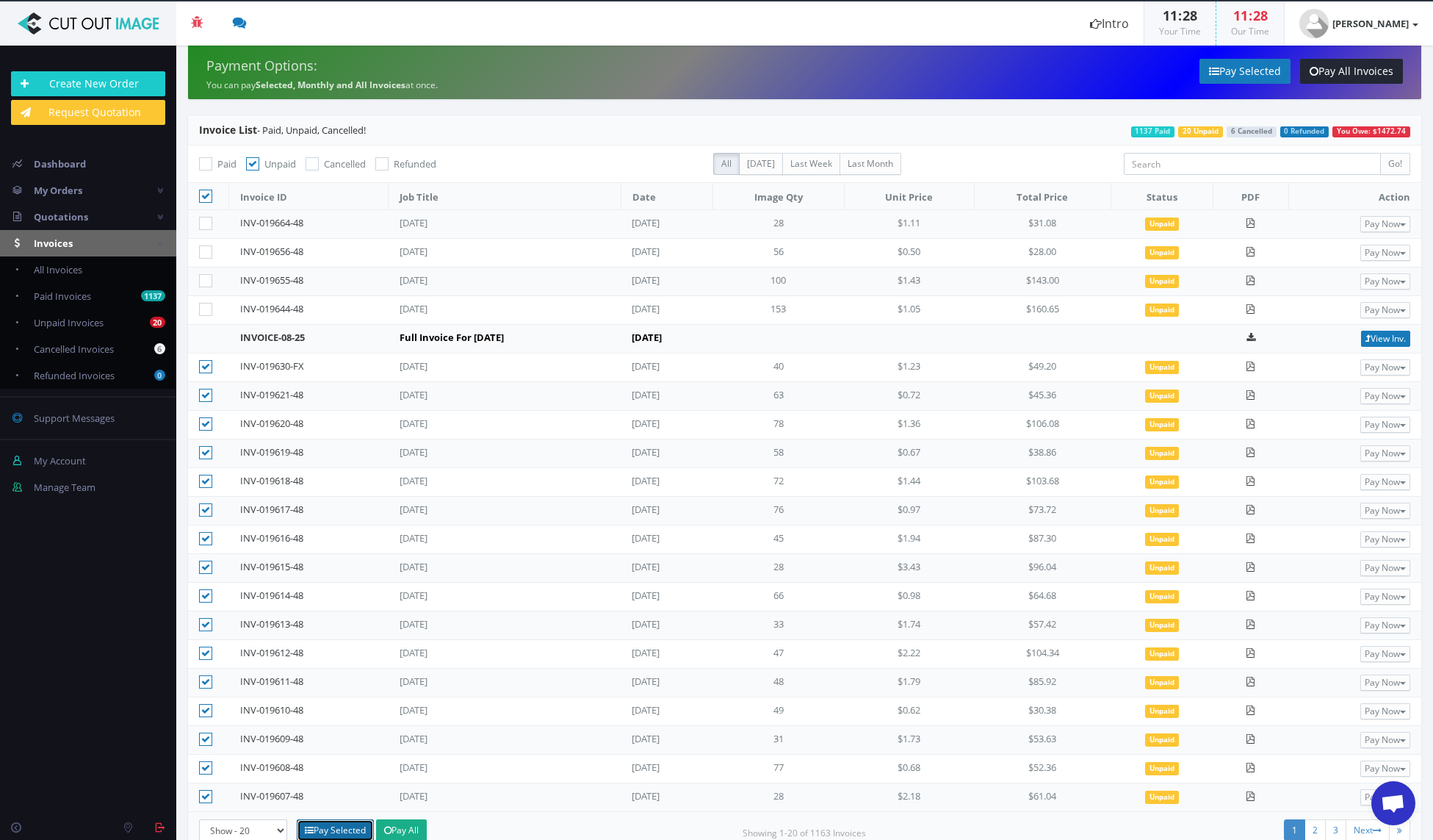
click at [338, 827] on link "Pay Selected" at bounding box center [335, 830] width 77 height 22
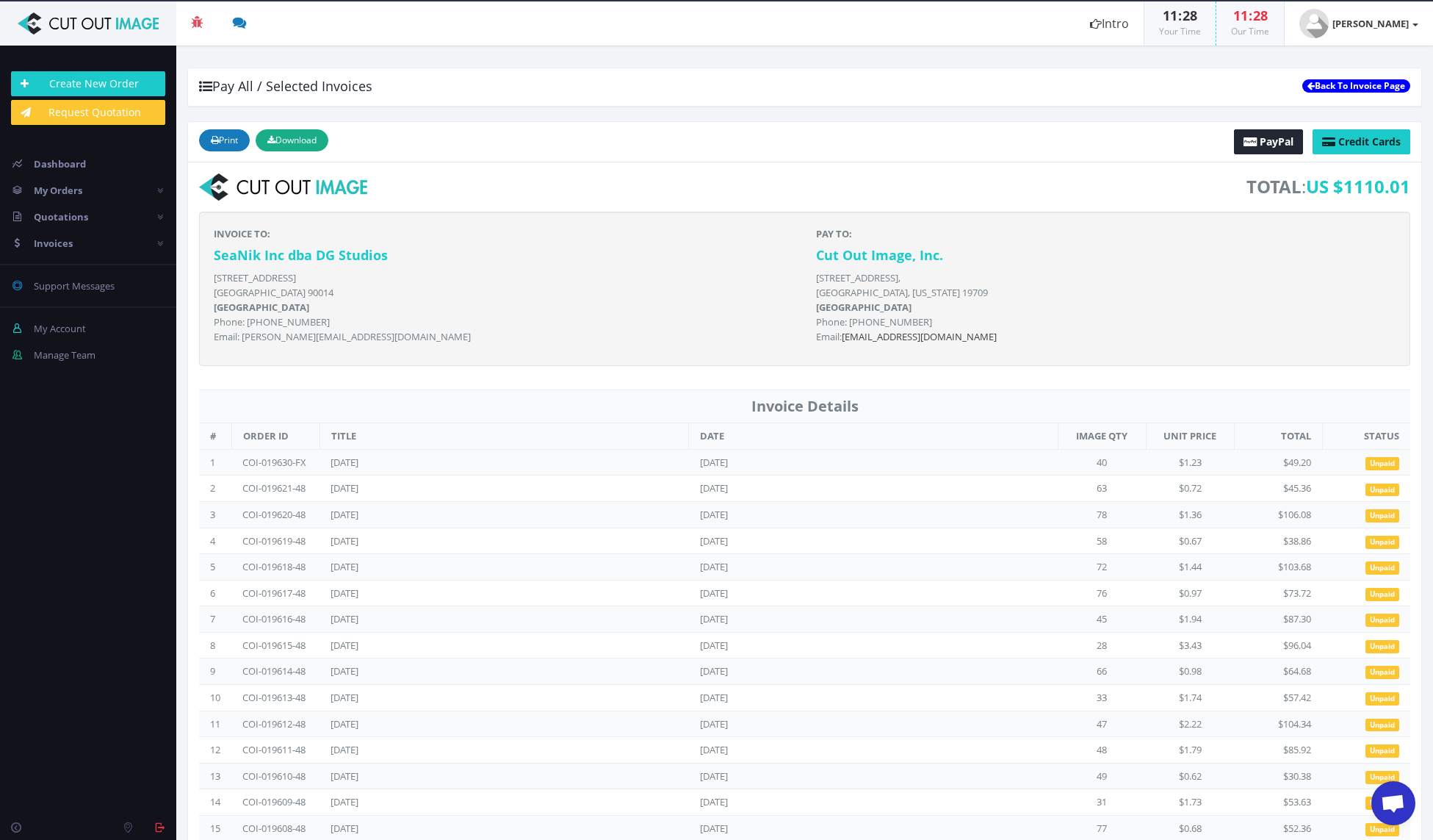
click at [1339, 83] on link "Back To Invoice Page" at bounding box center [1356, 86] width 108 height 14
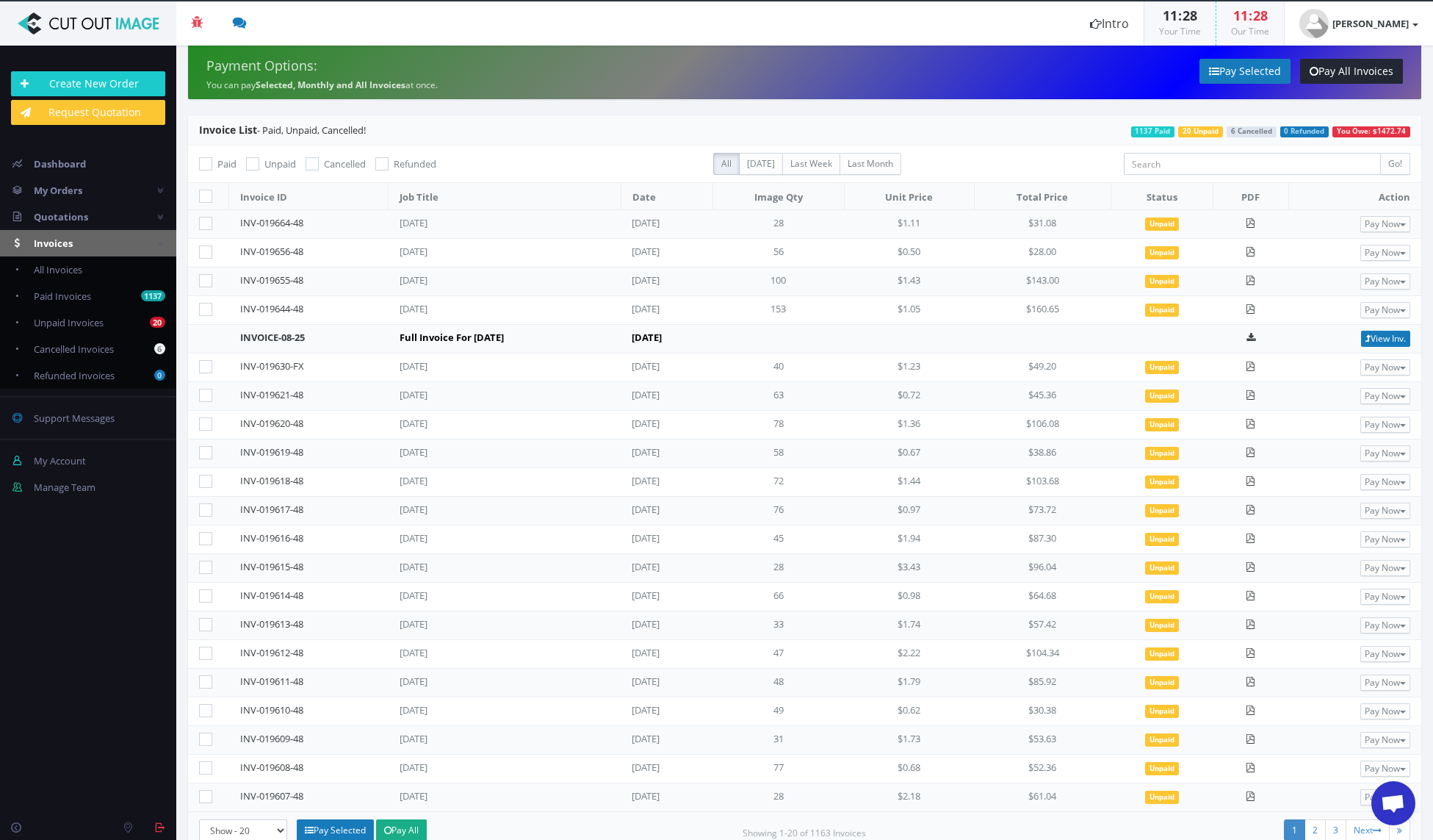
scroll to position [29, 0]
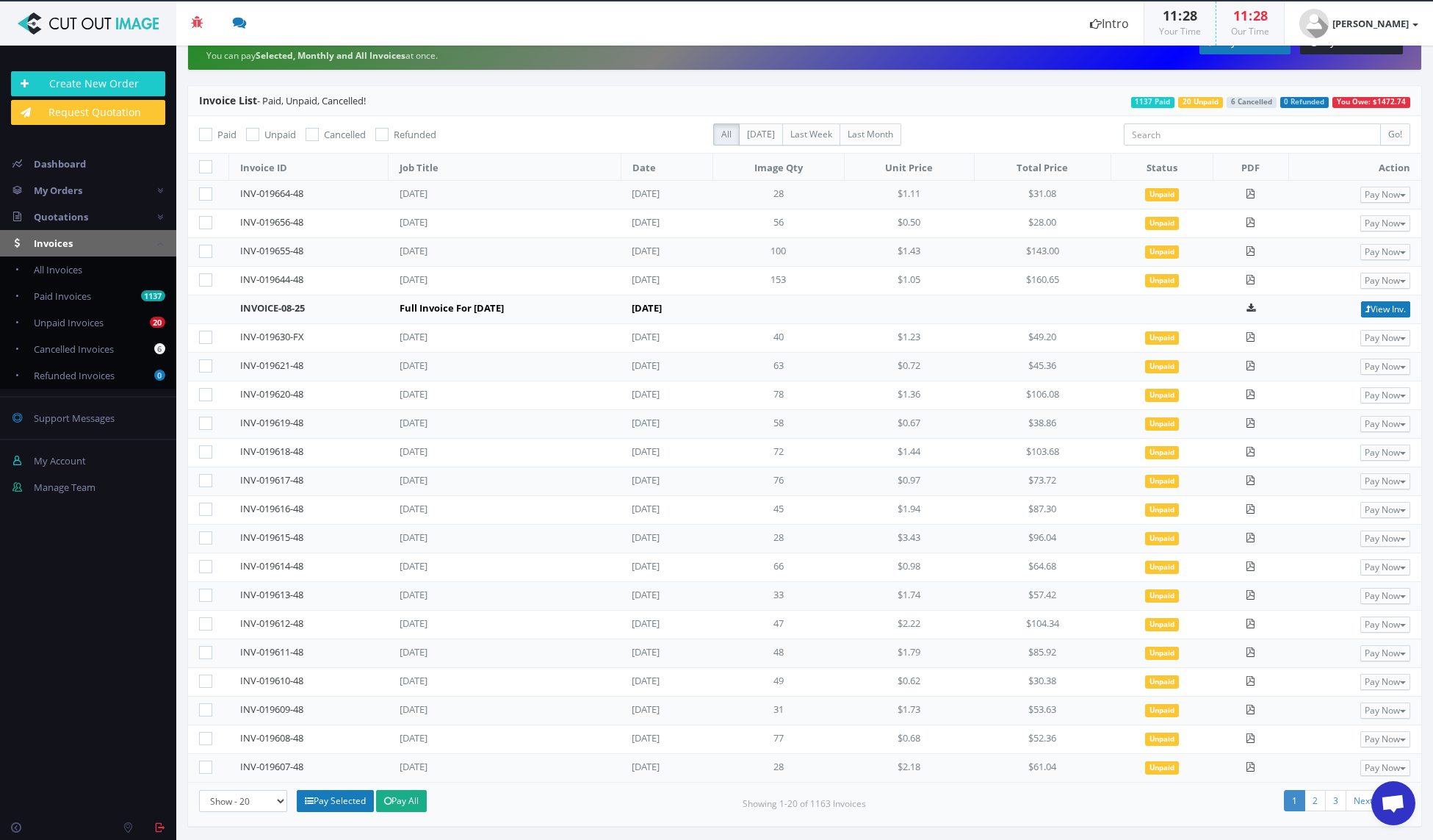
click at [205, 653] on icon at bounding box center [205, 652] width 14 height 14
click at [205, 653] on input"] "checkbox" at bounding box center [207, 653] width 10 height 10
checkbox input"] "true"
drag, startPoint x: 208, startPoint y: 279, endPoint x: 226, endPoint y: 311, distance: 36.7
click at [208, 281] on icon at bounding box center [205, 280] width 14 height 14
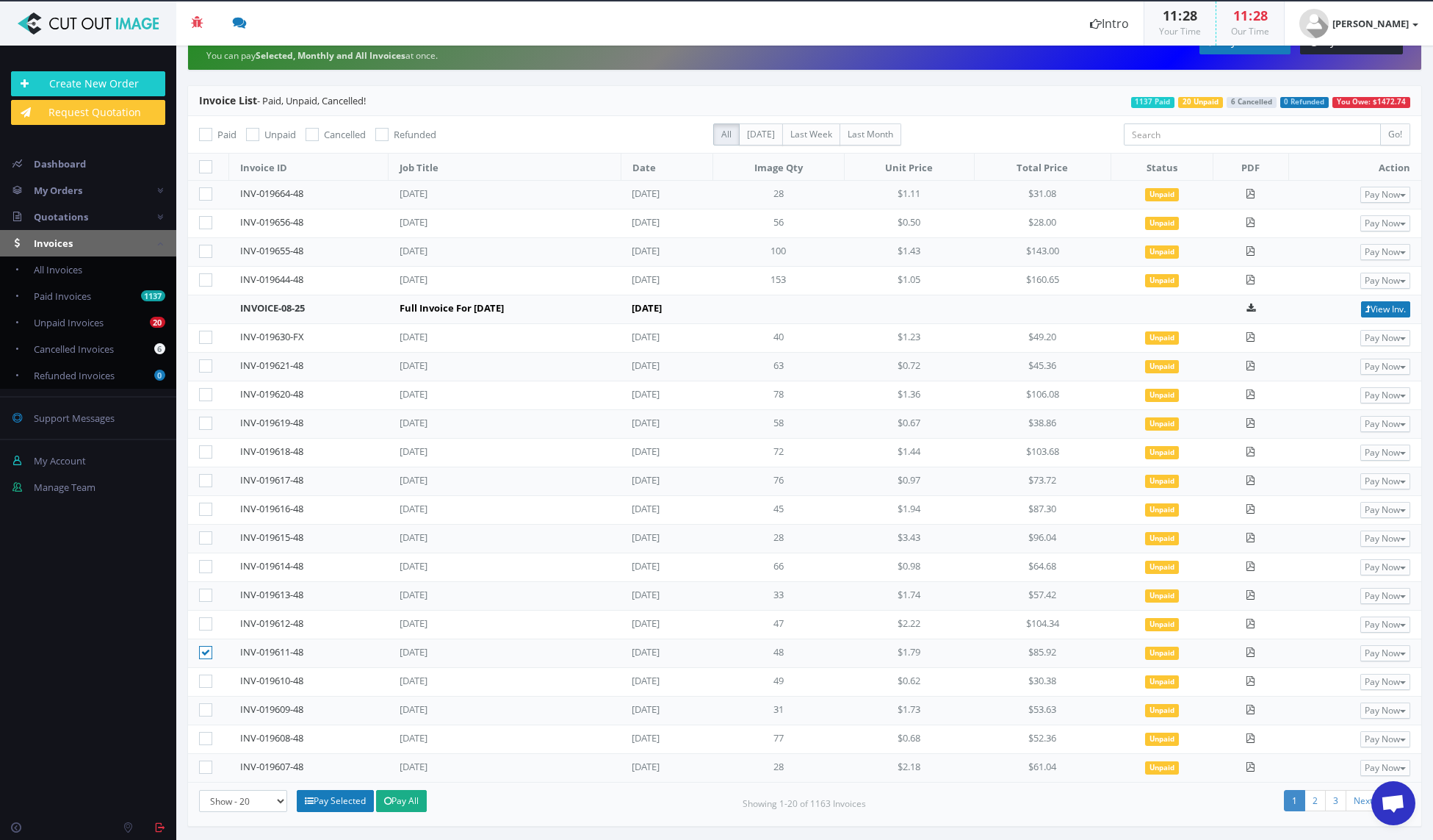
click at [204, 453] on icon at bounding box center [205, 452] width 14 height 14
click at [204, 453] on input"] "checkbox" at bounding box center [207, 452] width 10 height 10
checkbox input"] "true"
click at [208, 391] on icon at bounding box center [205, 395] width 14 height 14
click at [208, 391] on input"] "checkbox" at bounding box center [207, 395] width 10 height 10
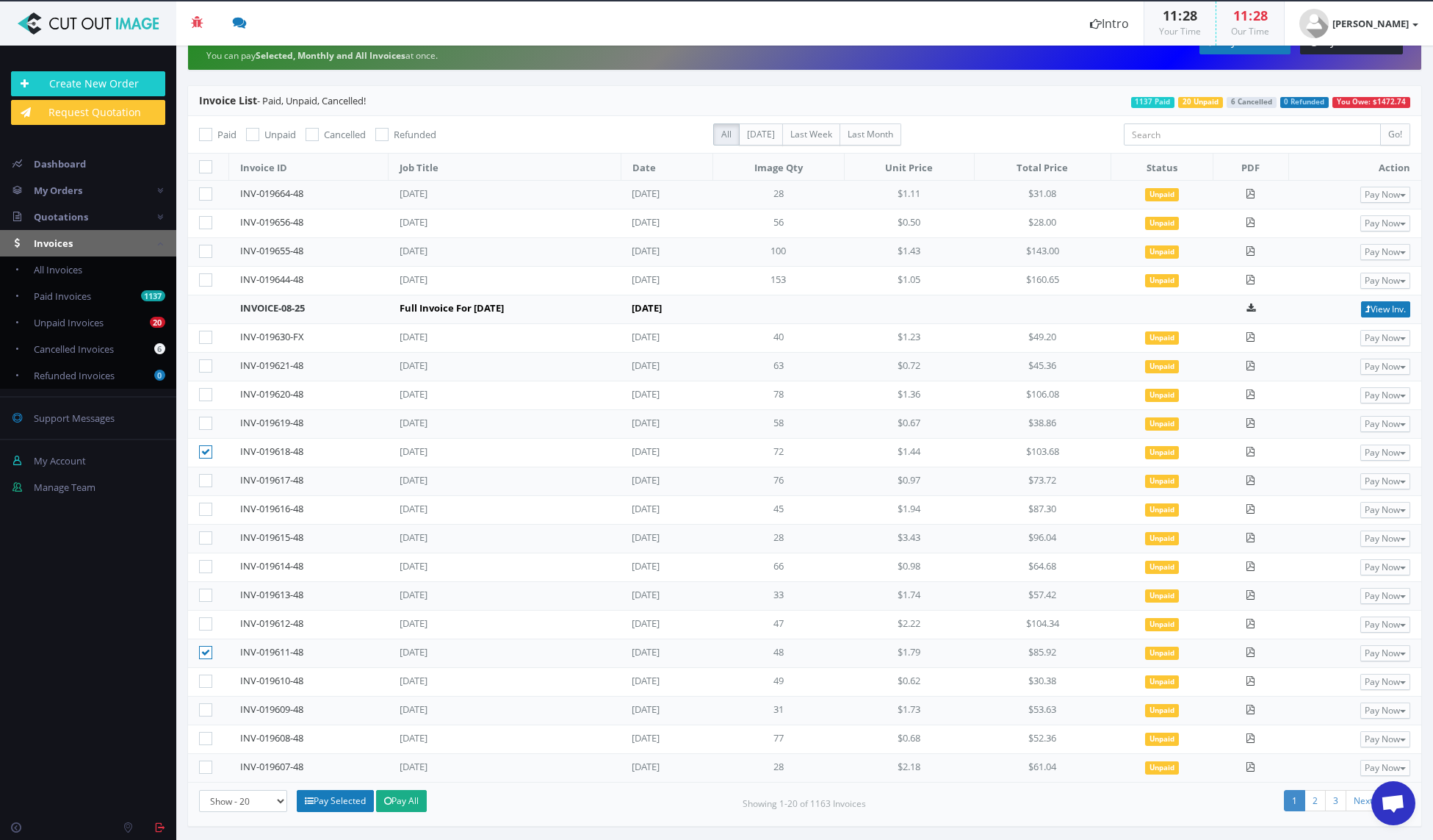
checkbox input"] "true"
click at [205, 766] on icon at bounding box center [205, 767] width 14 height 14
click at [205, 766] on input"] "checkbox" at bounding box center [207, 767] width 10 height 10
checkbox input"] "true"
click at [206, 736] on icon at bounding box center [205, 738] width 14 height 14
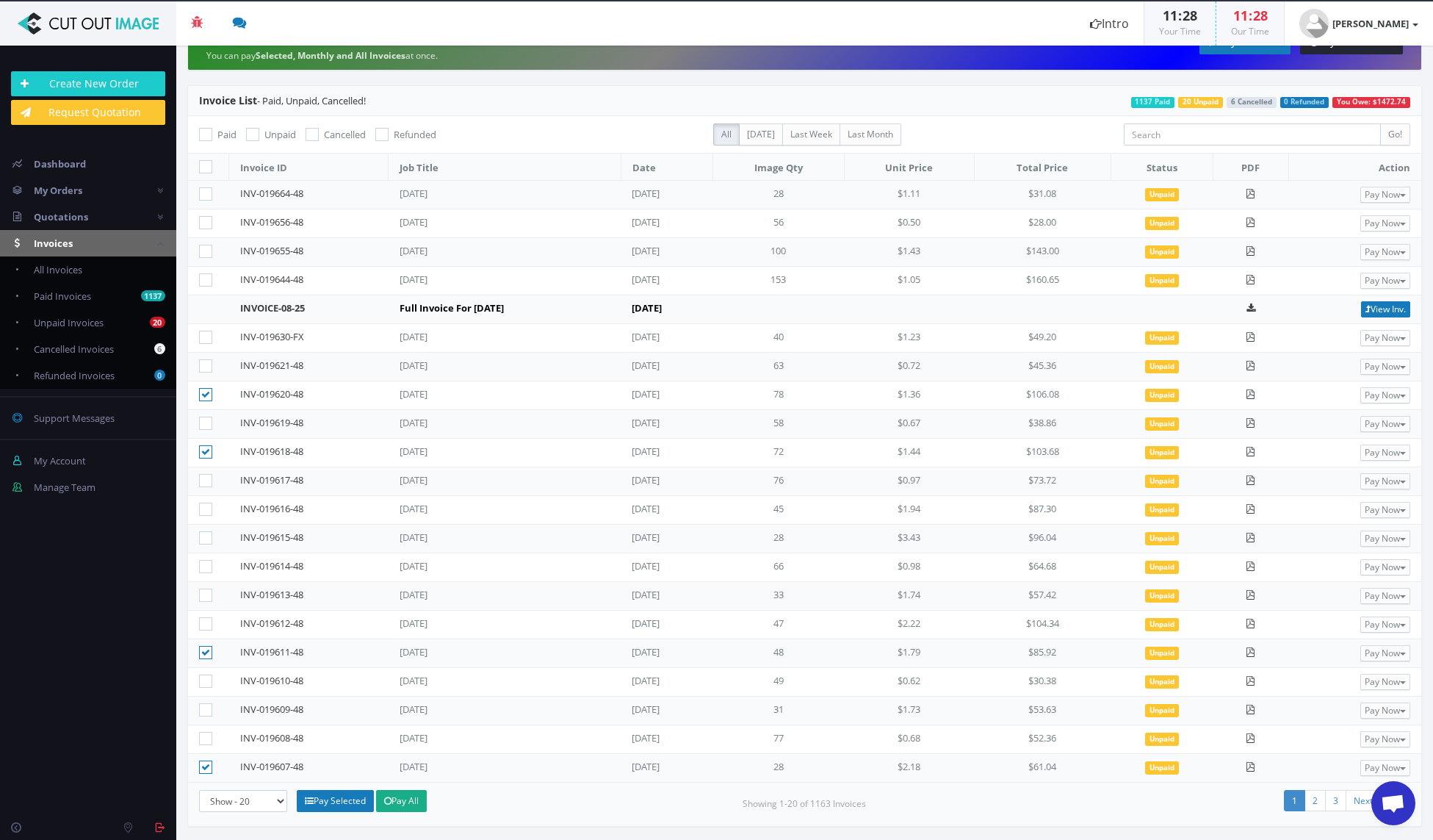
click at [206, 736] on input"] "checkbox" at bounding box center [207, 739] width 10 height 10
checkbox input"] "true"
click at [205, 680] on icon at bounding box center [205, 681] width 14 height 14
click at [205, 680] on input"] "checkbox" at bounding box center [207, 681] width 10 height 10
checkbox input"] "true"
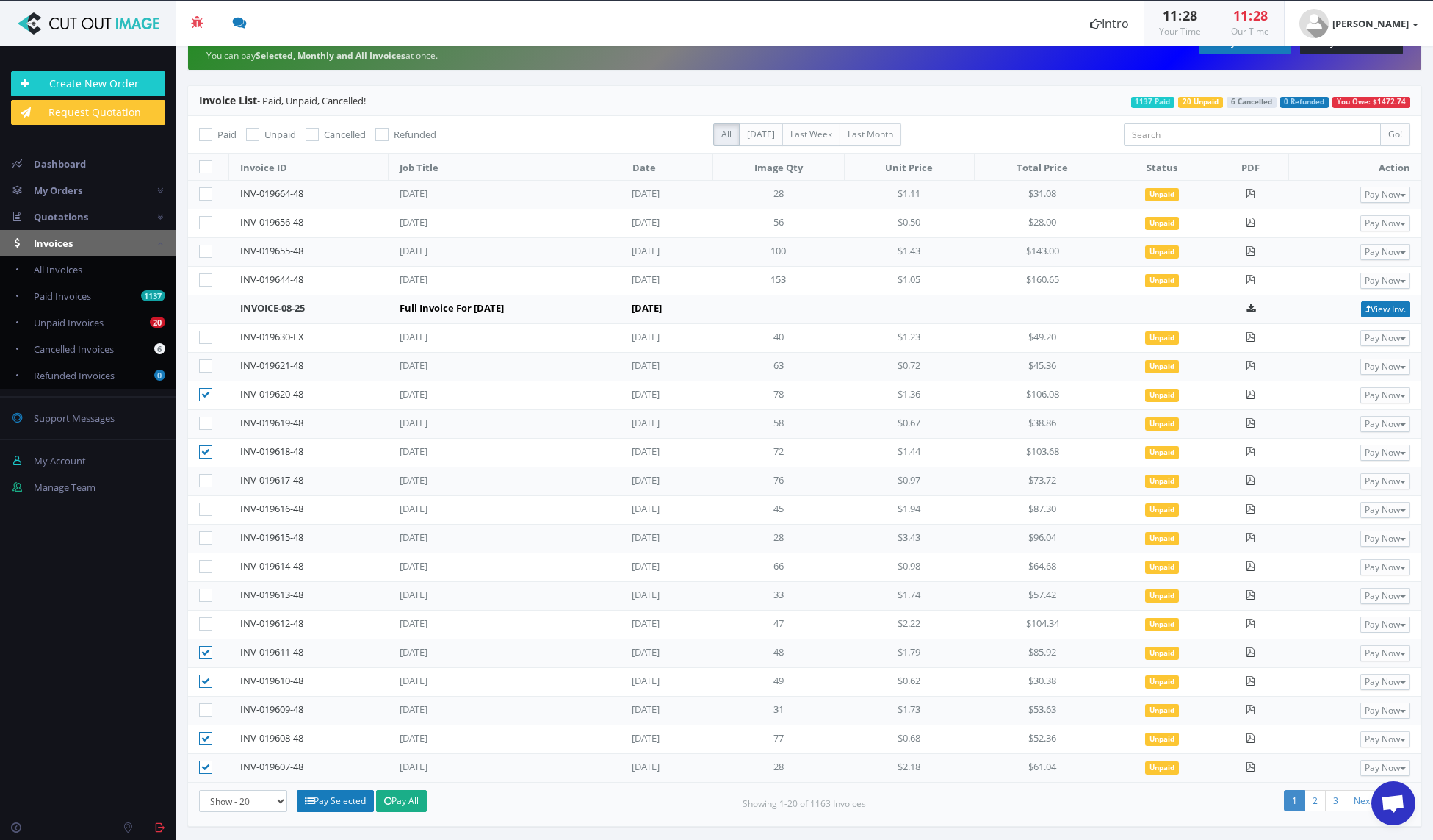
click at [209, 715] on label at bounding box center [208, 710] width 19 height 14
click at [209, 715] on input"] "checkbox" at bounding box center [207, 710] width 10 height 10
checkbox input"] "true"
click at [207, 620] on icon at bounding box center [205, 624] width 14 height 14
click at [207, 620] on input"] "checkbox" at bounding box center [207, 624] width 10 height 10
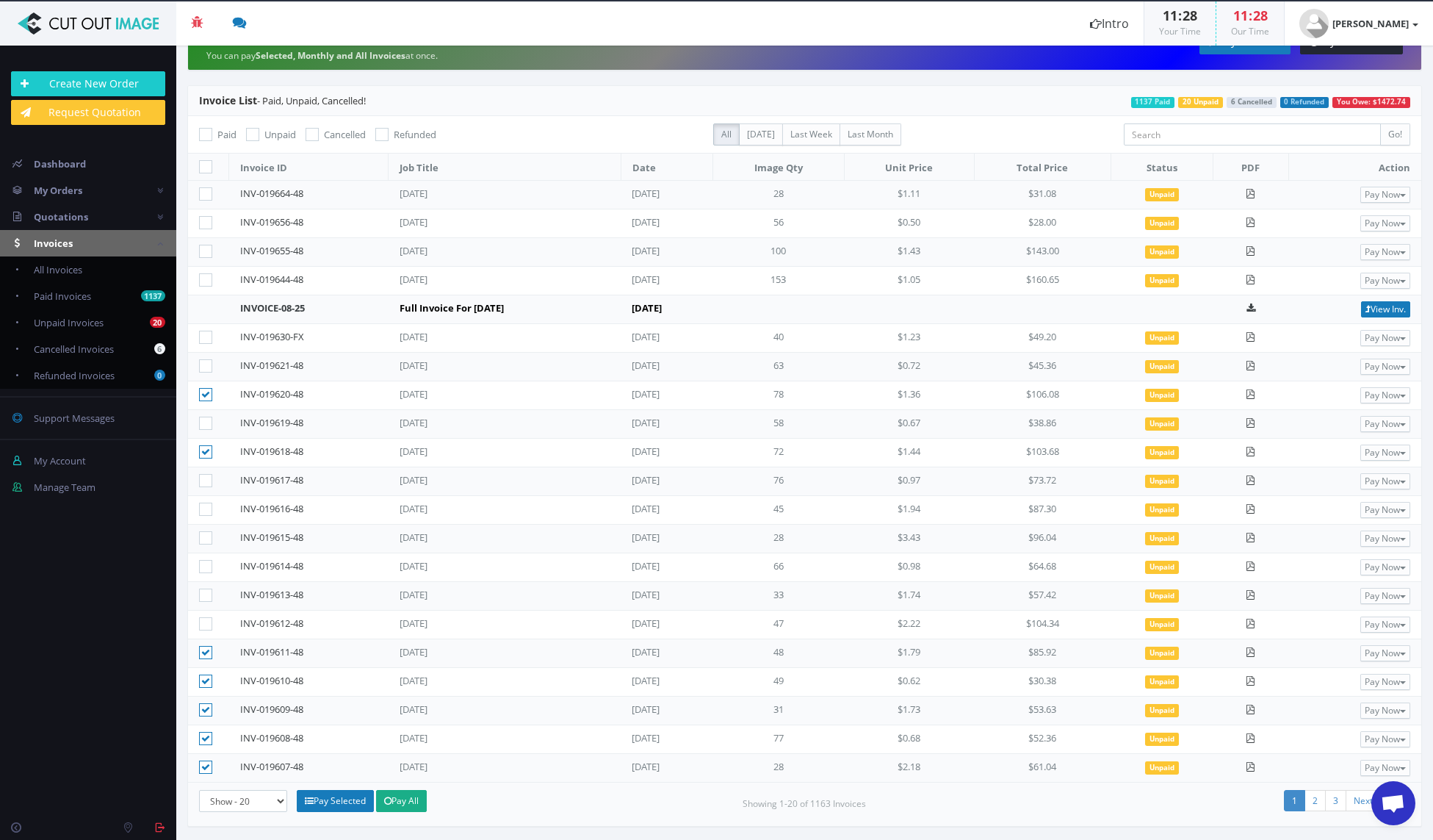
checkbox input"] "true"
click at [208, 539] on icon at bounding box center [205, 538] width 14 height 14
click at [208, 539] on input"] "checkbox" at bounding box center [207, 538] width 10 height 10
checkbox input"] "true"
click at [209, 509] on icon at bounding box center [205, 509] width 14 height 14
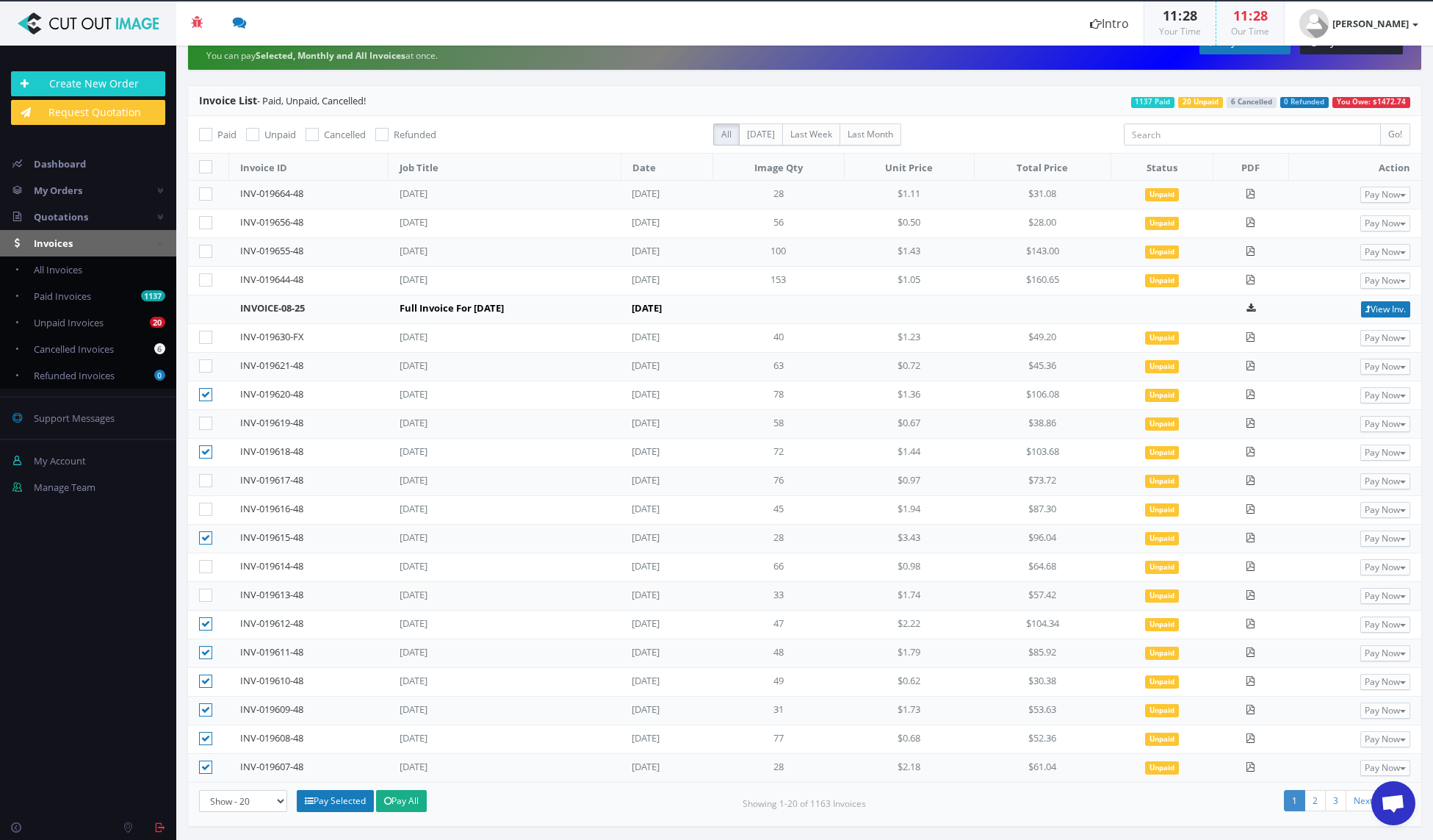
click at [209, 509] on input"] "checkbox" at bounding box center [207, 510] width 10 height 10
checkbox input"] "true"
click at [200, 479] on icon at bounding box center [205, 480] width 14 height 14
click at [203, 479] on input"] "checkbox" at bounding box center [207, 481] width 10 height 10
checkbox input"] "true"
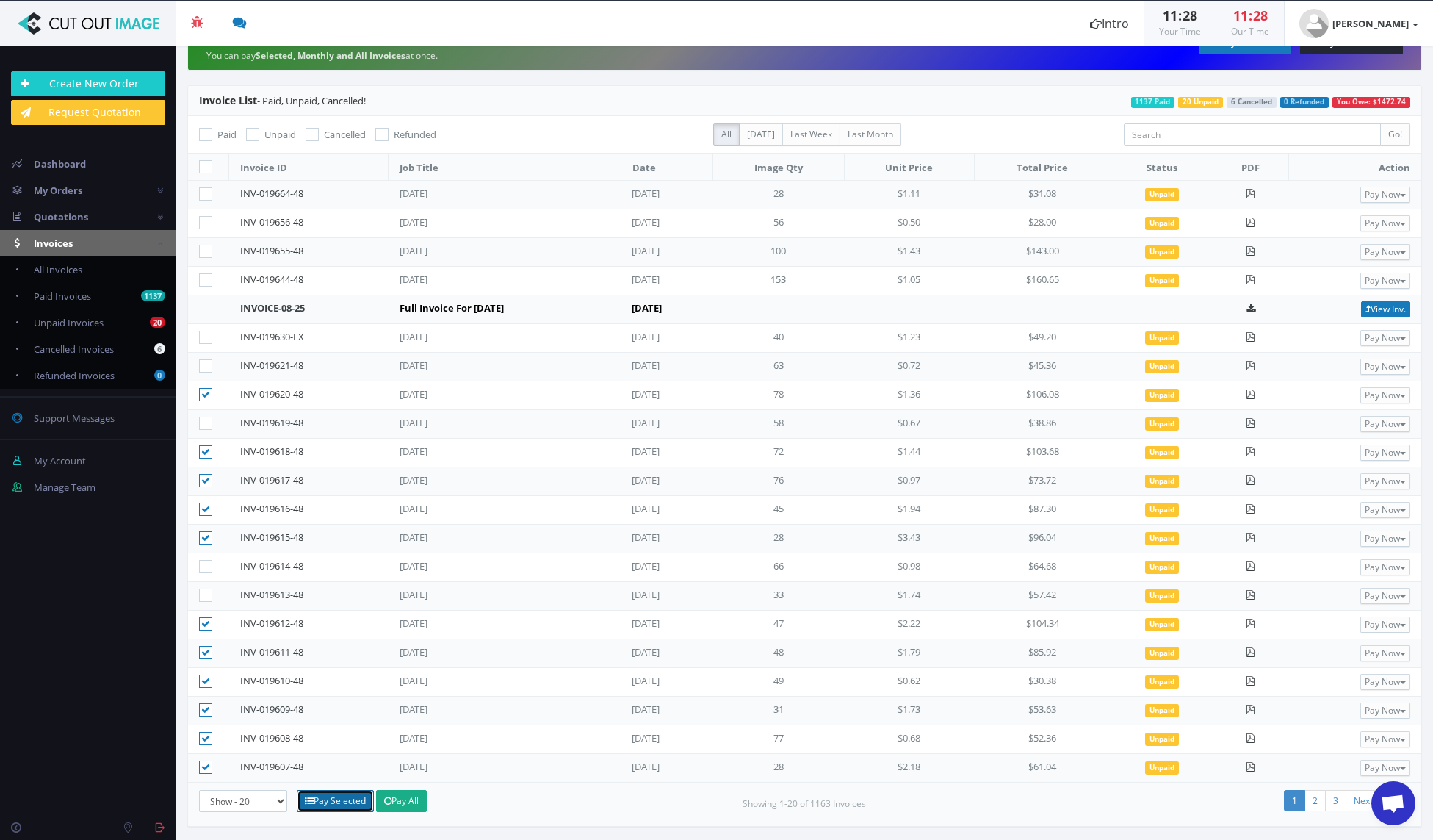
click at [326, 802] on link "Pay Selected" at bounding box center [335, 800] width 77 height 22
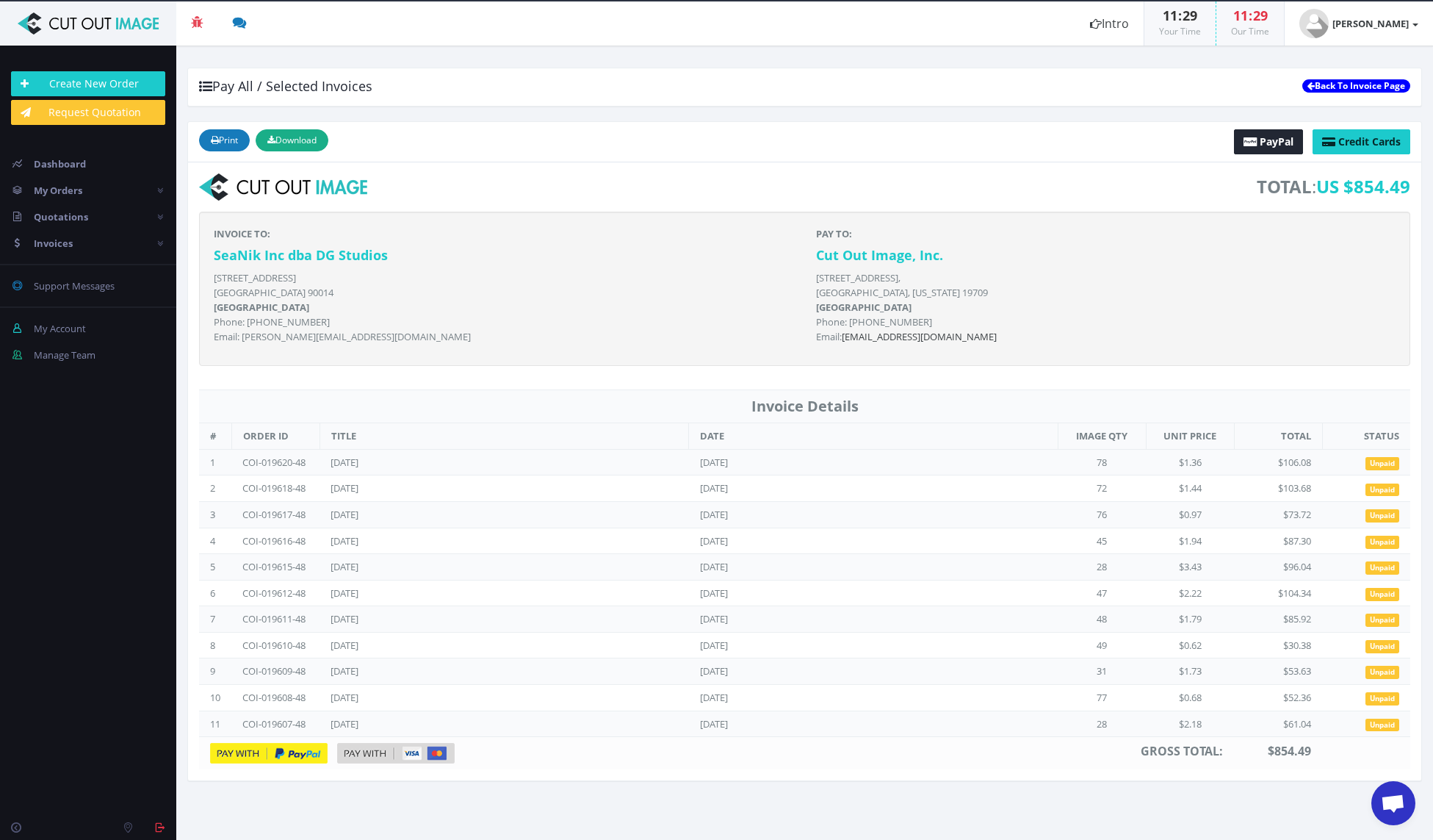
drag, startPoint x: 1354, startPoint y: 84, endPoint x: 1371, endPoint y: 84, distance: 17.0
click at [1354, 85] on link "Back To Invoice Page" at bounding box center [1356, 86] width 108 height 14
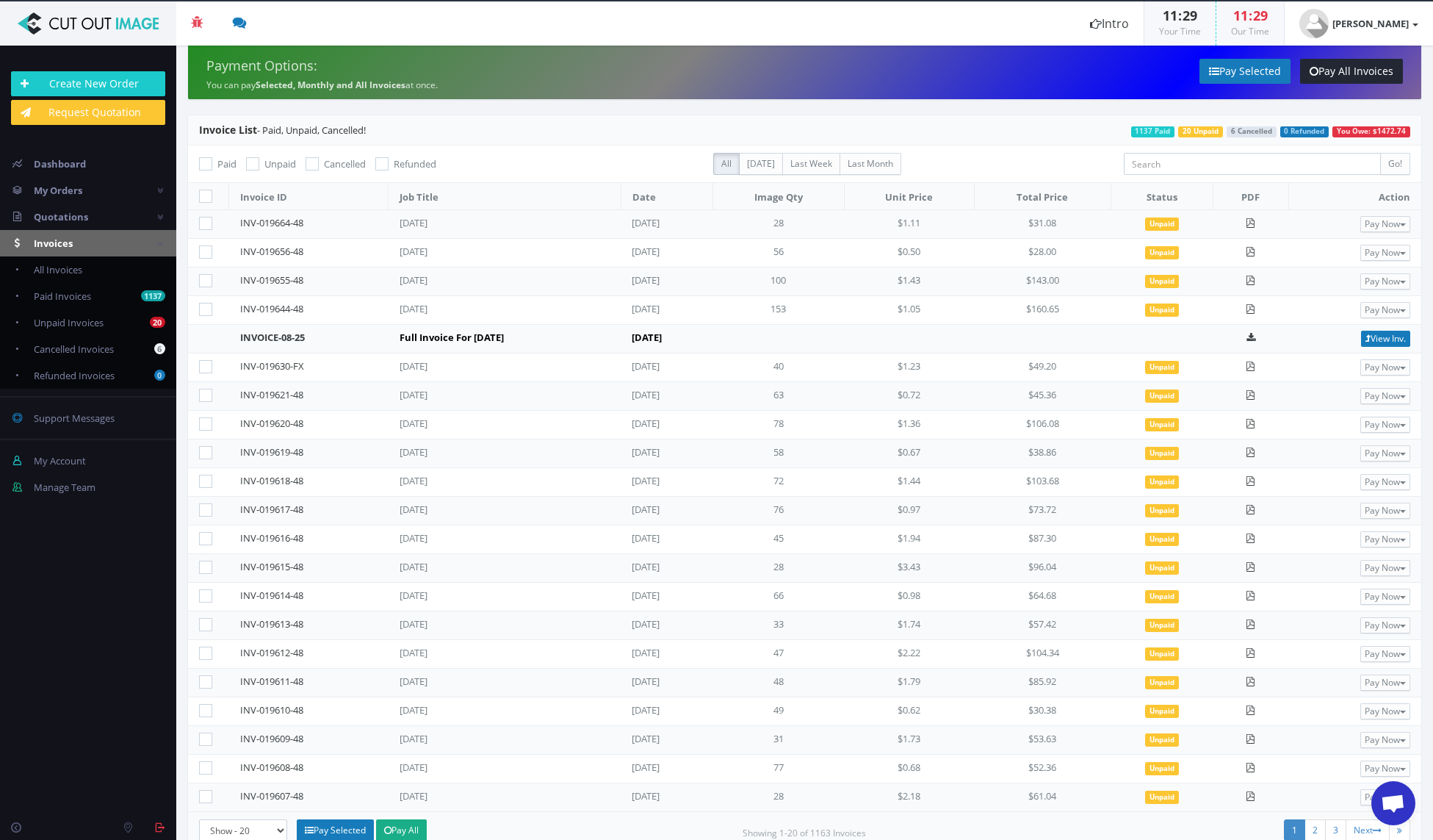
click at [208, 419] on icon at bounding box center [205, 424] width 14 height 14
click at [208, 419] on input"] "checkbox" at bounding box center [207, 424] width 10 height 10
checkbox input"] "true"
click at [200, 477] on icon at bounding box center [205, 481] width 14 height 14
click at [203, 477] on input"] "checkbox" at bounding box center [207, 482] width 10 height 10
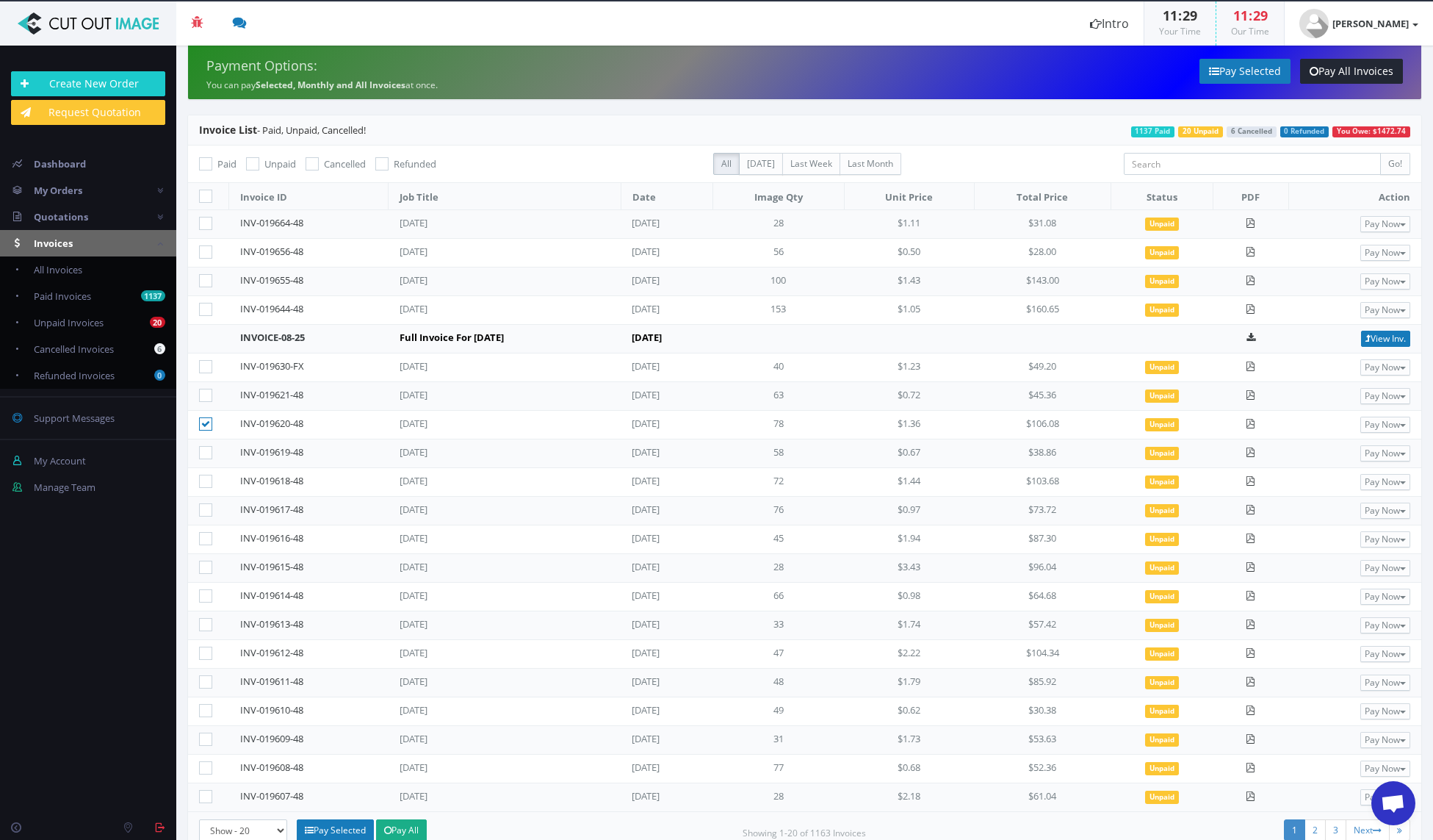
checkbox input"] "true"
click at [204, 796] on icon at bounding box center [205, 796] width 14 height 14
click at [204, 796] on input"] "checkbox" at bounding box center [207, 797] width 10 height 10
checkbox input"] "true"
click at [205, 680] on icon at bounding box center [205, 682] width 14 height 14
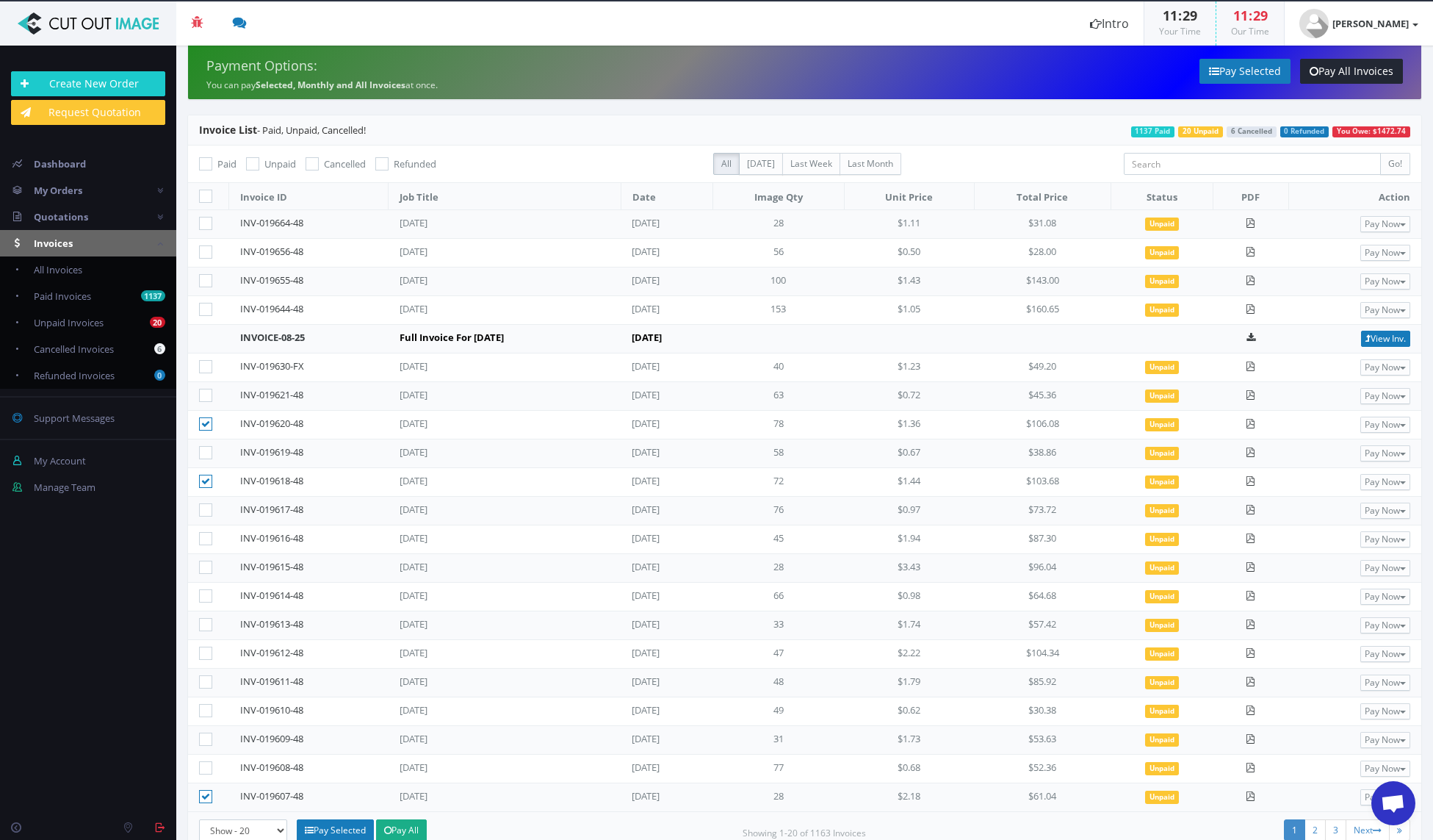
click at [205, 680] on input"] "checkbox" at bounding box center [207, 682] width 10 height 10
checkbox input"] "true"
click at [205, 653] on icon at bounding box center [205, 653] width 14 height 14
click at [205, 653] on input"] "checkbox" at bounding box center [207, 654] width 10 height 10
checkbox input"] "true"
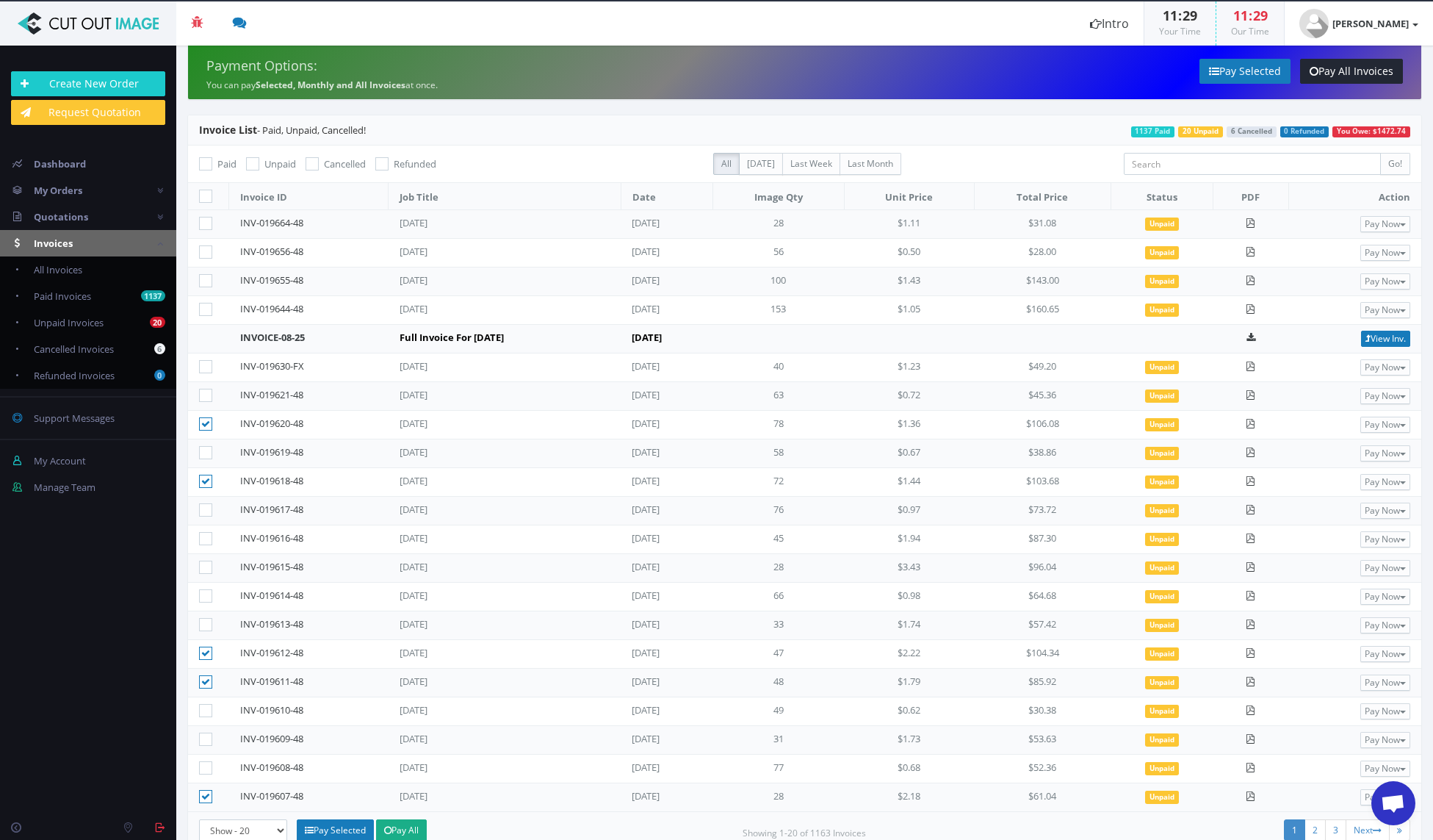
drag, startPoint x: 208, startPoint y: 566, endPoint x: 206, endPoint y: 590, distance: 24.1
click at [208, 566] on icon at bounding box center [205, 567] width 14 height 14
click at [208, 566] on input"] "checkbox" at bounding box center [207, 568] width 10 height 10
checkbox input"] "true"
click at [205, 592] on icon at bounding box center [205, 596] width 14 height 14
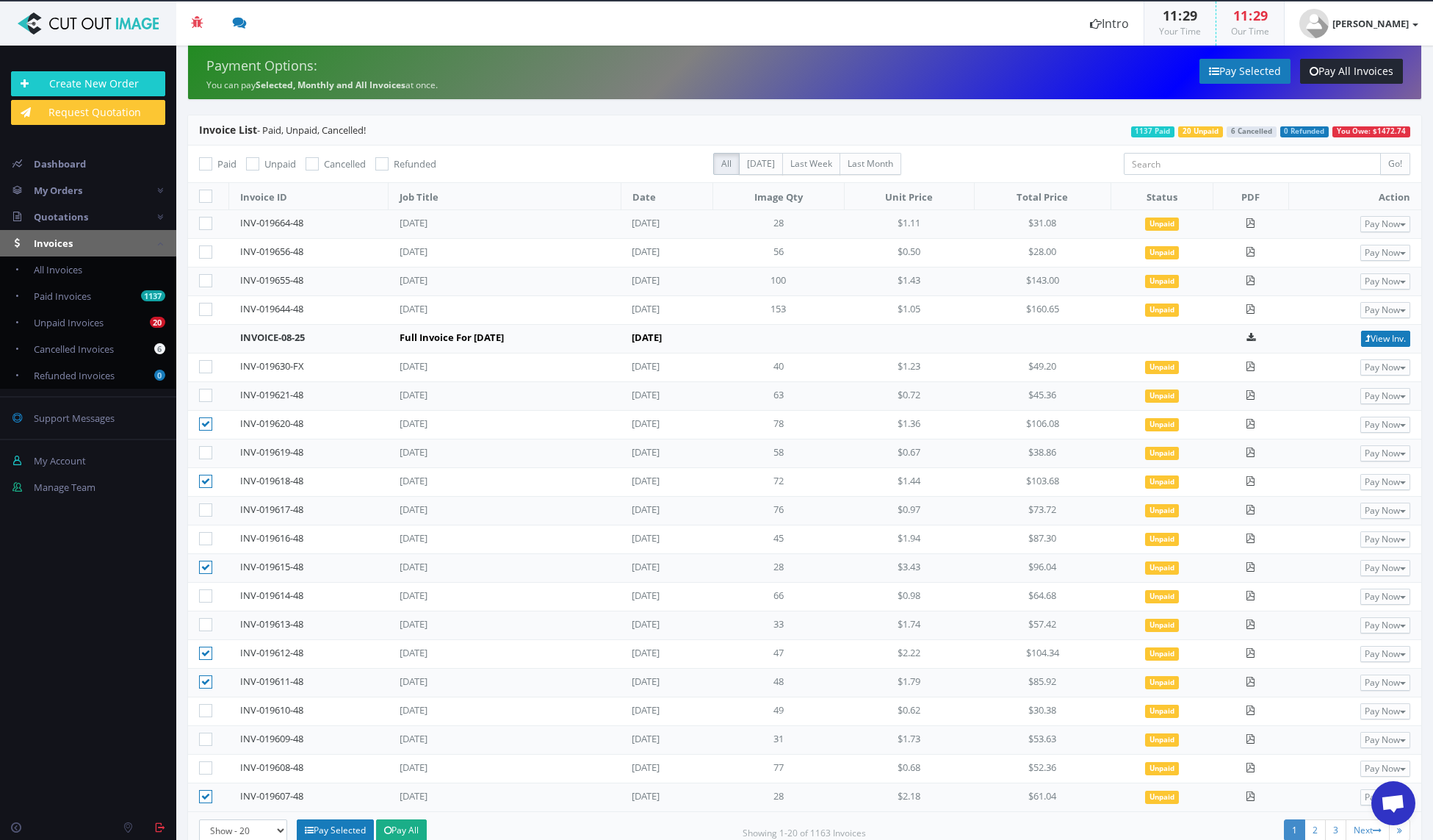
click at [205, 592] on input"] "checkbox" at bounding box center [207, 596] width 10 height 10
checkbox input"] "true"
click at [205, 537] on icon at bounding box center [205, 539] width 14 height 14
click at [205, 537] on input"] "checkbox" at bounding box center [207, 539] width 10 height 10
checkbox input"] "true"
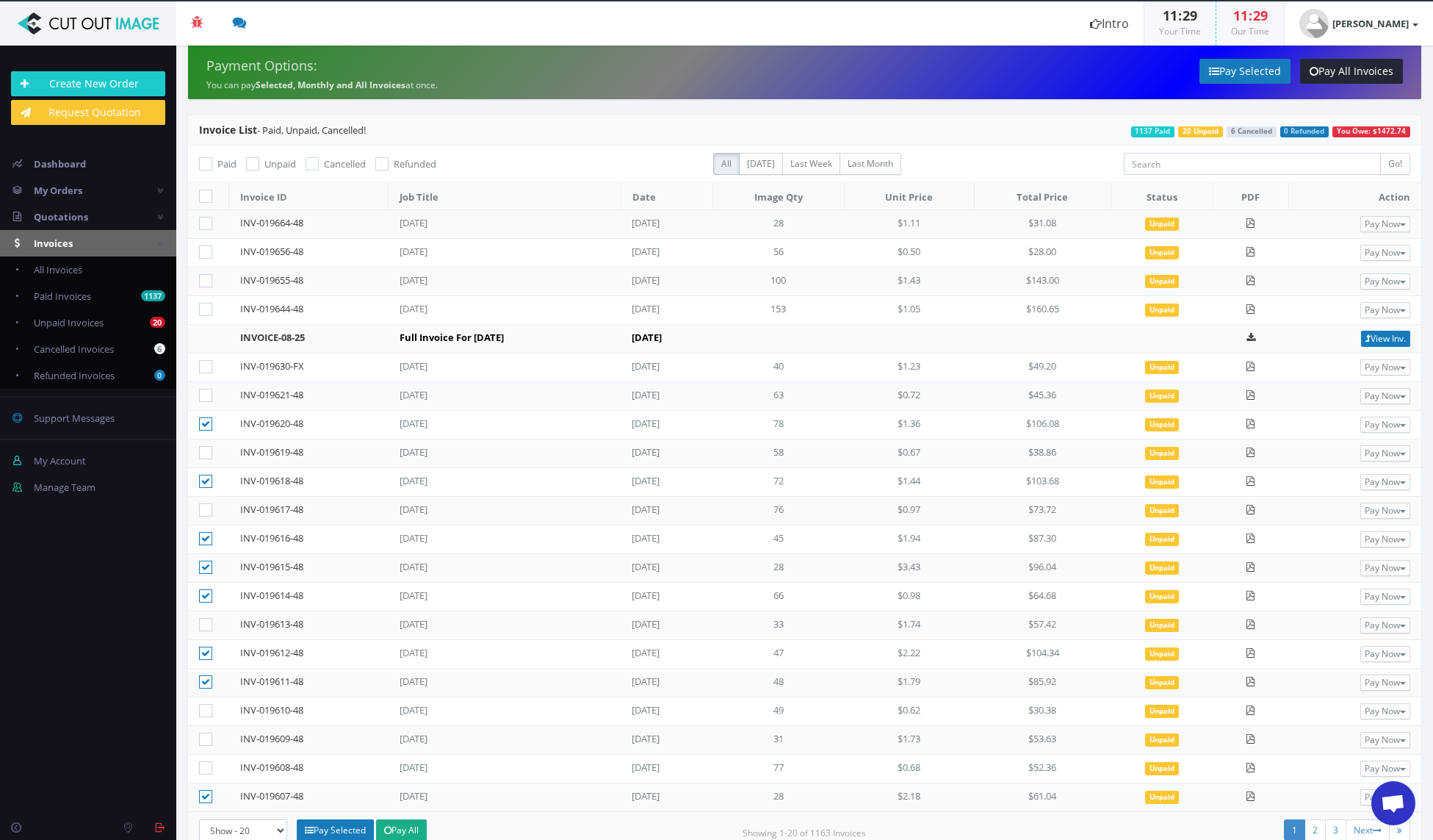
click at [208, 509] on icon at bounding box center [205, 510] width 14 height 14
click at [208, 509] on input"] "checkbox" at bounding box center [207, 510] width 10 height 10
checkbox input"] "true"
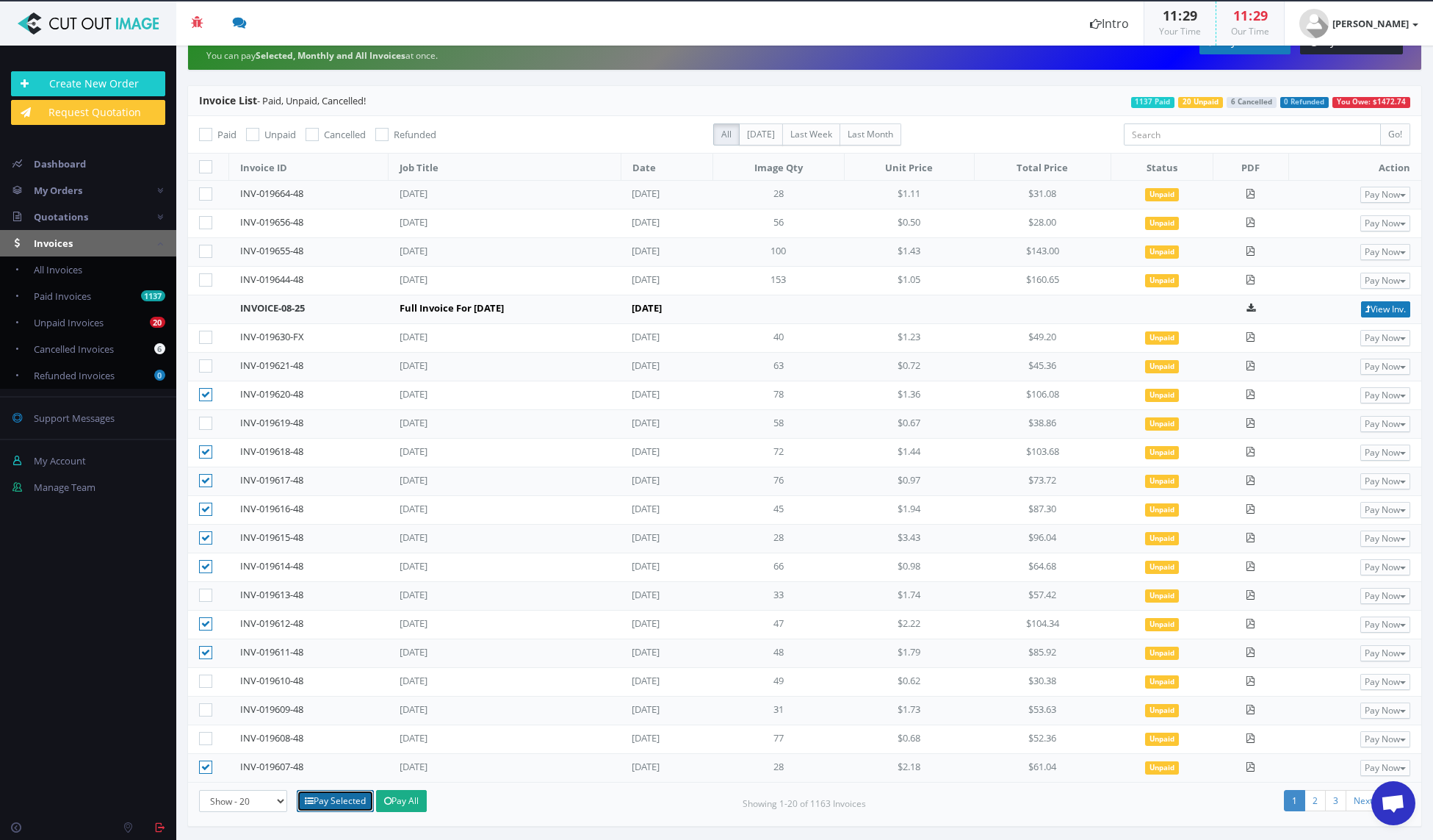
click at [322, 800] on link "Pay Selected" at bounding box center [335, 800] width 77 height 22
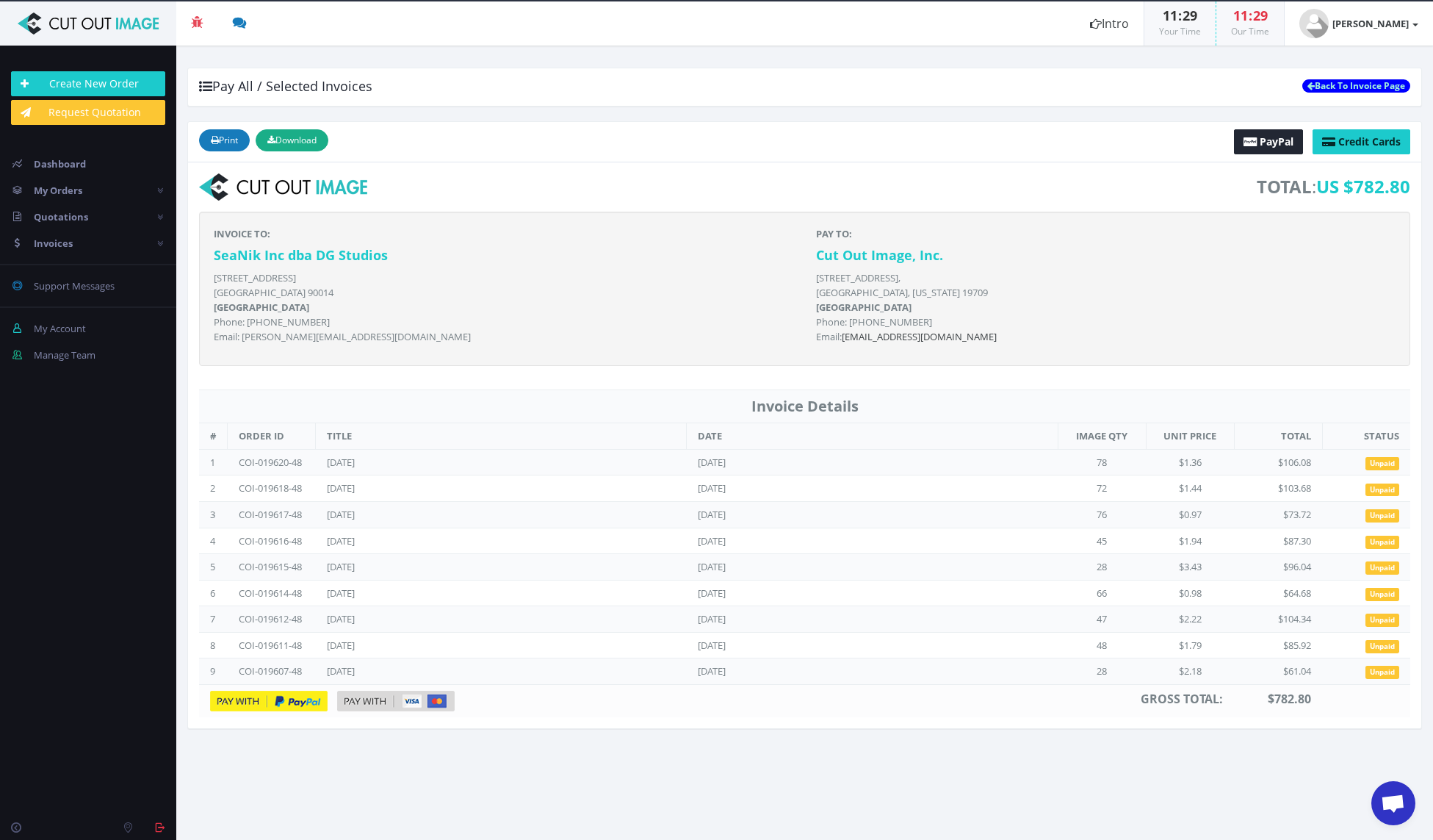
click at [408, 699] on img at bounding box center [396, 701] width 118 height 21
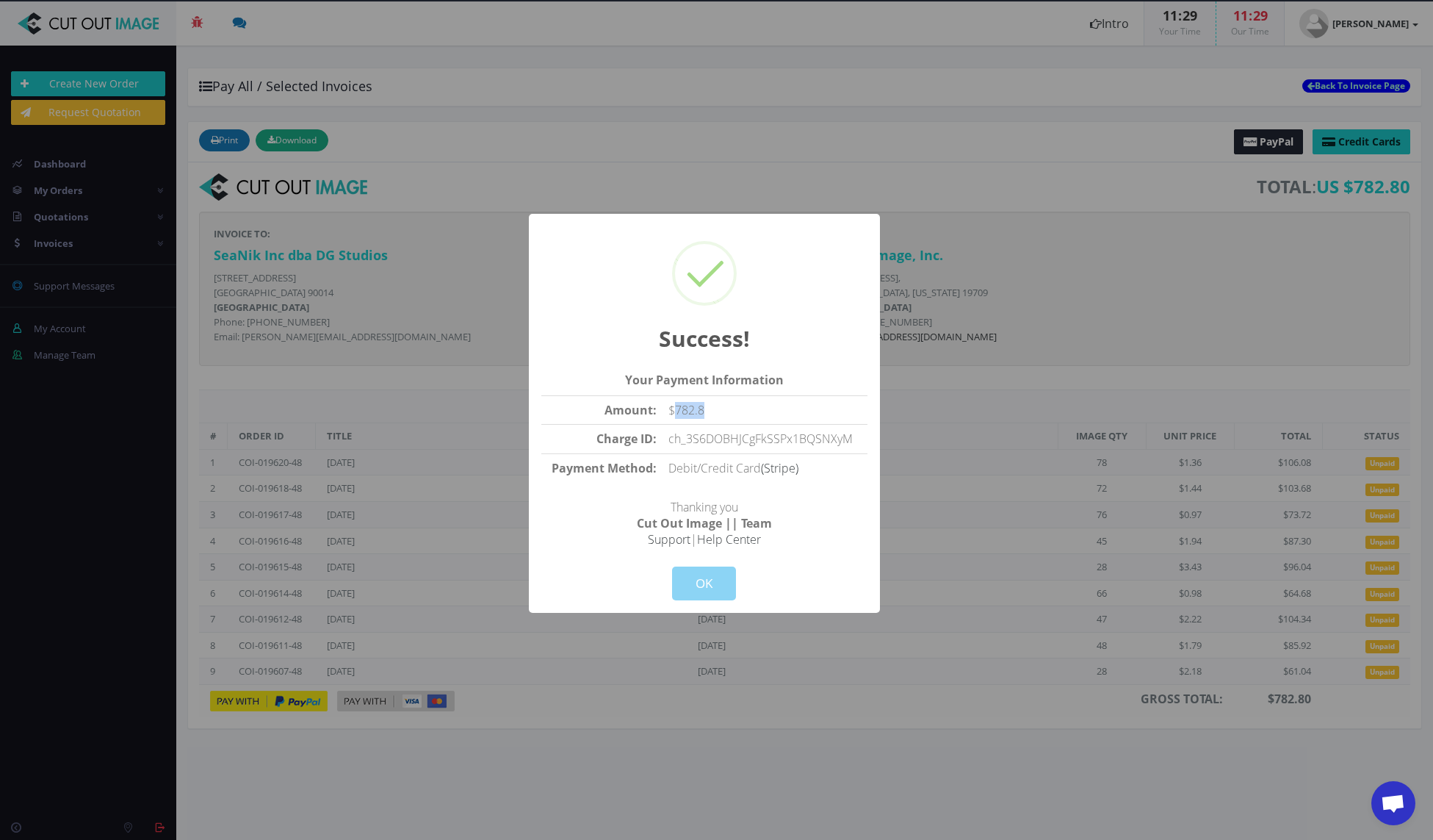
drag, startPoint x: 714, startPoint y: 412, endPoint x: 678, endPoint y: 415, distance: 36.1
click at [678, 415] on td "$782.8" at bounding box center [765, 410] width 205 height 29
copy td "782.8"
click at [702, 587] on button "OK" at bounding box center [704, 583] width 64 height 33
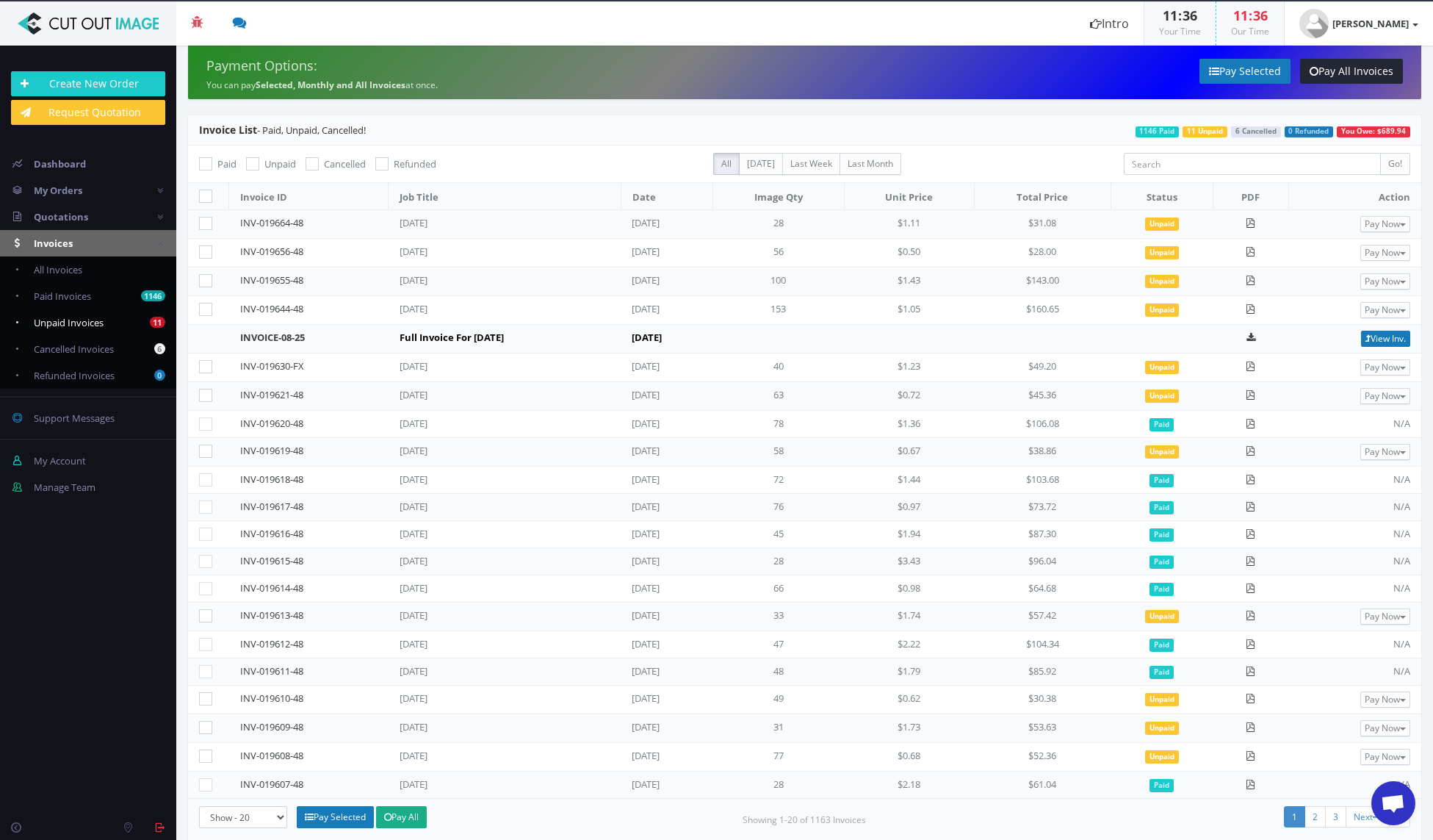
click at [80, 323] on span "Unpaid Invoices" at bounding box center [68, 322] width 70 height 14
checkbox input "true"
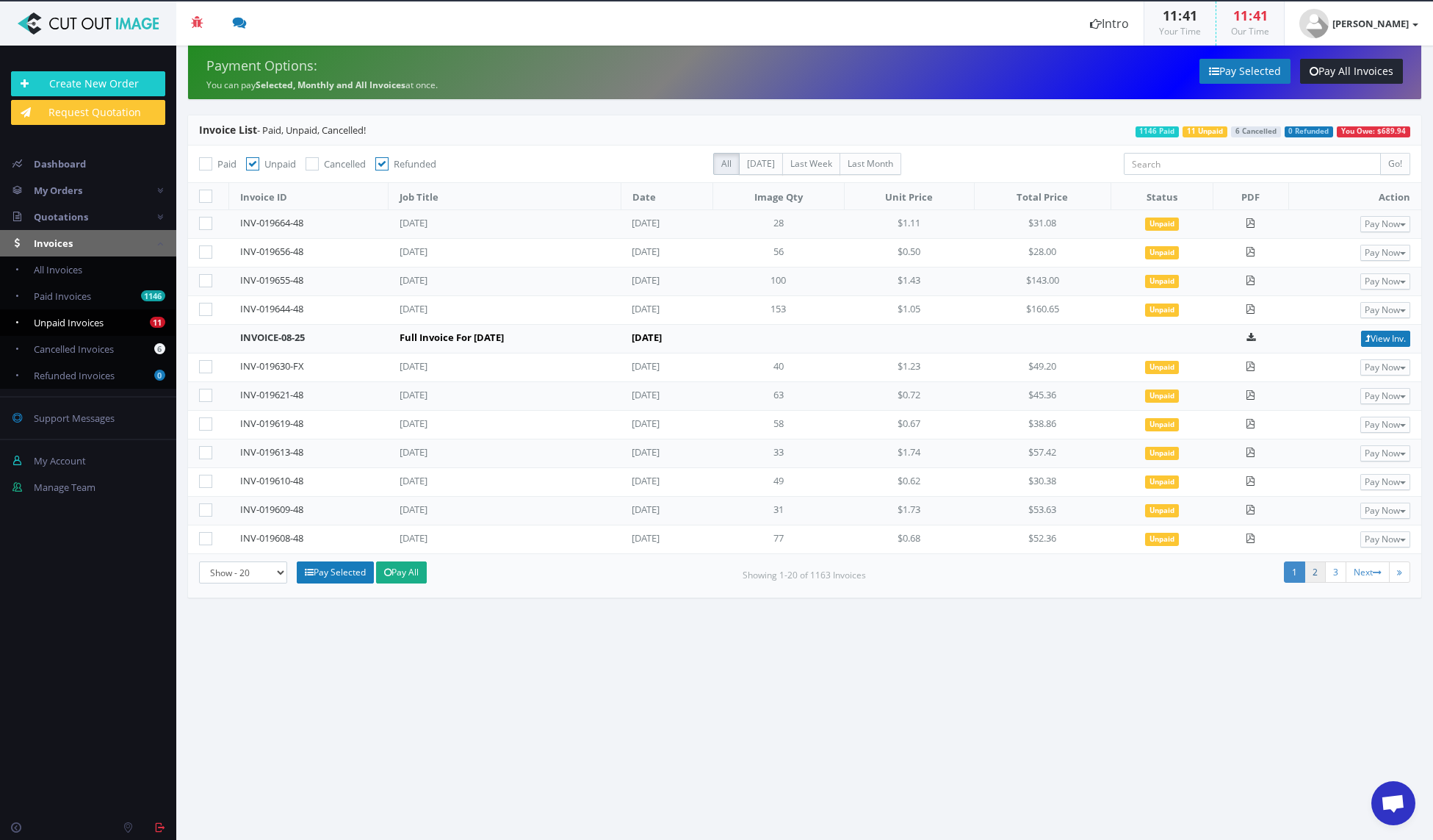
click at [1314, 571] on link "2" at bounding box center [1315, 572] width 22 height 22
